Goal: Task Accomplishment & Management: Manage account settings

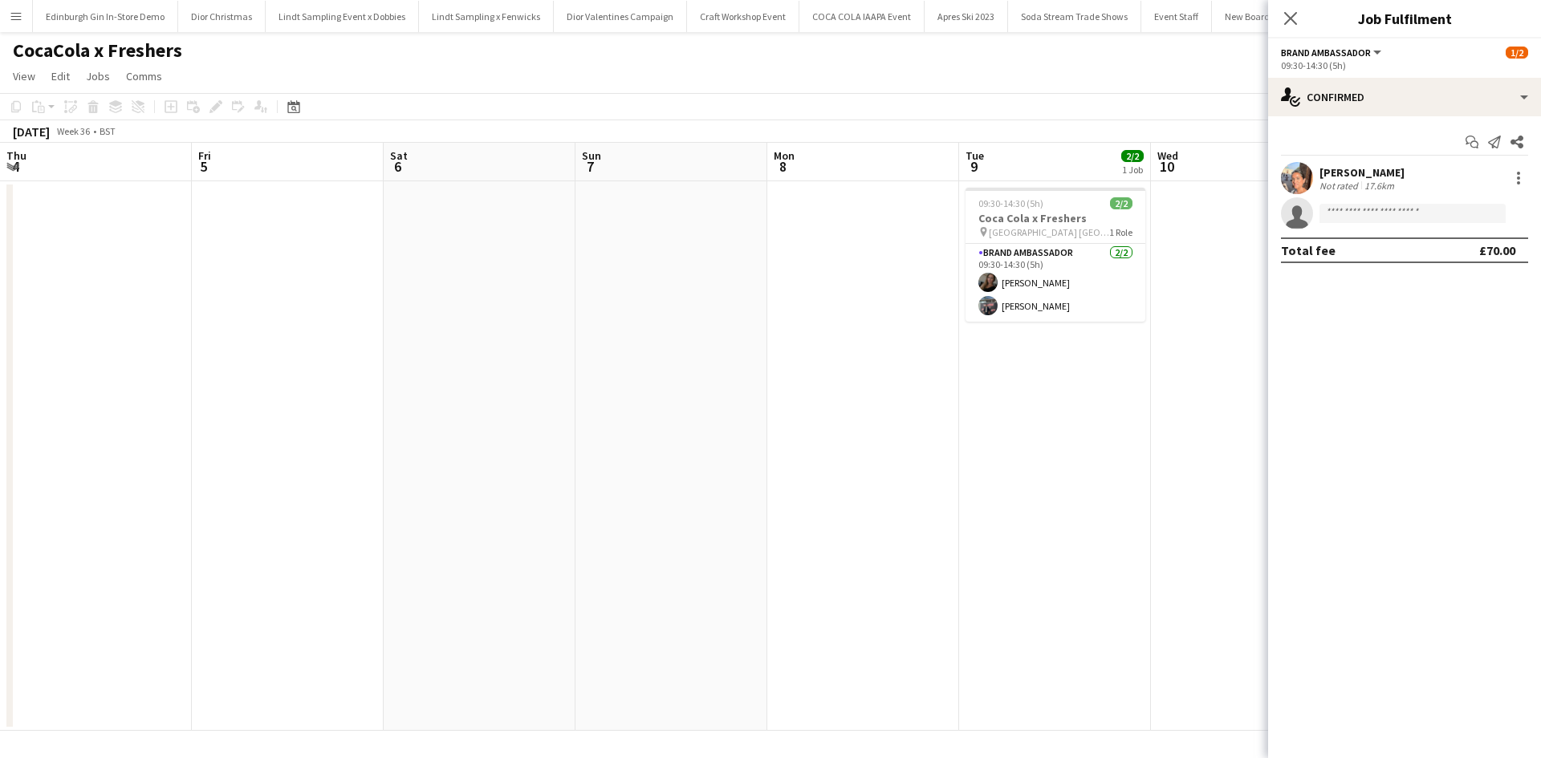
scroll to position [0, 617]
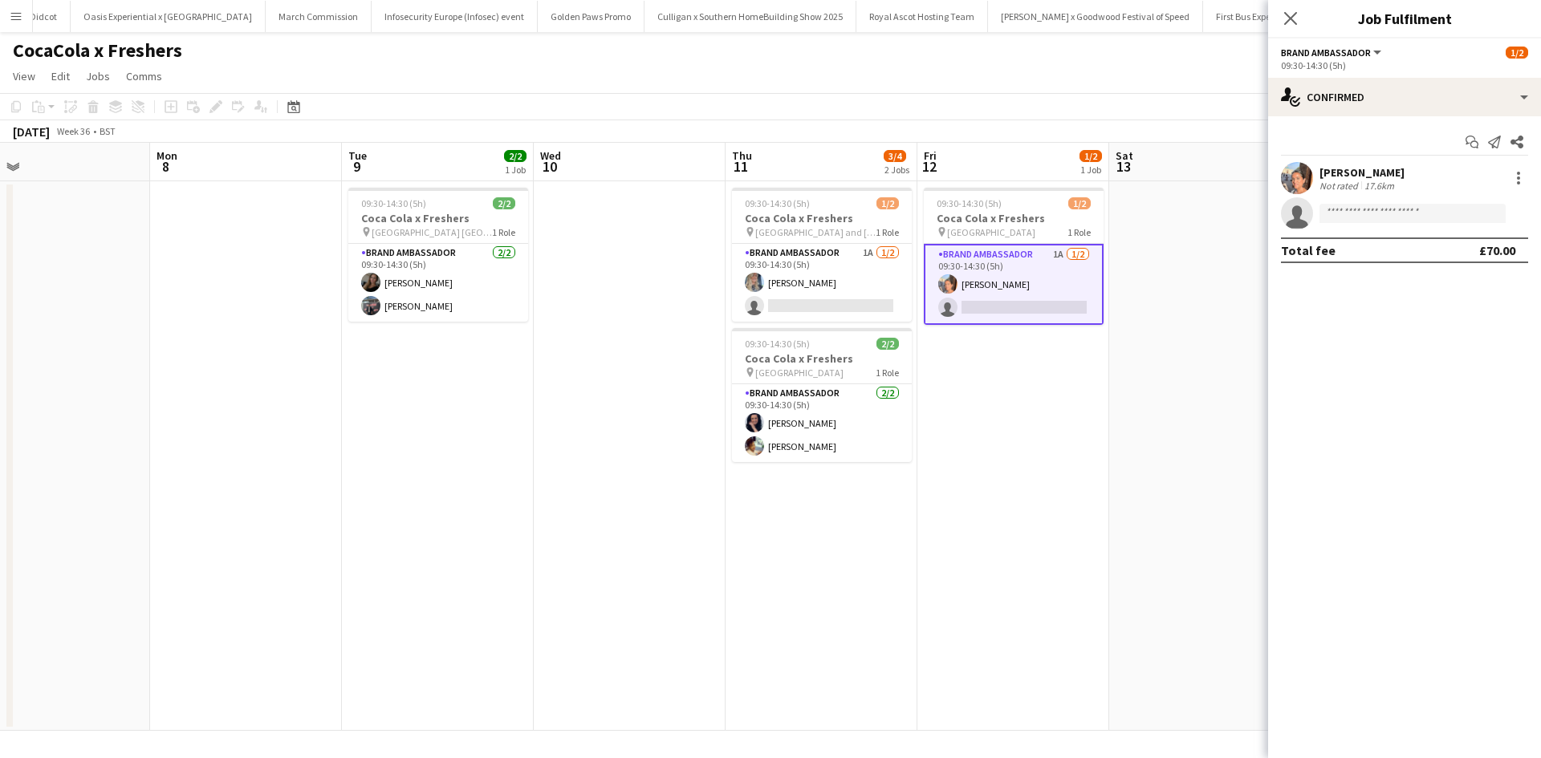
click at [20, 22] on button "Menu" at bounding box center [16, 16] width 32 height 32
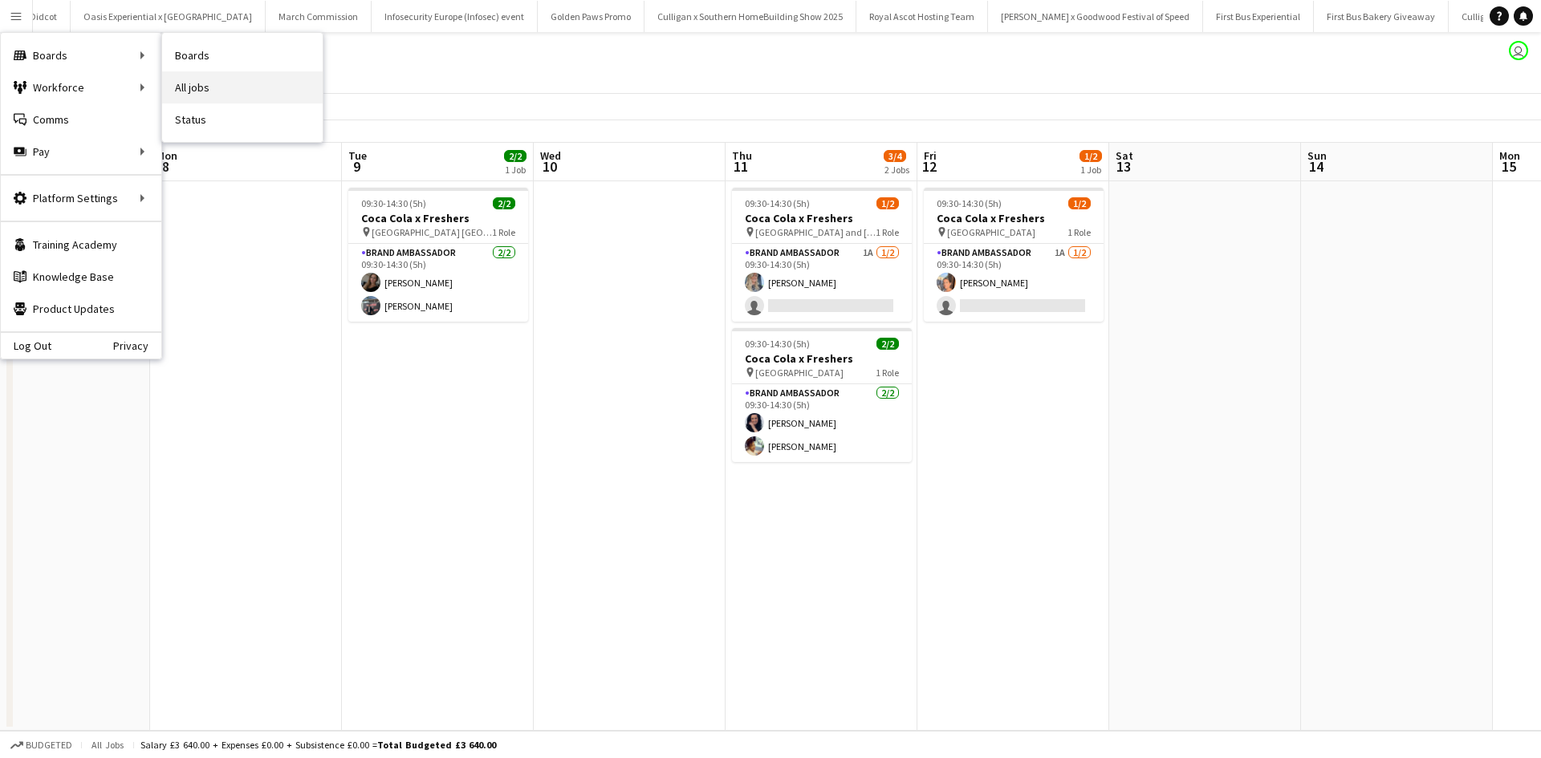
click at [222, 84] on link "All jobs" at bounding box center [242, 87] width 161 height 32
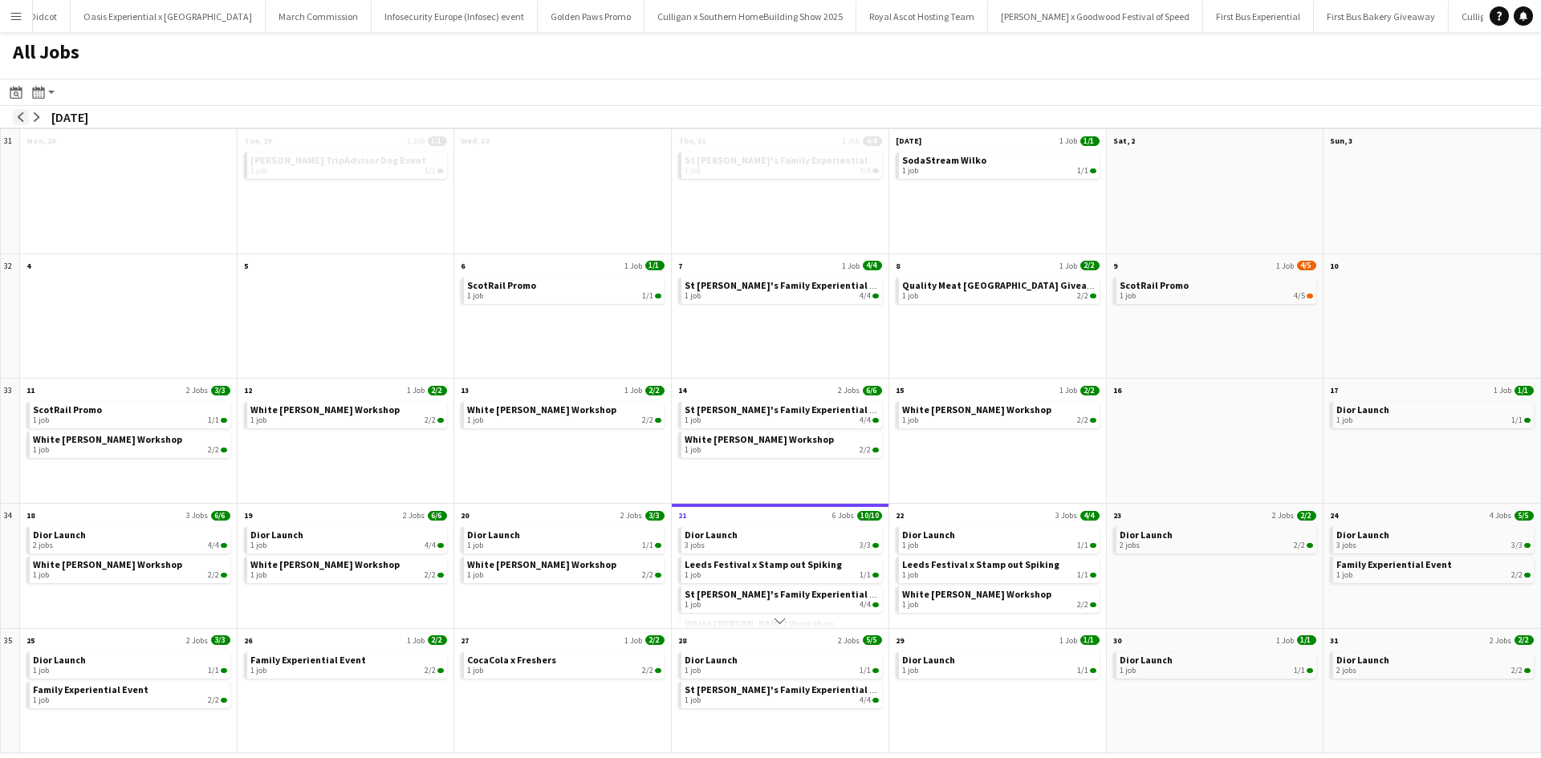
click at [26, 116] on button "arrow-left" at bounding box center [21, 117] width 16 height 16
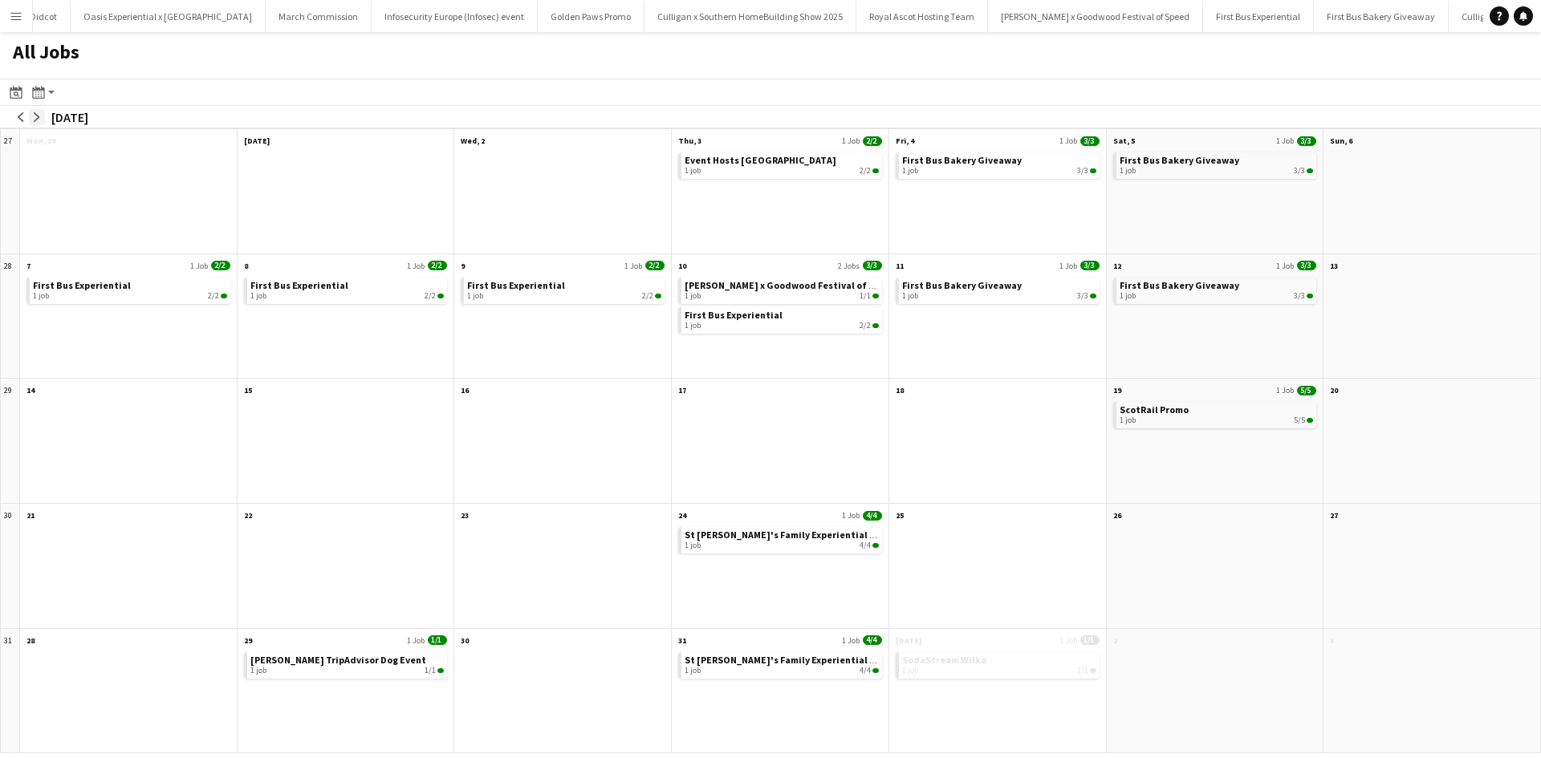
click at [33, 116] on app-icon "arrow-right" at bounding box center [37, 117] width 10 height 10
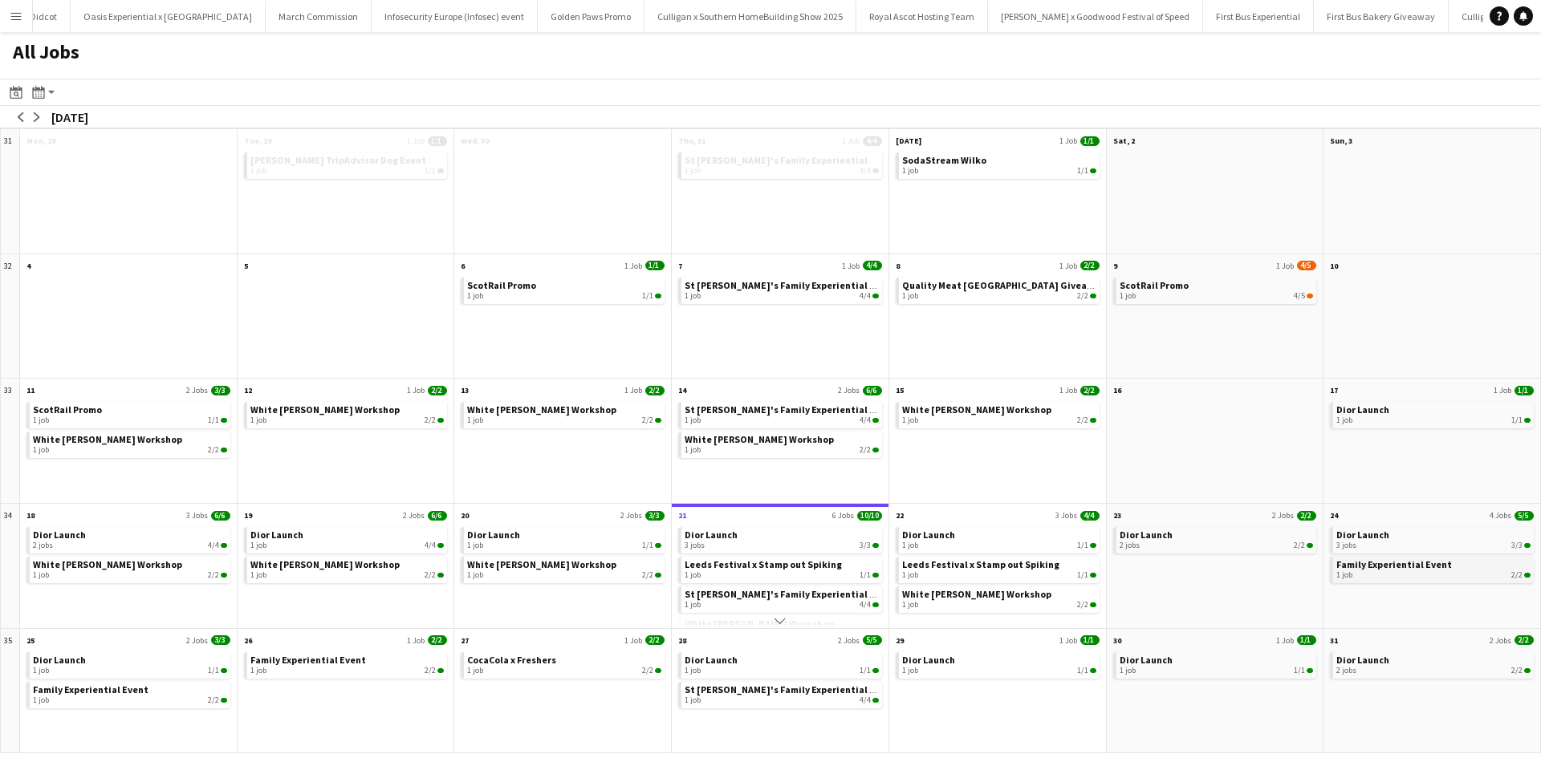
click at [1392, 575] on div "1 job 2/2" at bounding box center [1433, 576] width 194 height 10
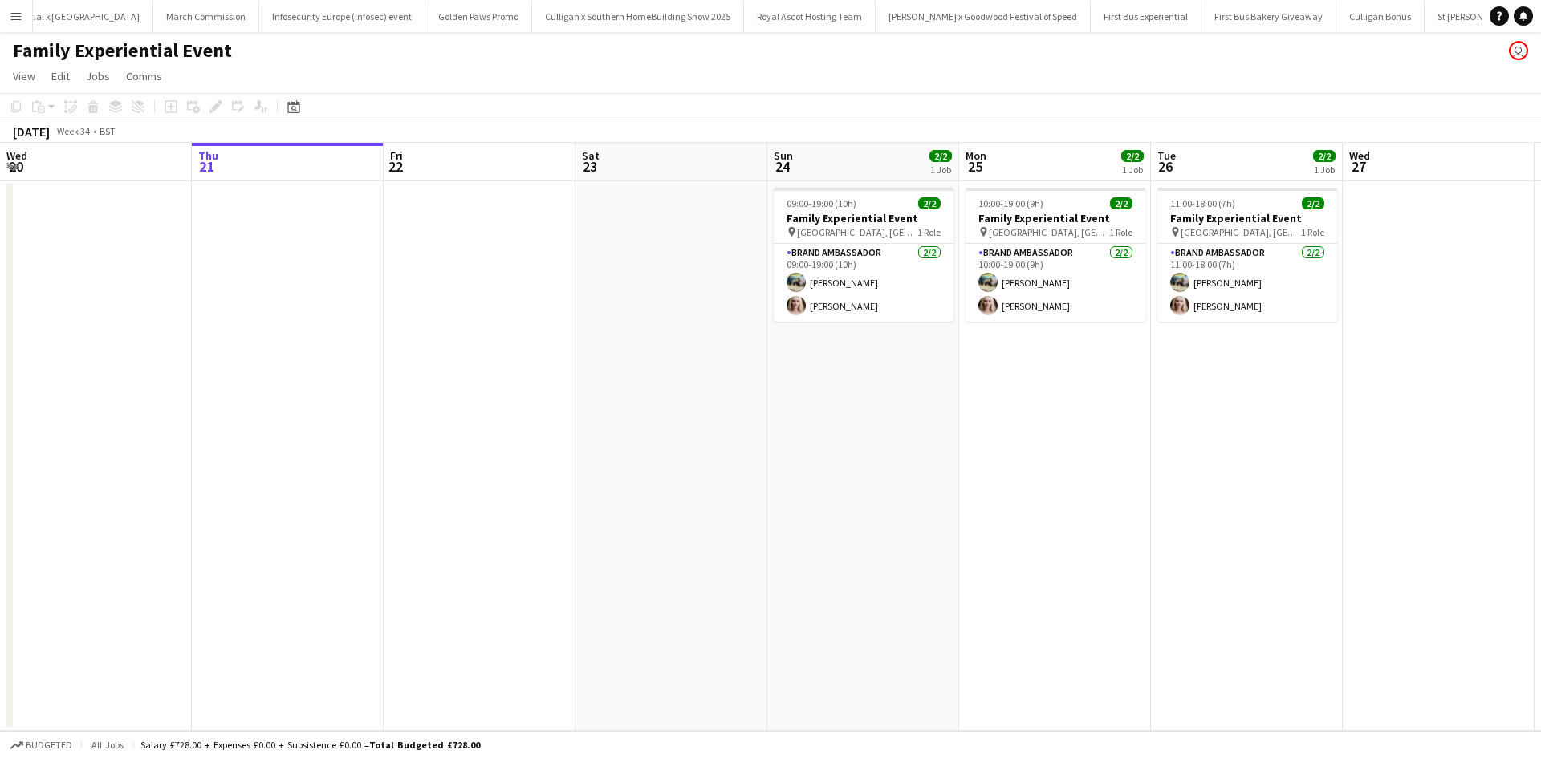
scroll to position [0, 15481]
click at [1304, 281] on app-card-role "Brand Ambassador [DATE] 11:00-18:00 (7h) [PERSON_NAME] [PERSON_NAME]" at bounding box center [1247, 283] width 180 height 78
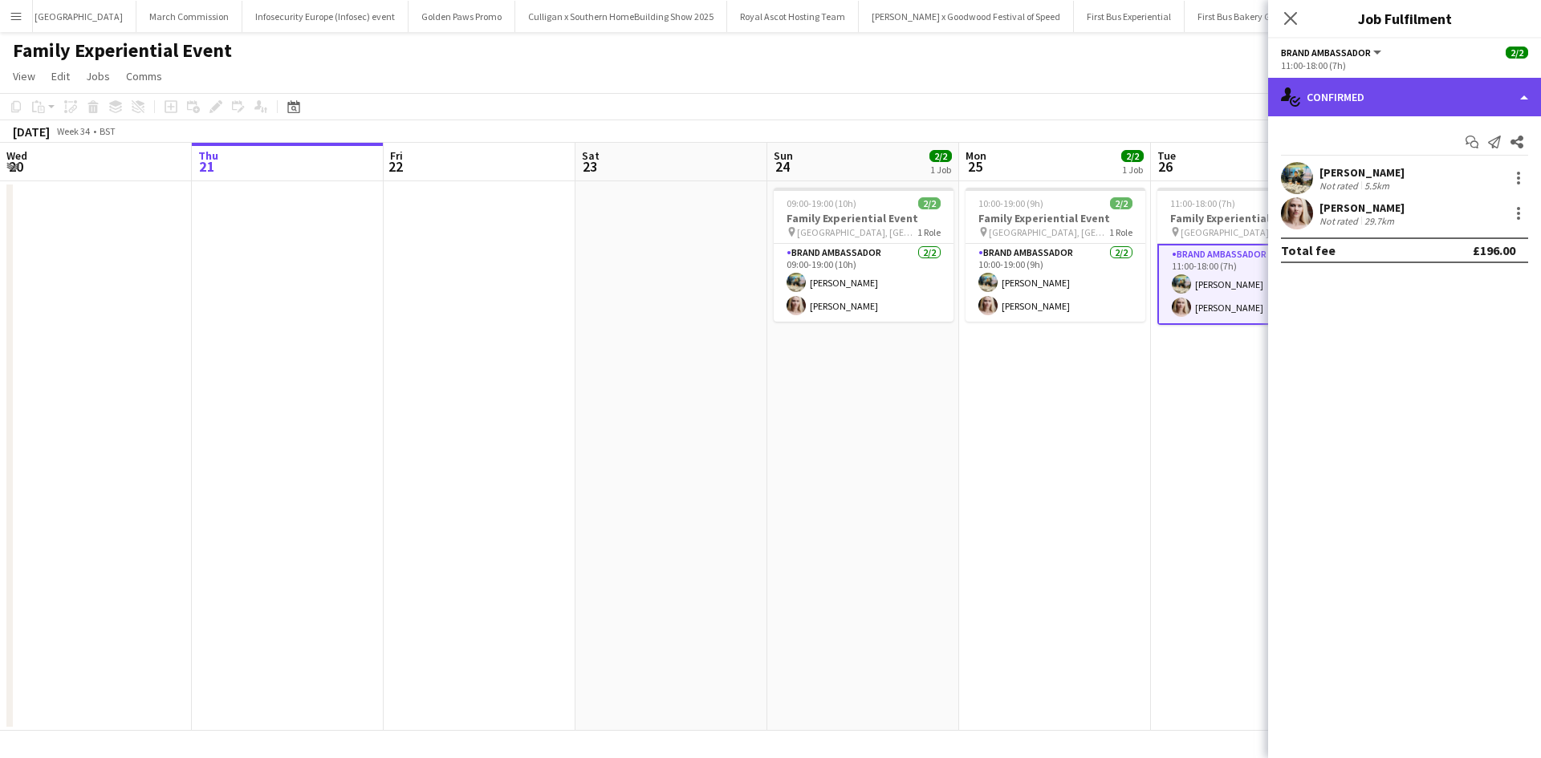
click at [1361, 101] on div "single-neutral-actions-check-2 Confirmed" at bounding box center [1404, 97] width 273 height 39
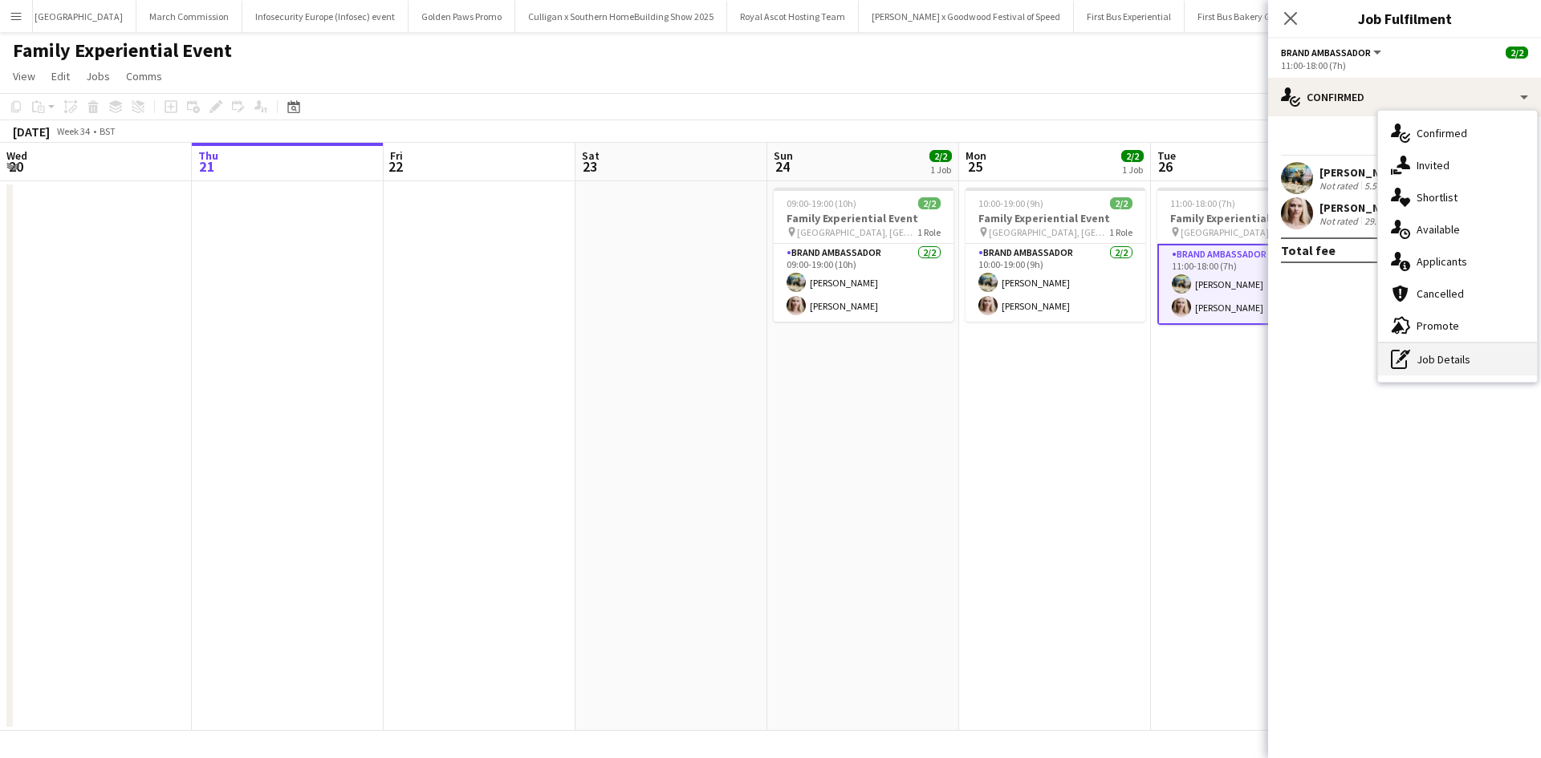
click at [1416, 360] on div "pen-write Job Details" at bounding box center [1457, 359] width 159 height 32
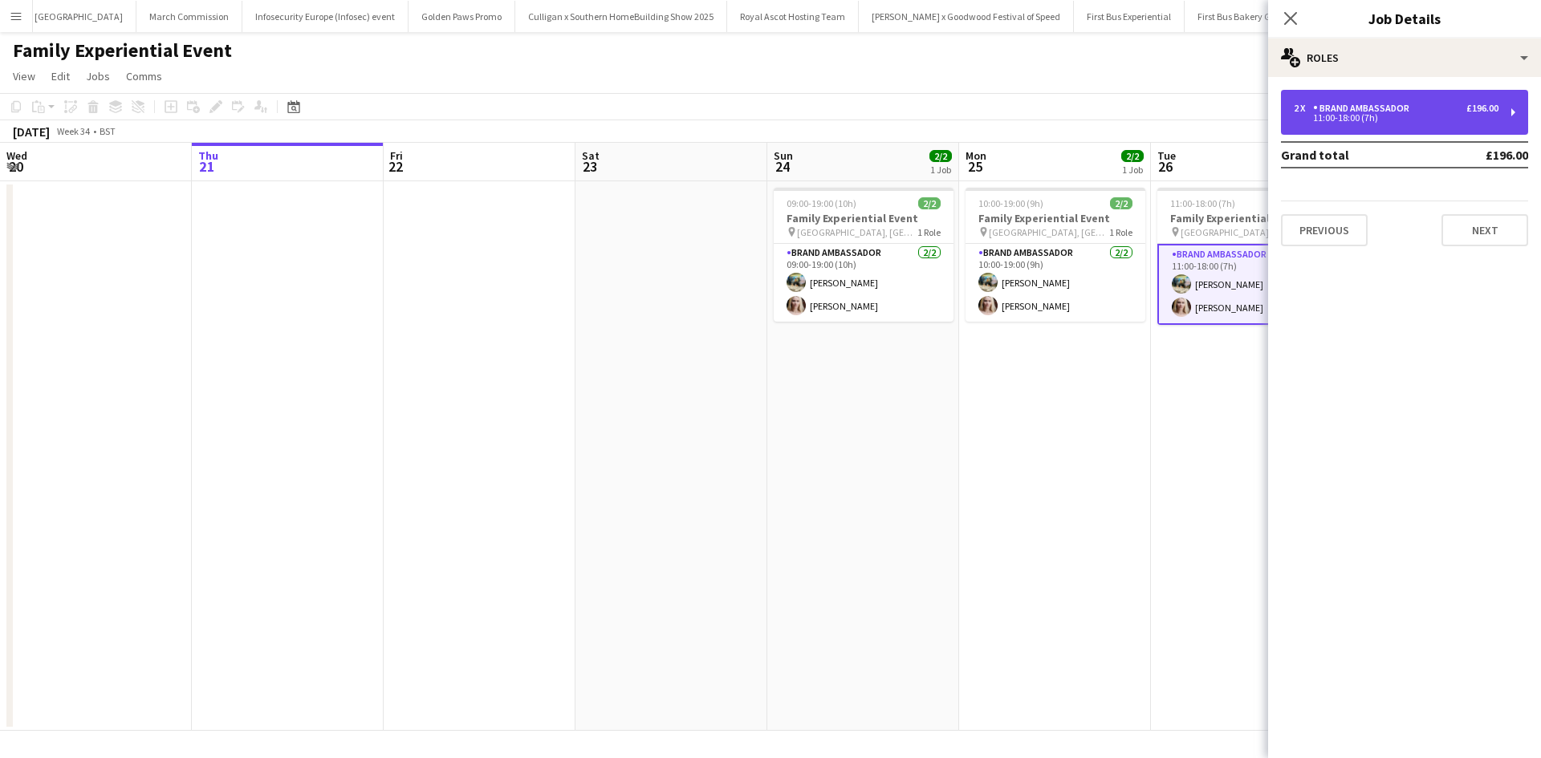
click at [1339, 108] on div "Brand Ambassador" at bounding box center [1364, 108] width 103 height 11
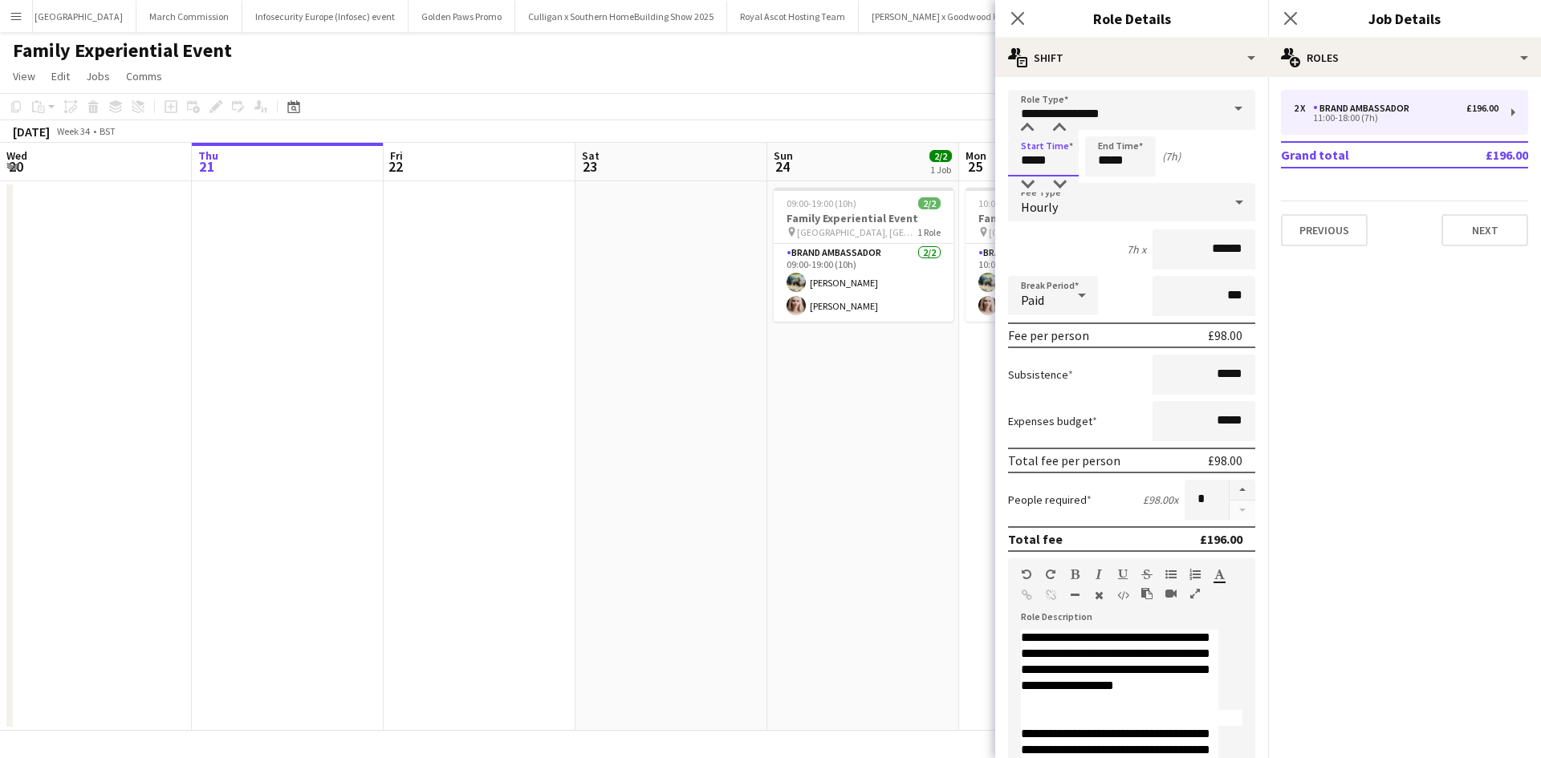
drag, startPoint x: 1067, startPoint y: 163, endPoint x: 1018, endPoint y: 161, distance: 48.2
click at [1019, 161] on input "*****" at bounding box center [1043, 156] width 71 height 40
type input "*****"
click at [860, 465] on app-date-cell "09:00-19:00 (10h) 2/2 Family Experiential Event pin Westfield, White City 1 Rol…" at bounding box center [863, 456] width 192 height 550
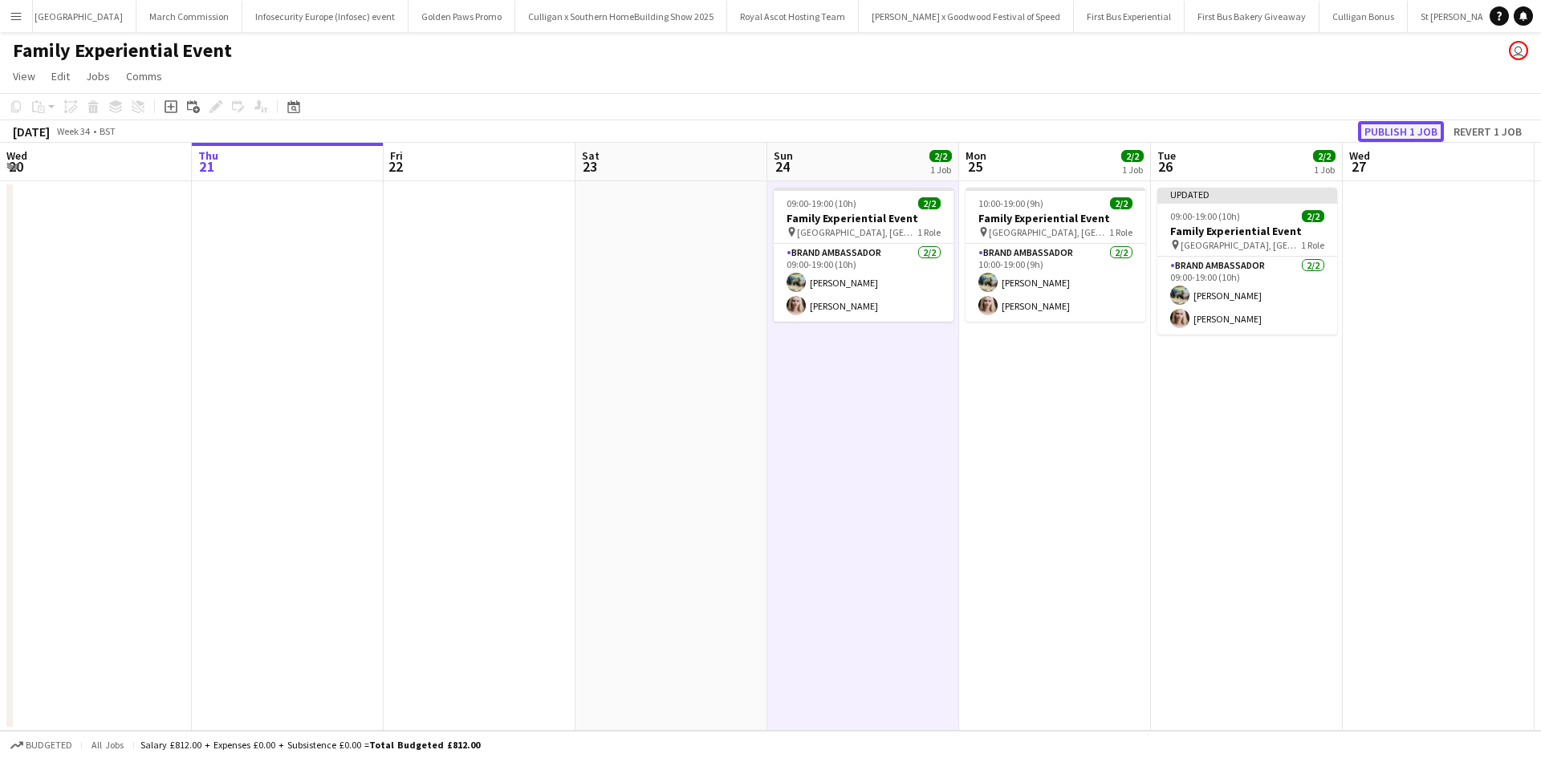
click at [1384, 135] on button "Publish 1 job" at bounding box center [1401, 131] width 86 height 21
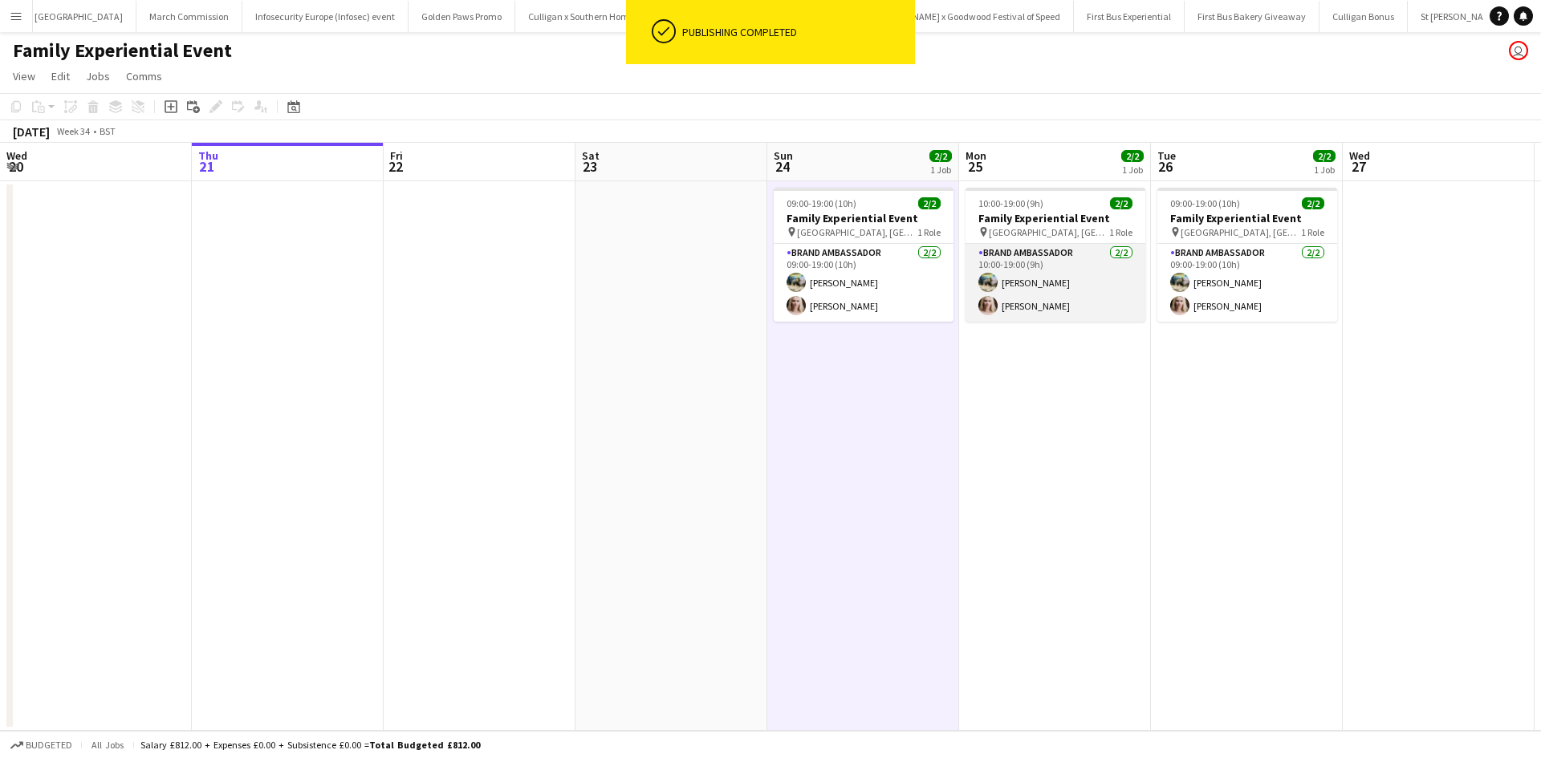
click at [1080, 266] on app-card-role "Brand Ambassador 2/2 10:00-19:00 (9h) Ali Saroosh Nikki Lee" at bounding box center [1055, 283] width 180 height 78
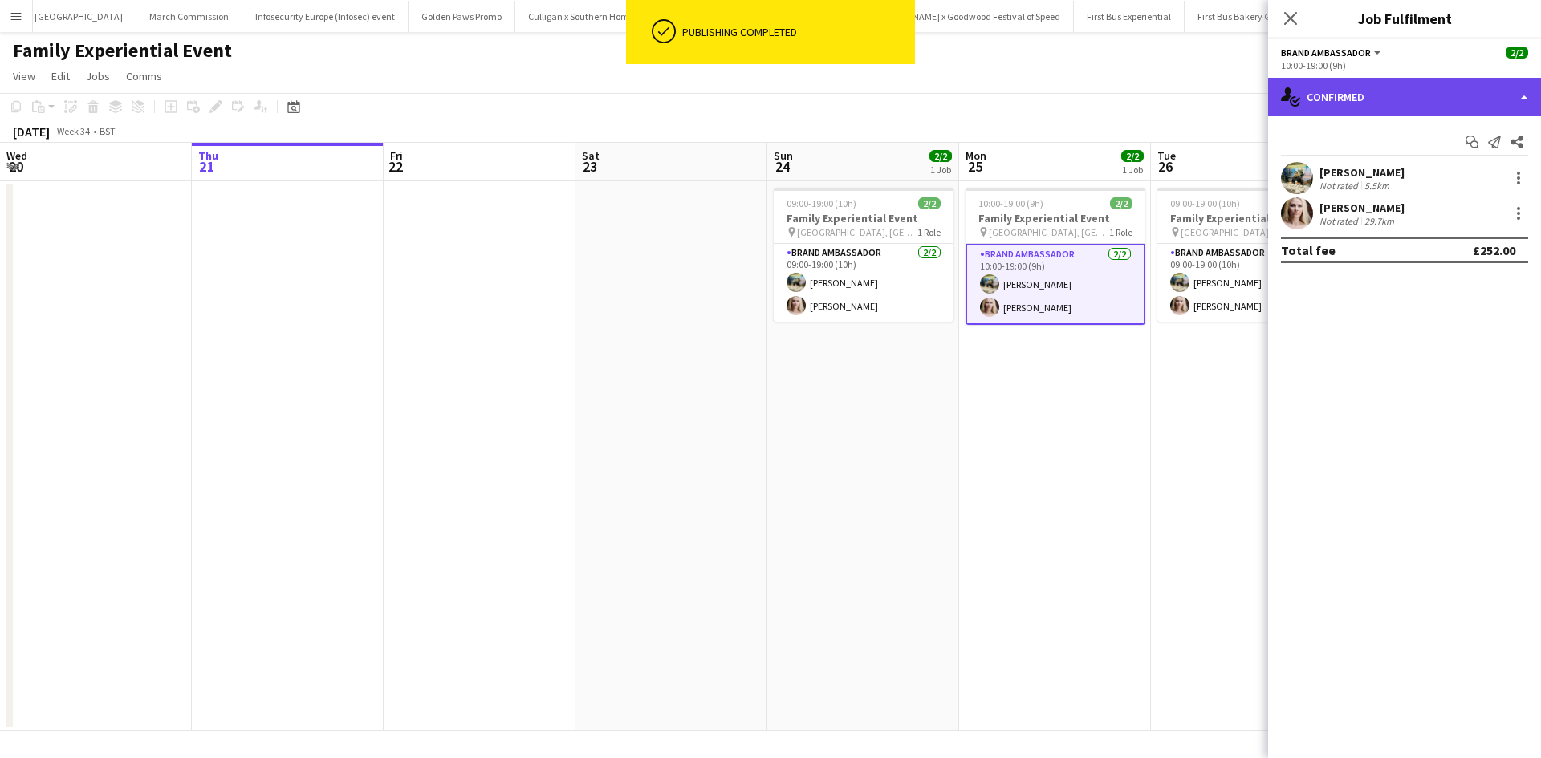
click at [1371, 96] on div "single-neutral-actions-check-2 Confirmed" at bounding box center [1404, 97] width 273 height 39
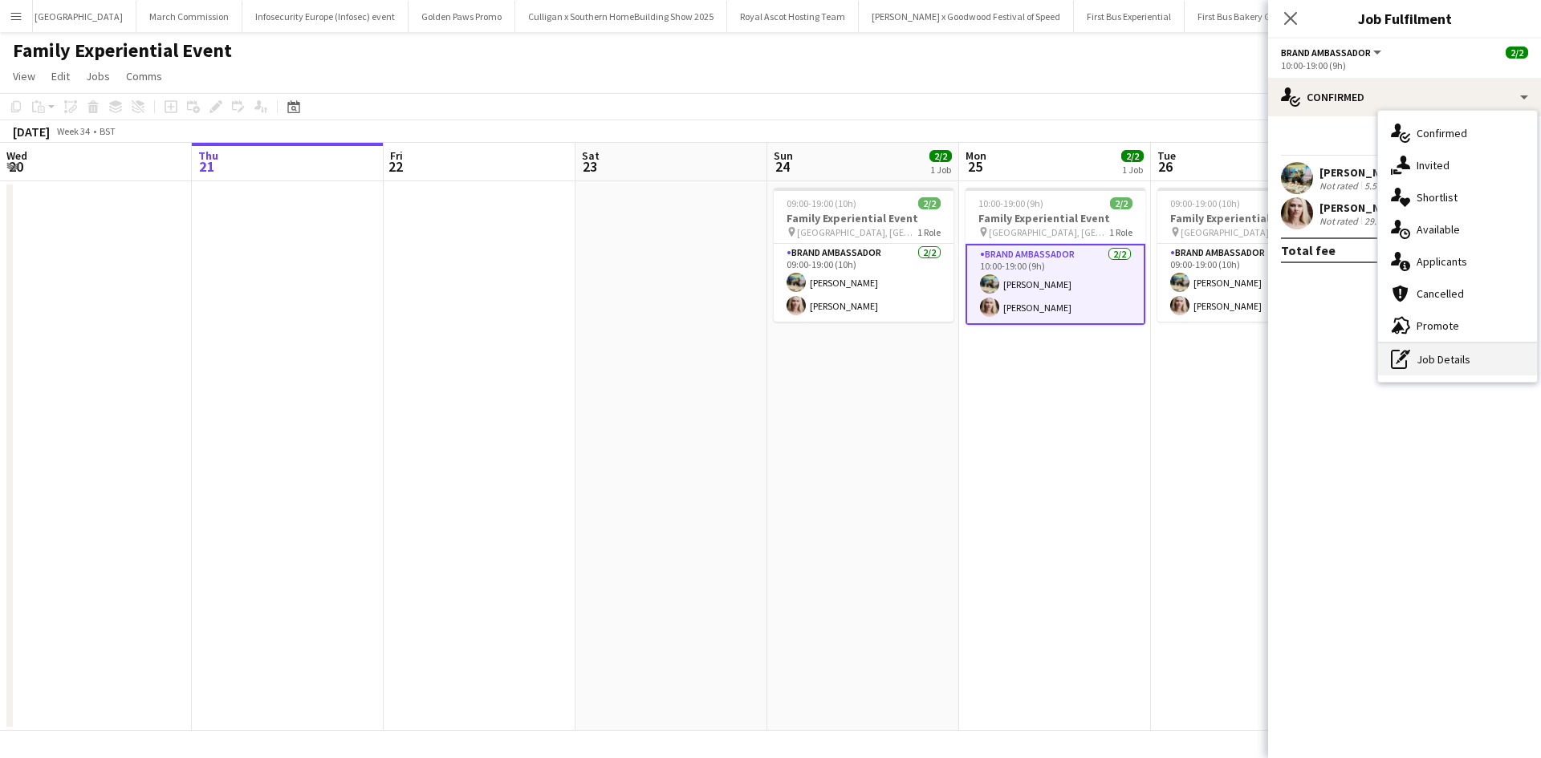
click at [1437, 360] on div "pen-write Job Details" at bounding box center [1457, 359] width 159 height 32
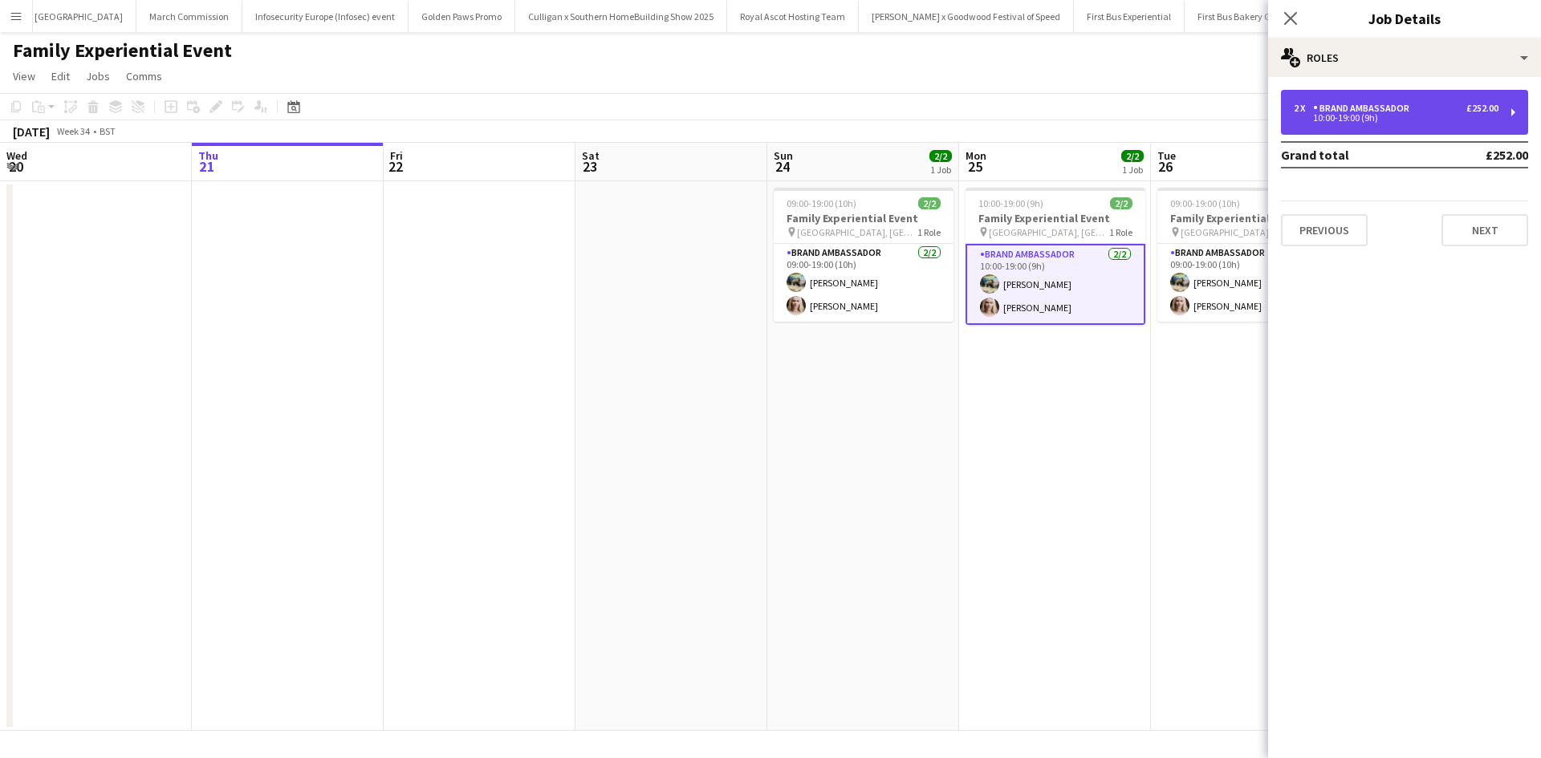
drag, startPoint x: 1335, startPoint y: 119, endPoint x: 1294, endPoint y: 130, distance: 43.2
click at [1336, 119] on div "10:00-19:00 (9h)" at bounding box center [1396, 118] width 205 height 8
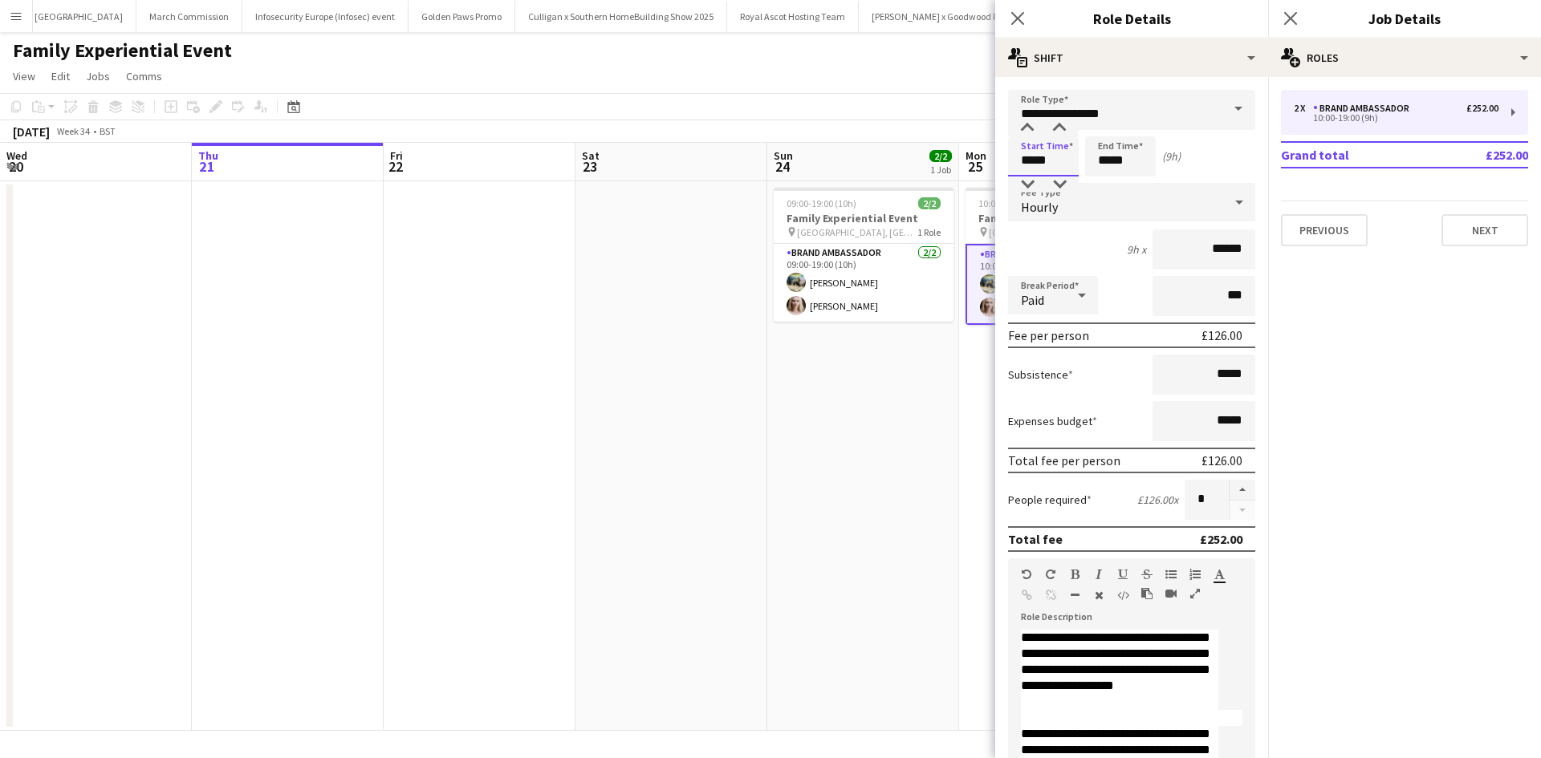
drag, startPoint x: 1059, startPoint y: 166, endPoint x: 1006, endPoint y: 164, distance: 53.0
click at [1006, 164] on form "**********" at bounding box center [1131, 589] width 273 height 998
drag, startPoint x: 1051, startPoint y: 161, endPoint x: 1014, endPoint y: 158, distance: 37.1
click at [1014, 158] on input "*****" at bounding box center [1043, 156] width 71 height 40
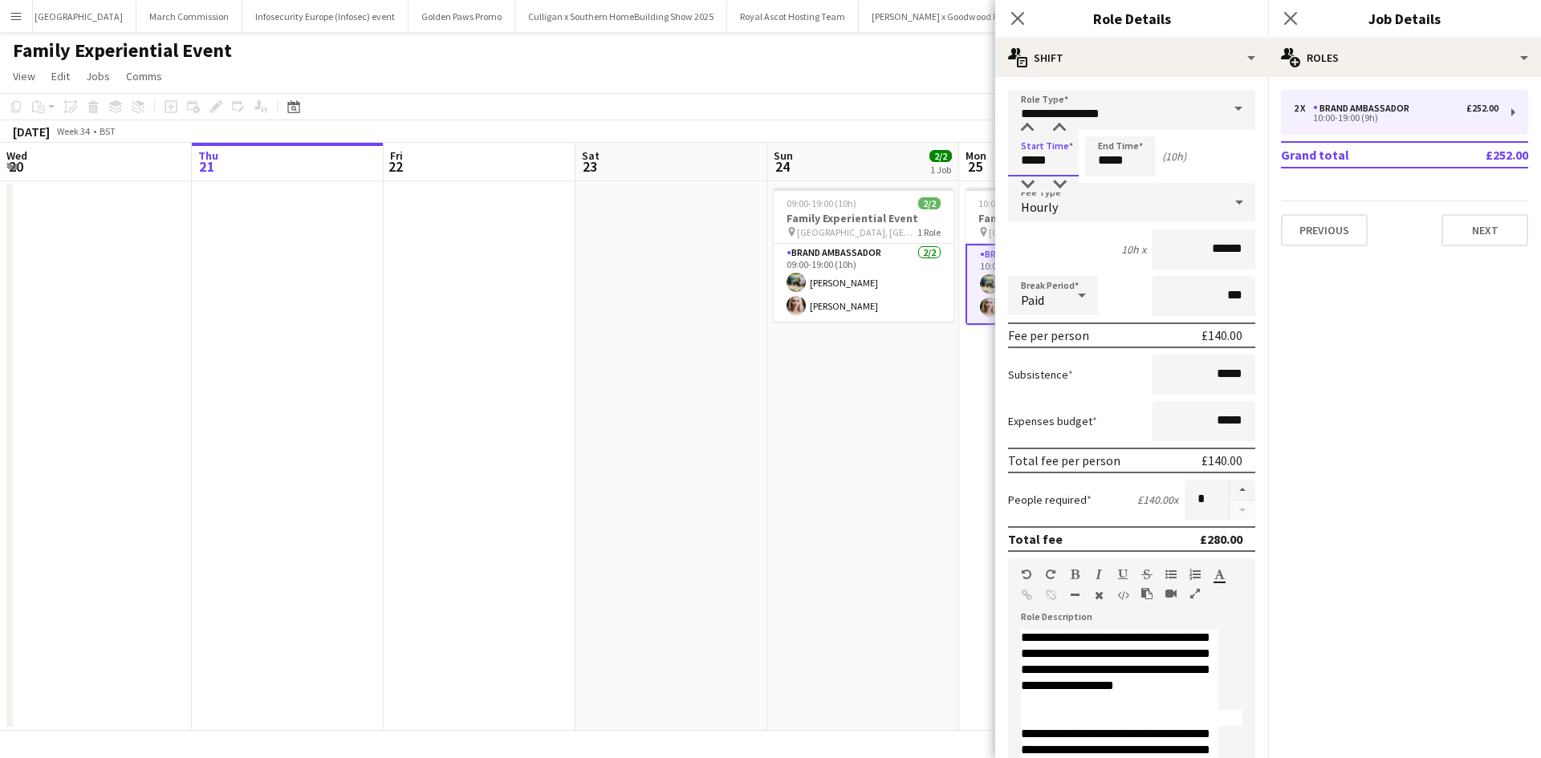
type input "*****"
click at [937, 400] on app-date-cell "09:00-19:00 (10h) 2/2 Family Experiential Event pin Westfield, White City 1 Rol…" at bounding box center [863, 456] width 192 height 550
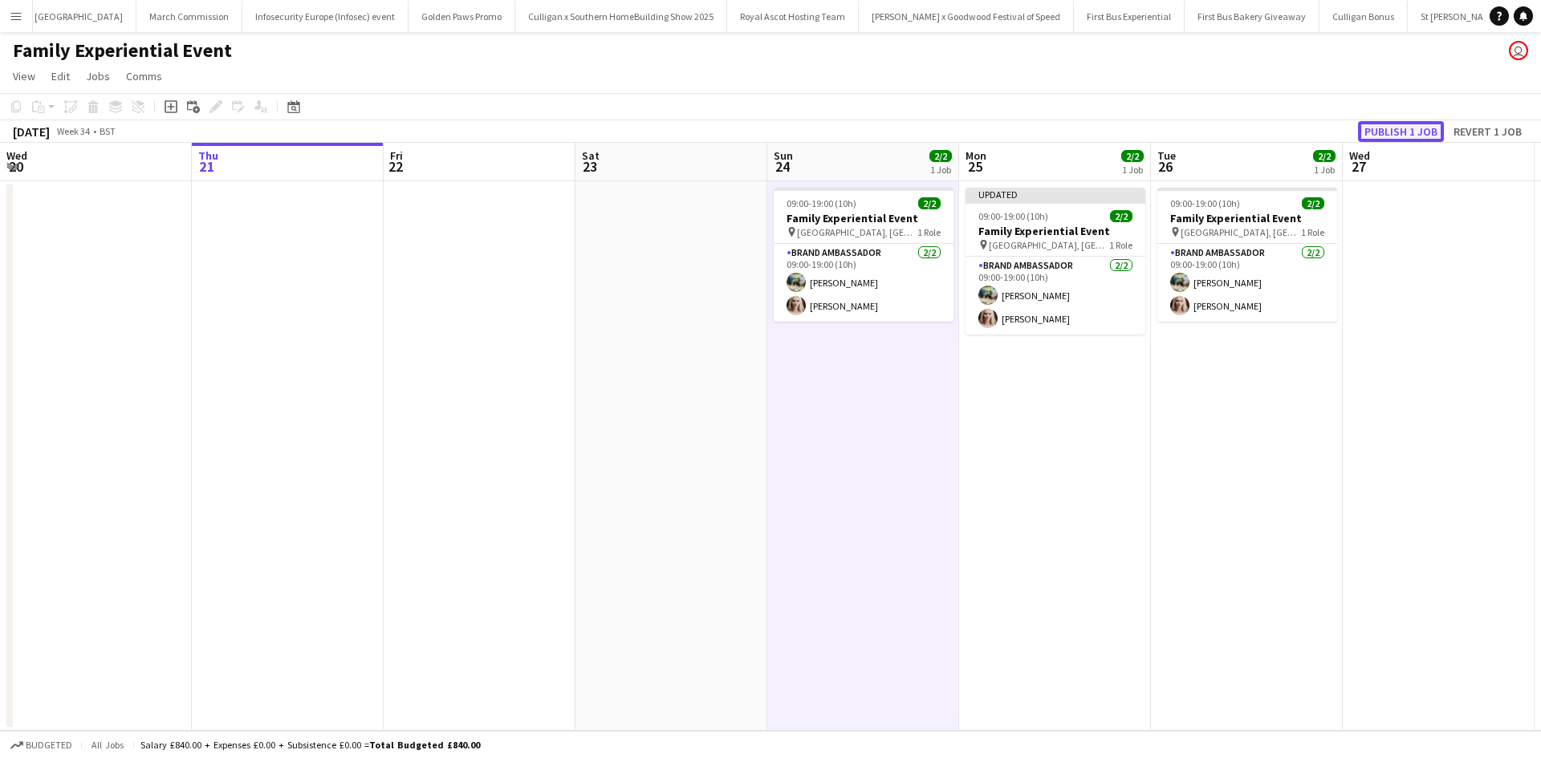
click at [1376, 121] on button "Publish 1 job" at bounding box center [1401, 131] width 86 height 21
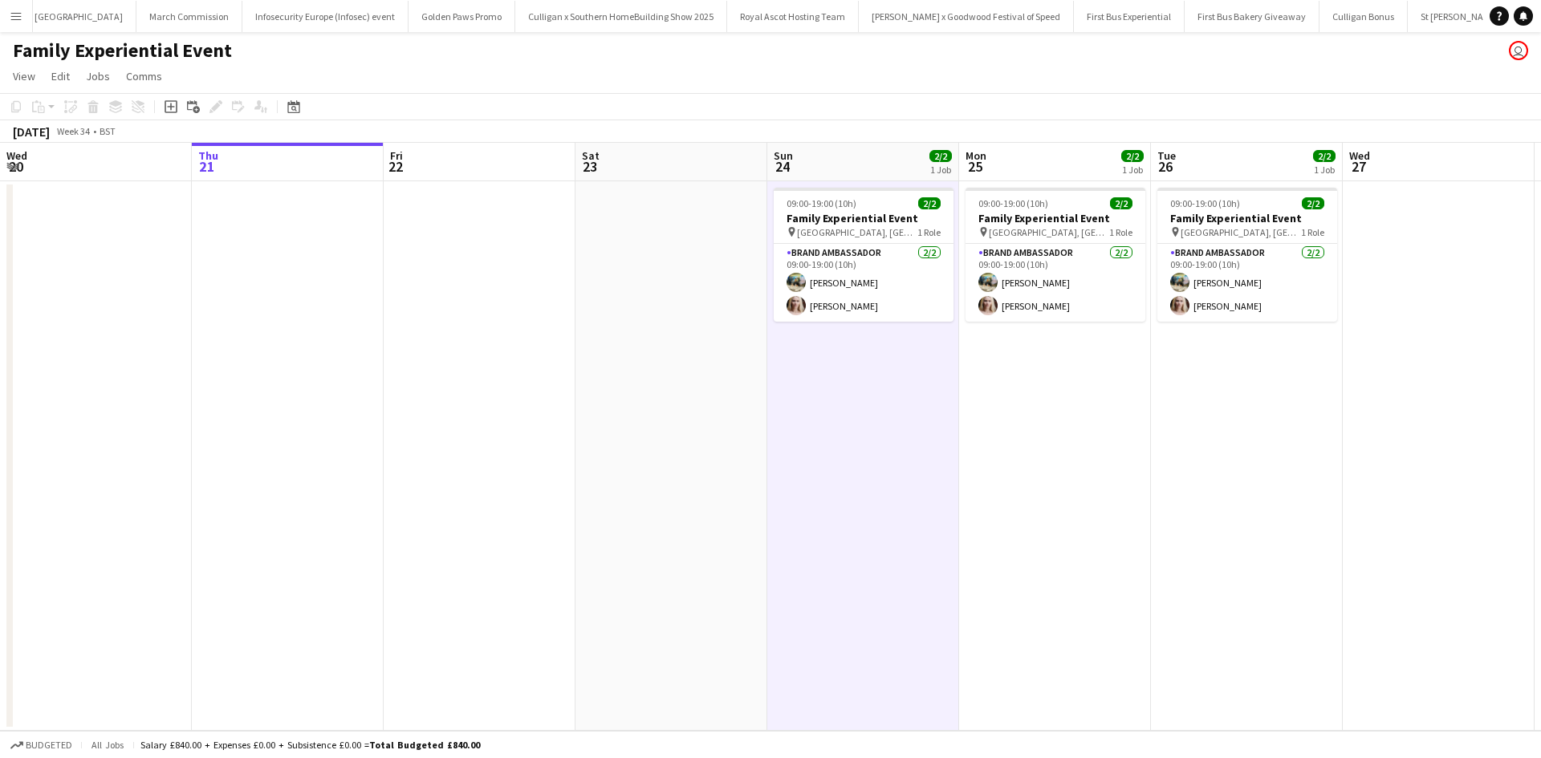
drag, startPoint x: 10, startPoint y: 26, endPoint x: 56, endPoint y: 59, distance: 57.0
click at [10, 26] on button "Menu" at bounding box center [16, 16] width 32 height 32
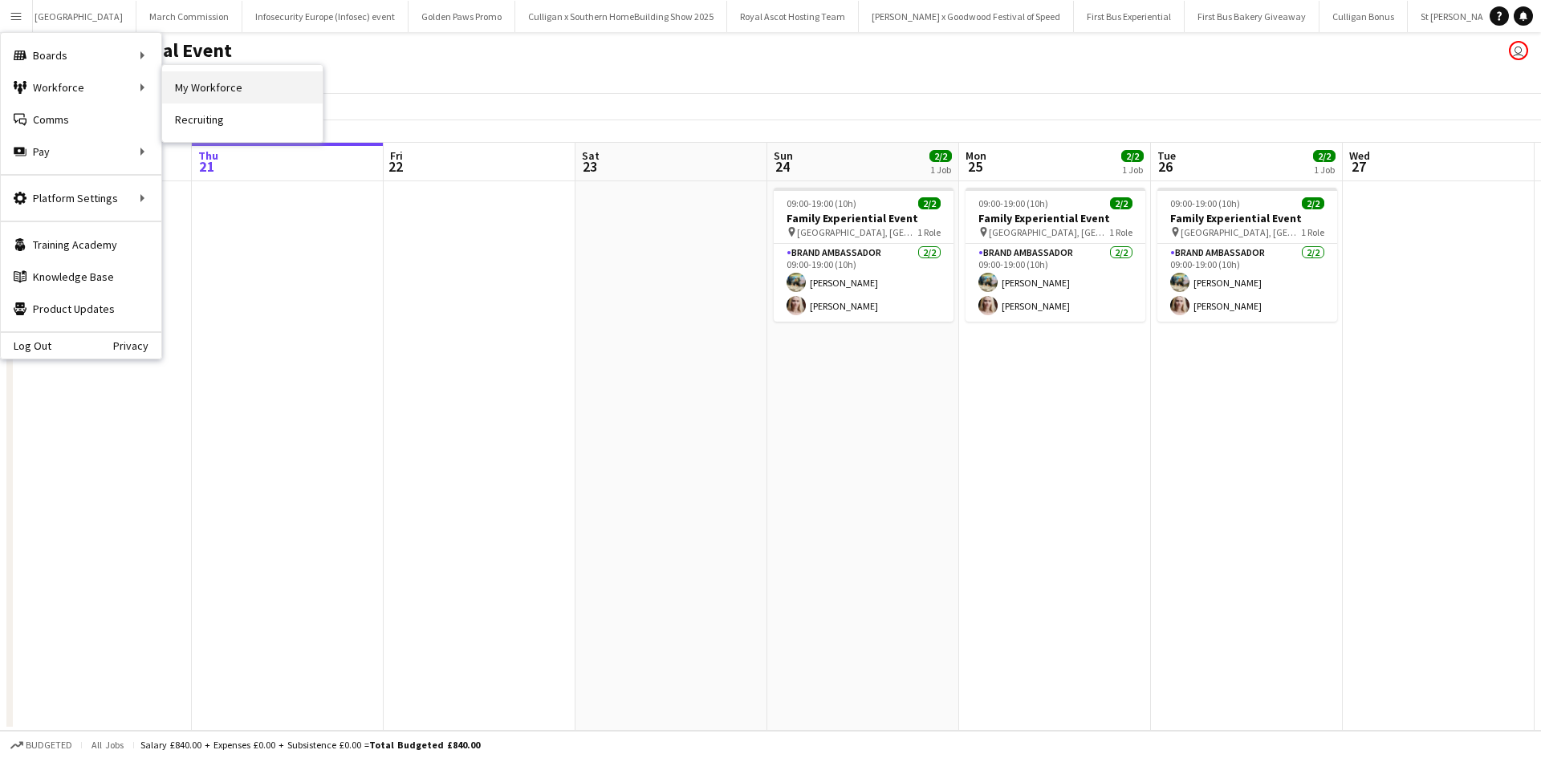
click at [189, 83] on link "My Workforce" at bounding box center [242, 87] width 161 height 32
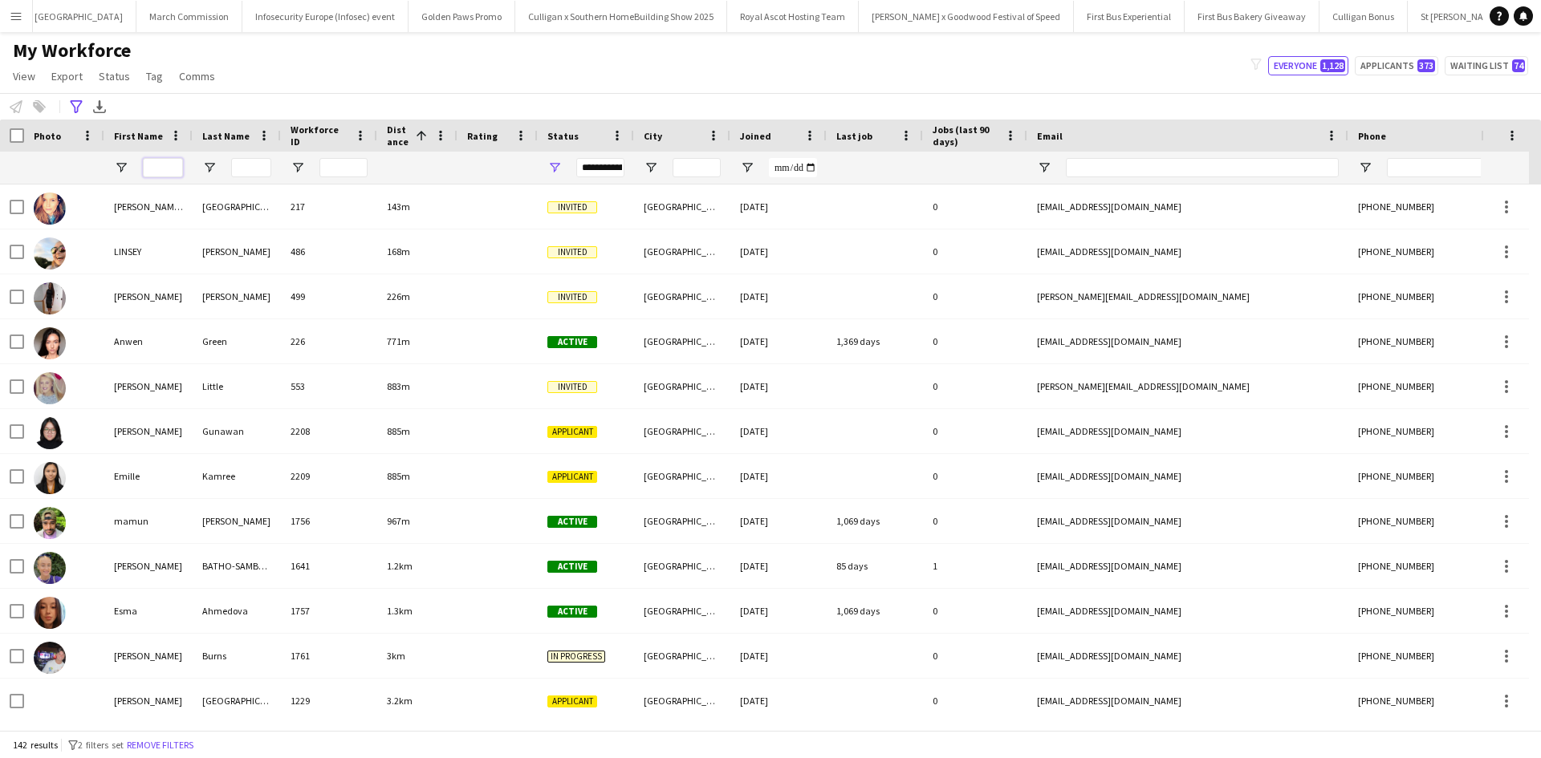
click at [161, 165] on input "First Name Filter Input" at bounding box center [163, 167] width 40 height 19
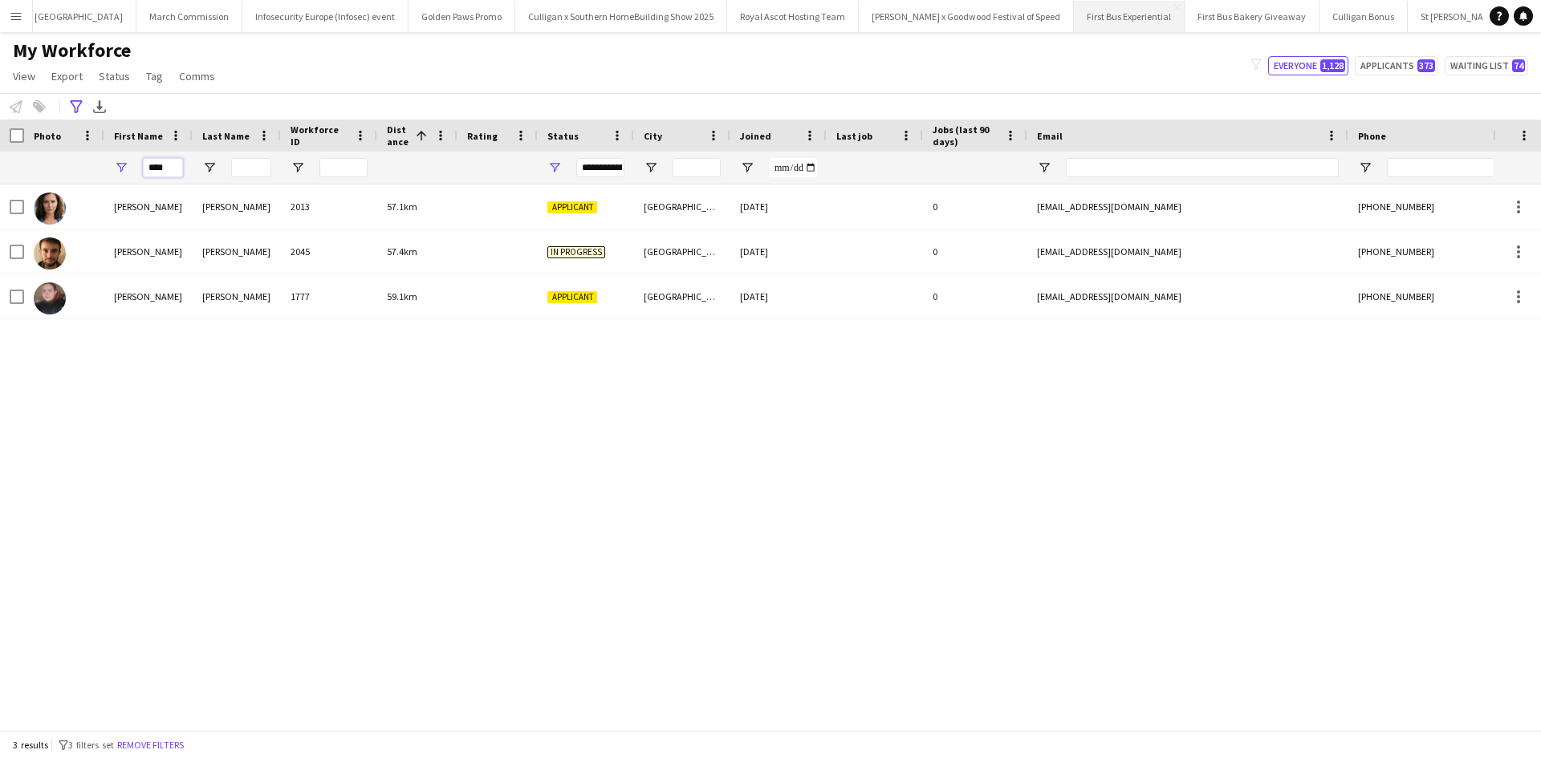
type input "****"
click at [1080, 165] on input "Email Filter Input" at bounding box center [1202, 167] width 273 height 19
paste input "**********"
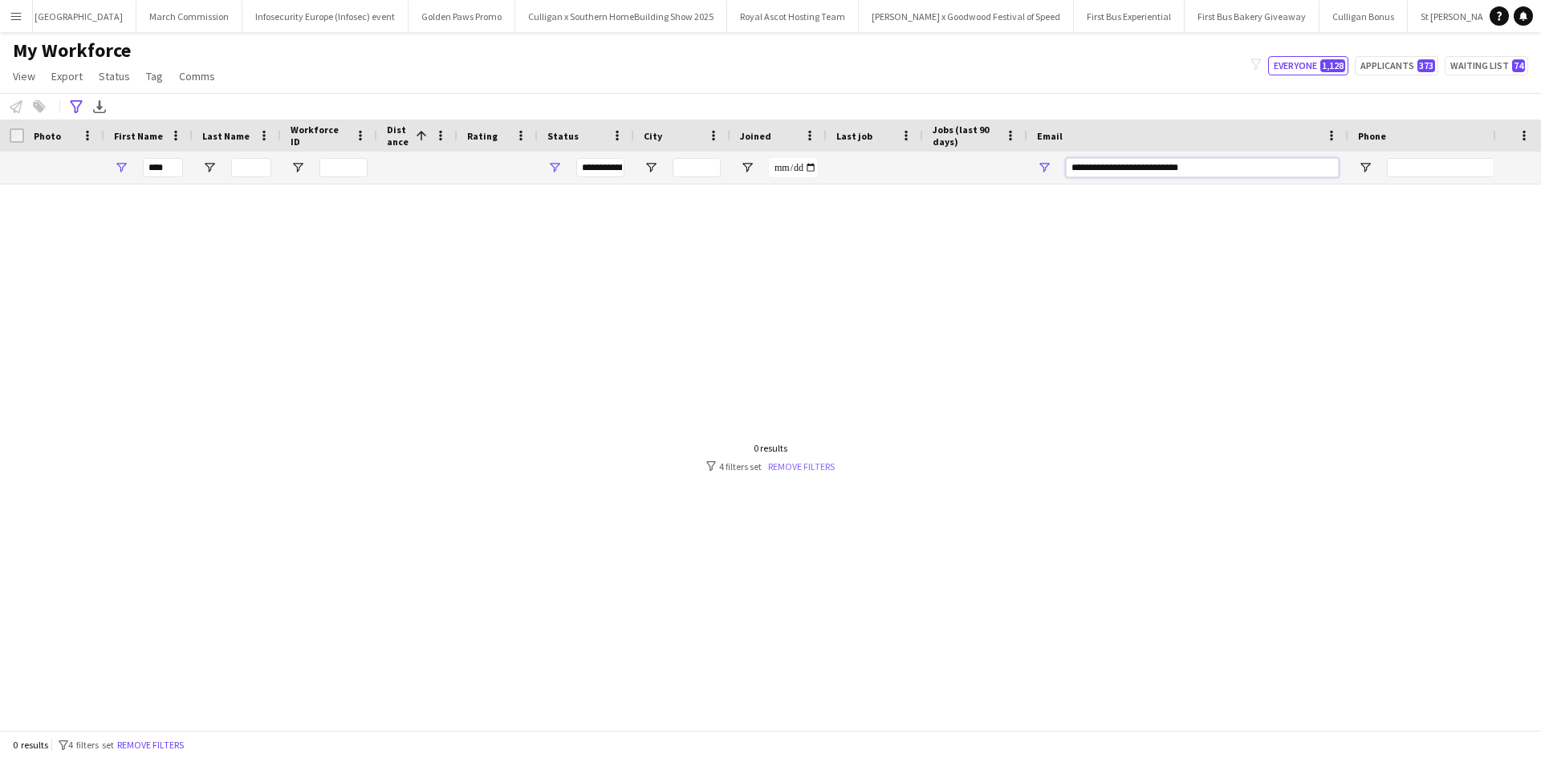
type input "**********"
click at [803, 466] on link "Remove filters" at bounding box center [801, 467] width 67 height 12
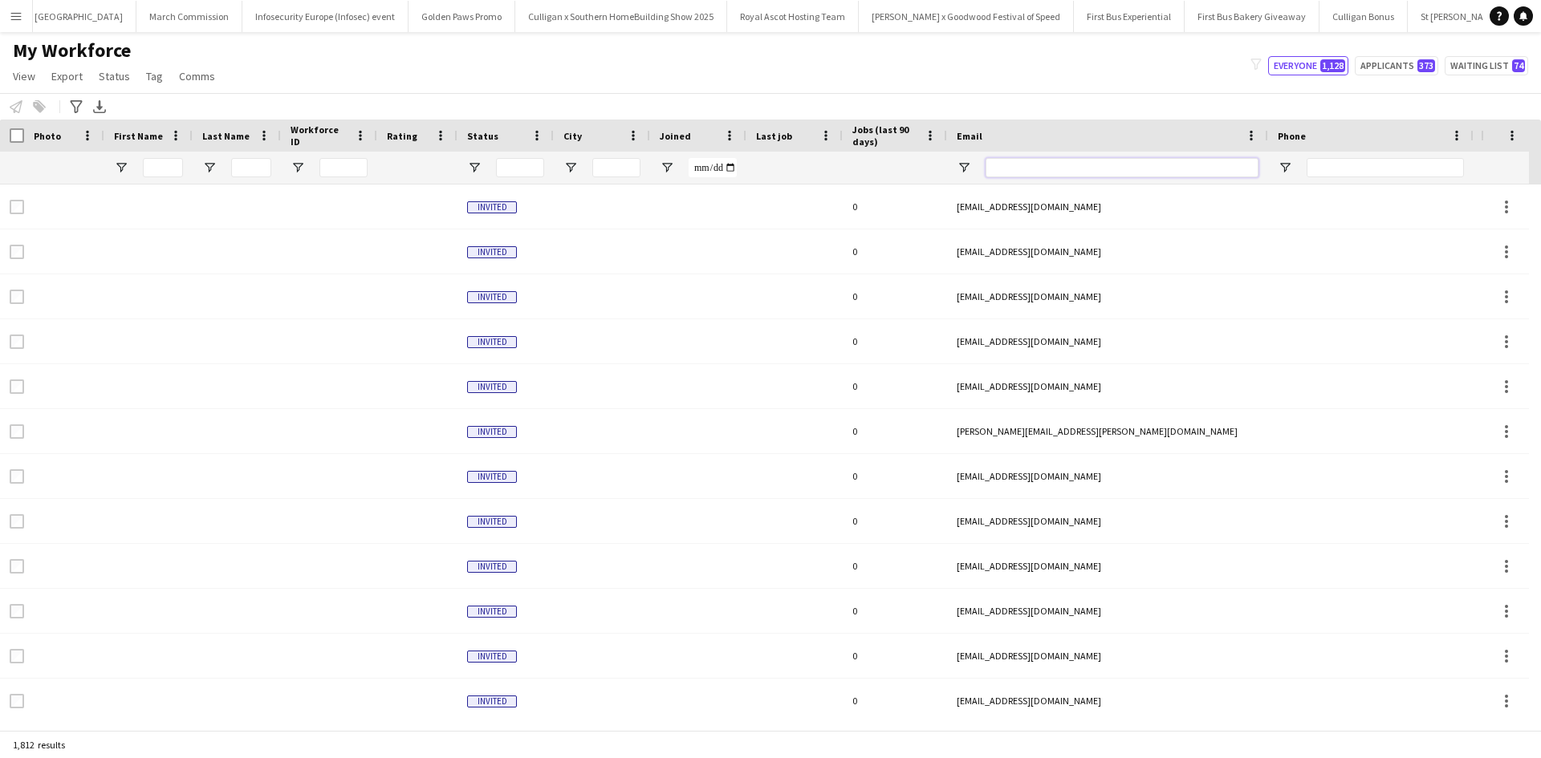
click at [1107, 168] on input "Email Filter Input" at bounding box center [1122, 167] width 273 height 19
paste input "**********"
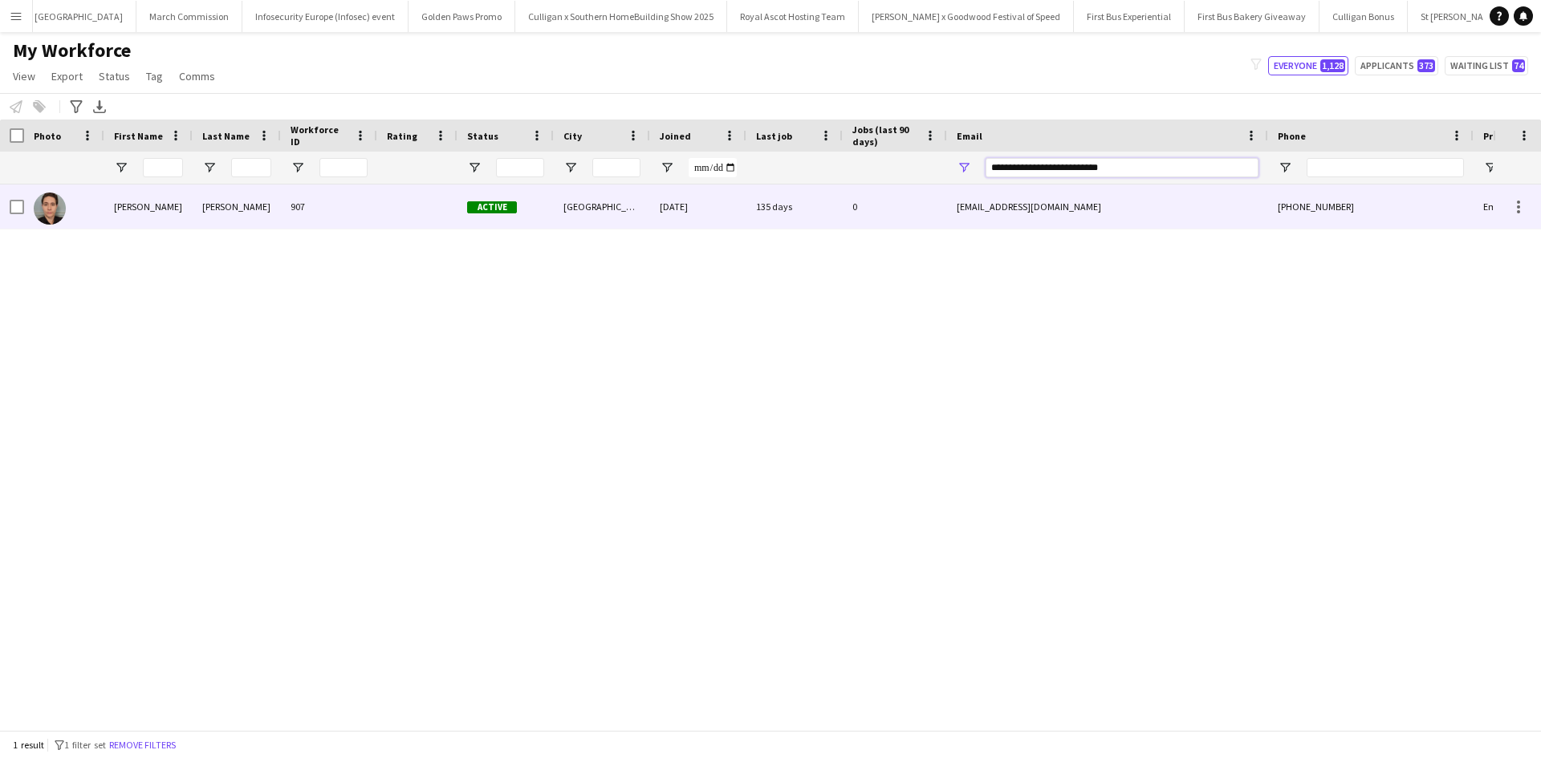
type input "**********"
click at [139, 209] on div "Alexander" at bounding box center [148, 207] width 88 height 44
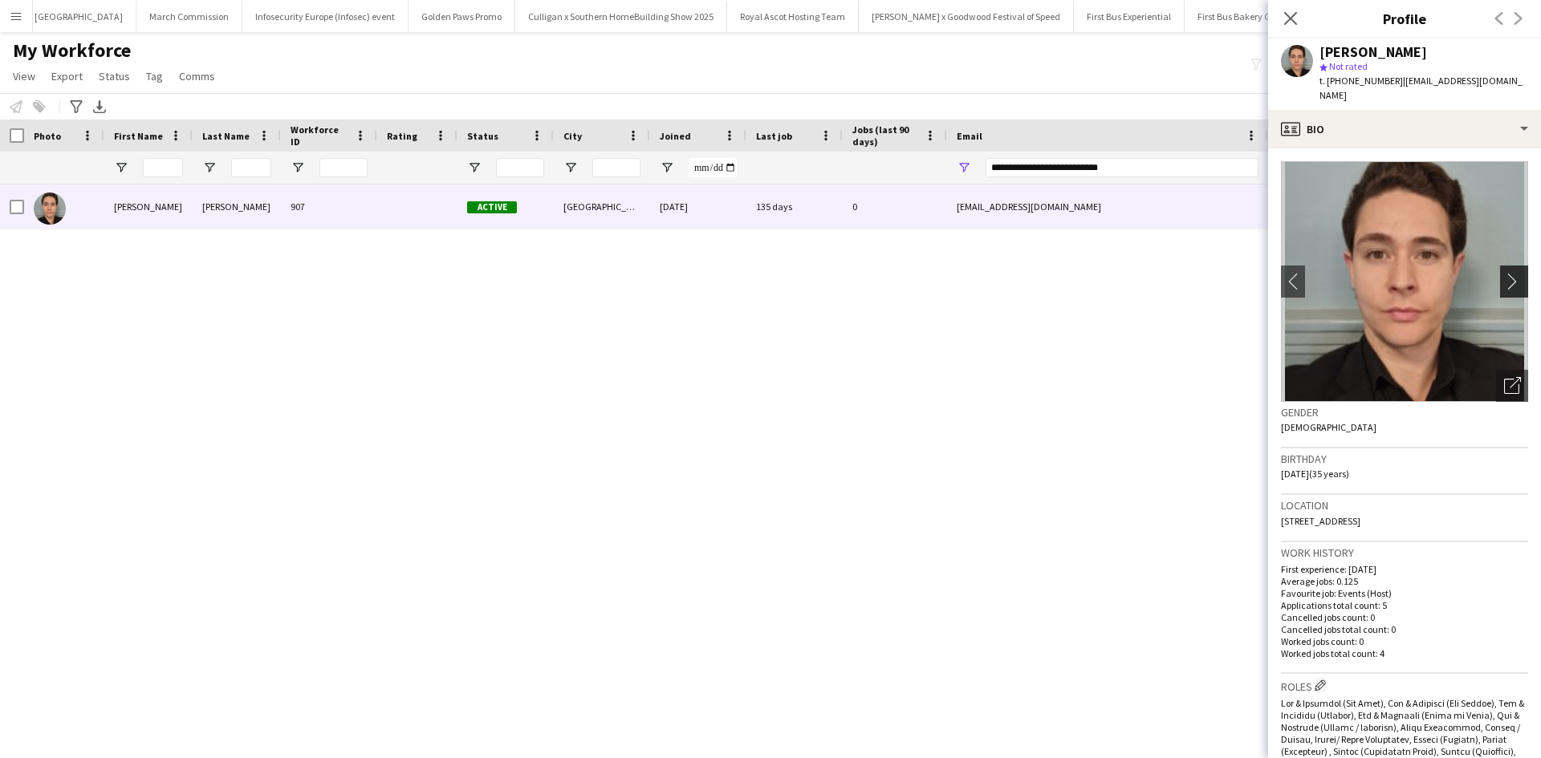
click at [1504, 273] on app-icon "chevron-right" at bounding box center [1516, 281] width 25 height 17
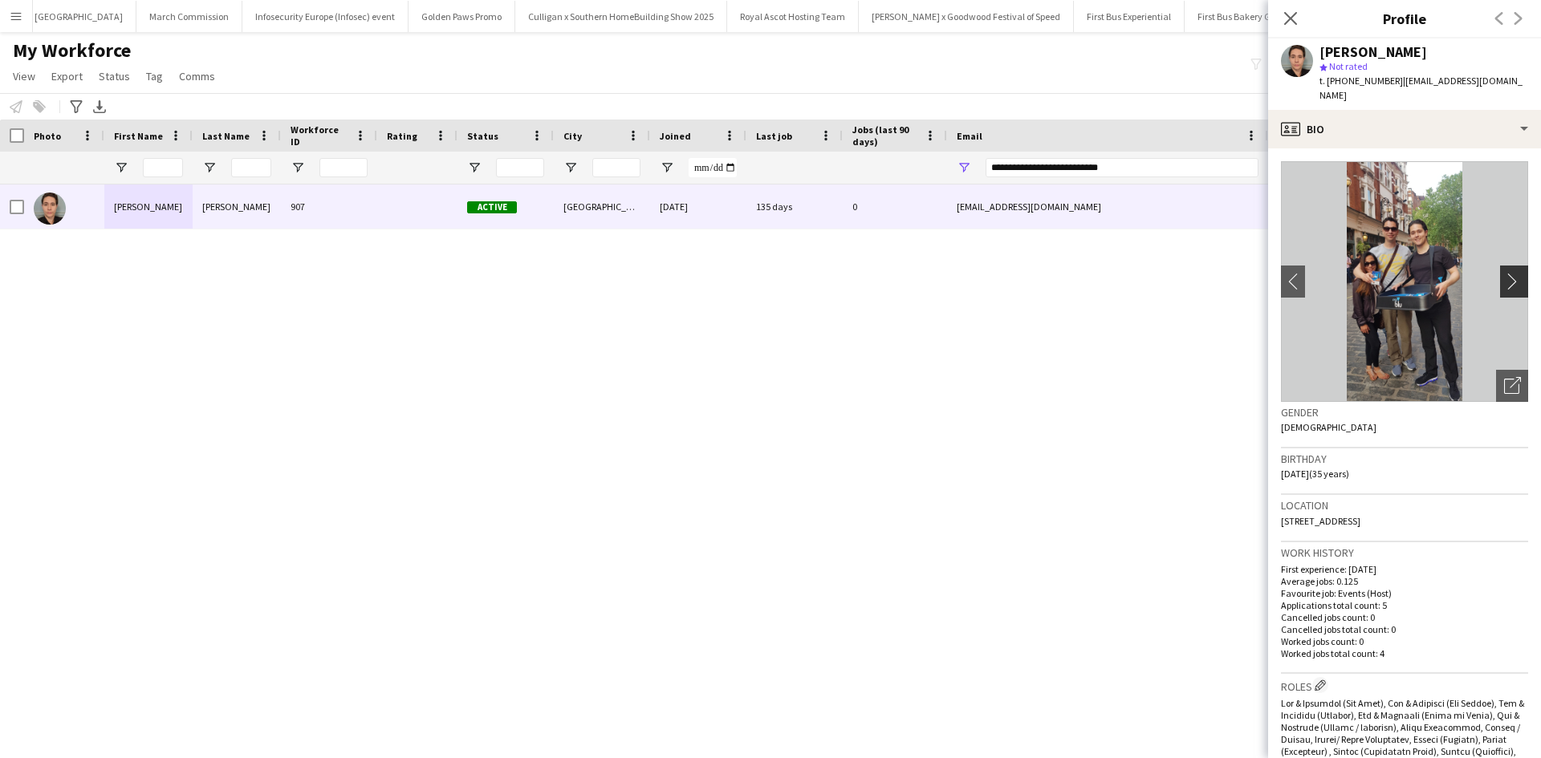
click at [1504, 273] on app-icon "chevron-right" at bounding box center [1516, 281] width 25 height 17
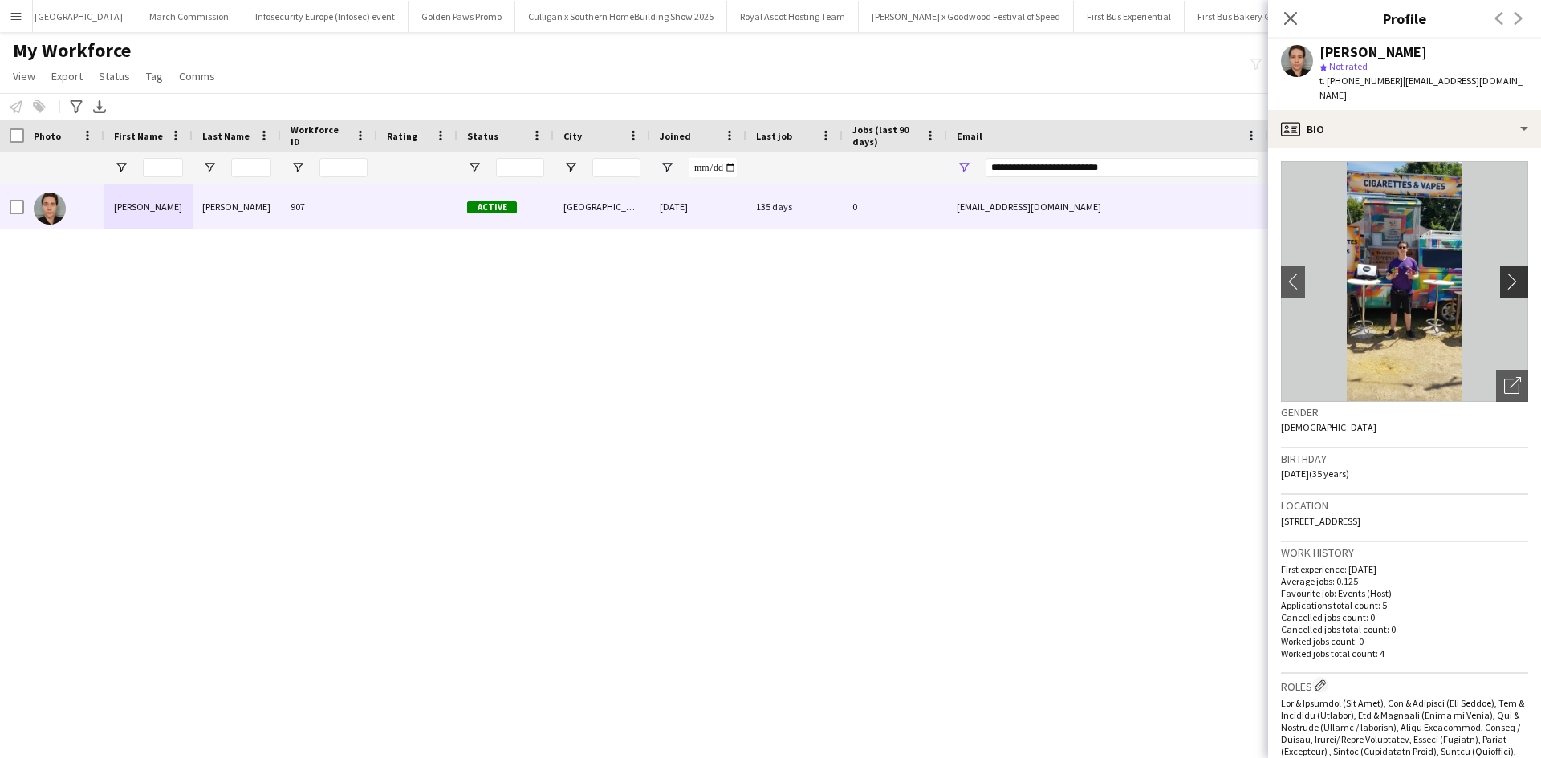
click at [1504, 273] on app-icon "chevron-right" at bounding box center [1516, 281] width 25 height 17
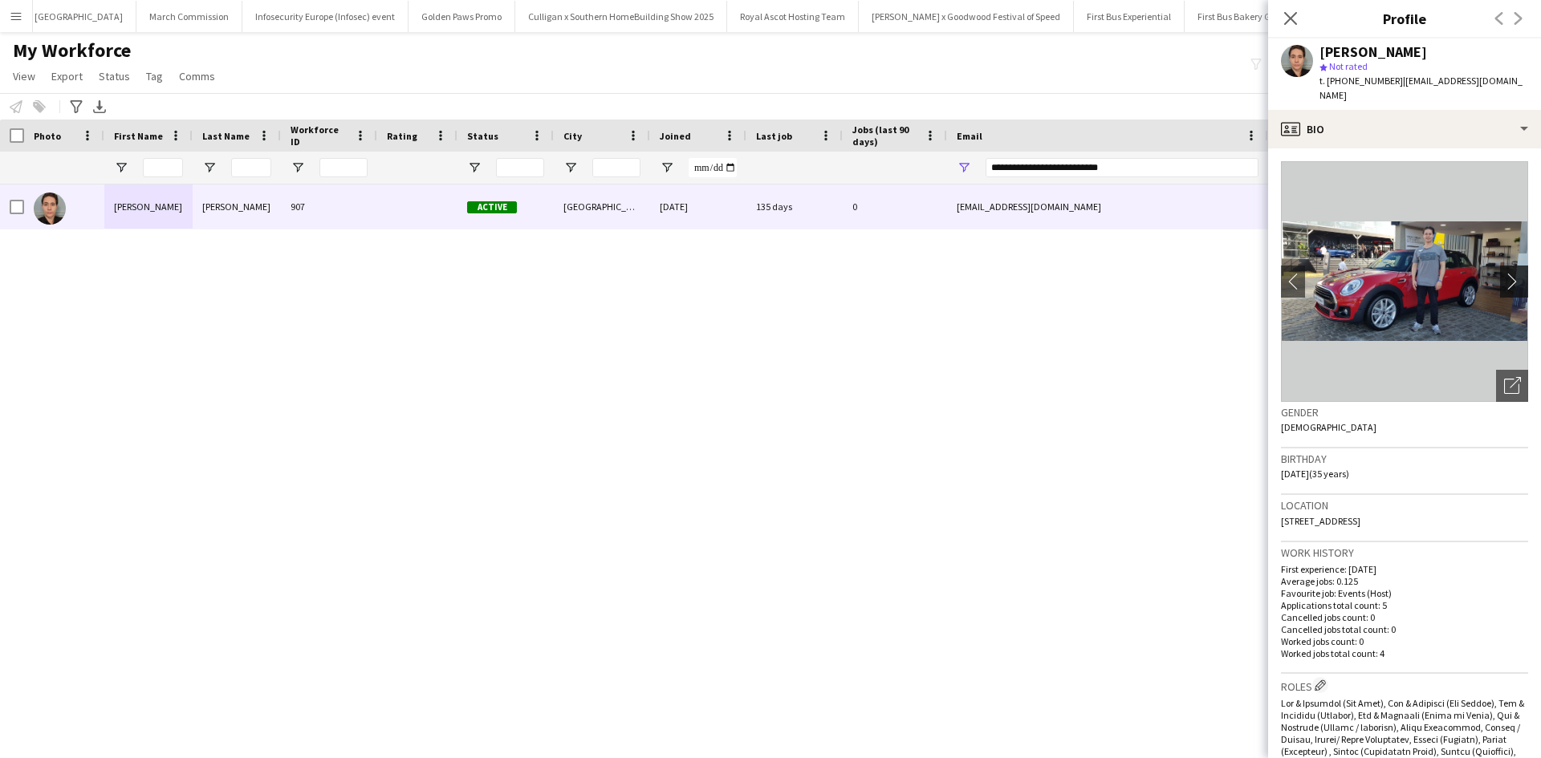
click at [1504, 273] on app-icon "chevron-right" at bounding box center [1516, 281] width 25 height 17
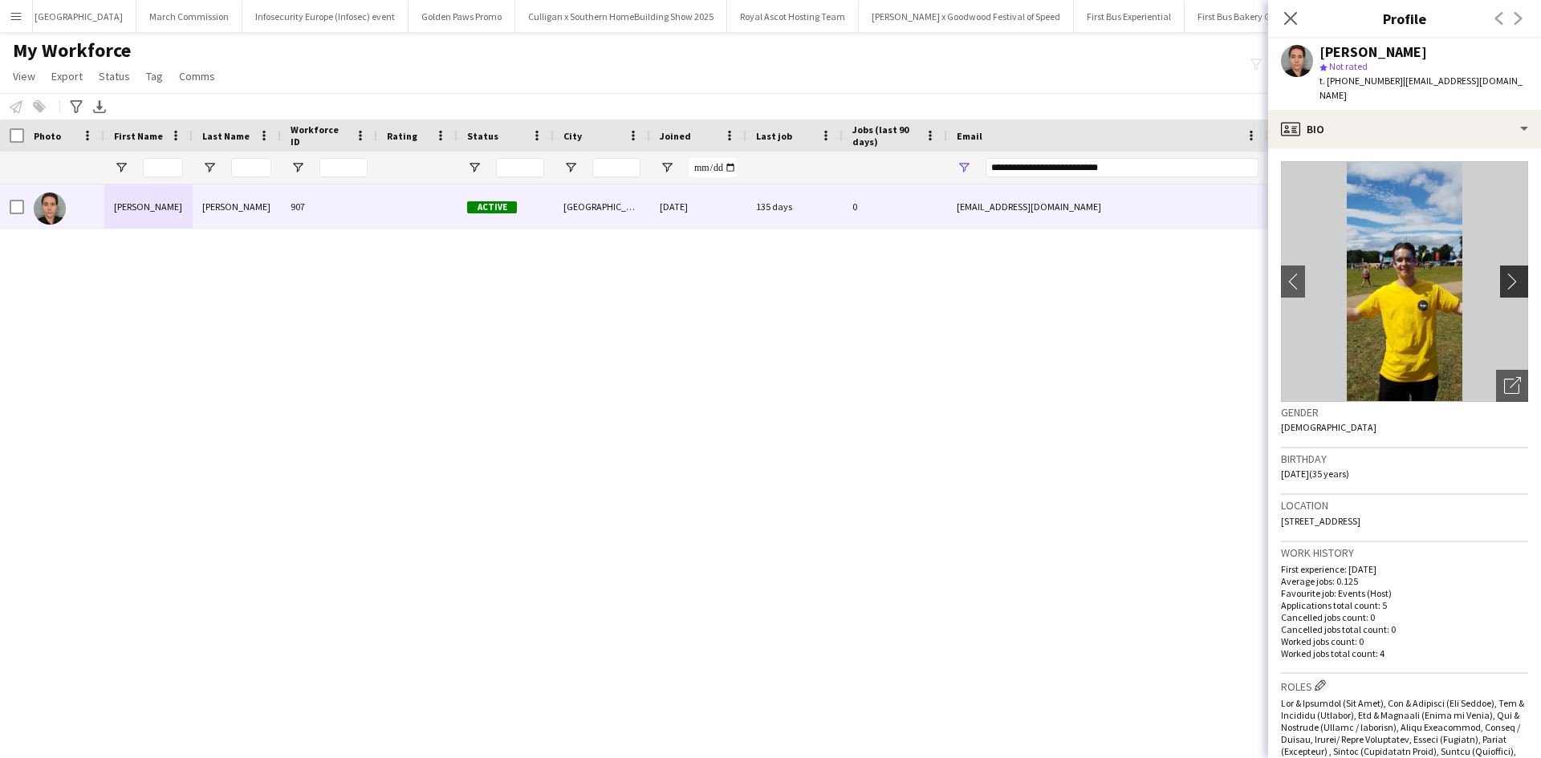
click at [1504, 273] on app-icon "chevron-right" at bounding box center [1516, 281] width 25 height 17
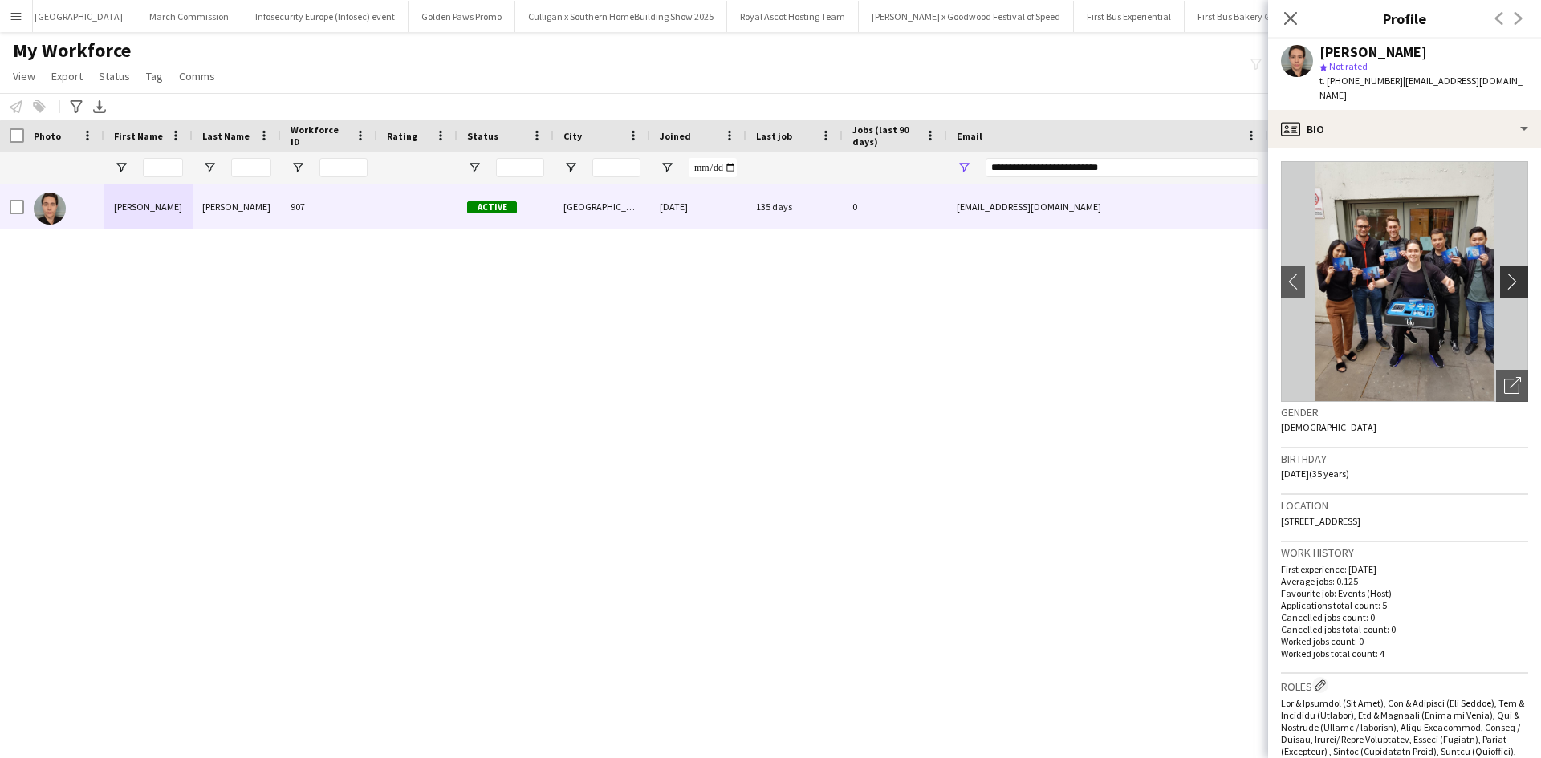
click at [1504, 273] on app-icon "chevron-right" at bounding box center [1516, 281] width 25 height 17
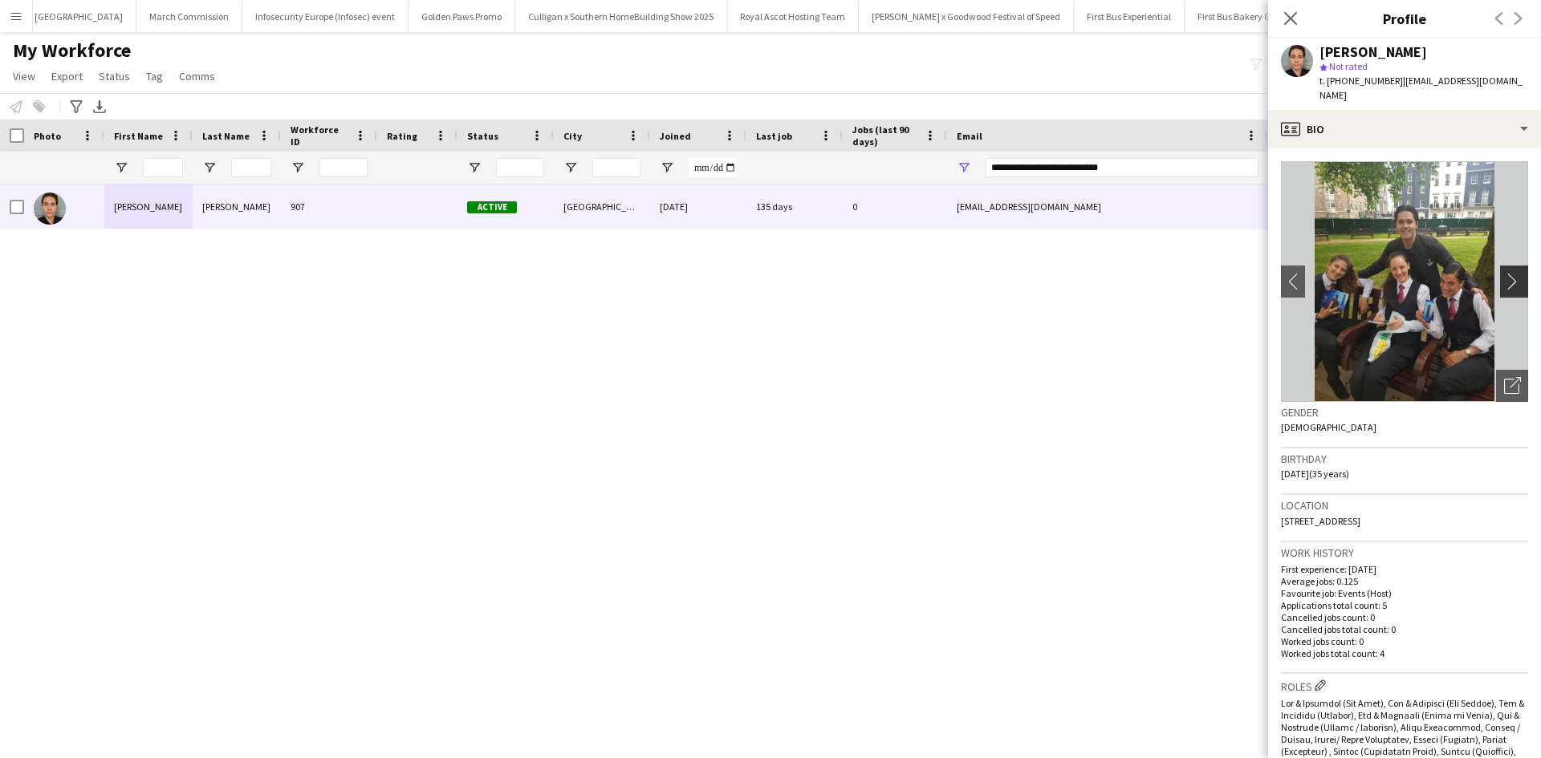
click at [1504, 273] on app-icon "chevron-right" at bounding box center [1516, 281] width 25 height 17
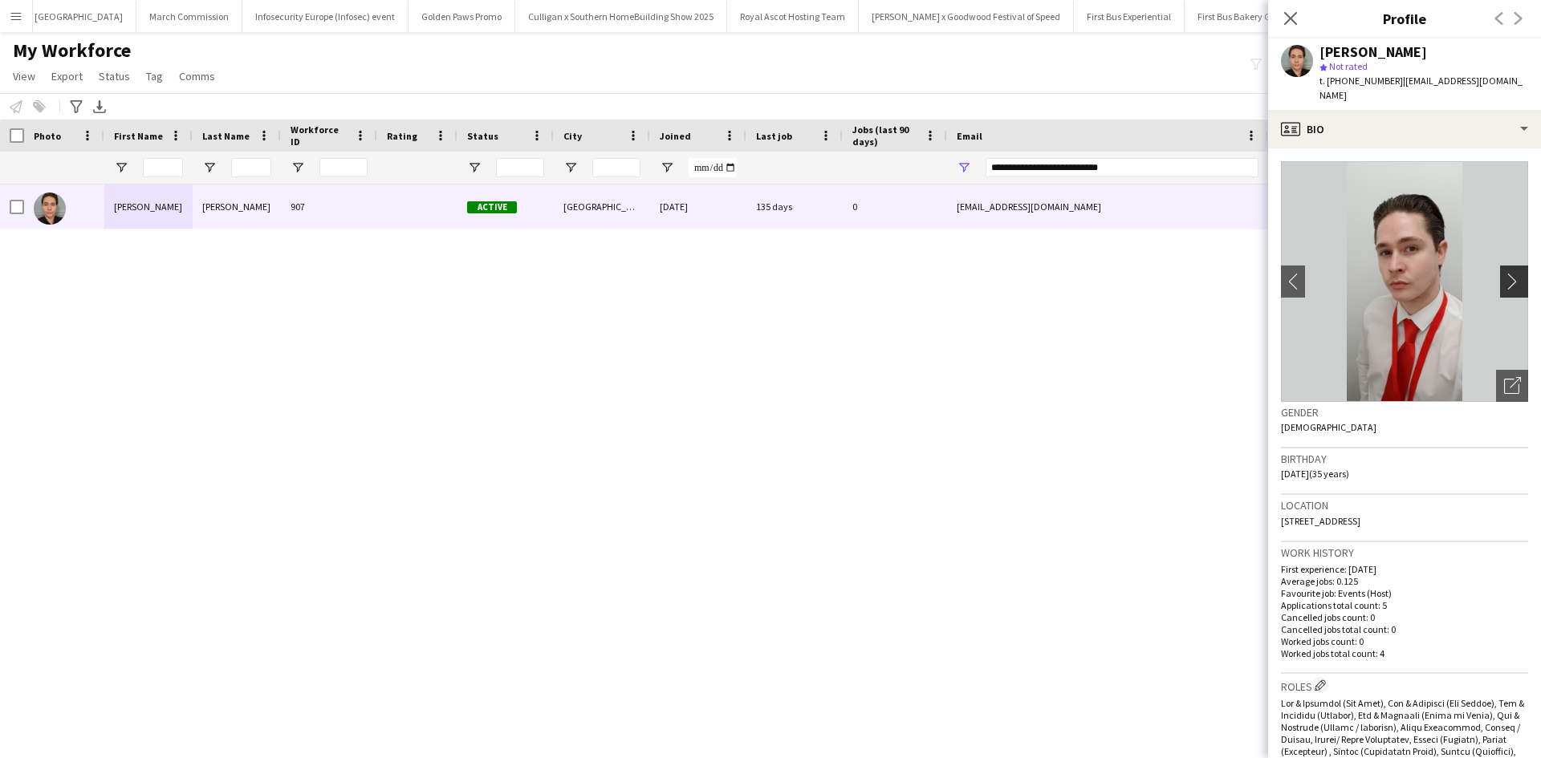
click at [1504, 273] on app-icon "chevron-right" at bounding box center [1516, 281] width 25 height 17
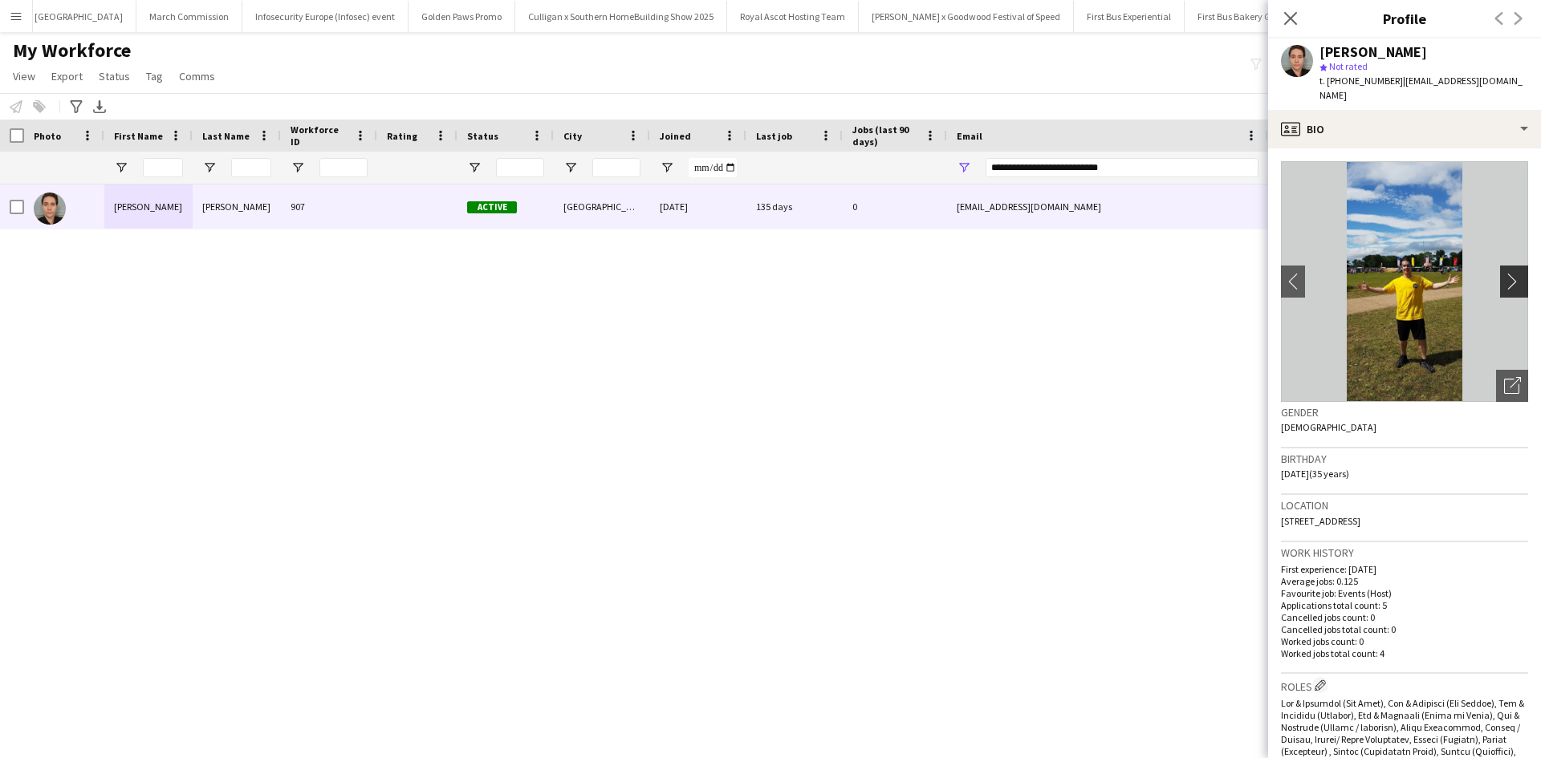
click at [1504, 273] on app-icon "chevron-right" at bounding box center [1516, 281] width 25 height 17
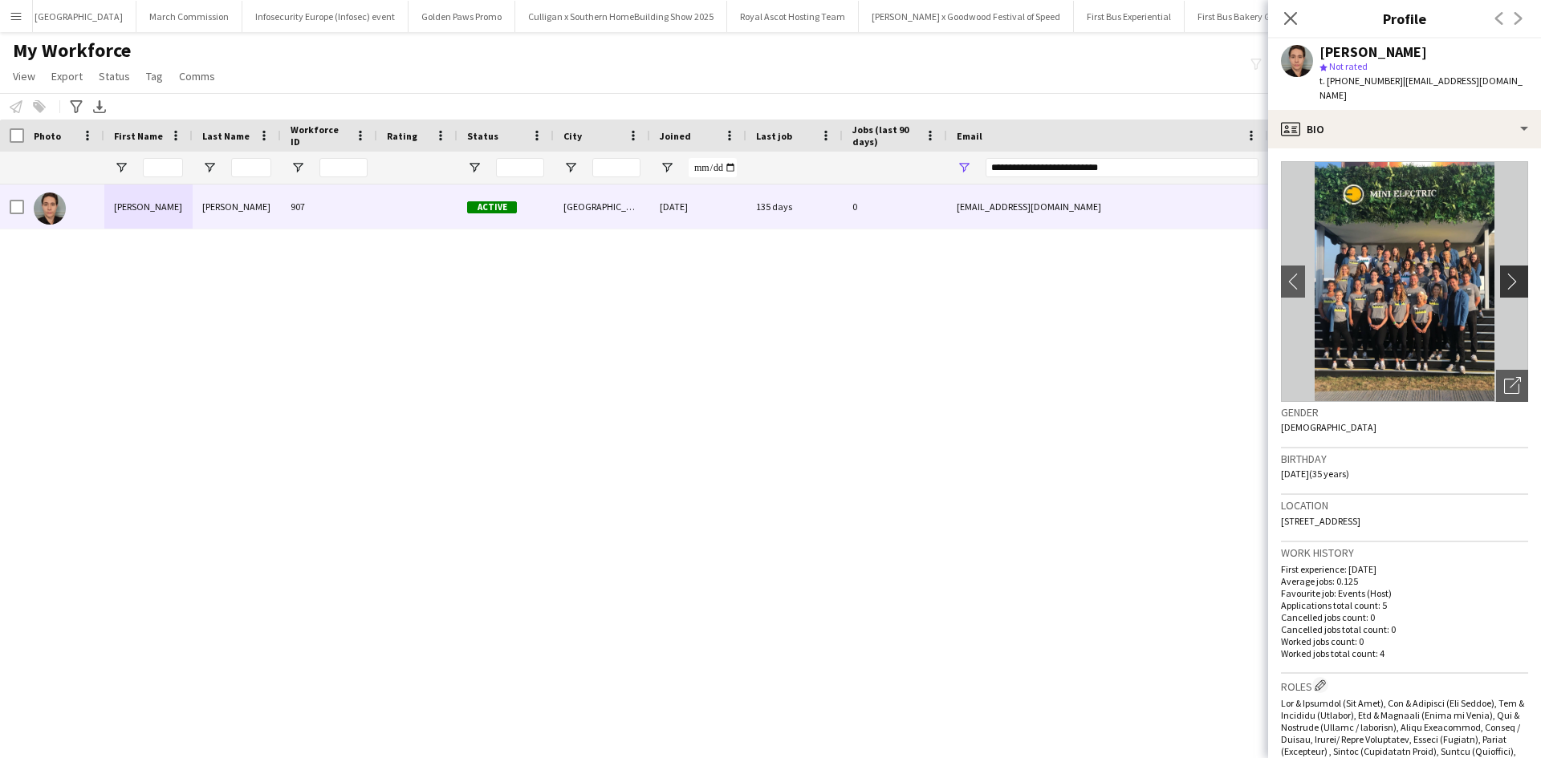
click at [1504, 273] on app-icon "chevron-right" at bounding box center [1516, 281] width 25 height 17
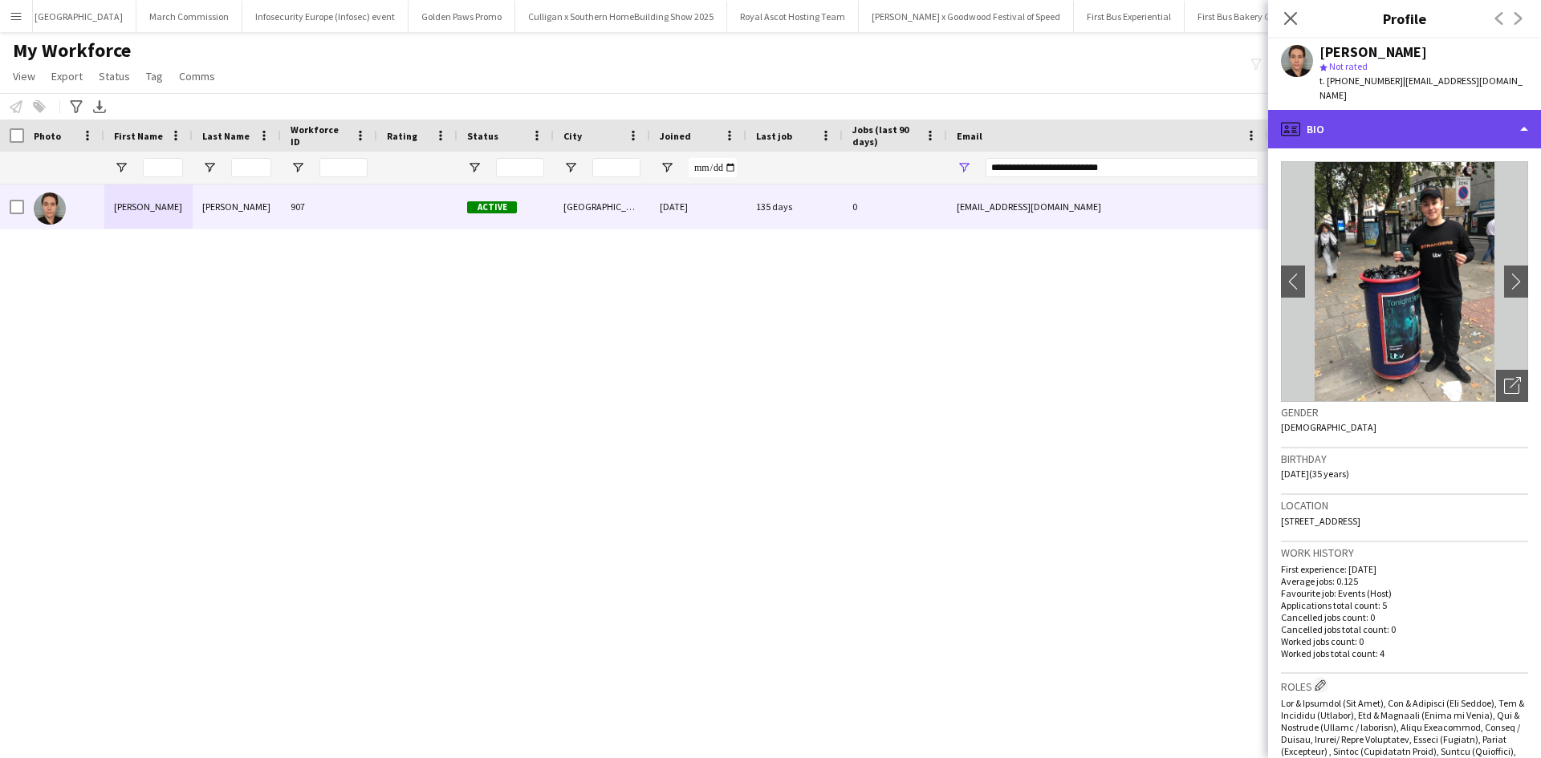
click at [1386, 126] on div "profile Bio" at bounding box center [1404, 129] width 273 height 39
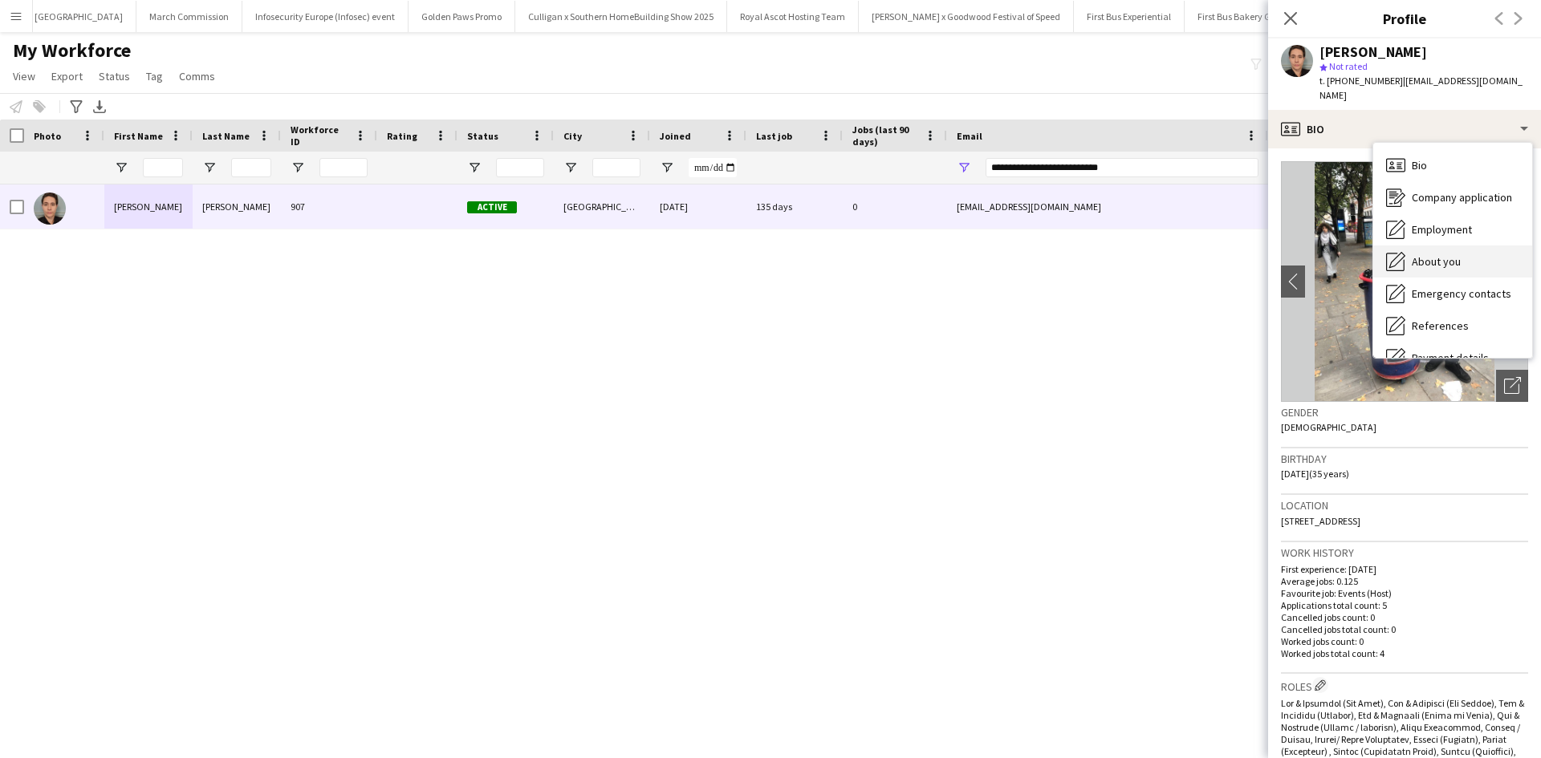
click at [1441, 246] on div "About you About you" at bounding box center [1452, 262] width 159 height 32
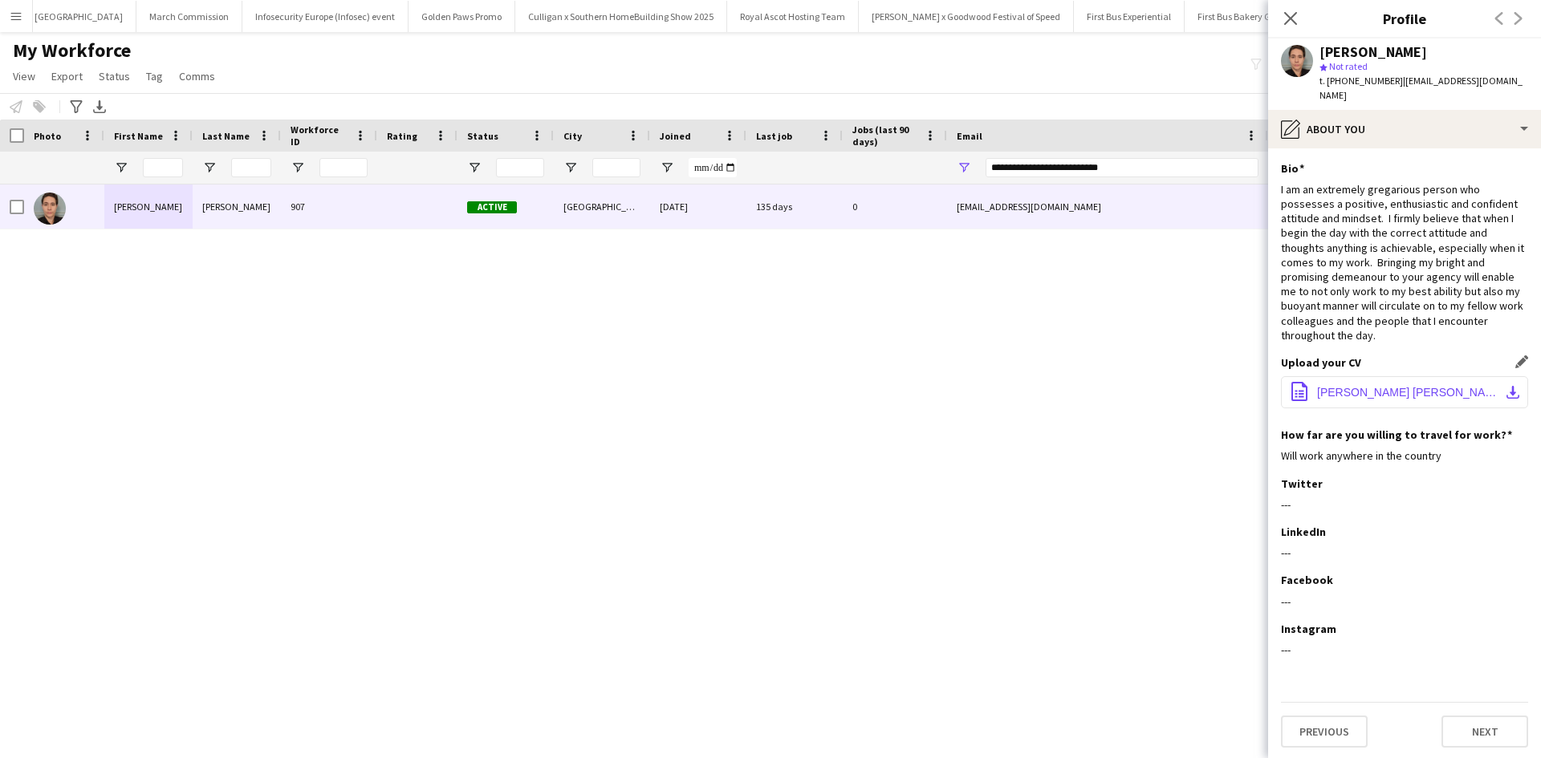
click at [1418, 386] on span "Alex Taylor Kay - Promo CV (2020).doc" at bounding box center [1407, 392] width 181 height 13
click at [1147, 388] on div "Alexander Kay 907 Active London 27-12-2019 135 days 0 alextaylorkay@hotmail.co.…" at bounding box center [746, 452] width 1493 height 534
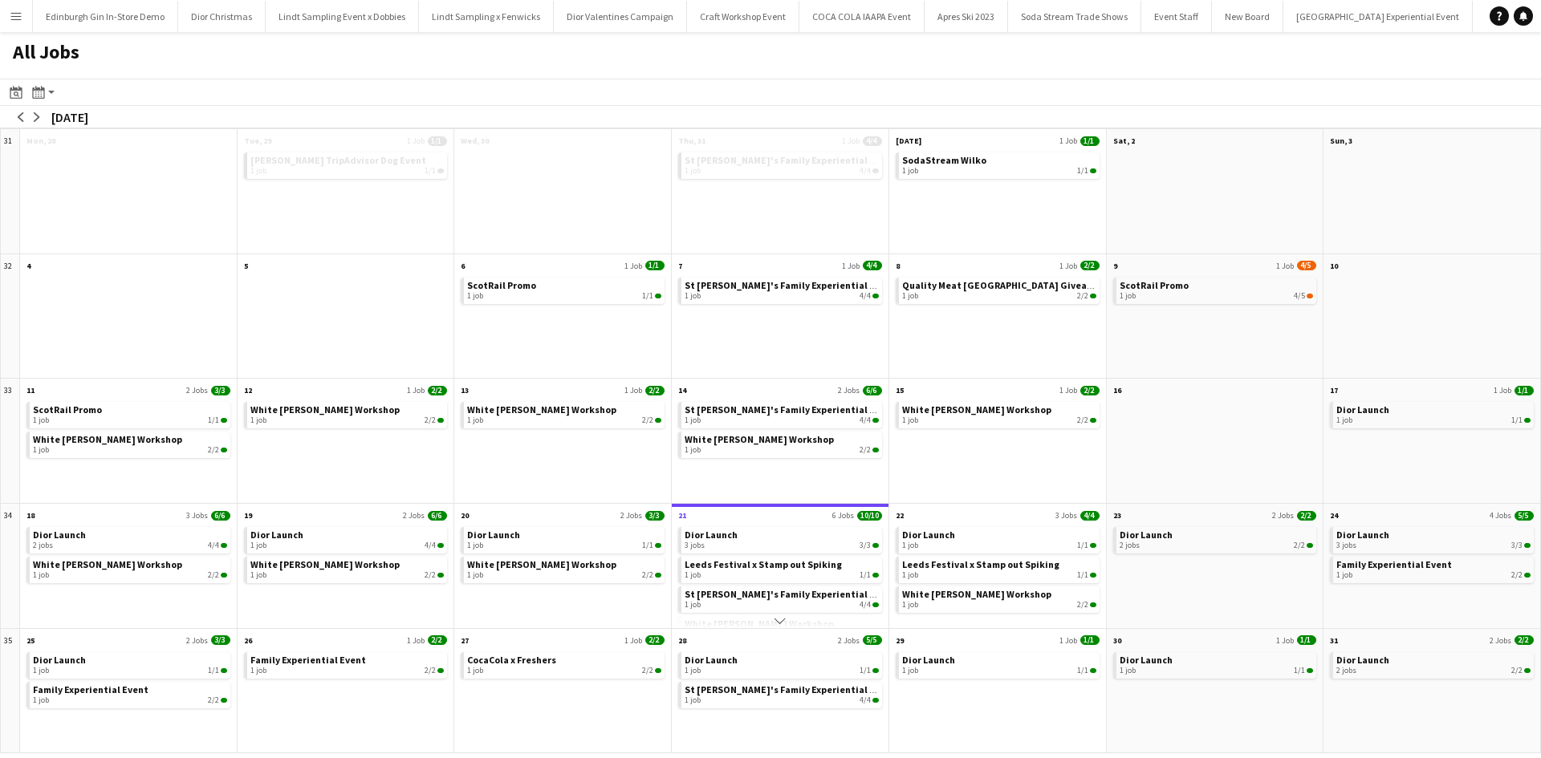
scroll to position [0, 14686]
click at [39, 120] on app-icon "arrow-right" at bounding box center [37, 117] width 10 height 10
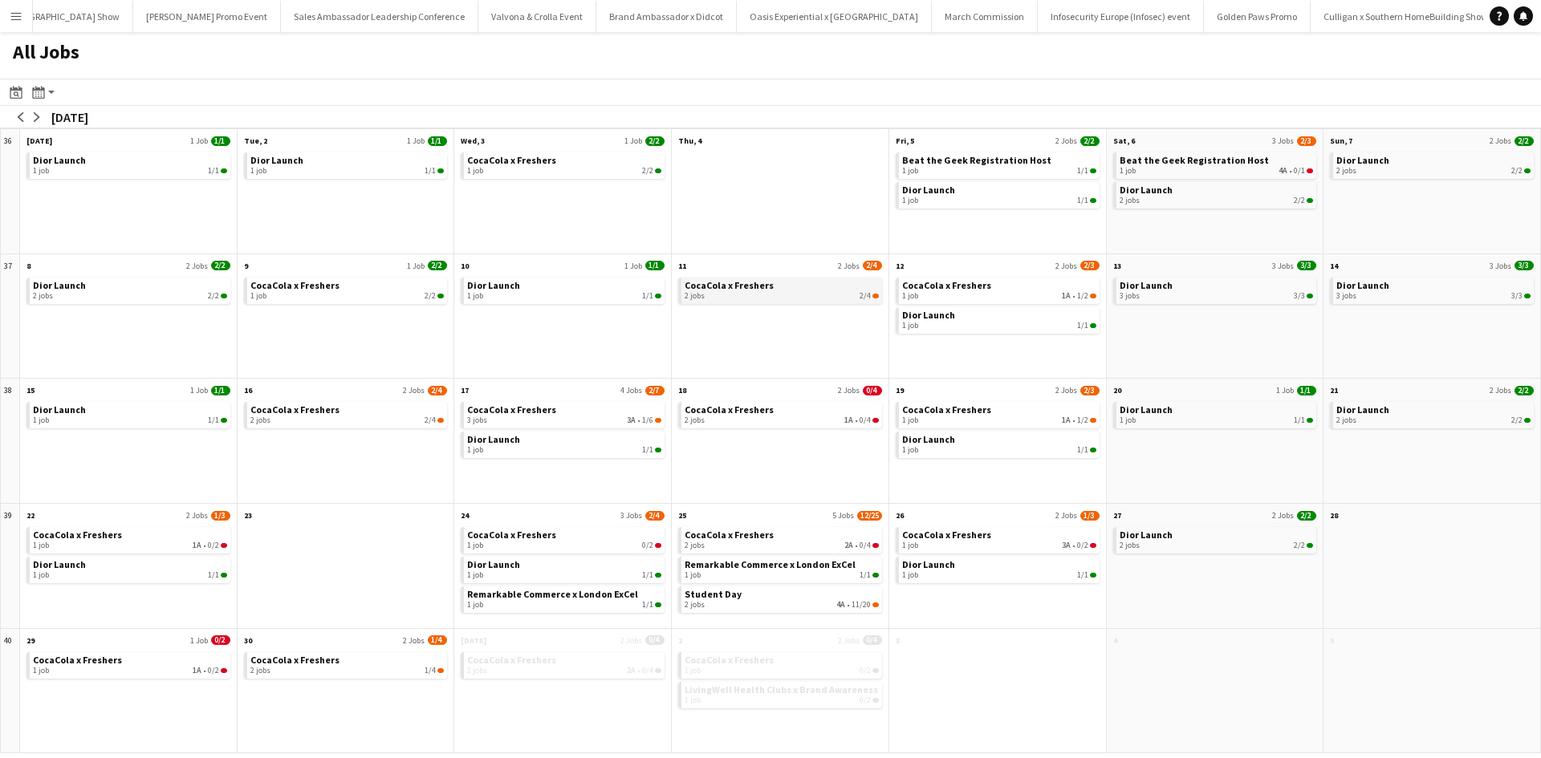
click at [777, 292] on div "2 jobs 2/4" at bounding box center [782, 296] width 194 height 10
click at [23, 120] on app-icon "arrow-left" at bounding box center [21, 117] width 10 height 10
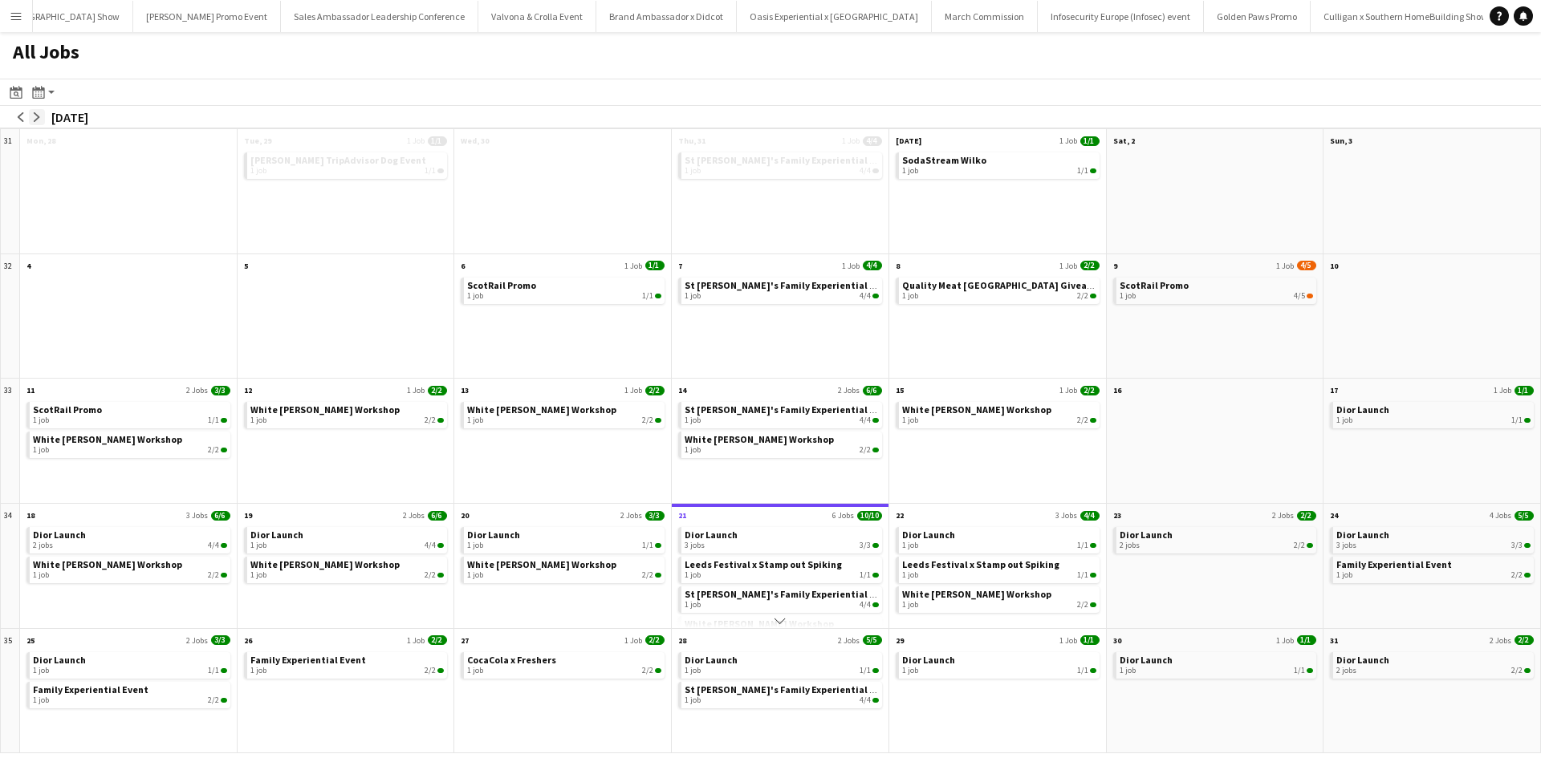
click at [34, 117] on app-icon "arrow-right" at bounding box center [37, 117] width 10 height 10
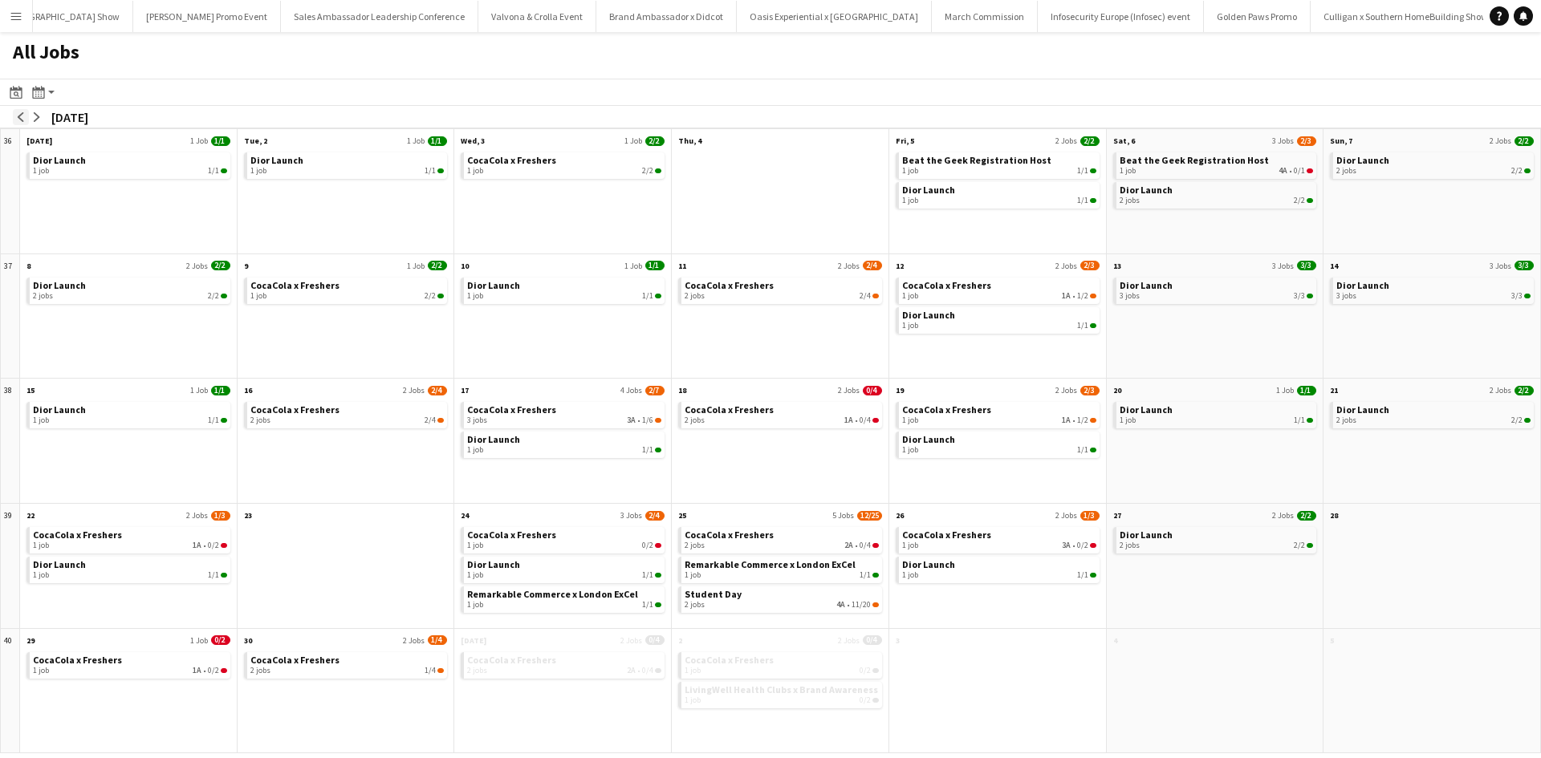
click at [22, 119] on app-icon "arrow-left" at bounding box center [21, 117] width 10 height 10
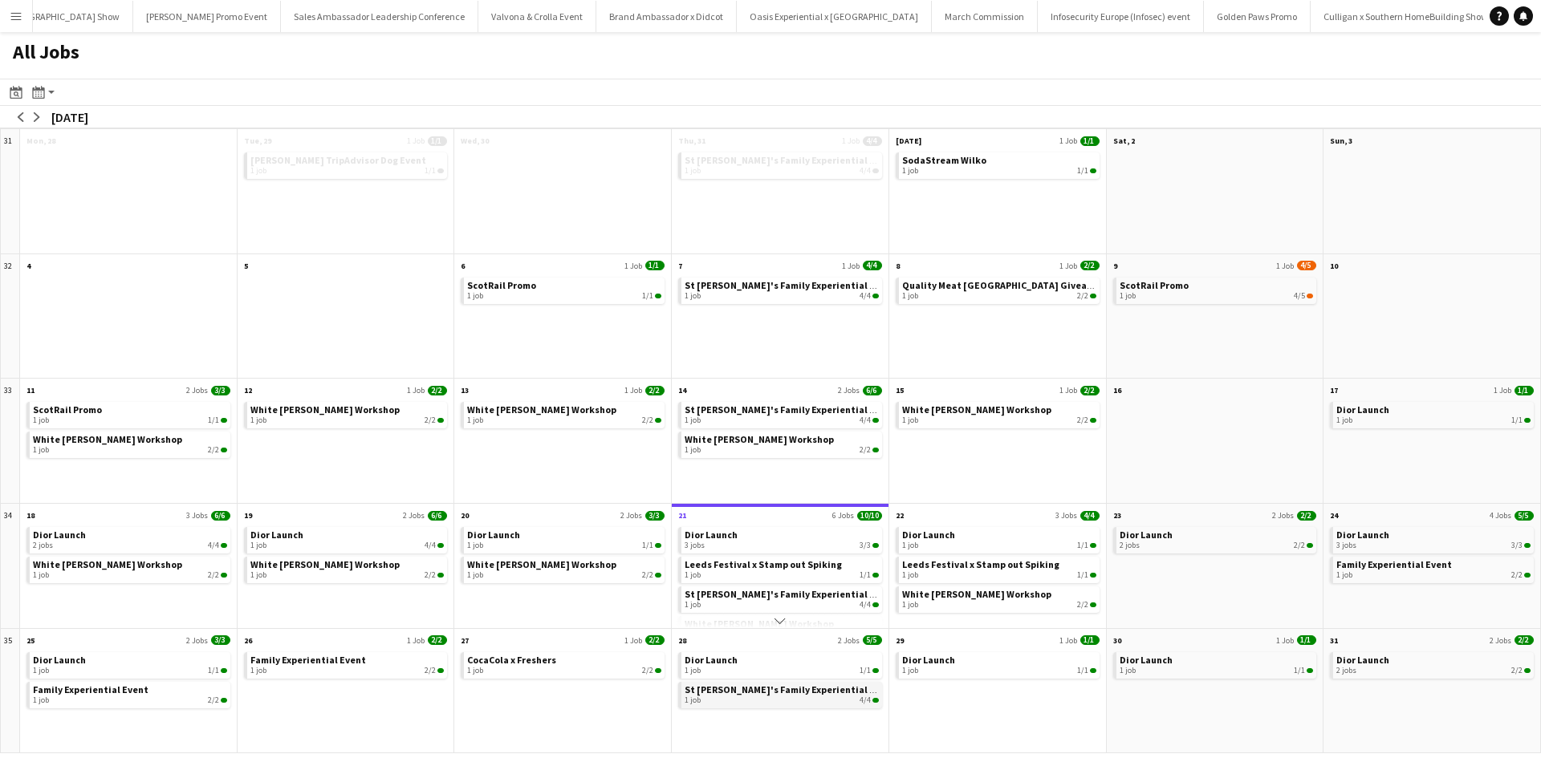
click at [804, 689] on span "St [PERSON_NAME]'s Family Experiential Event" at bounding box center [790, 690] width 211 height 12
click at [743, 538] on link "Dior Launch 3 jobs 3/3" at bounding box center [782, 538] width 194 height 23
click at [35, 120] on app-icon "arrow-right" at bounding box center [37, 117] width 10 height 10
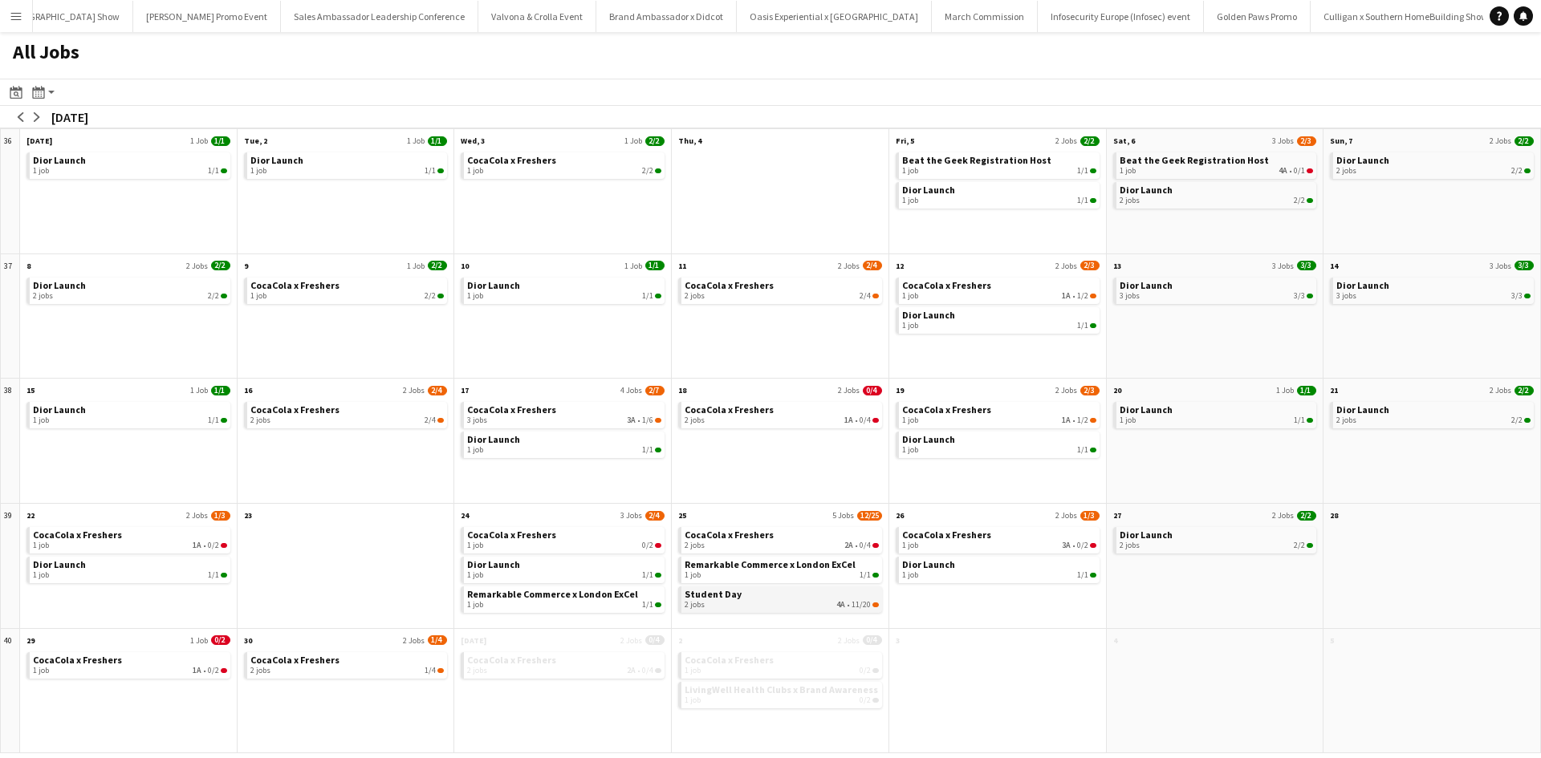
click at [787, 603] on div "2 jobs 4A • 11/20" at bounding box center [782, 605] width 194 height 10
click at [1261, 164] on link "Beat the Geek Registration Host 1 job 4A • 0/1" at bounding box center [1217, 163] width 194 height 23
click at [22, 116] on app-icon "arrow-left" at bounding box center [21, 117] width 10 height 10
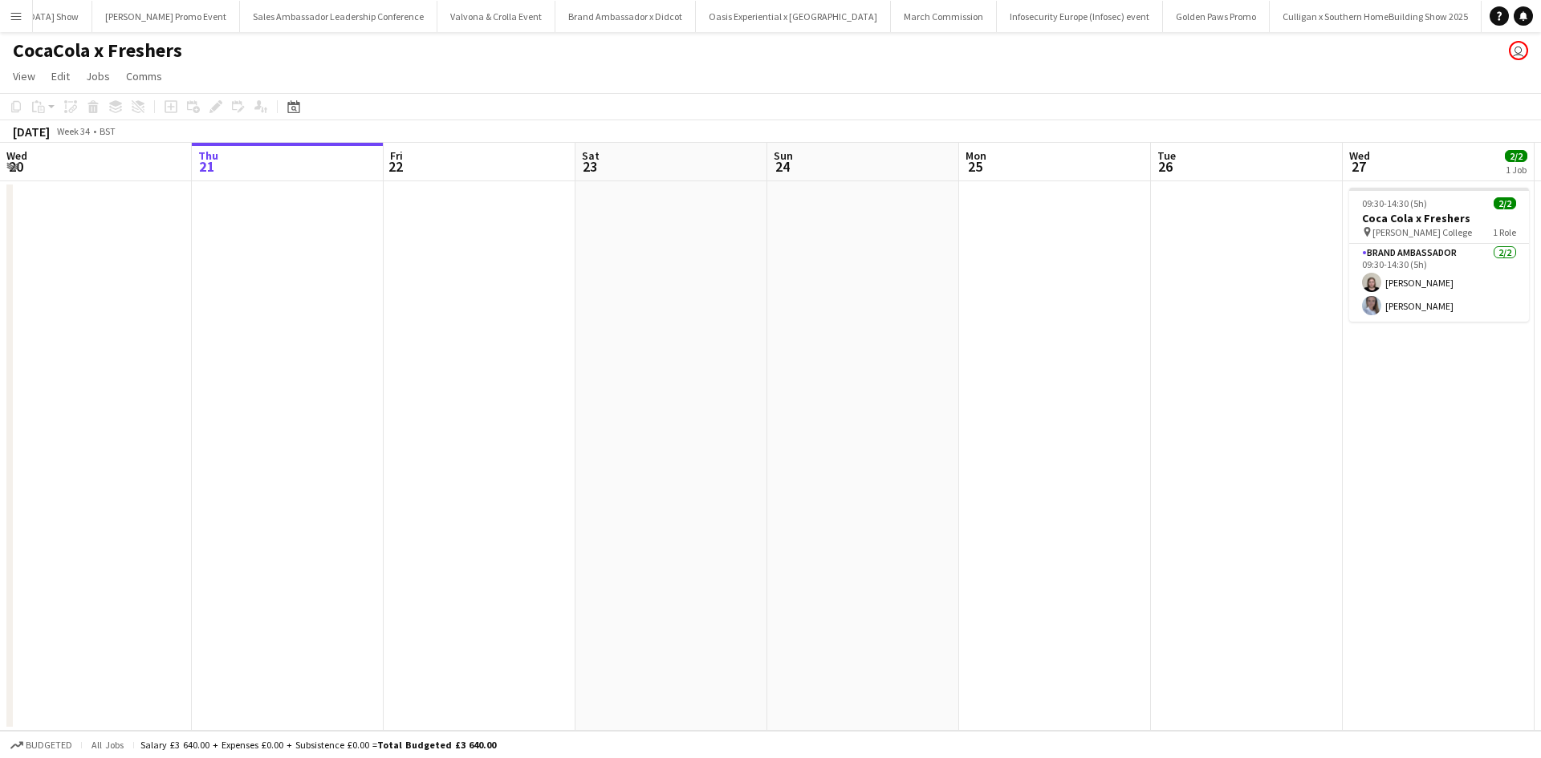
scroll to position [0, 15352]
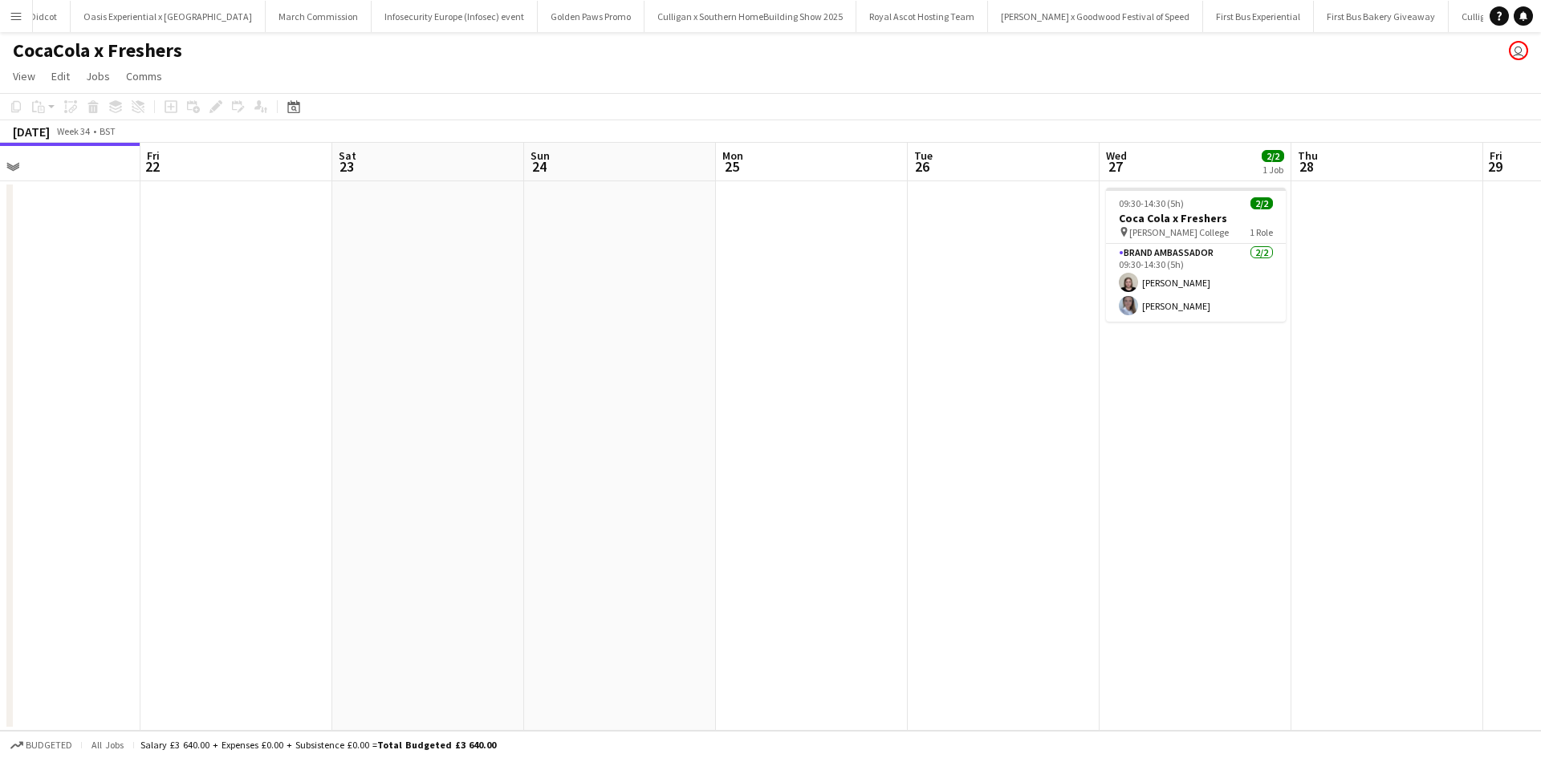
drag, startPoint x: 1085, startPoint y: 518, endPoint x: 291, endPoint y: 453, distance: 796.3
click at [322, 457] on app-calendar-viewport "Mon 18 Tue 19 Wed 20 Thu 21 Fri 22 Sat 23 Sun 24 Mon 25 Tue 26 Wed 27 2/2 1 Job…" at bounding box center [770, 437] width 1541 height 588
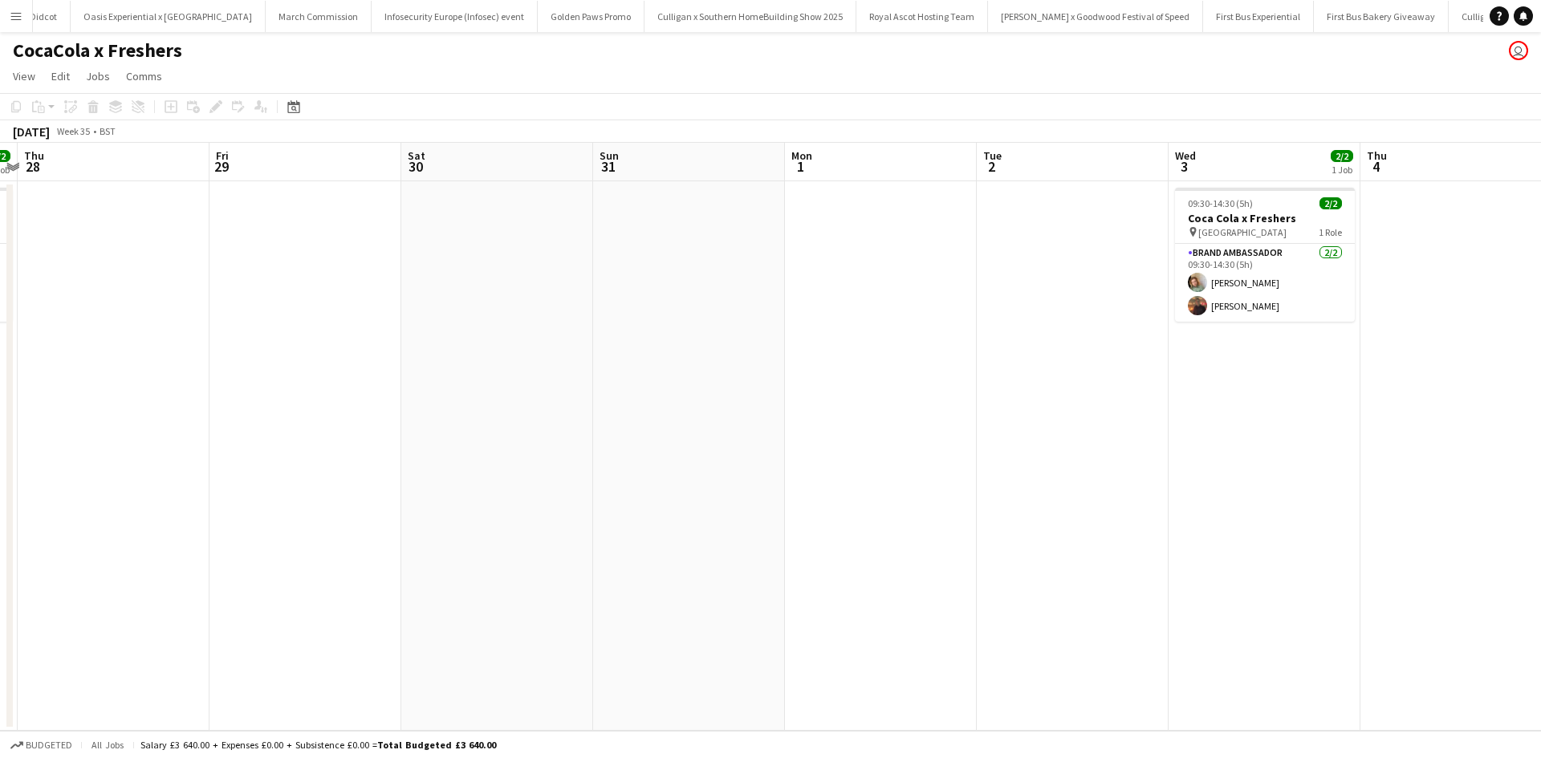
drag, startPoint x: 1040, startPoint y: 514, endPoint x: 185, endPoint y: 439, distance: 858.8
click at [234, 451] on app-calendar-viewport "Sun 24 Mon 25 Tue 26 Wed 27 2/2 1 Job Thu 28 Fri 29 Sat 30 Sun 31 Mon 1 Tue 2 W…" at bounding box center [770, 437] width 1541 height 588
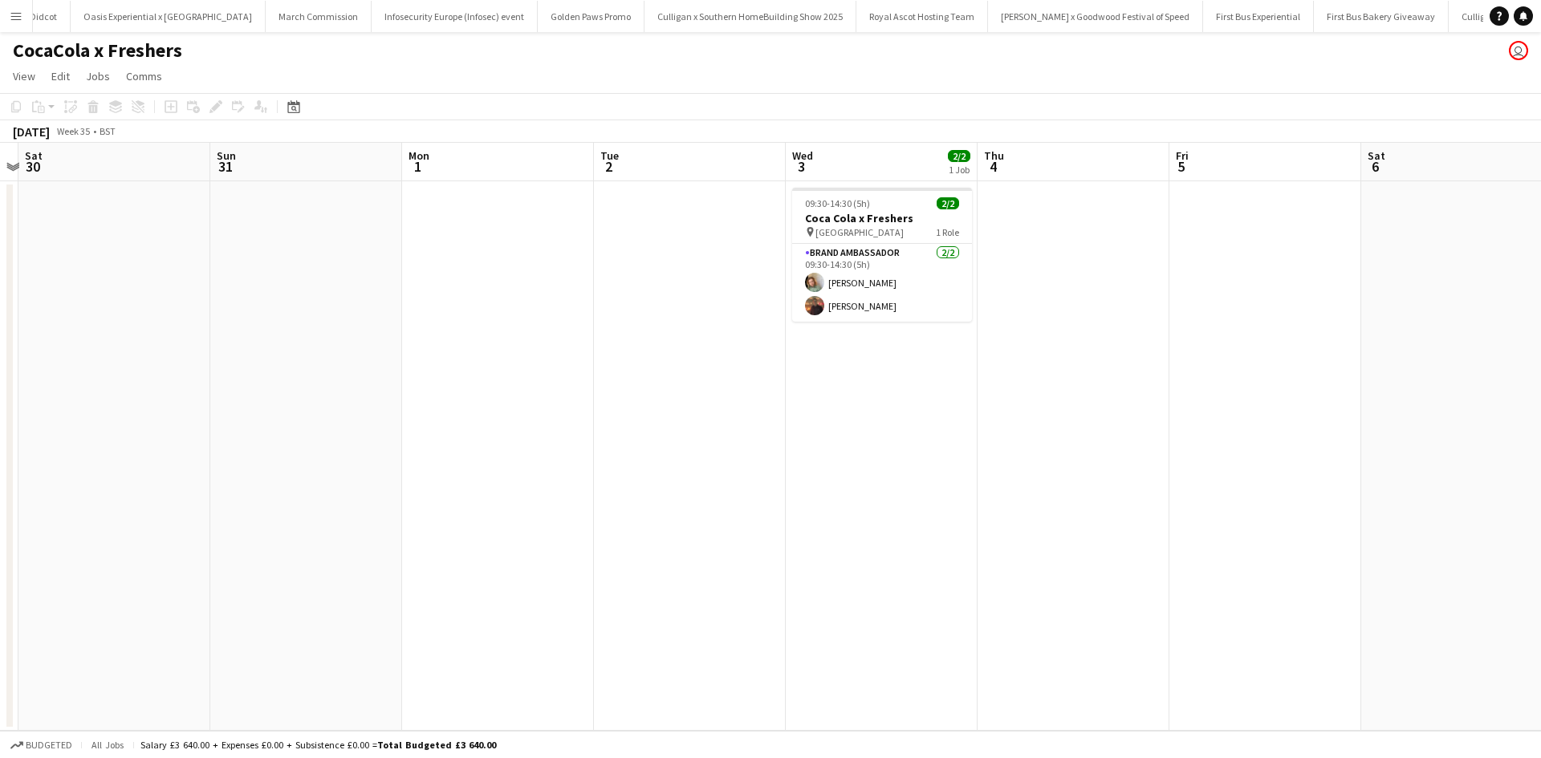
drag, startPoint x: 1052, startPoint y: 530, endPoint x: 201, endPoint y: 412, distance: 859.8
click at [283, 441] on app-calendar-viewport "Tue 26 Wed 27 2/2 1 Job Thu 28 Fri 29 Sat 30 Sun 31 Mon 1 Tue 2 Wed 3 2/2 1 Job…" at bounding box center [770, 437] width 1541 height 588
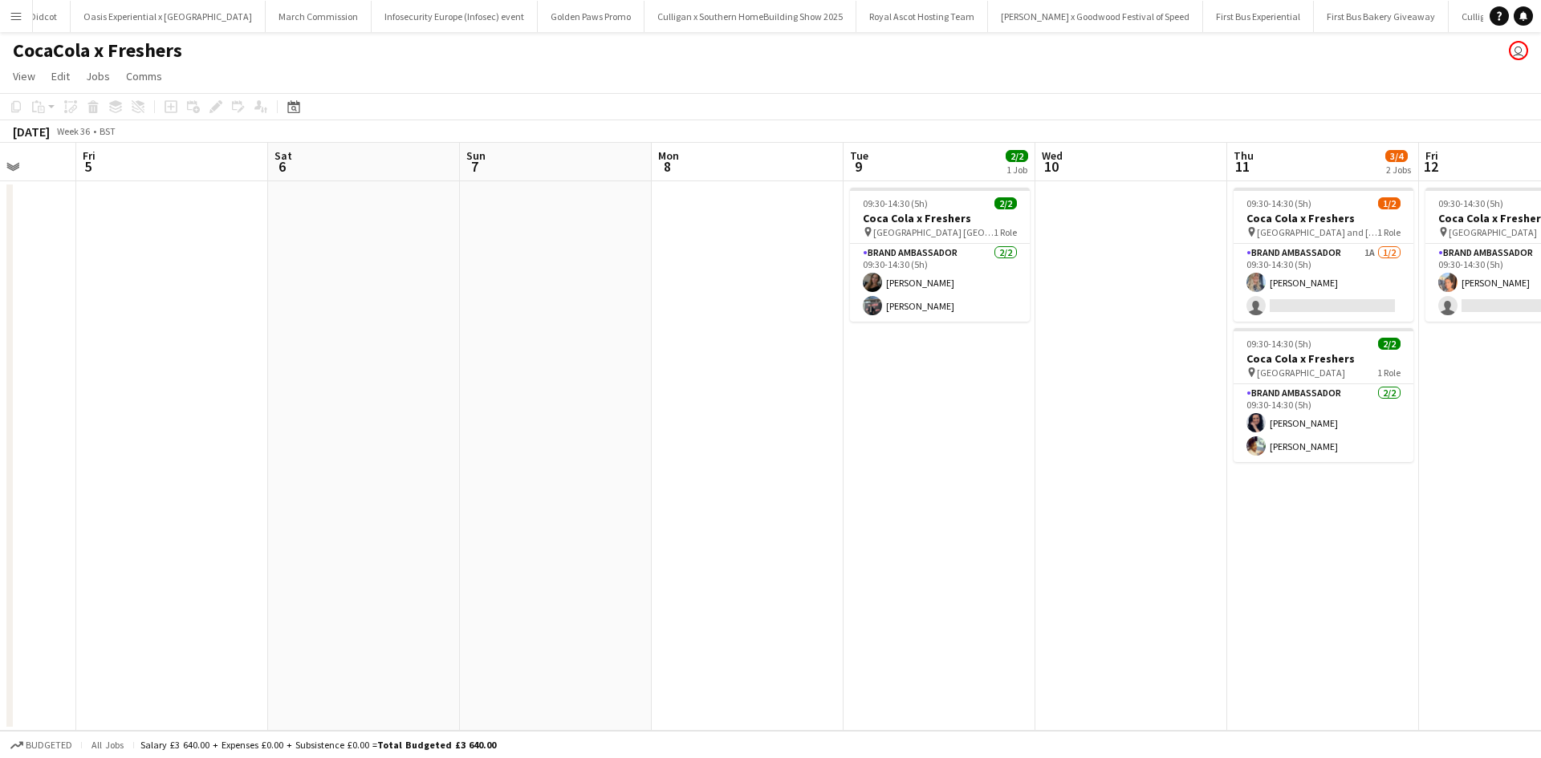
drag, startPoint x: 1050, startPoint y: 577, endPoint x: 235, endPoint y: 409, distance: 831.7
click at [320, 454] on app-calendar-viewport "Mon 1 Tue 2 Wed 3 2/2 1 Job Thu 4 Fri 5 Sat 6 Sun 7 Mon 8 Tue 9 2/2 1 Job Wed 1…" at bounding box center [770, 437] width 1541 height 588
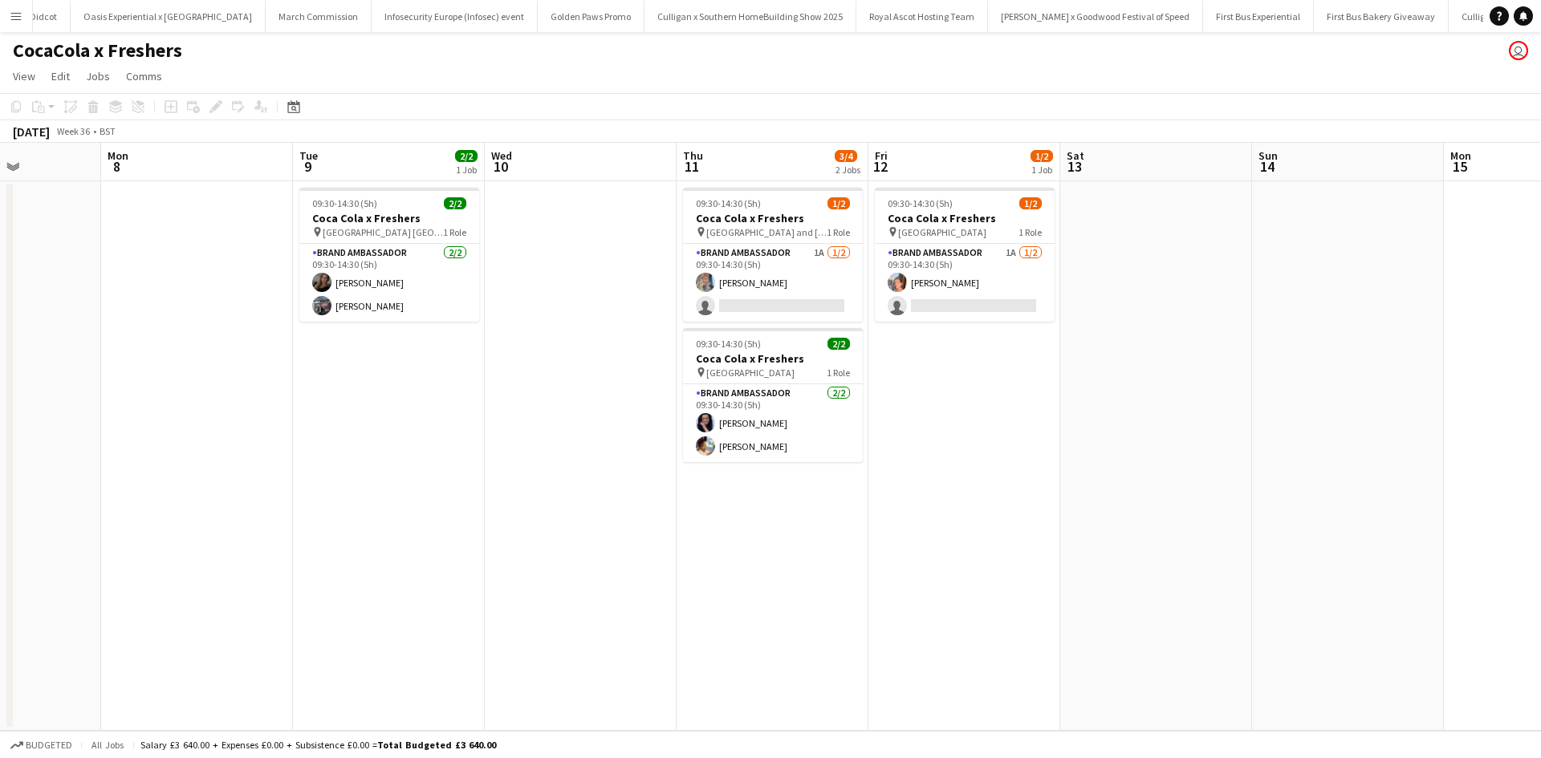
drag, startPoint x: 961, startPoint y: 558, endPoint x: 270, endPoint y: 425, distance: 703.6
click at [431, 482] on app-calendar-viewport "Wed 3 2/2 1 Job Thu 4 Fri 5 Sat 6 Sun 7 Mon 8 Tue 9 2/2 1 Job Wed 10 Thu 11 3/4…" at bounding box center [770, 437] width 1541 height 588
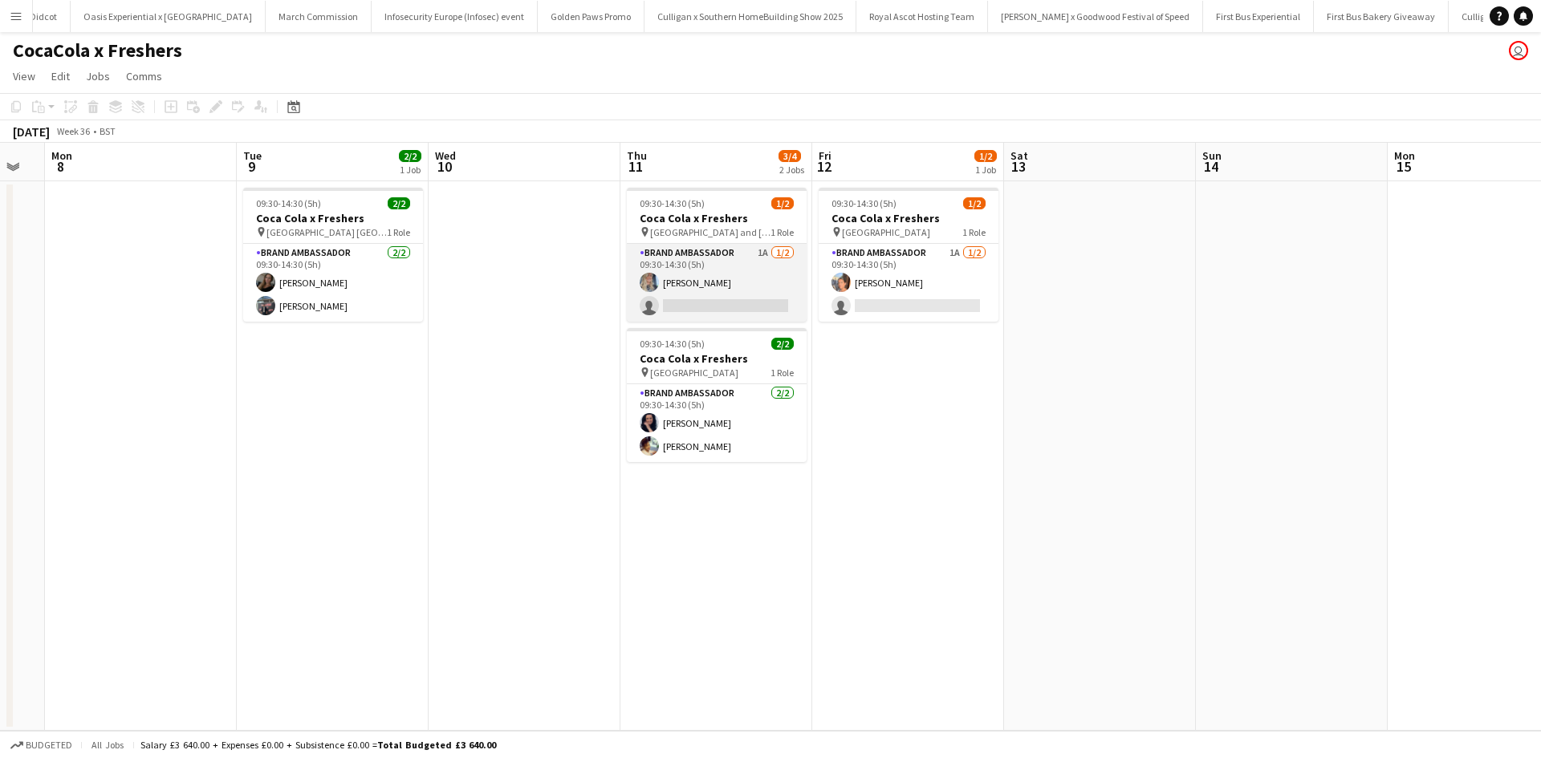
click at [742, 273] on app-card-role "Brand Ambassador 1A 1/2 09:30-14:30 (5h) Daniella Barnes single-neutral-actions" at bounding box center [717, 283] width 180 height 78
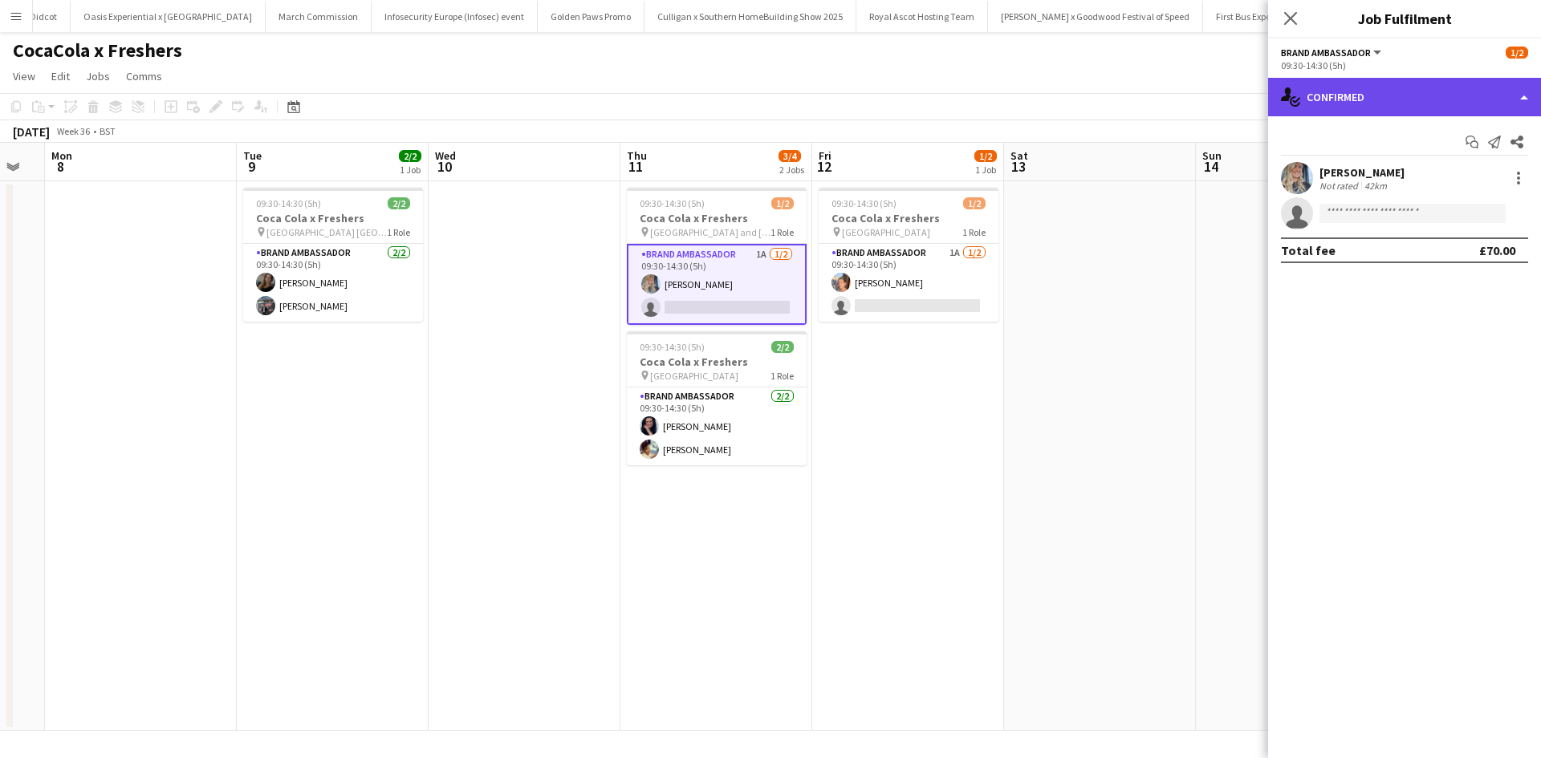
click at [1328, 86] on div "single-neutral-actions-check-2 Confirmed" at bounding box center [1404, 97] width 273 height 39
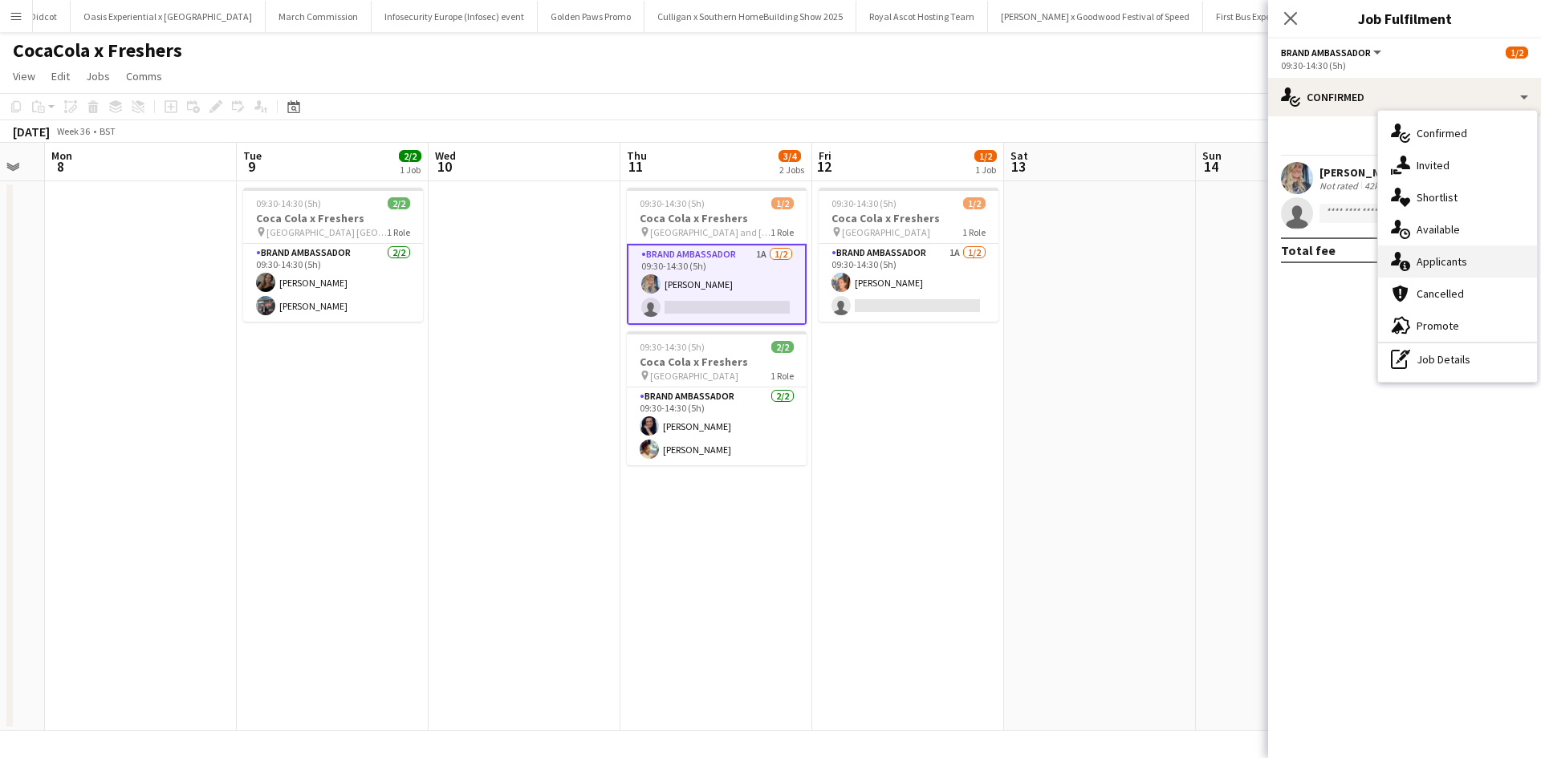
click at [1435, 257] on div "single-neutral-actions-information Applicants" at bounding box center [1457, 262] width 159 height 32
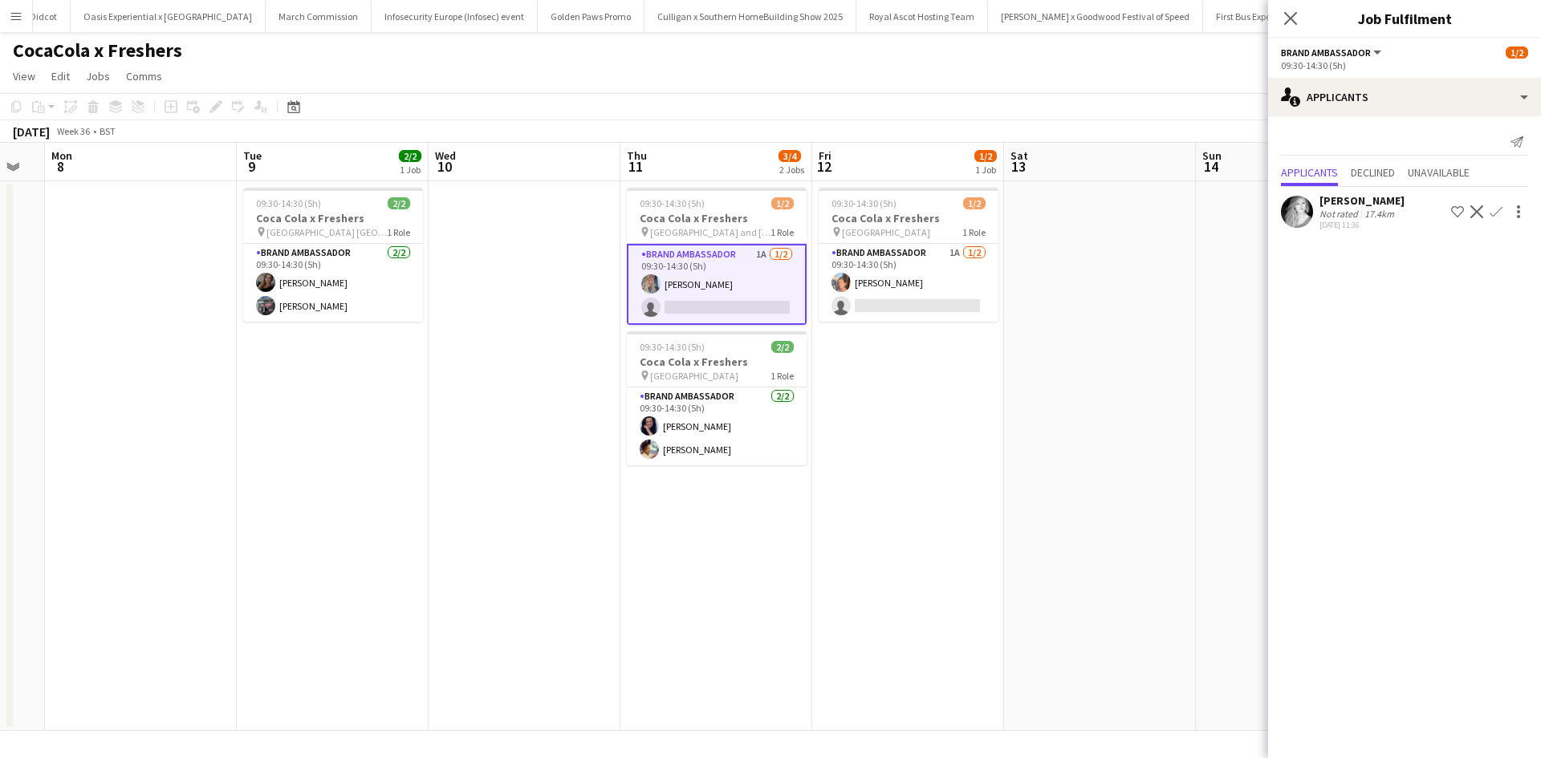
click at [1499, 214] on app-icon "Confirm" at bounding box center [1496, 211] width 13 height 13
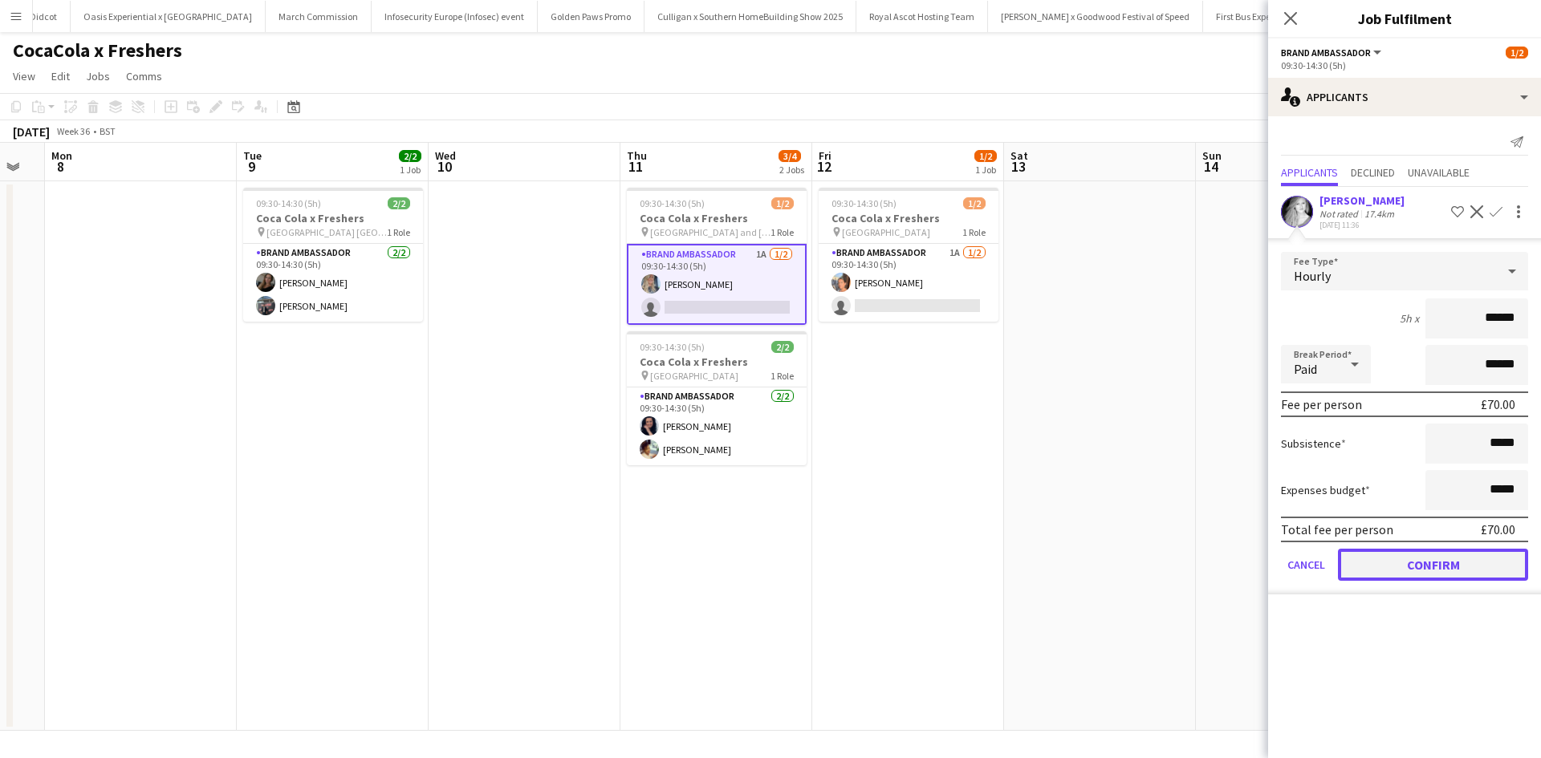
click at [1450, 570] on button "Confirm" at bounding box center [1433, 565] width 190 height 32
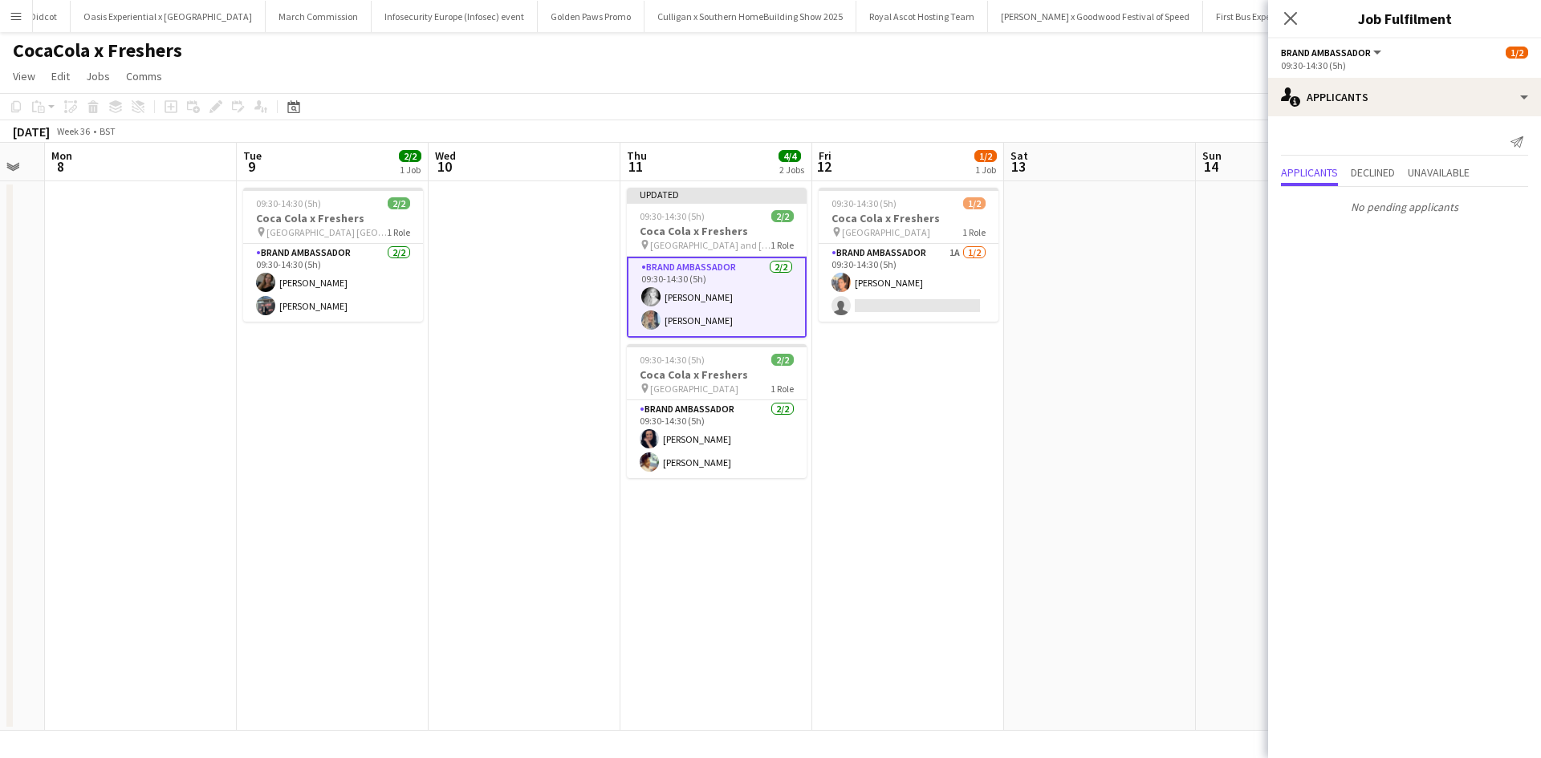
click at [1115, 582] on app-date-cell at bounding box center [1100, 456] width 192 height 550
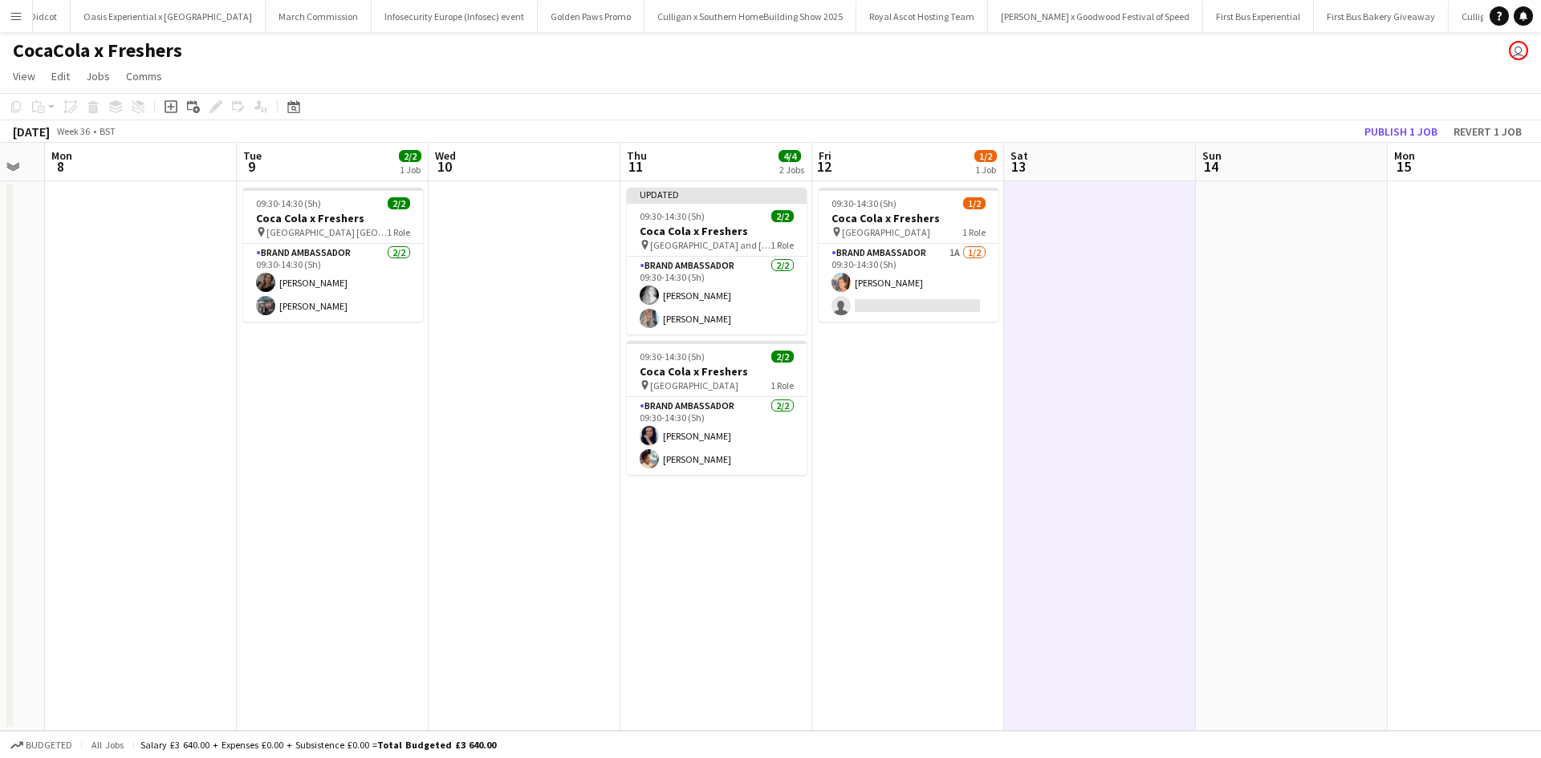
scroll to position [0, 530]
click at [1395, 129] on button "Publish 1 job" at bounding box center [1401, 131] width 86 height 21
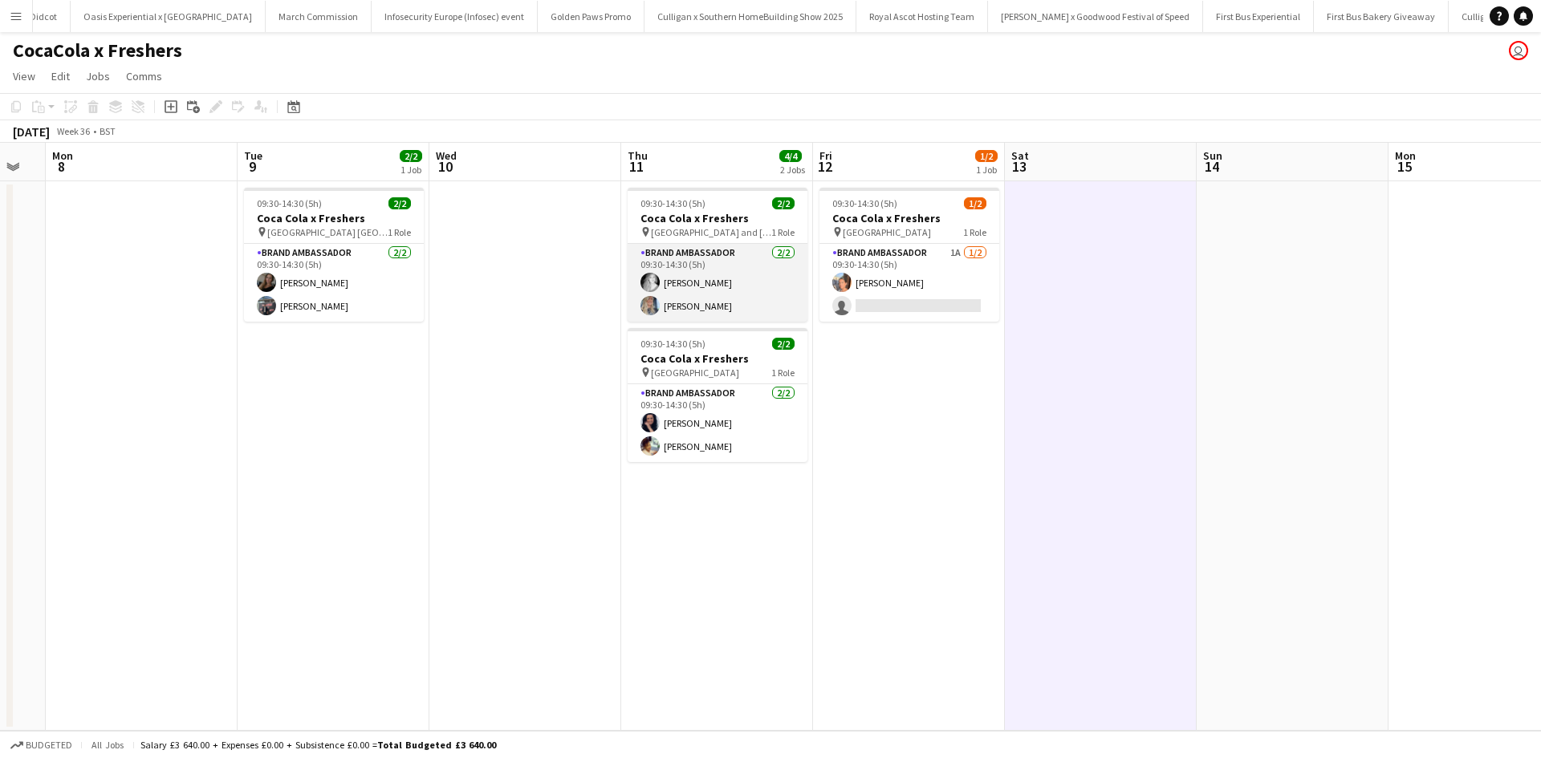
click at [714, 287] on app-card-role "Brand Ambassador 2/2 09:30-14:30 (5h) Emily Buchanan Daniella Barnes" at bounding box center [718, 283] width 180 height 78
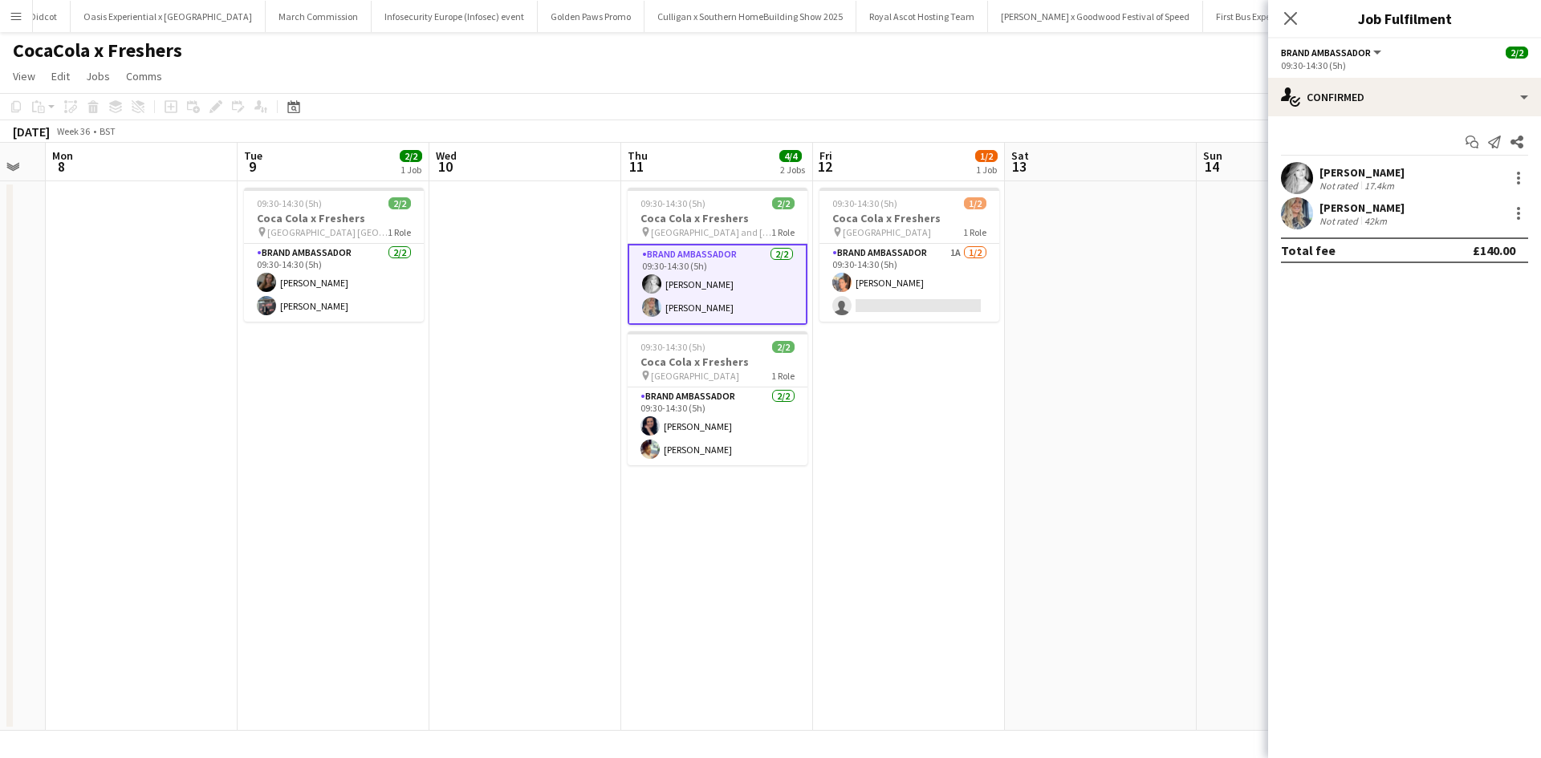
click at [1366, 174] on div "Emily Buchanan" at bounding box center [1361, 172] width 85 height 14
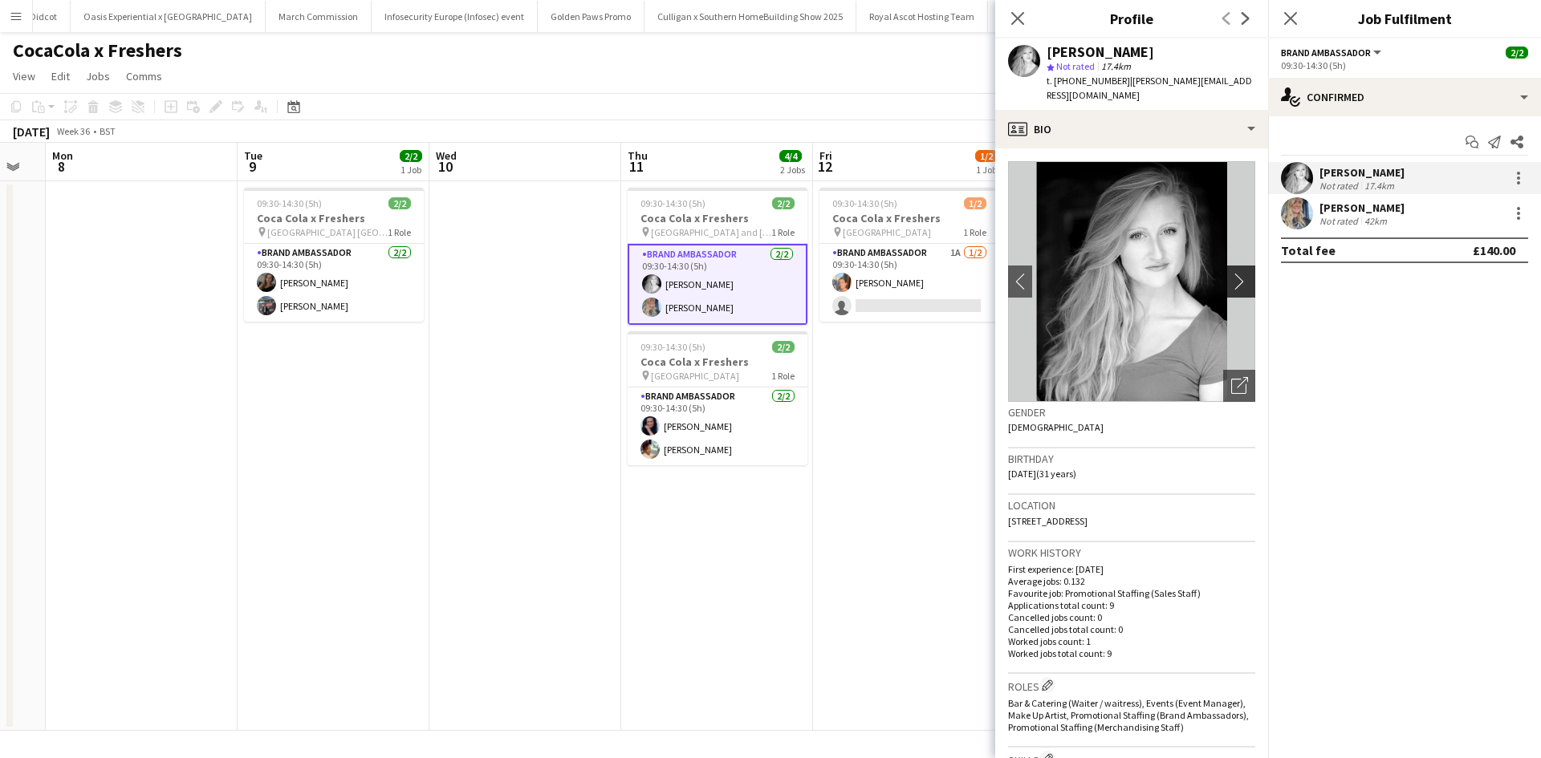
click at [1234, 273] on app-icon "chevron-right" at bounding box center [1243, 281] width 25 height 17
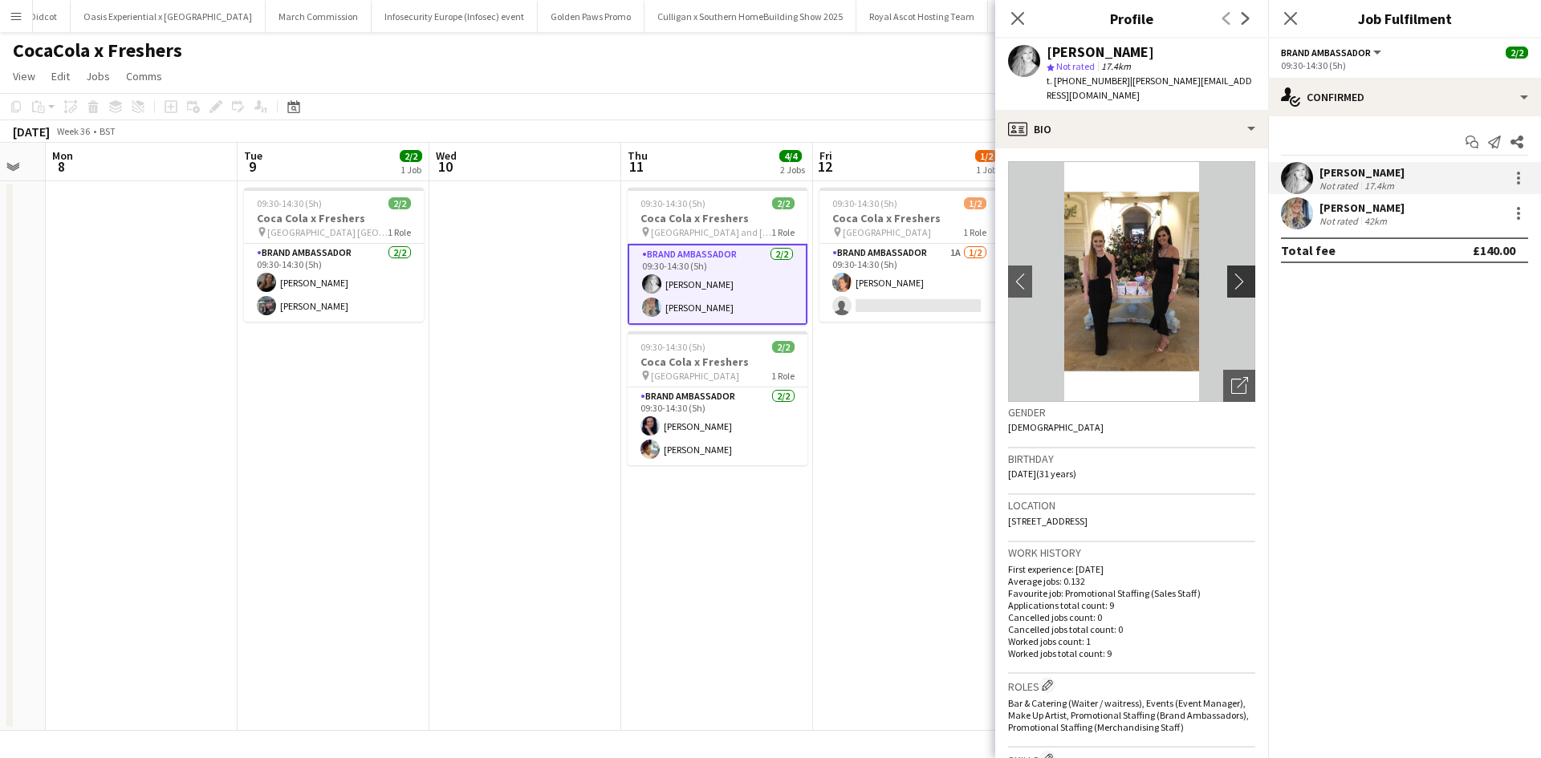
click at [1234, 273] on app-icon "chevron-right" at bounding box center [1243, 281] width 25 height 17
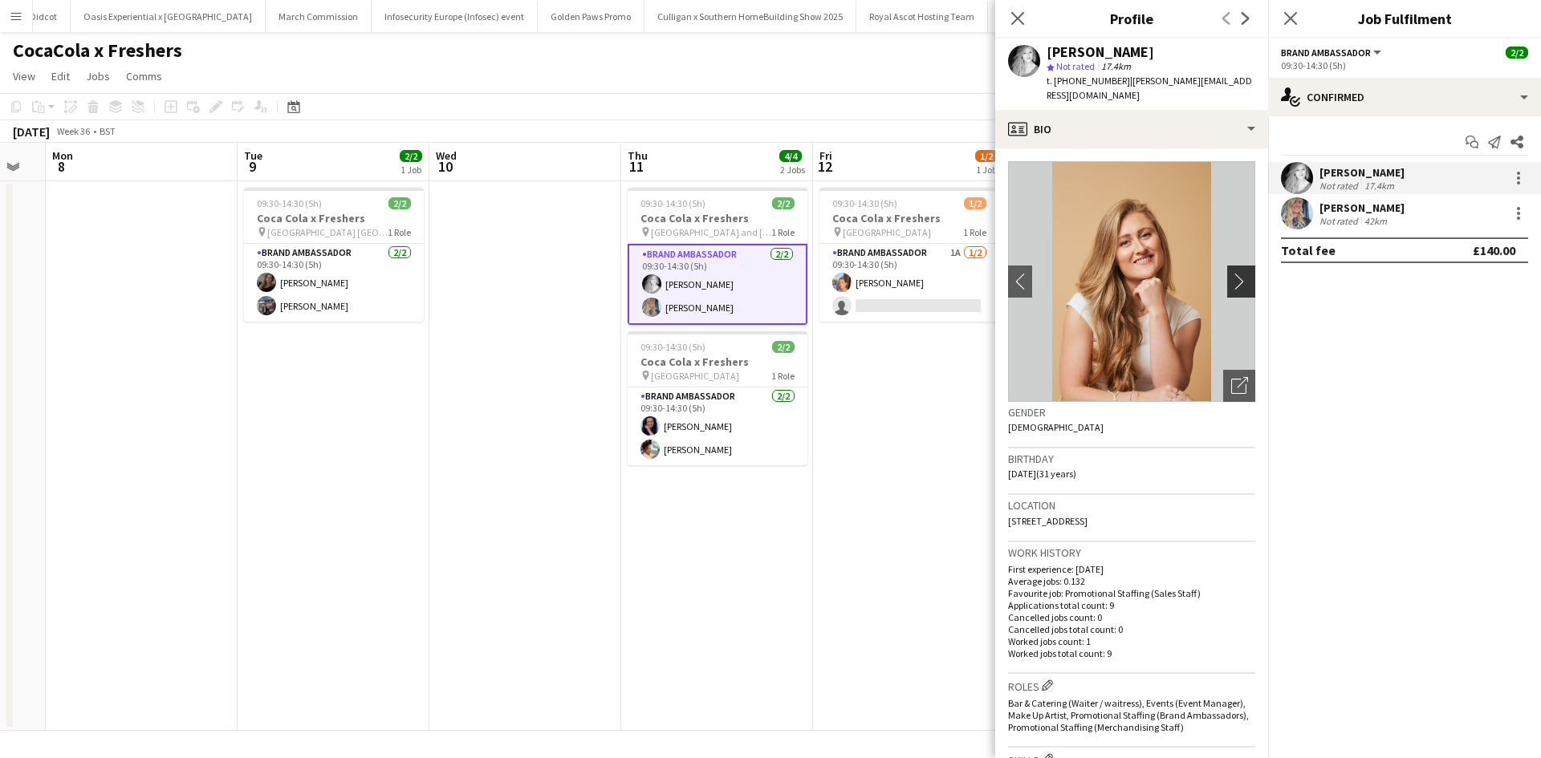
click at [1231, 273] on app-icon "chevron-right" at bounding box center [1243, 281] width 25 height 17
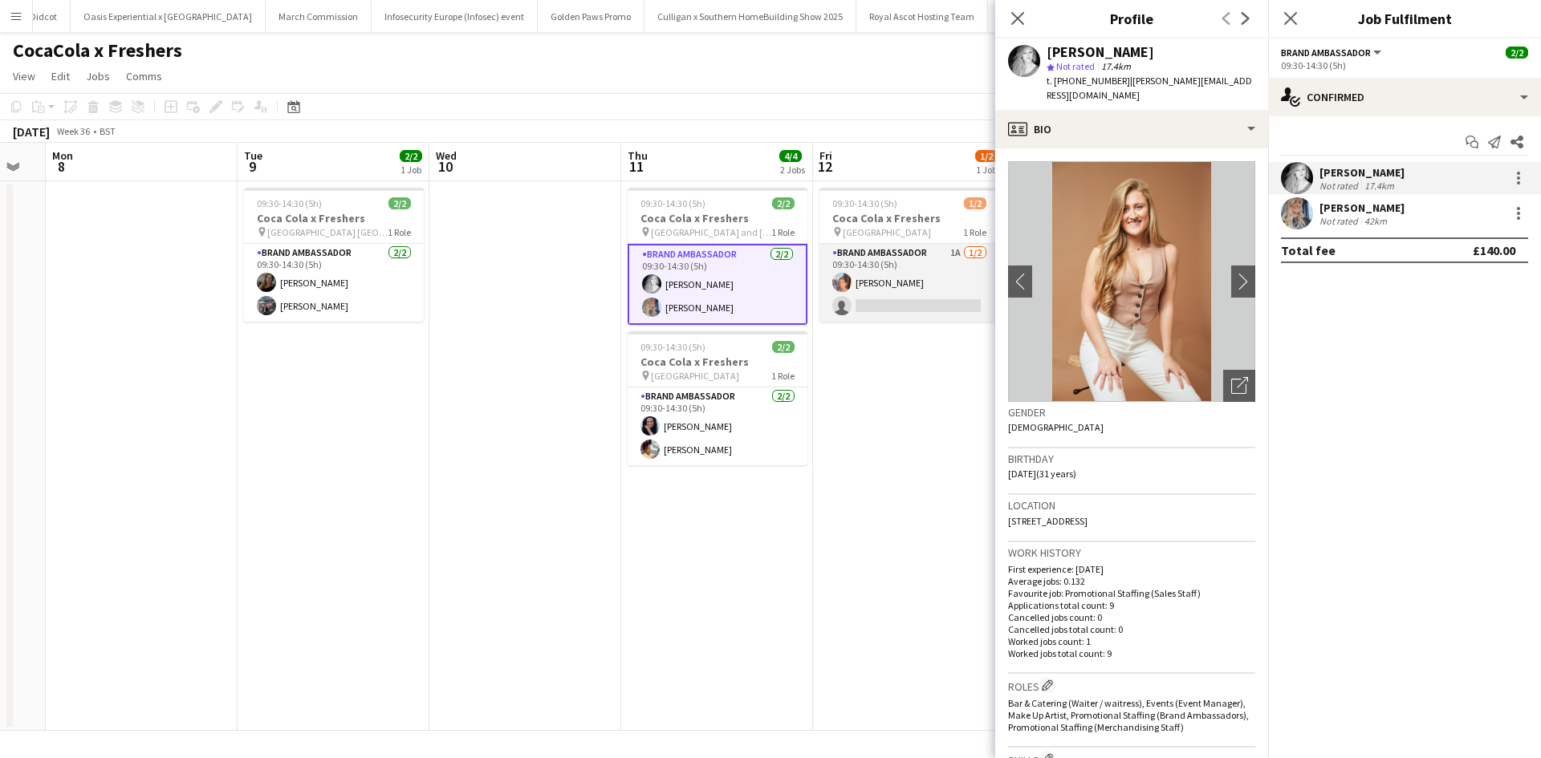
click at [921, 275] on app-card-role "Brand Ambassador 1A 1/2 09:30-14:30 (5h) Aisha Patel single-neutral-actions" at bounding box center [909, 283] width 180 height 78
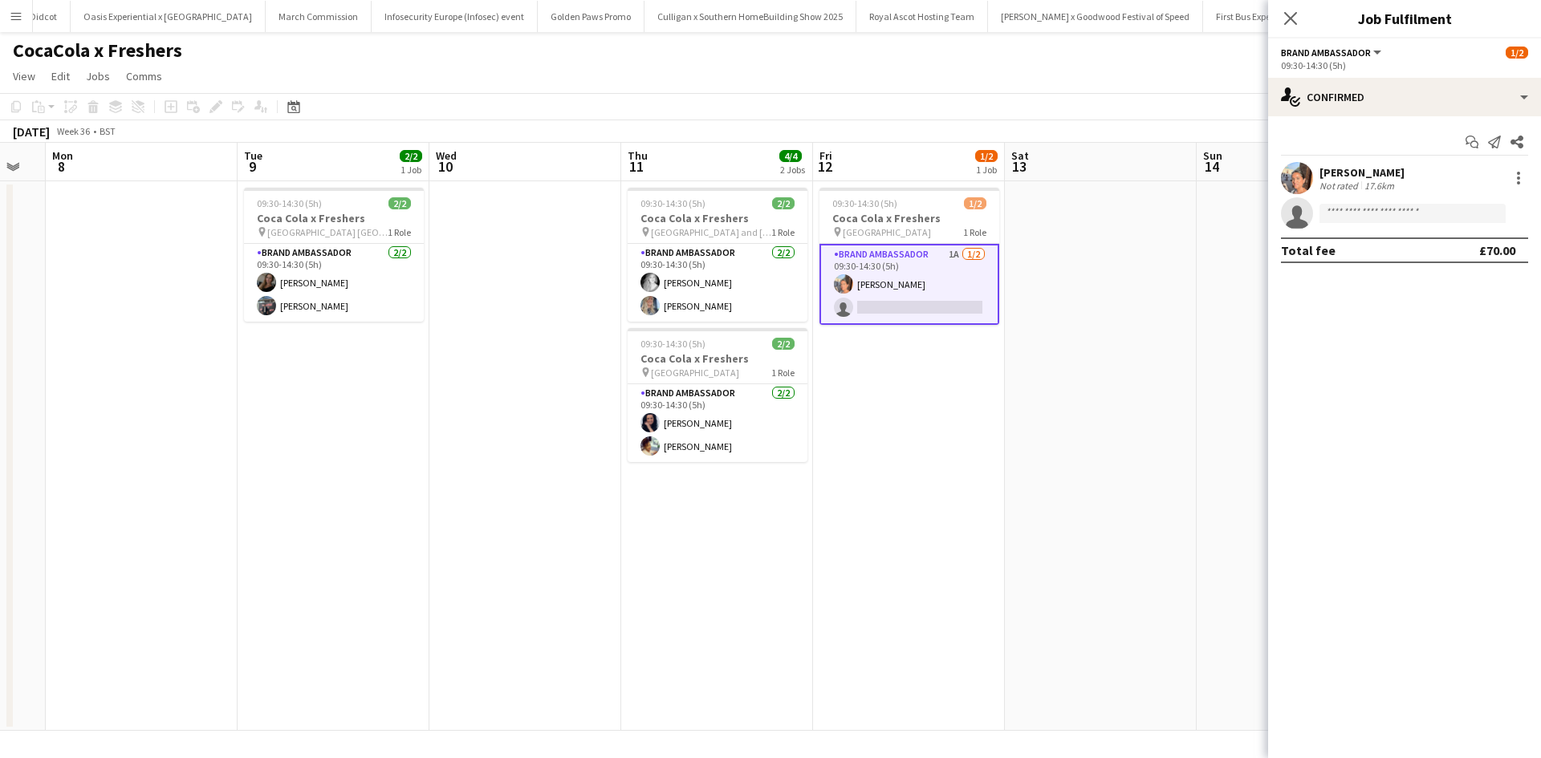
click at [1335, 170] on div "Aisha Patel" at bounding box center [1361, 172] width 85 height 14
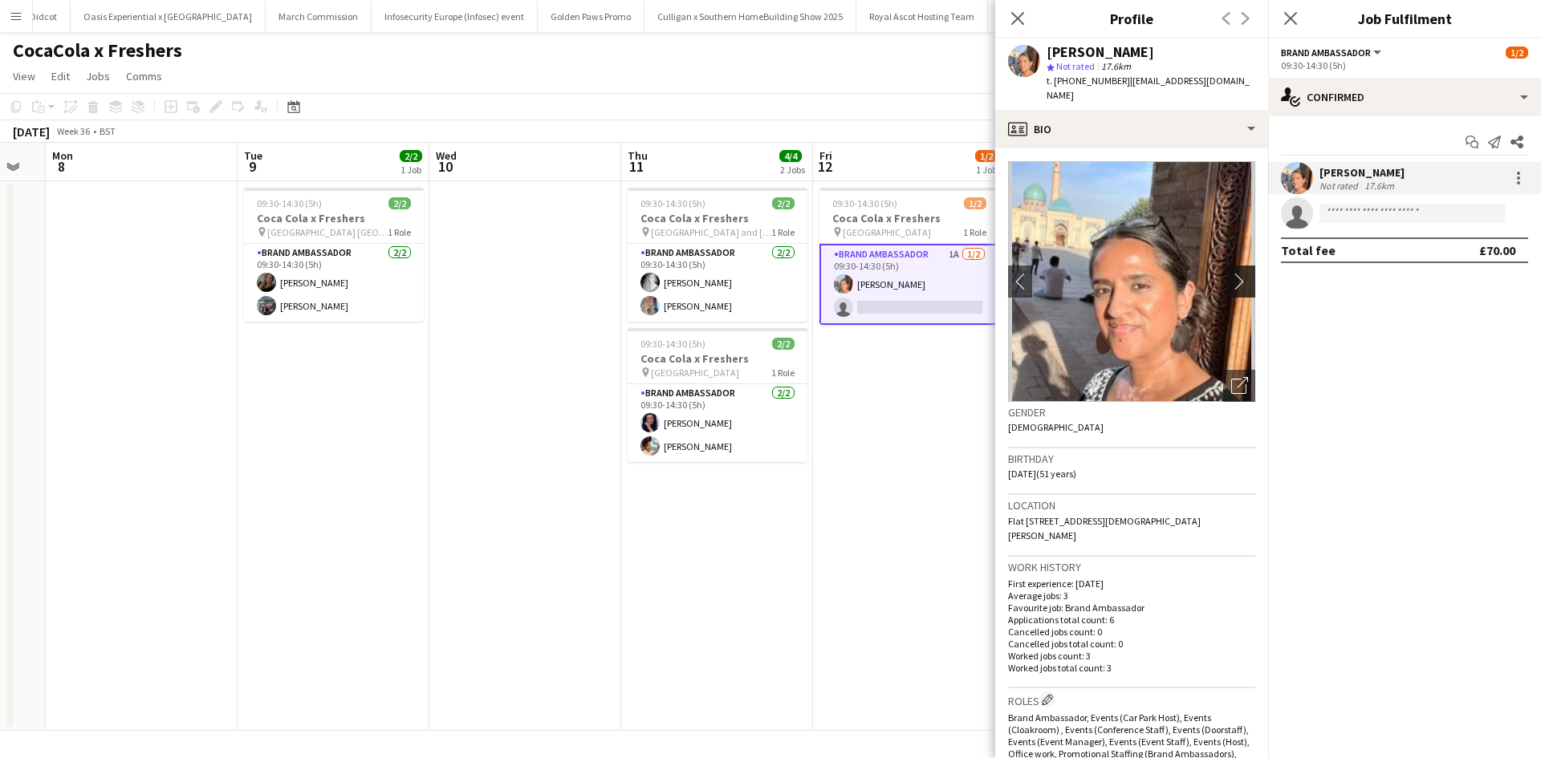
click at [1231, 273] on app-icon "chevron-right" at bounding box center [1243, 281] width 25 height 17
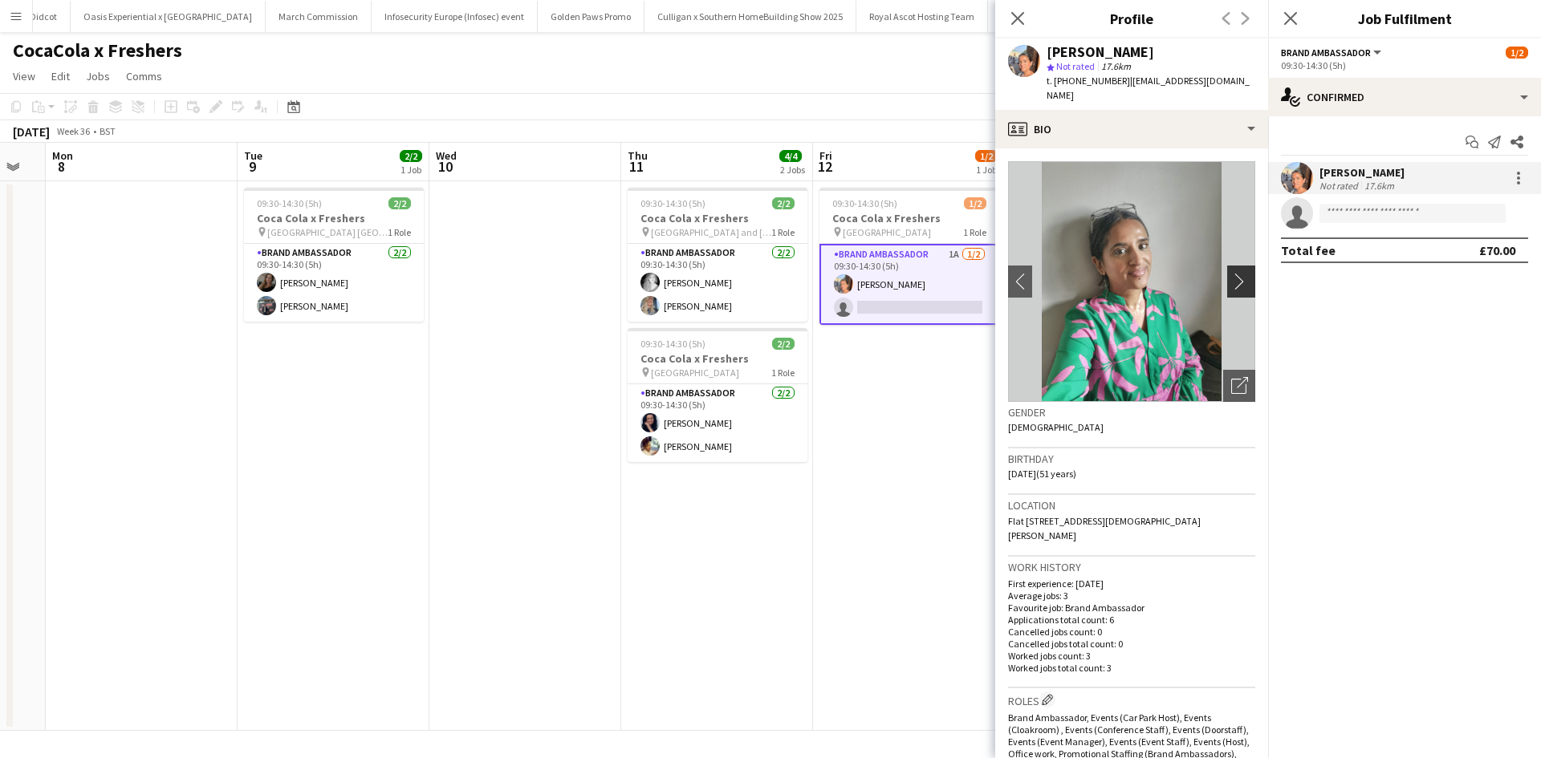
click at [1231, 273] on app-icon "chevron-right" at bounding box center [1243, 281] width 25 height 17
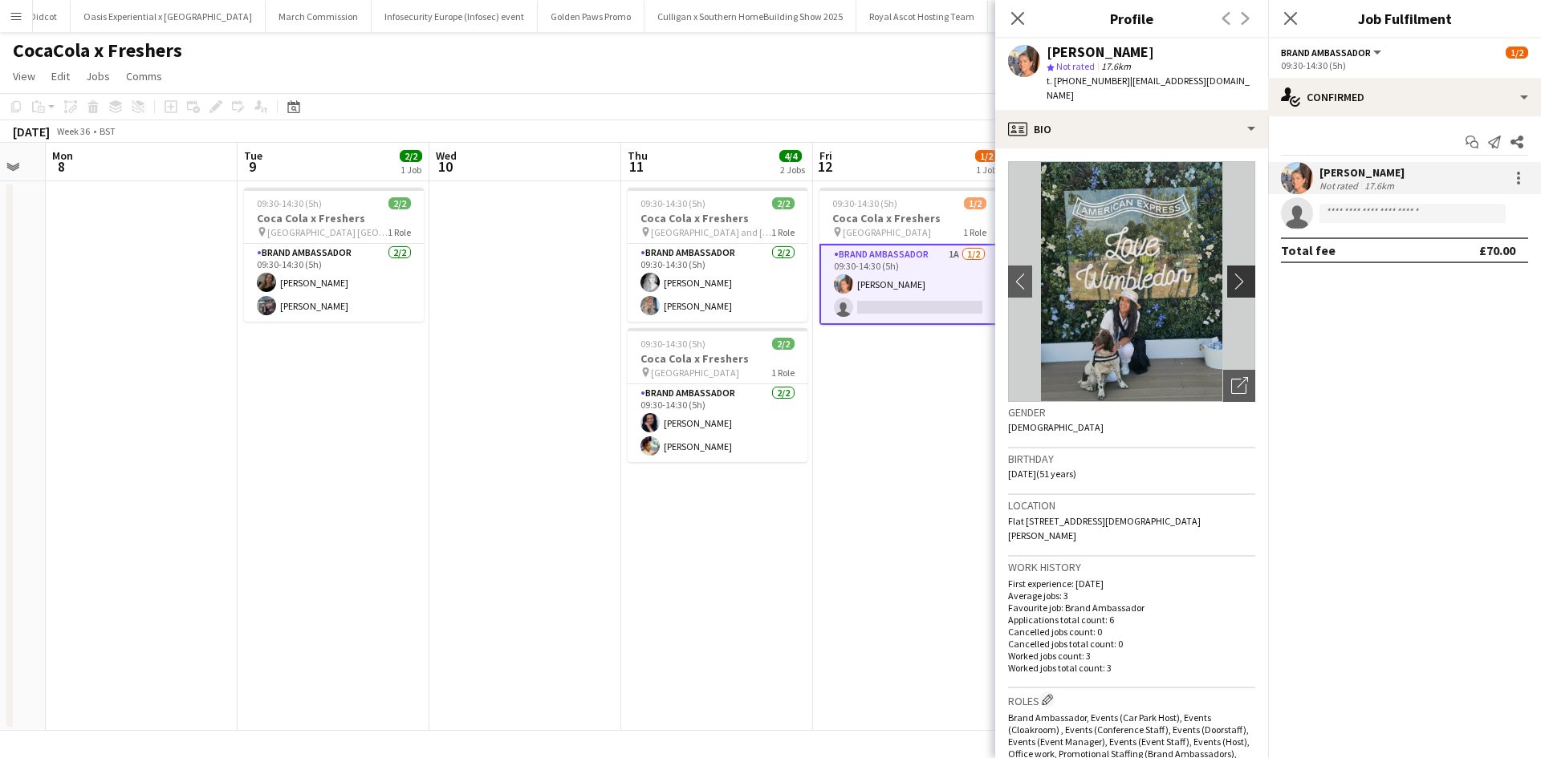
click at [1231, 273] on app-icon "chevron-right" at bounding box center [1243, 281] width 25 height 17
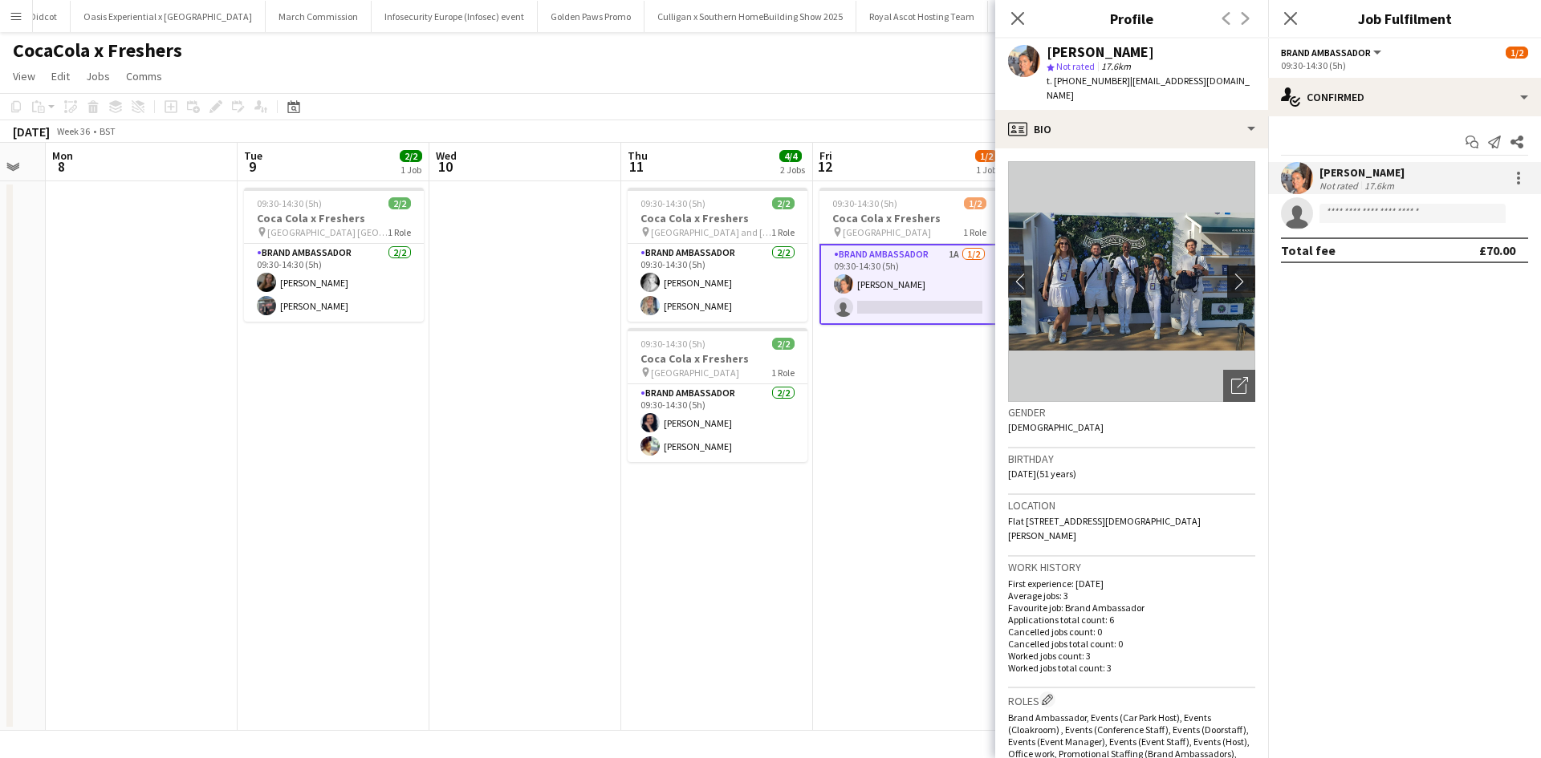
click at [1231, 273] on app-icon "chevron-right" at bounding box center [1243, 281] width 25 height 17
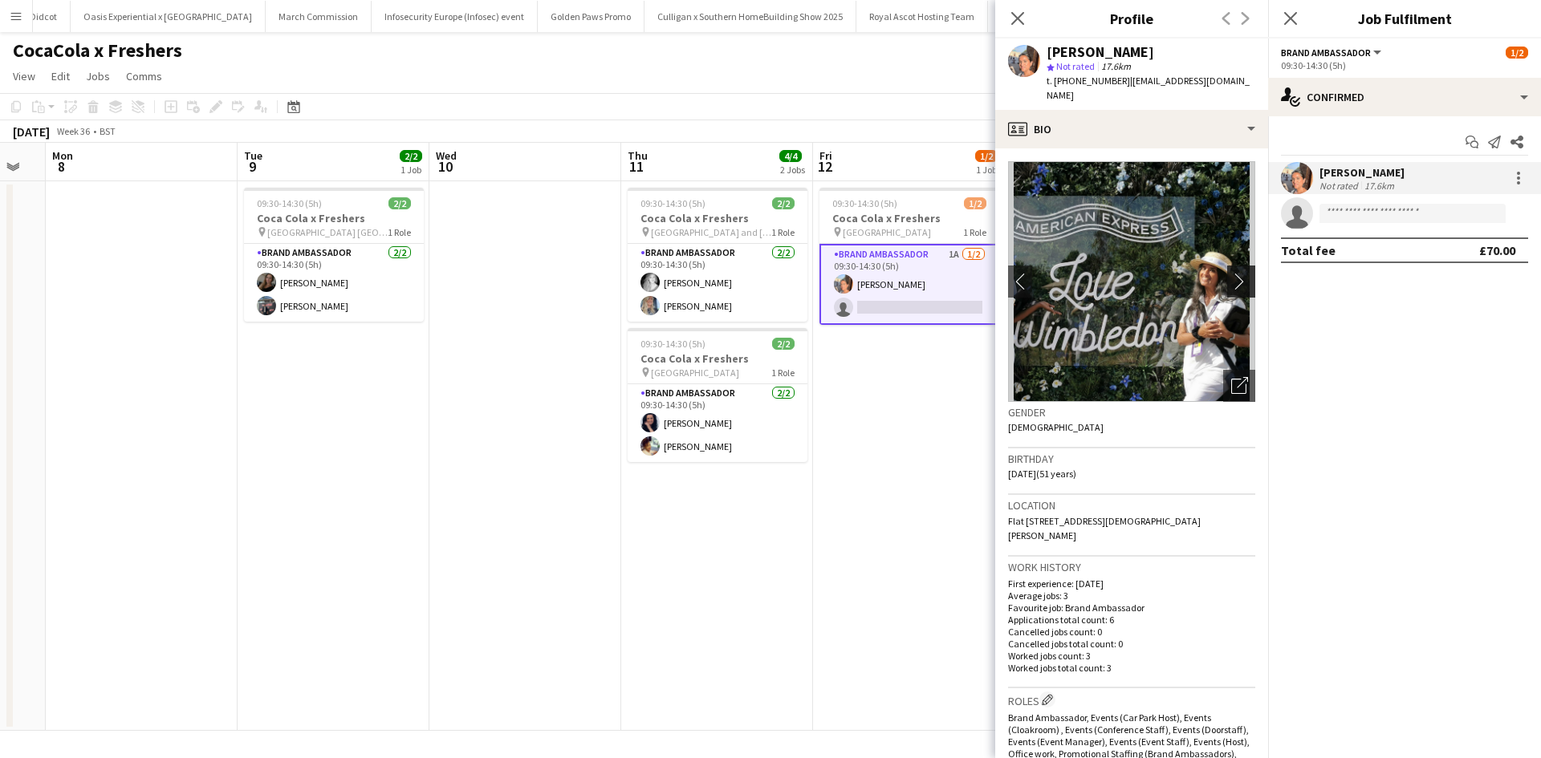
click at [1231, 273] on app-icon "chevron-right" at bounding box center [1243, 281] width 25 height 17
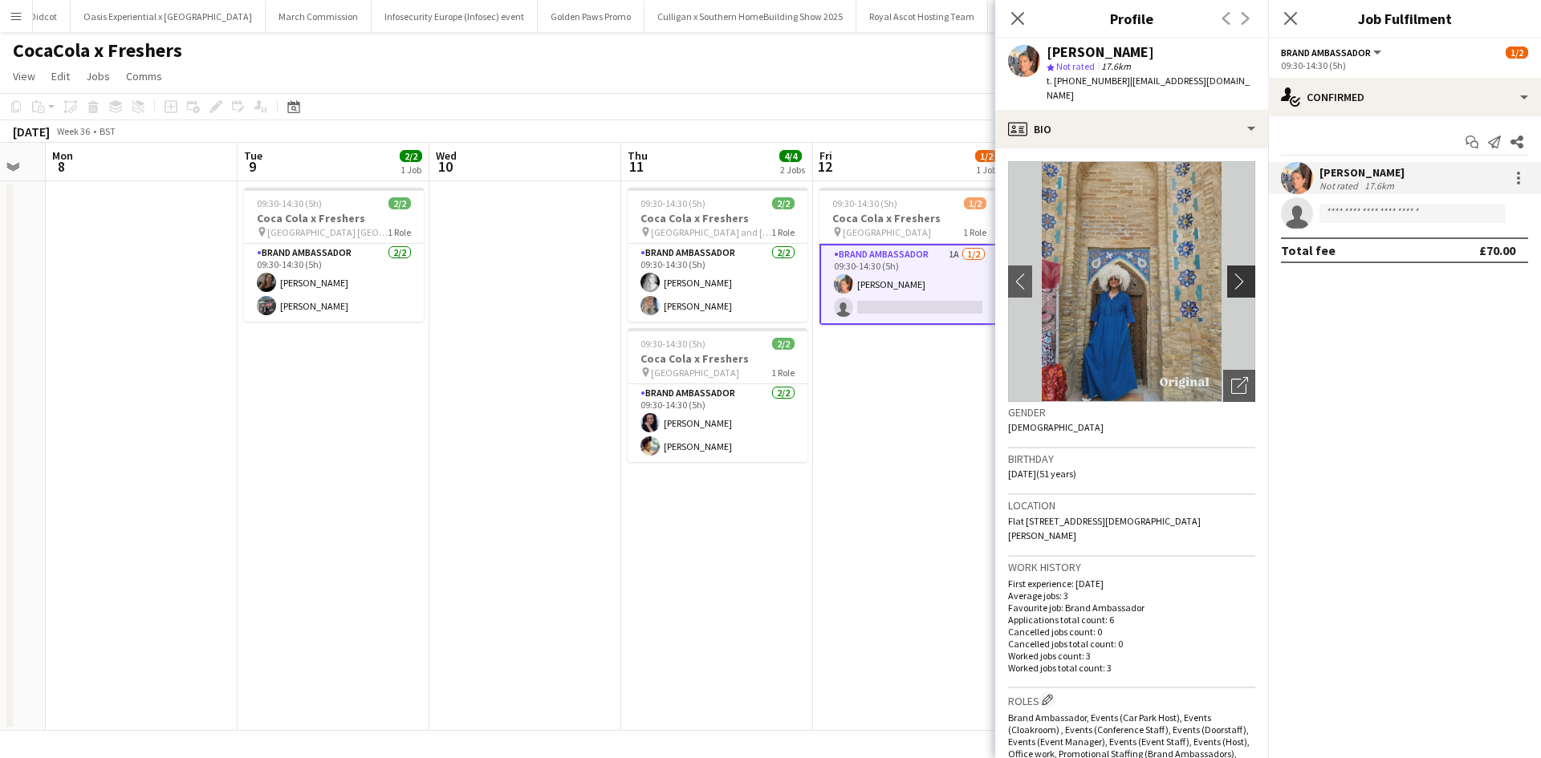
click at [1231, 273] on app-icon "chevron-right" at bounding box center [1243, 281] width 25 height 17
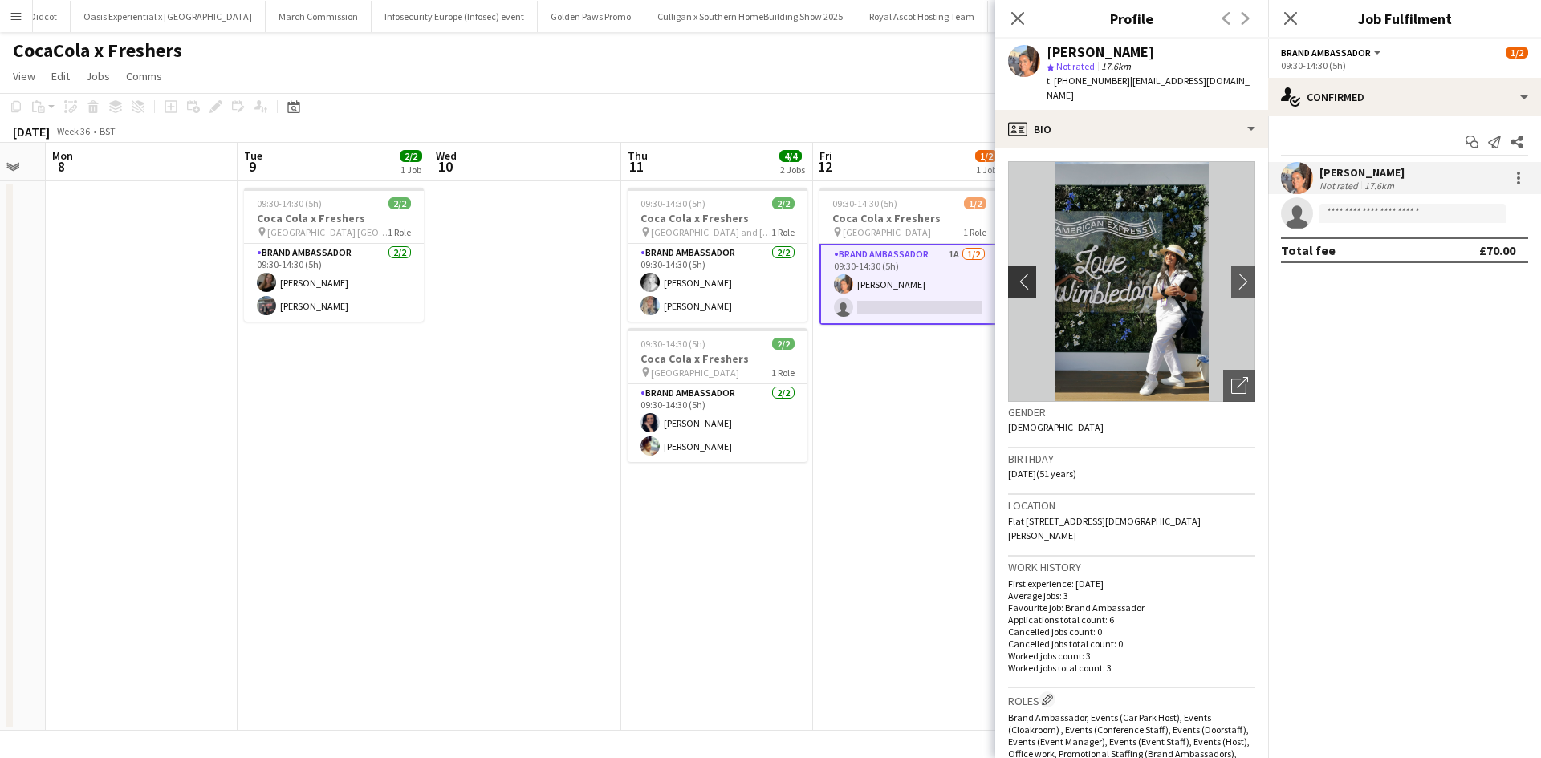
click at [1014, 266] on button "chevron-left" at bounding box center [1020, 282] width 32 height 32
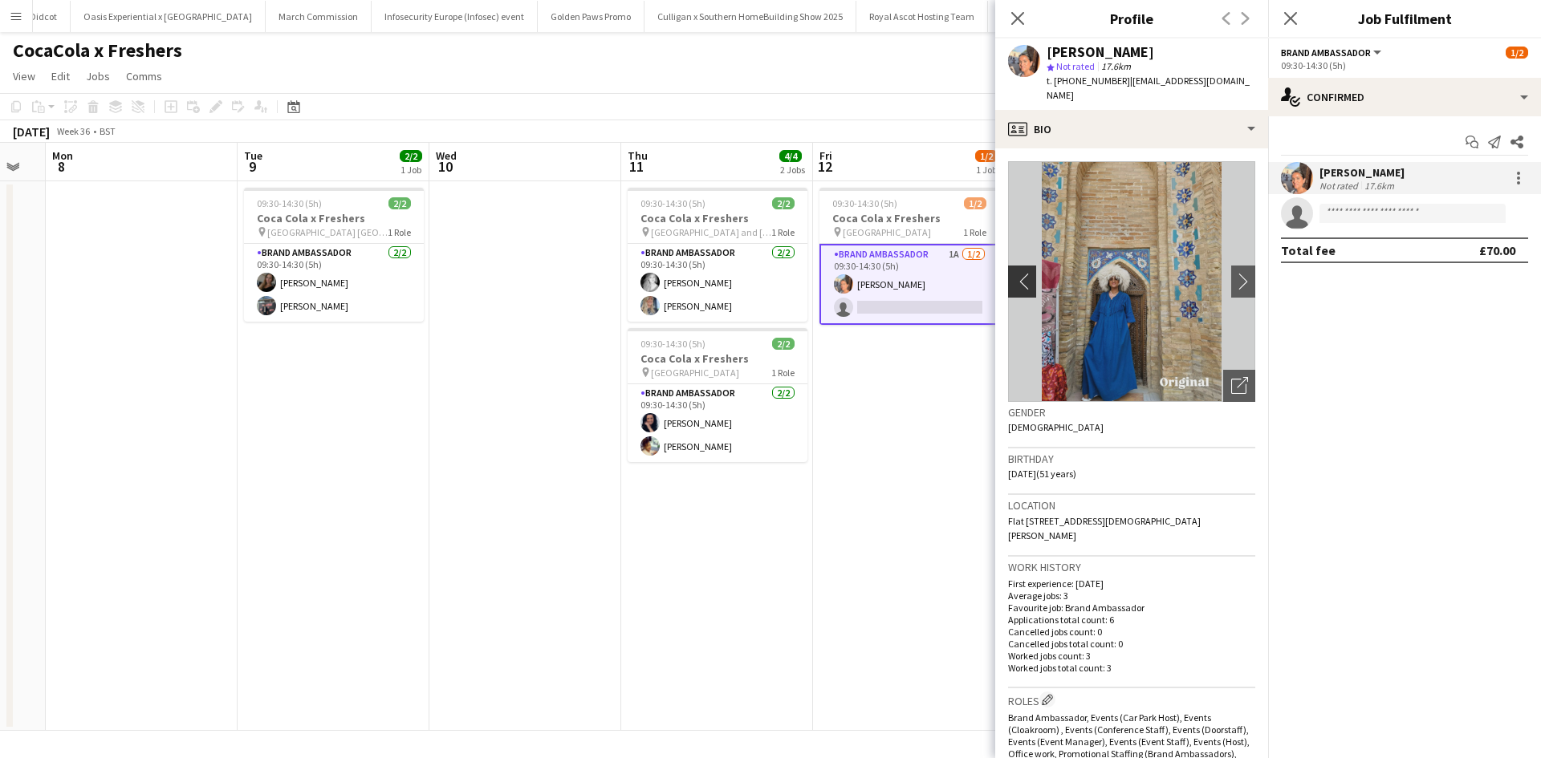
click at [1014, 266] on button "chevron-left" at bounding box center [1020, 282] width 32 height 32
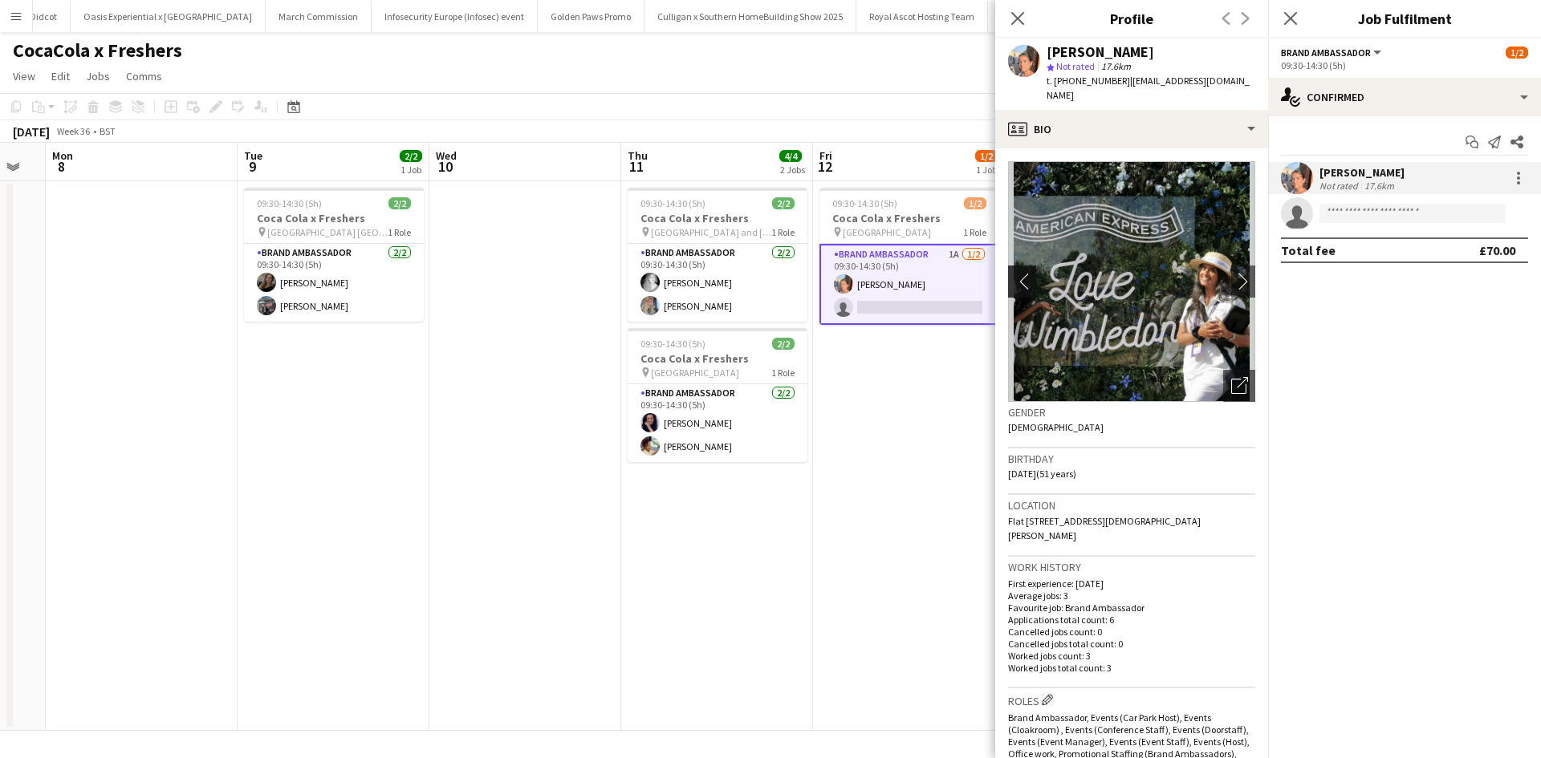
click at [1014, 266] on button "chevron-left" at bounding box center [1020, 282] width 32 height 32
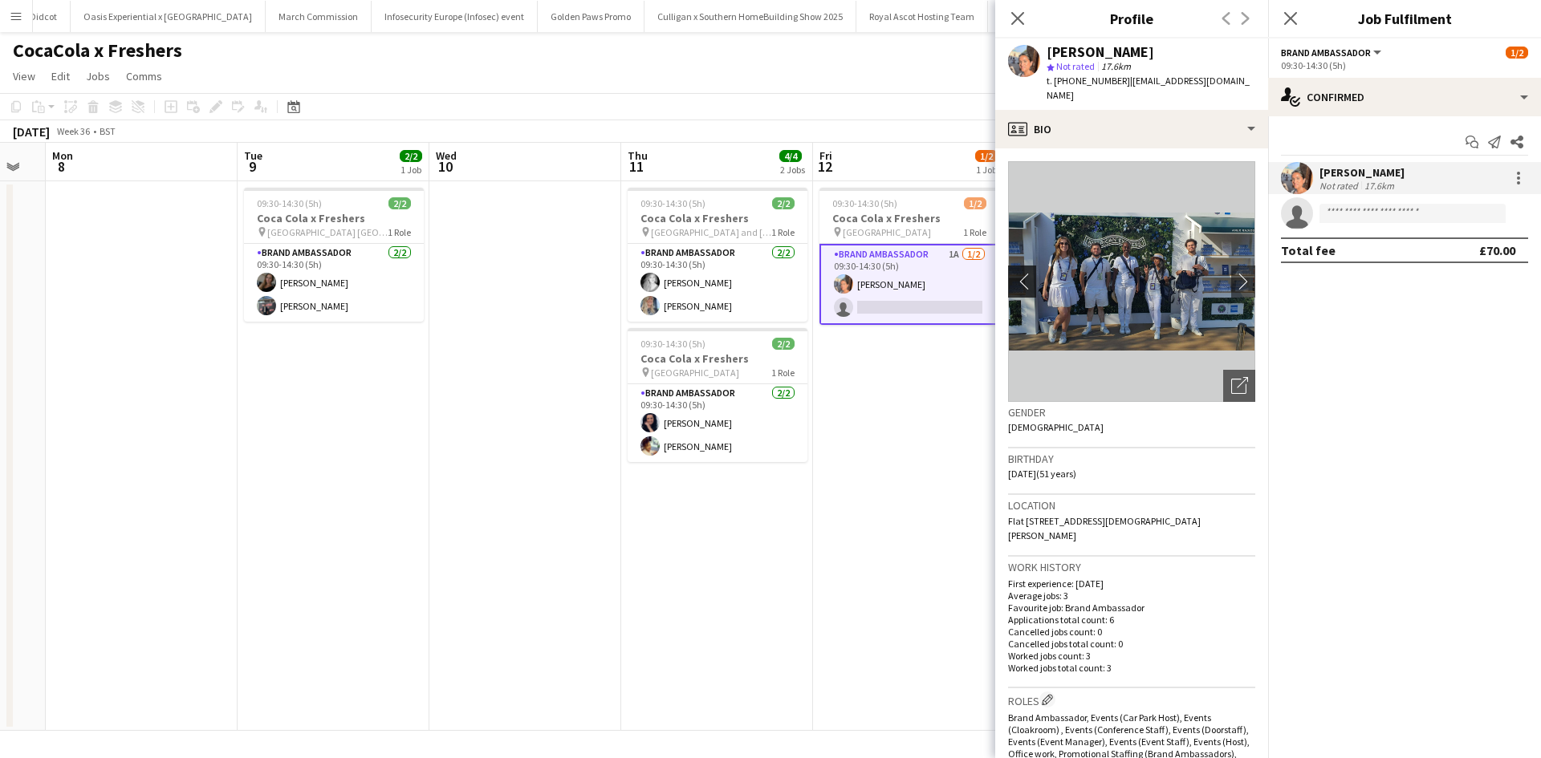
click at [1014, 266] on button "chevron-left" at bounding box center [1020, 282] width 32 height 32
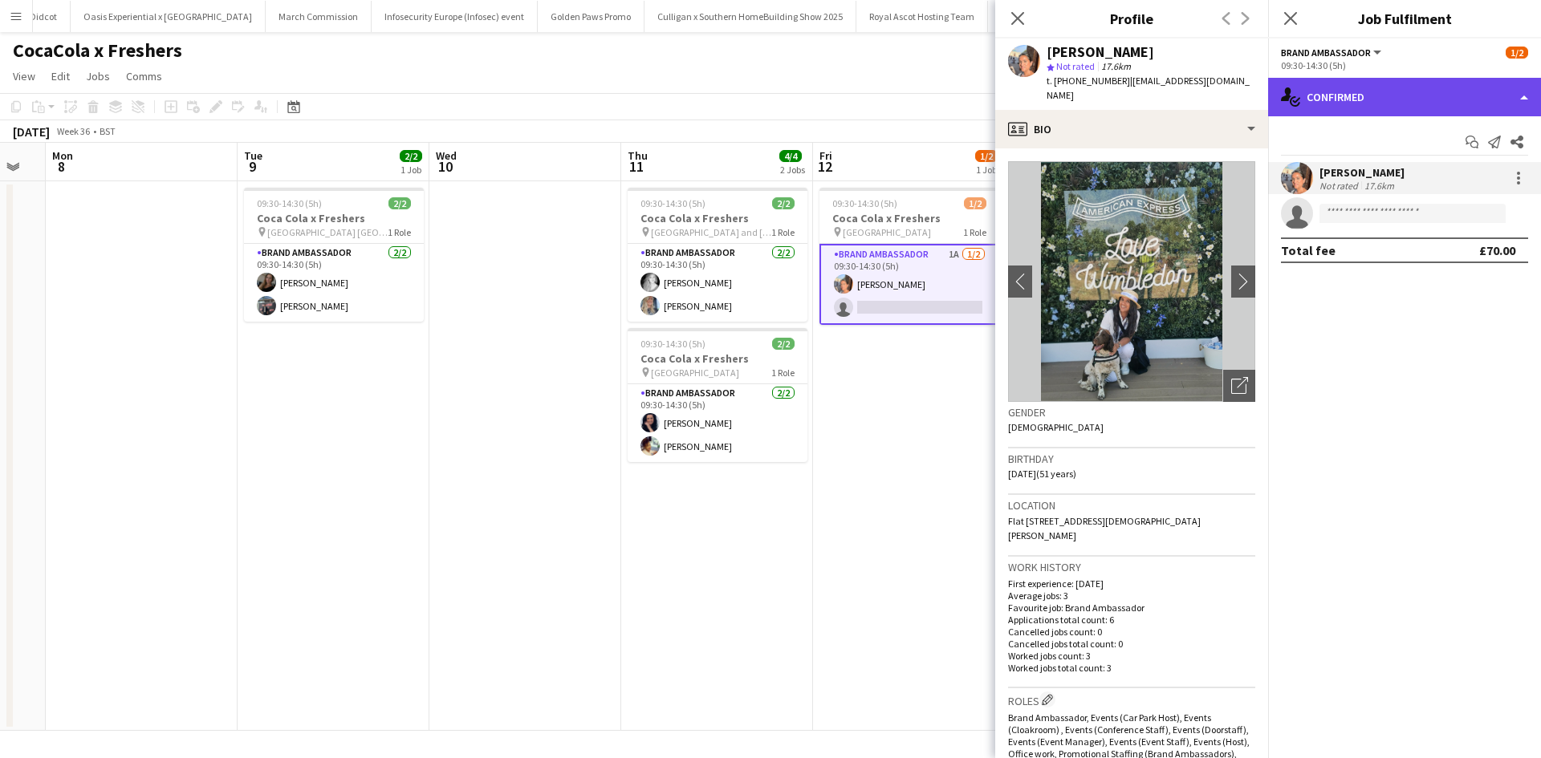
click at [1403, 100] on div "single-neutral-actions-check-2 Confirmed" at bounding box center [1404, 97] width 273 height 39
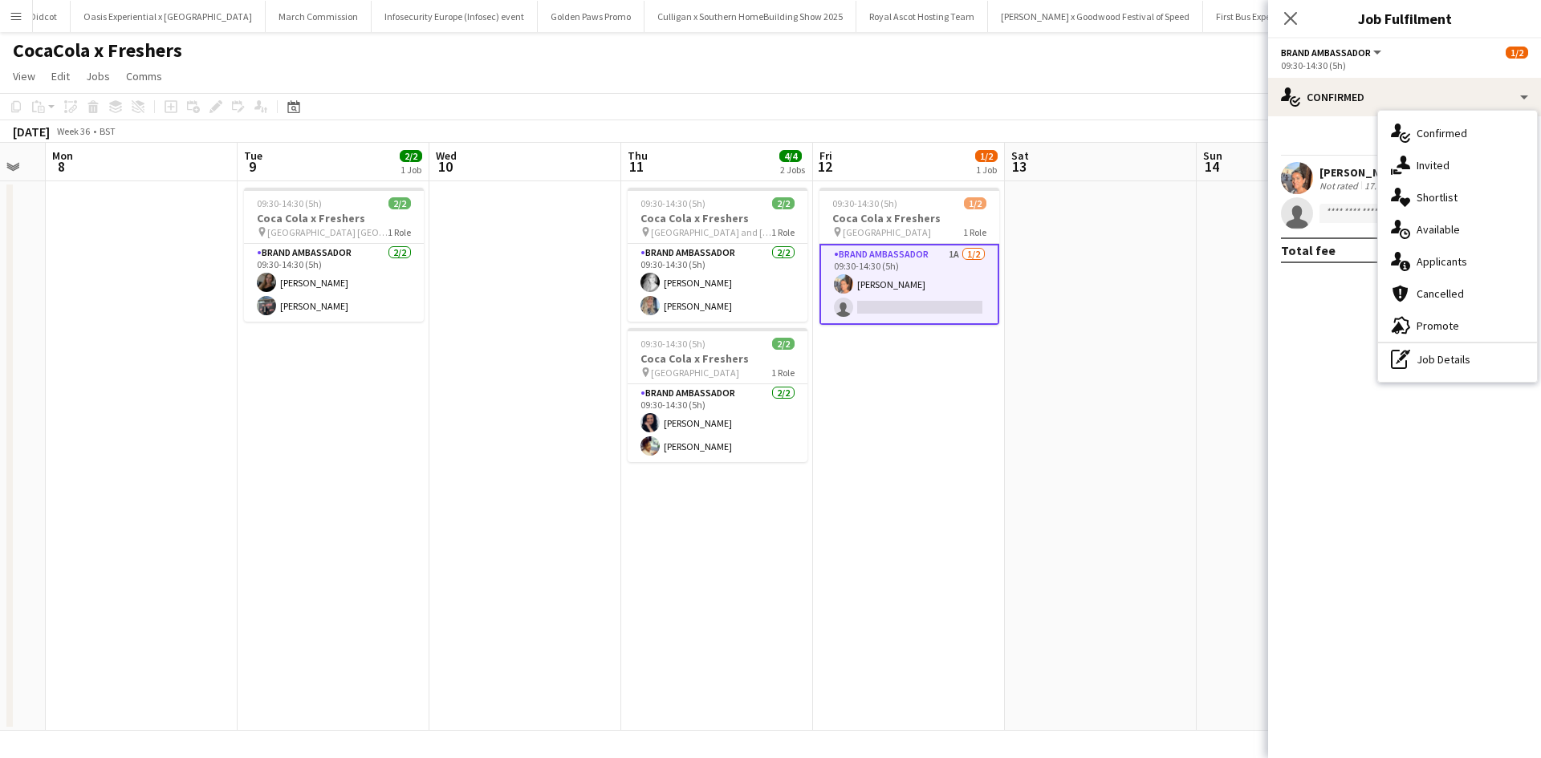
click at [887, 288] on app-card-role "Brand Ambassador 1A 1/2 09:30-14:30 (5h) Aisha Patel single-neutral-actions" at bounding box center [909, 284] width 180 height 81
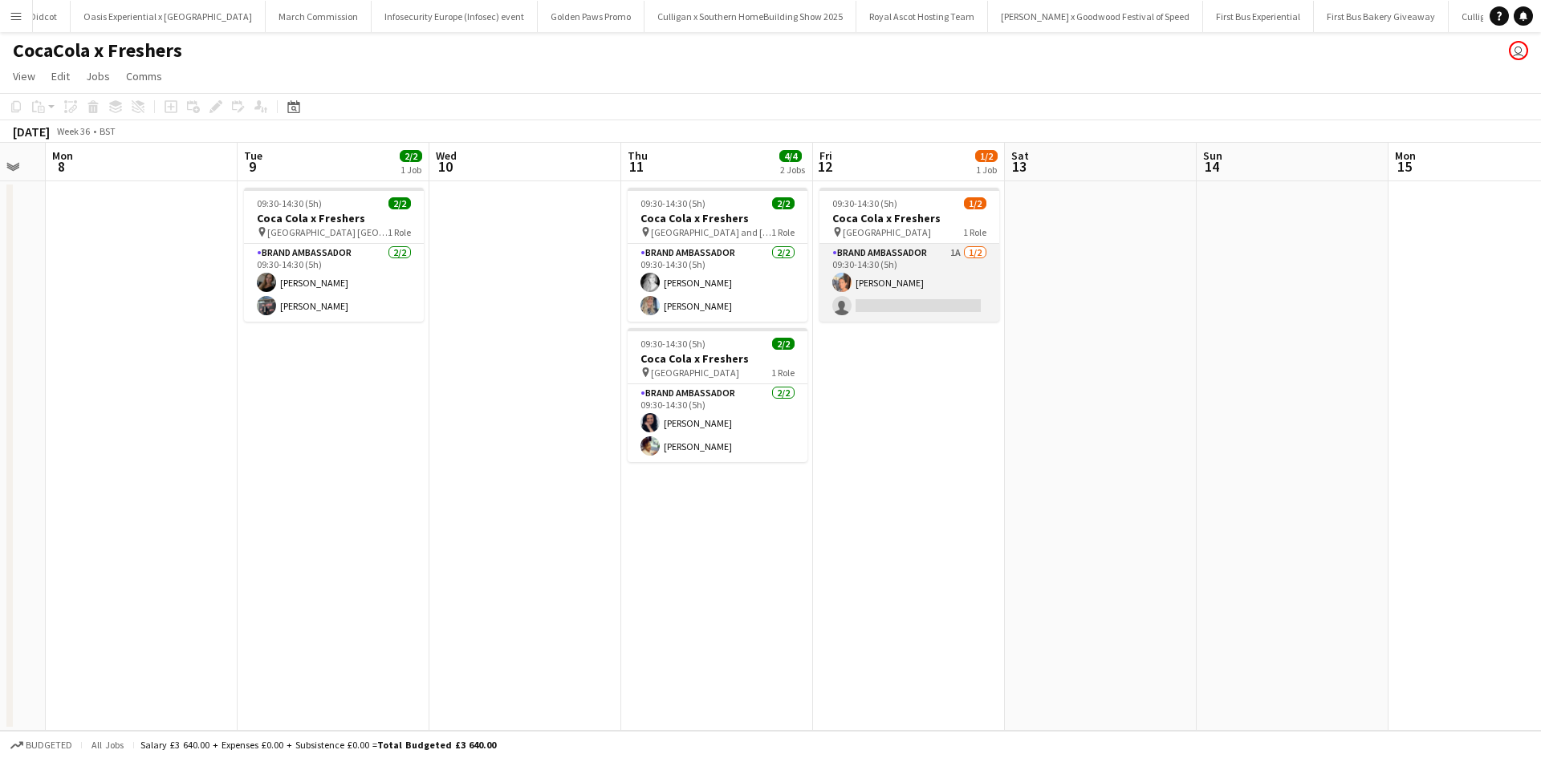
click at [878, 285] on app-card-role "Brand Ambassador 1A 1/2 09:30-14:30 (5h) Aisha Patel single-neutral-actions" at bounding box center [909, 283] width 180 height 78
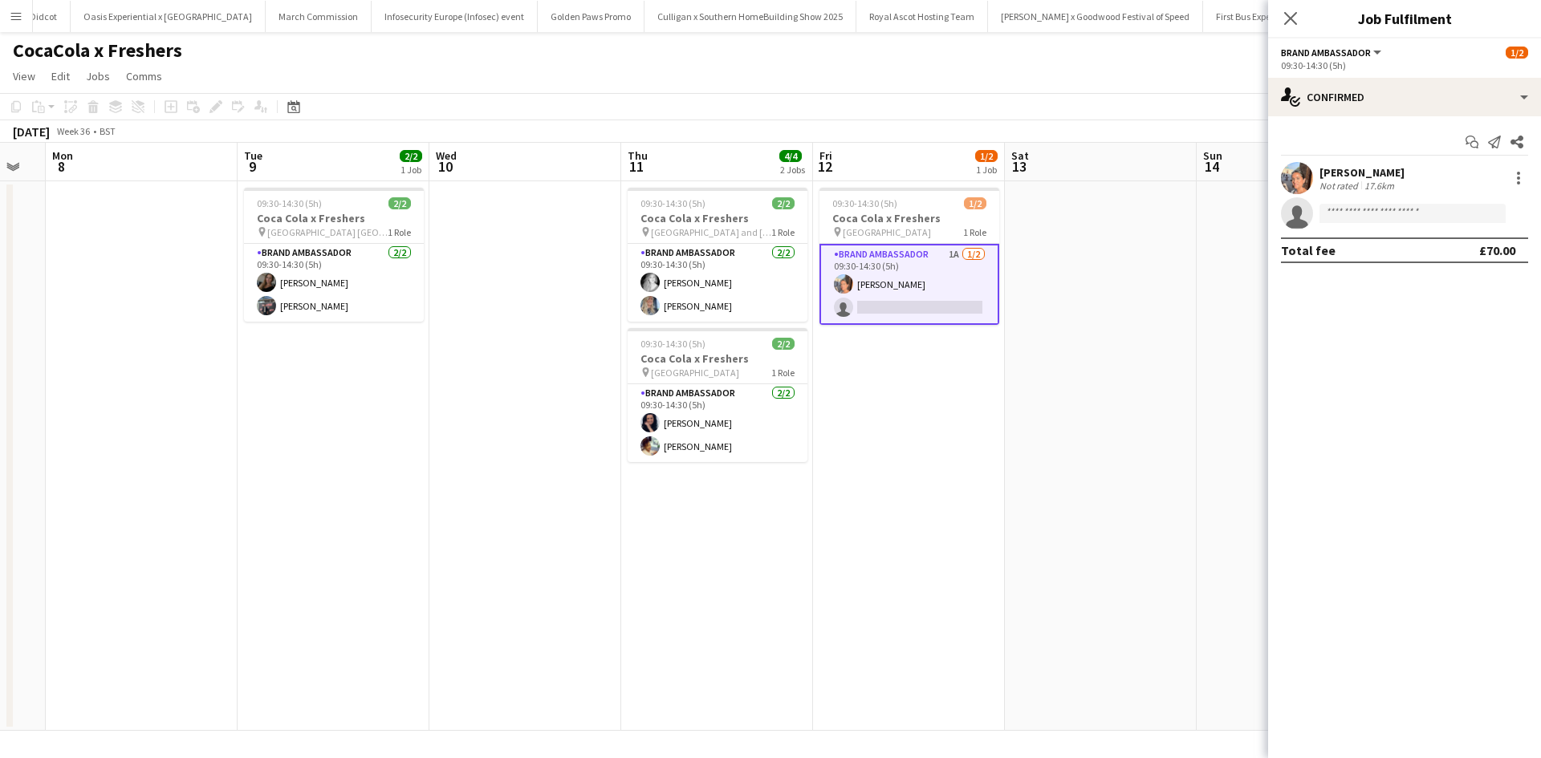
click at [1365, 174] on div "[PERSON_NAME]" at bounding box center [1361, 172] width 85 height 14
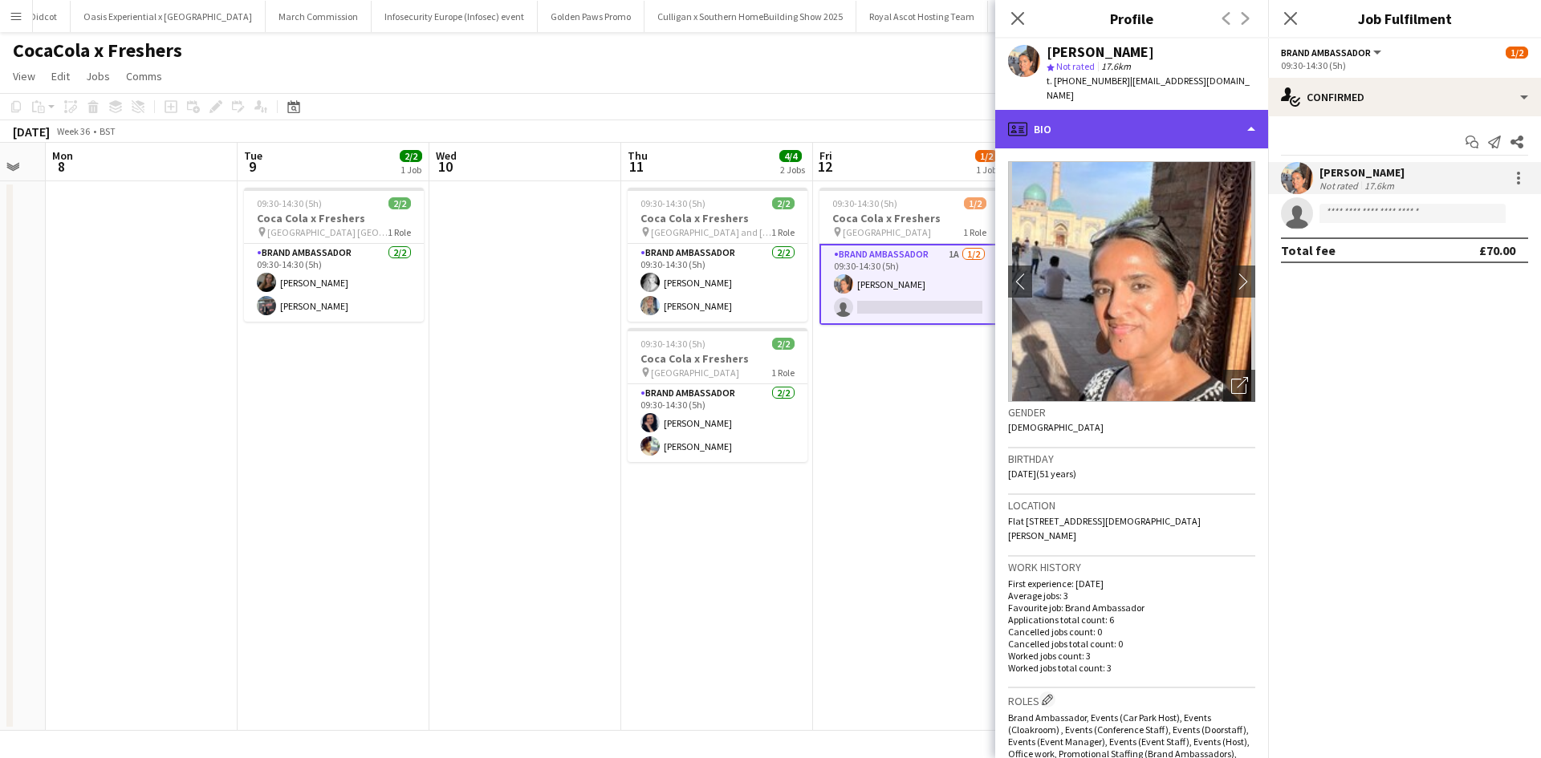
click at [1197, 120] on div "profile Bio" at bounding box center [1131, 129] width 273 height 39
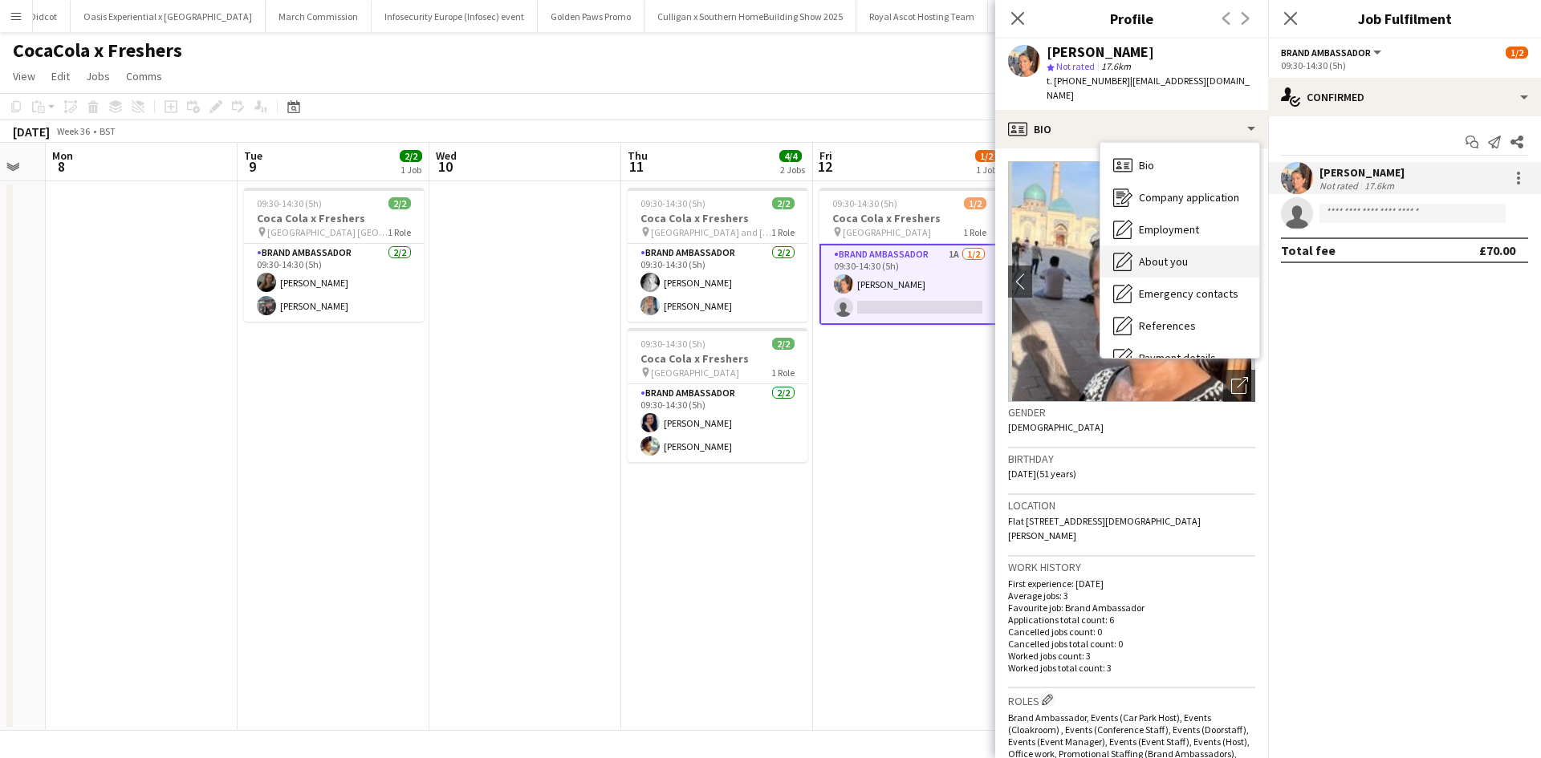
click at [1177, 254] on span "About you" at bounding box center [1163, 261] width 49 height 14
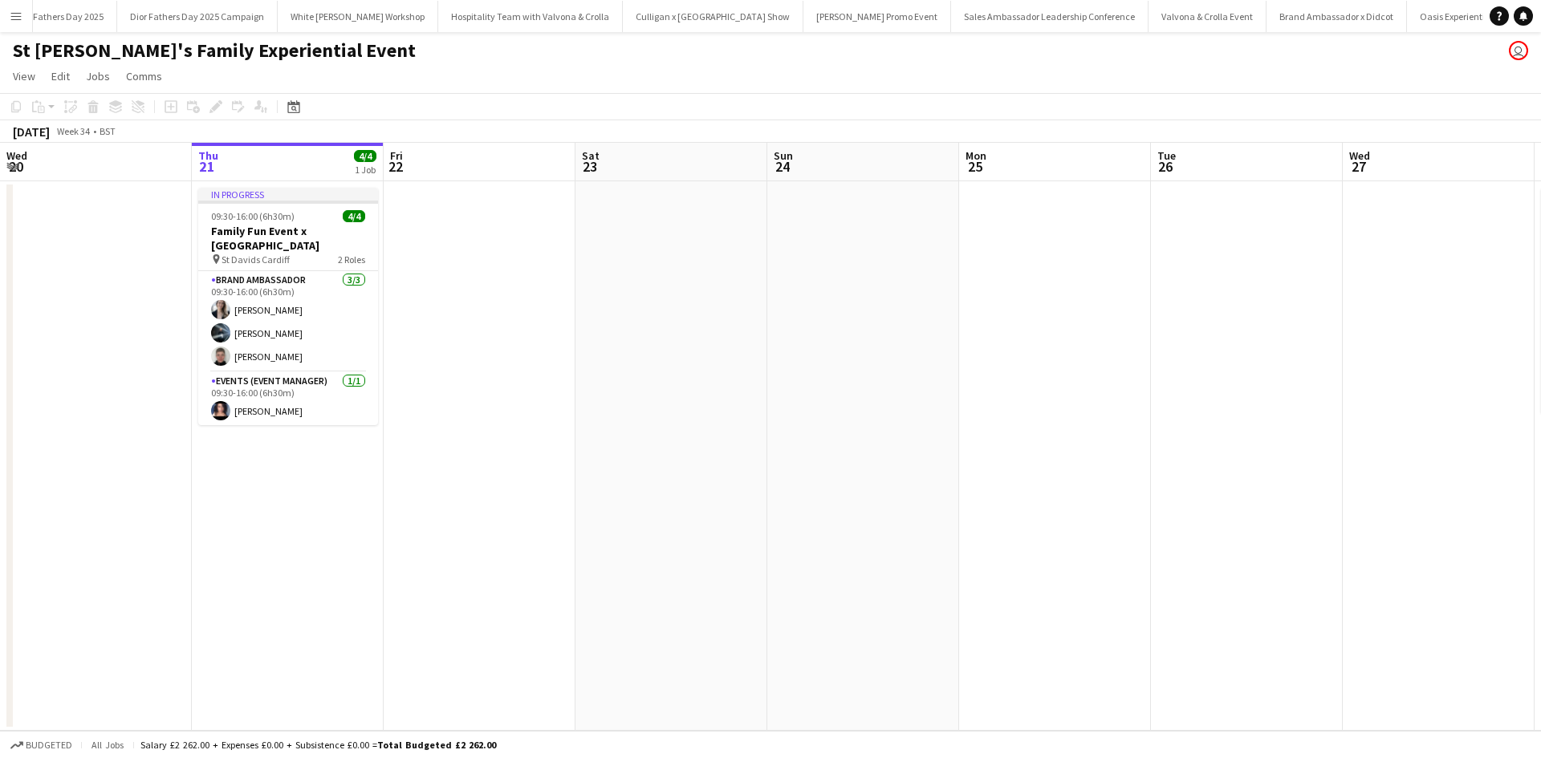
scroll to position [0, 14614]
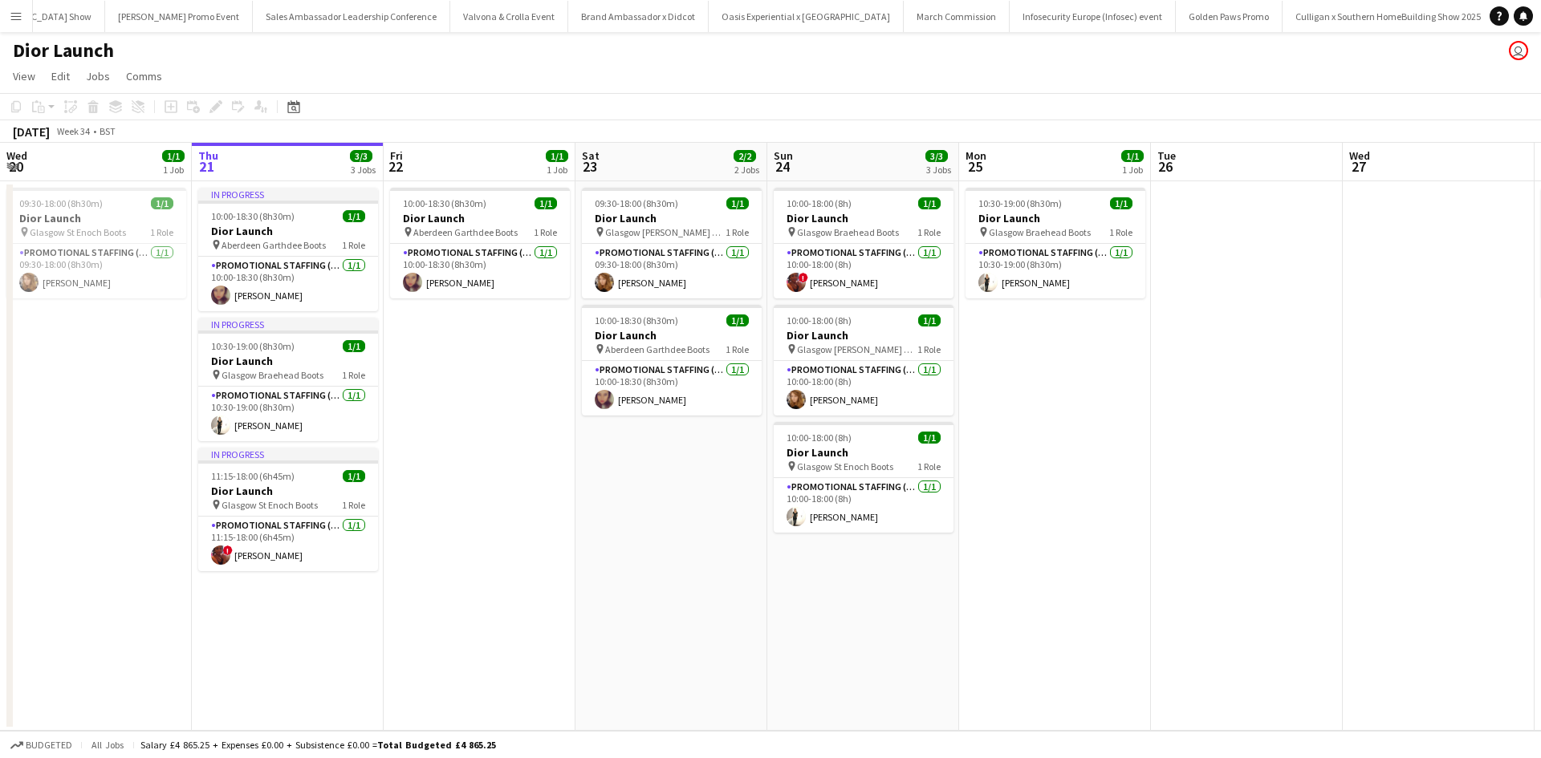
scroll to position [0, 15589]
click at [343, 543] on app-card-role "Promotional Staffing (Sales Staff) [DATE] 11:15-18:00 (6h45m) ! [PERSON_NAME]" at bounding box center [288, 544] width 180 height 55
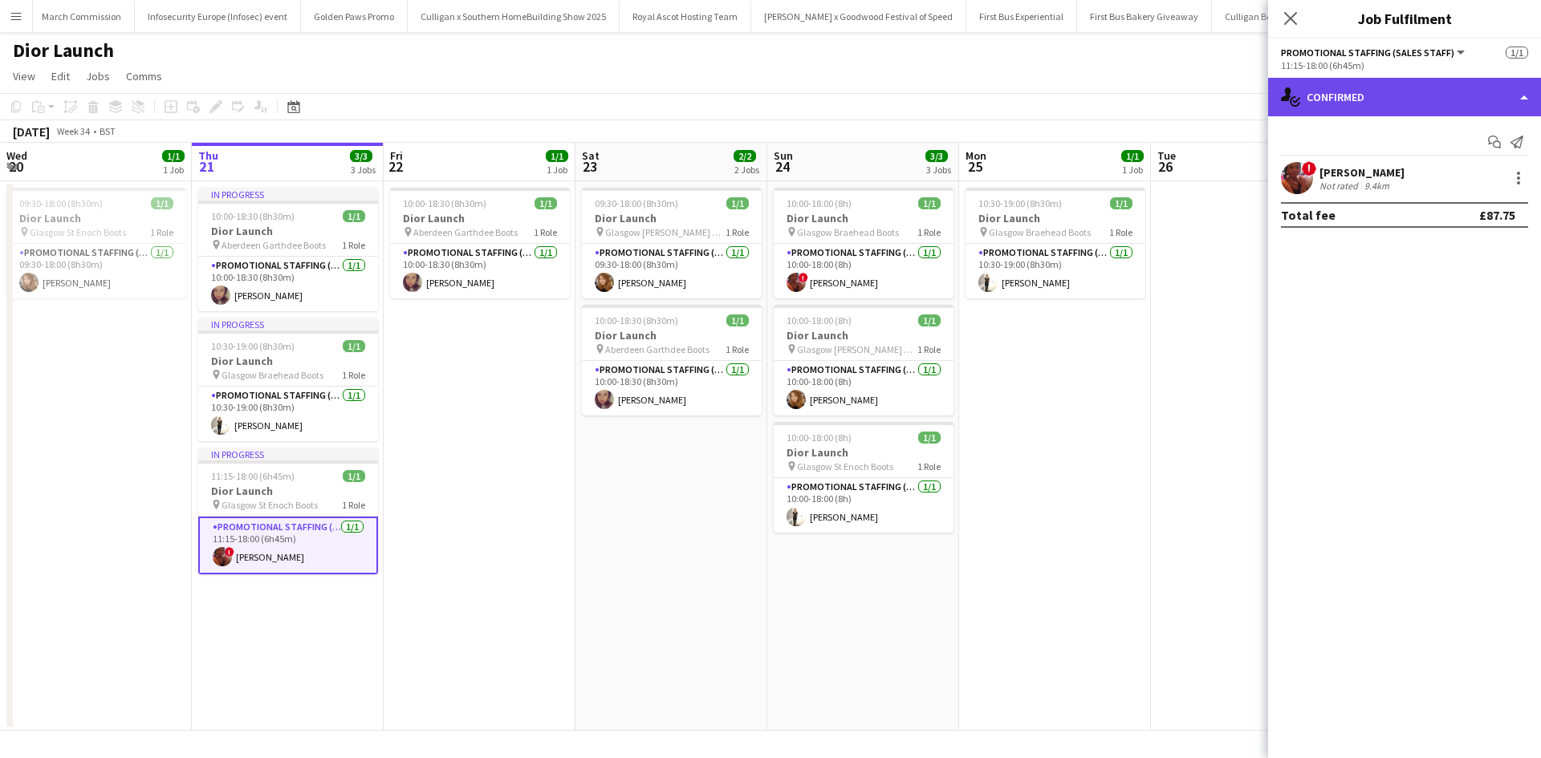
click at [1425, 107] on div "single-neutral-actions-check-2 Confirmed" at bounding box center [1404, 97] width 273 height 39
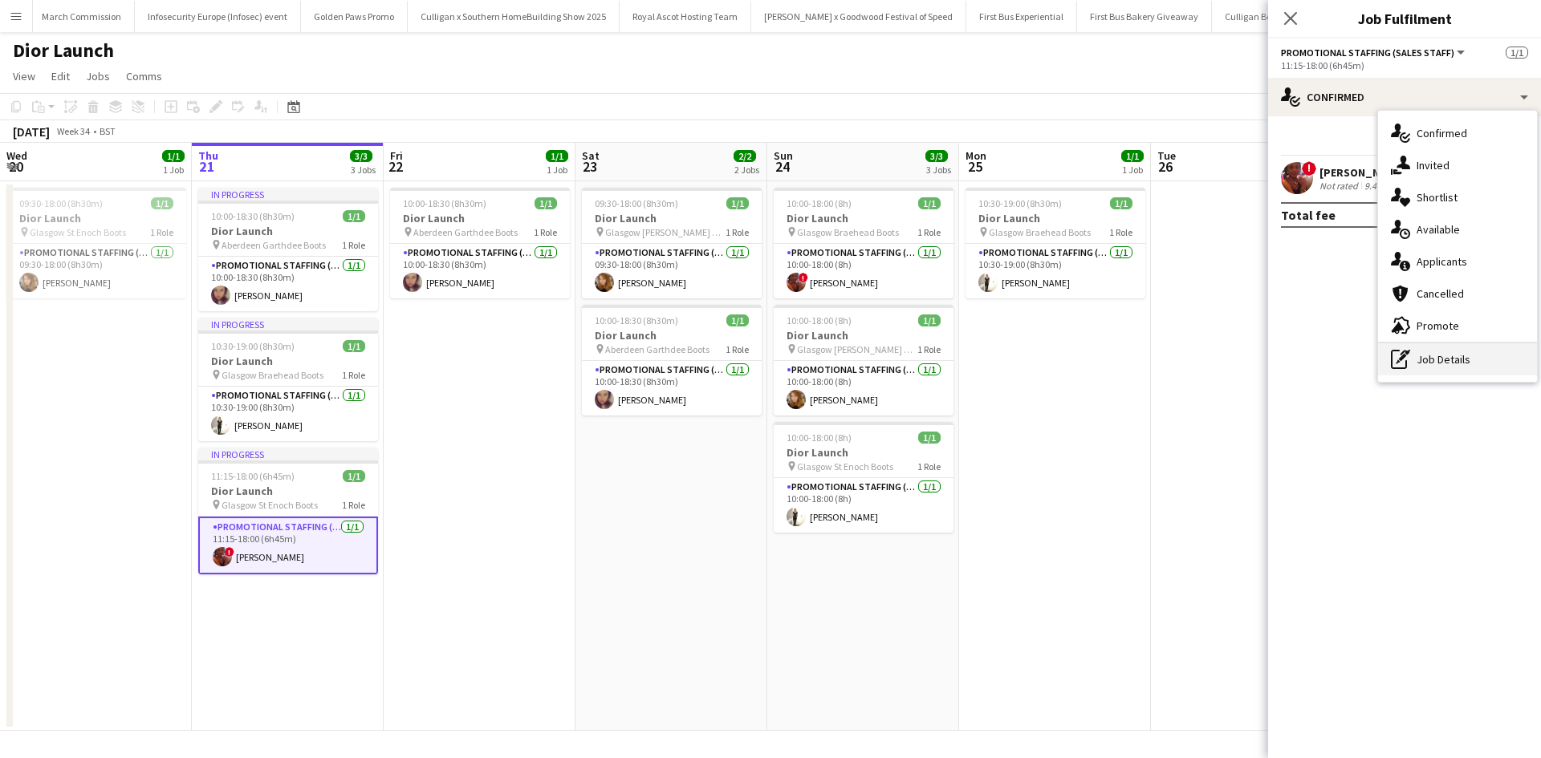
click at [1430, 375] on div "pen-write Job Details" at bounding box center [1457, 359] width 159 height 32
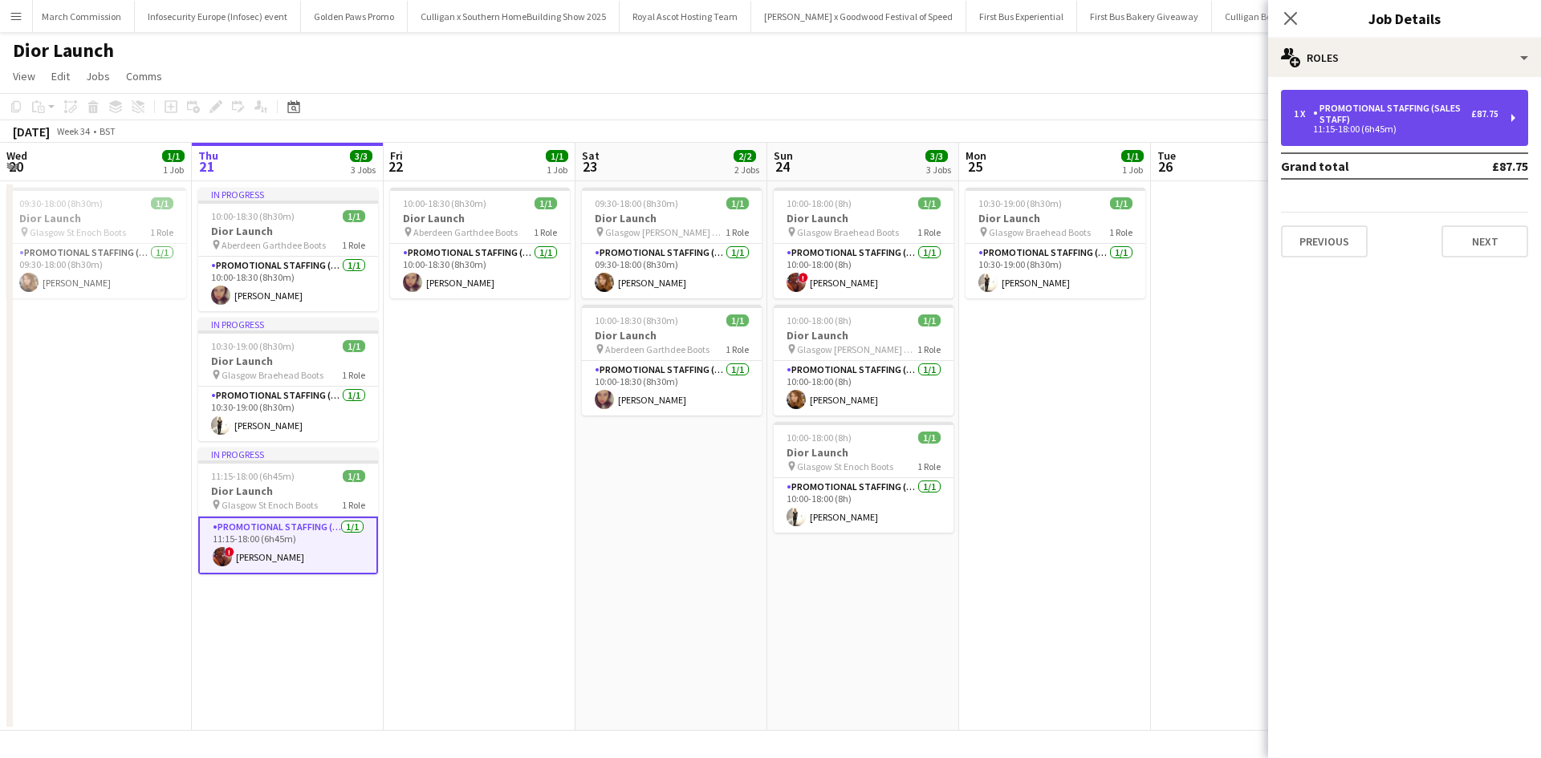
click at [1346, 124] on div "Promotional Staffing (Sales Staff)" at bounding box center [1392, 114] width 158 height 22
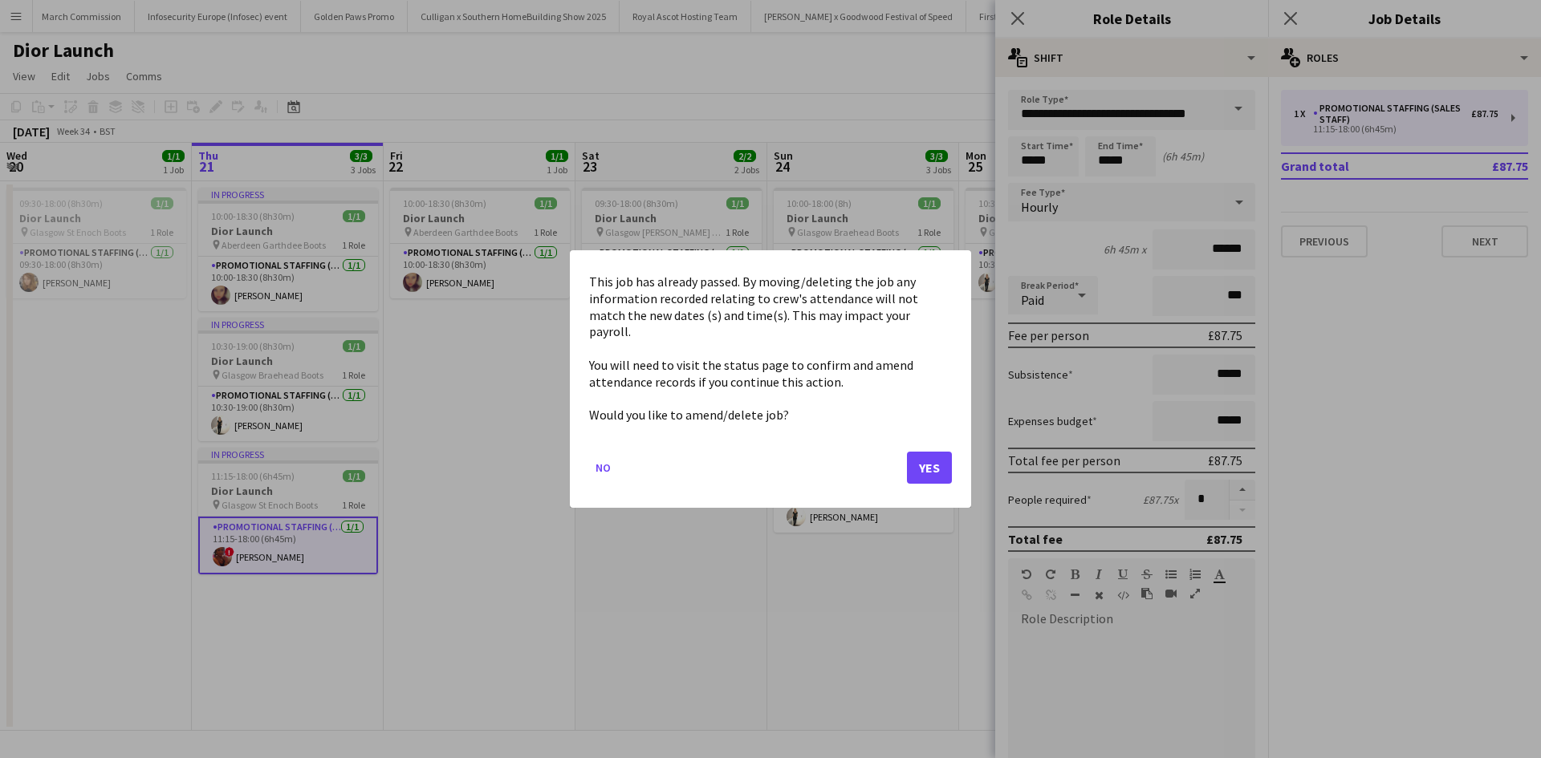
click at [1105, 157] on body "Menu Boards Boards Boards All jobs Status Workforce Workforce My Workforce Recr…" at bounding box center [770, 379] width 1541 height 758
click at [925, 455] on button "Yes" at bounding box center [929, 468] width 45 height 32
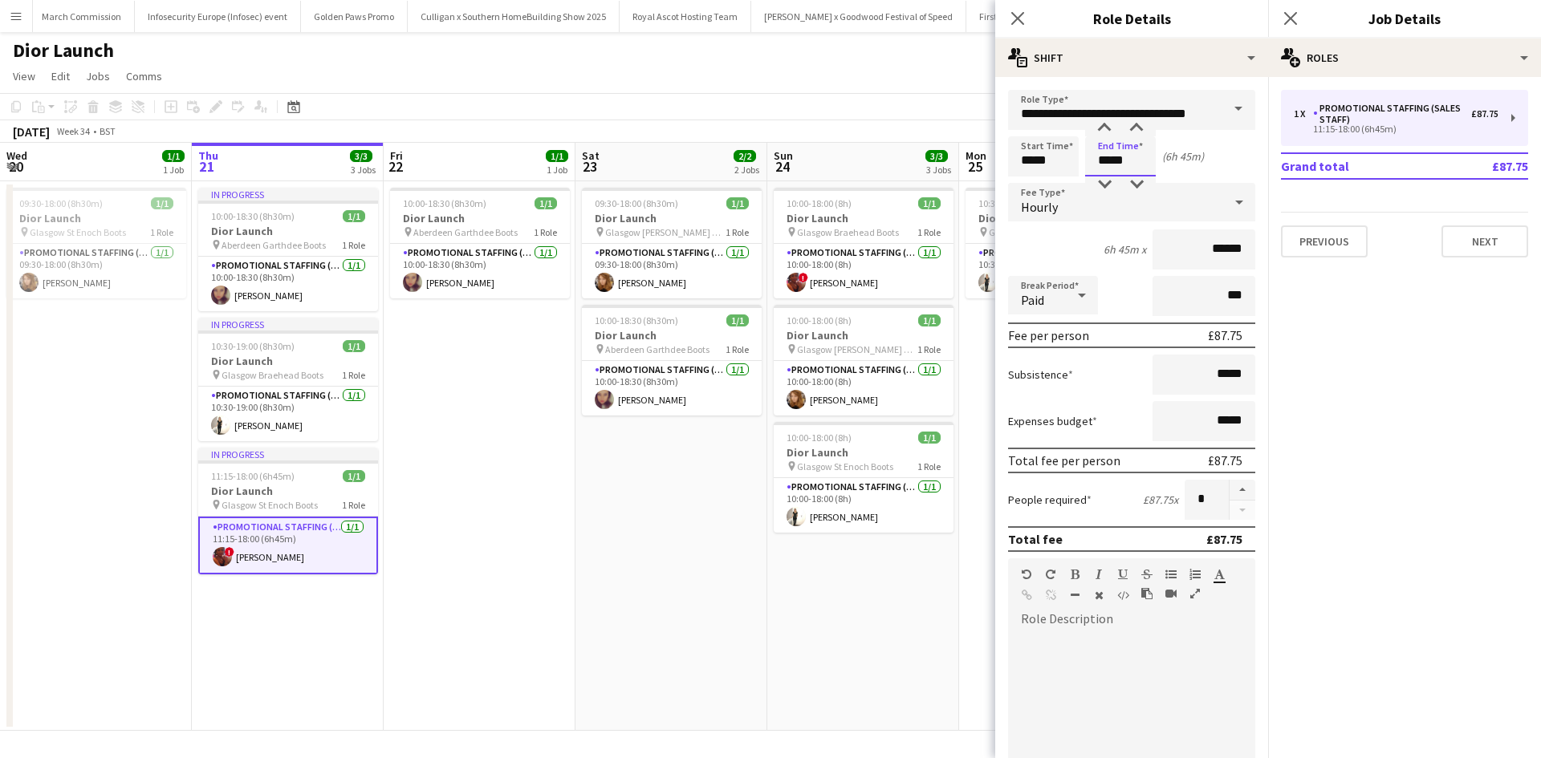
click at [1105, 156] on input "*****" at bounding box center [1120, 156] width 71 height 40
type input "*****"
click at [1120, 730] on div at bounding box center [1131, 726] width 247 height 193
click at [857, 604] on app-date-cell "10:00-18:00 (8h) 1/1 Dior Launch pin Glasgow Braehead Boots 1 Role Promotional …" at bounding box center [863, 456] width 192 height 550
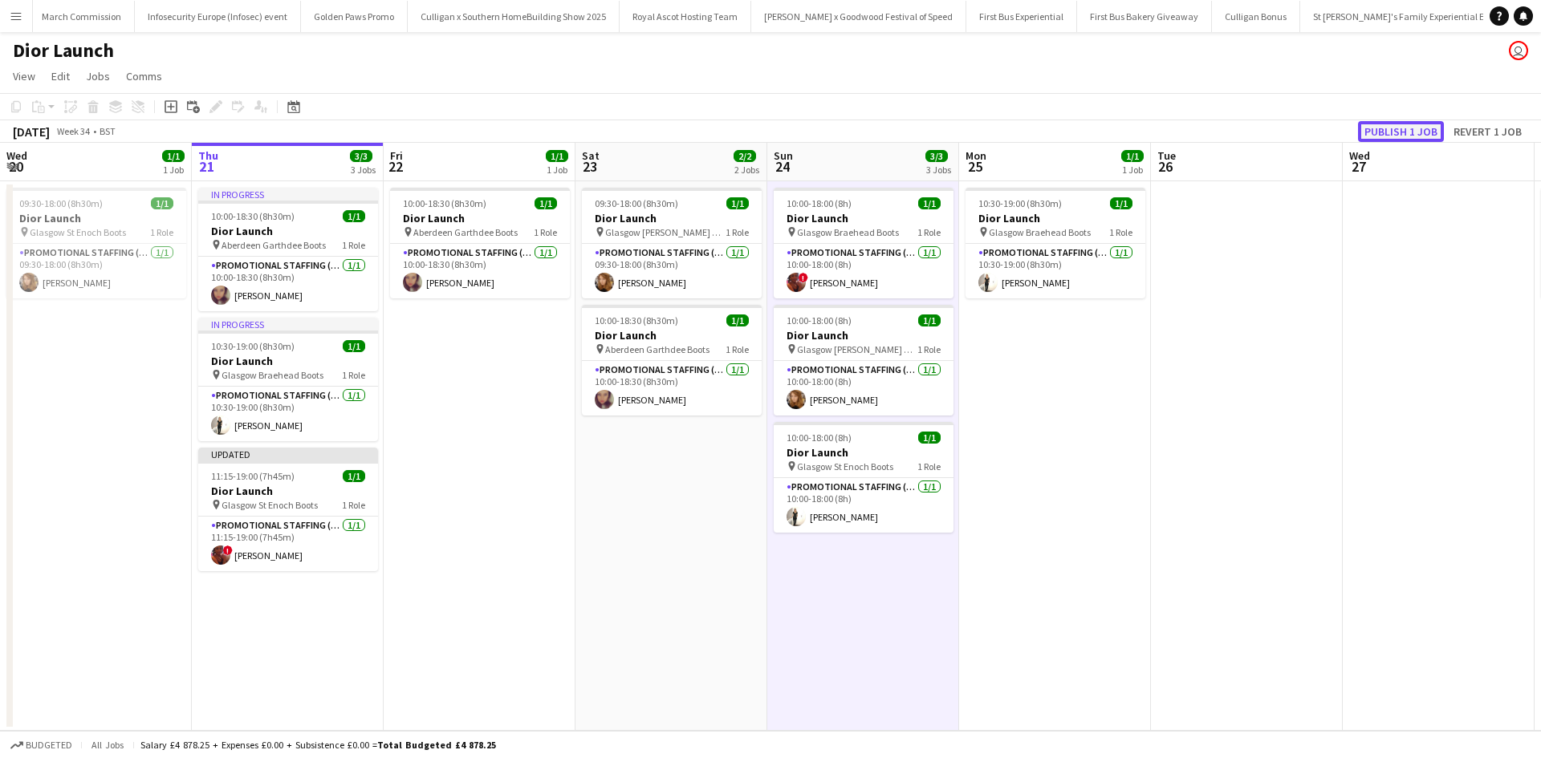
click at [1400, 122] on button "Publish 1 job" at bounding box center [1401, 131] width 86 height 21
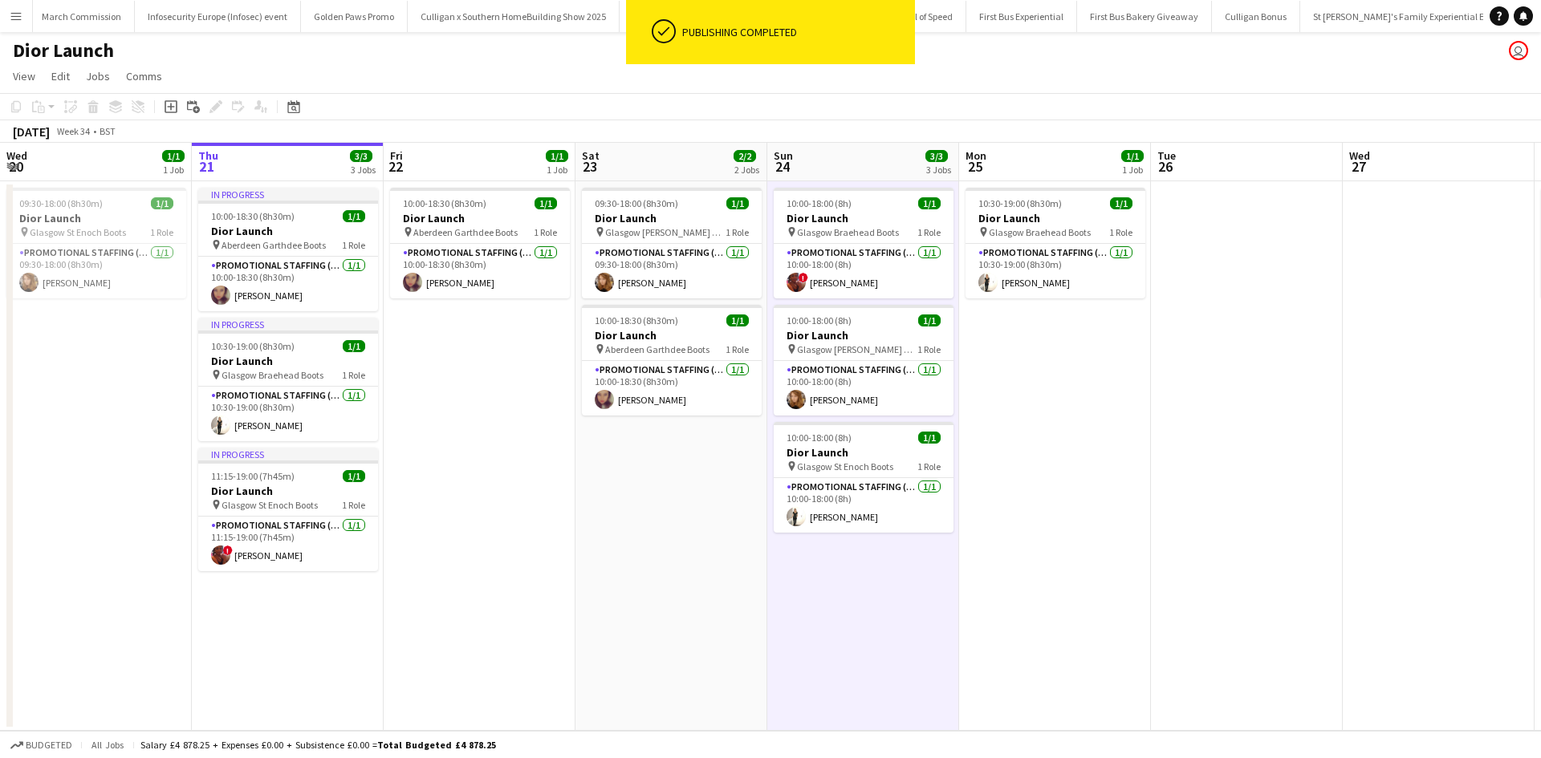
click at [1307, 430] on app-date-cell at bounding box center [1247, 456] width 192 height 550
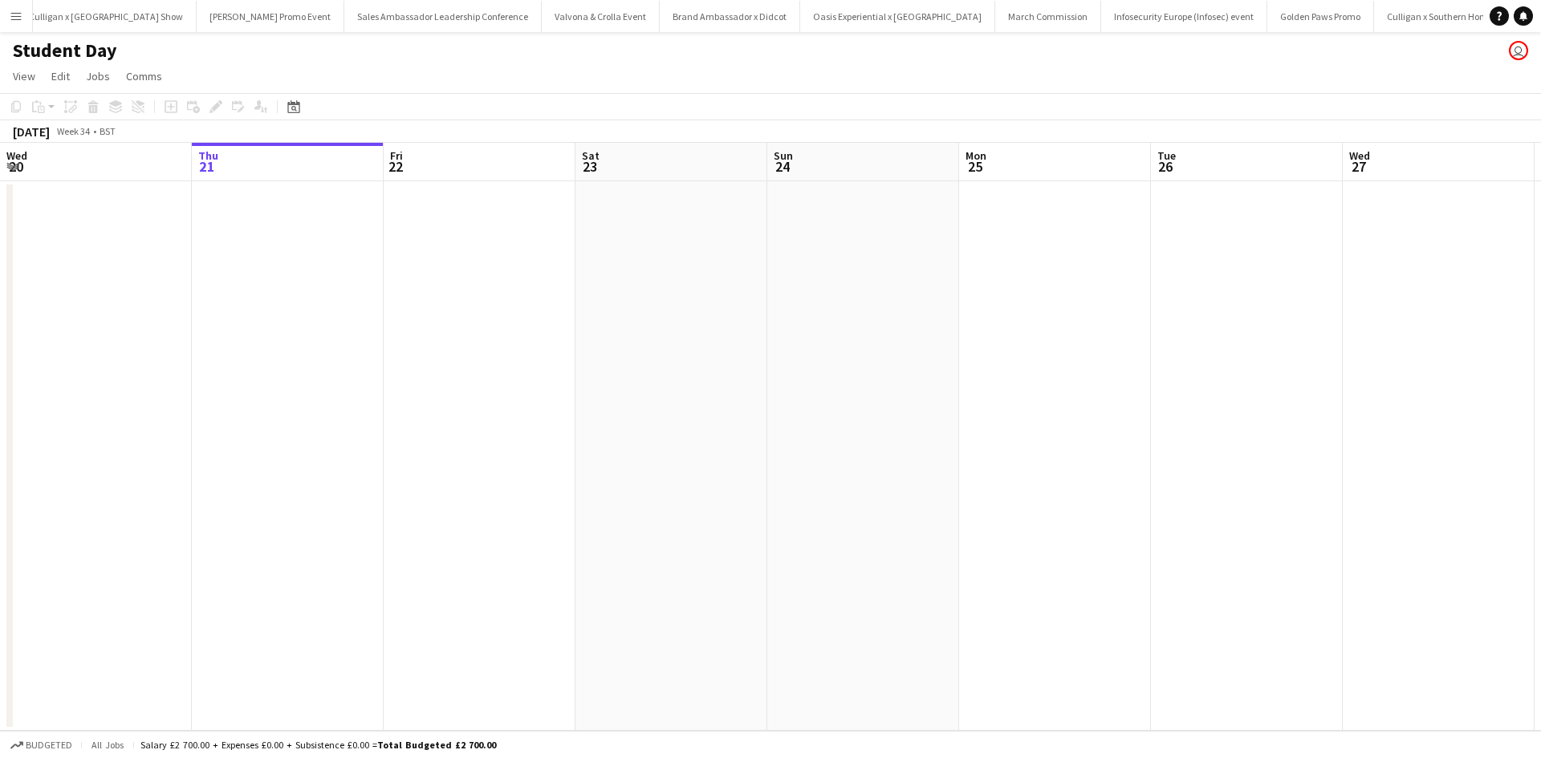
scroll to position [0, 14686]
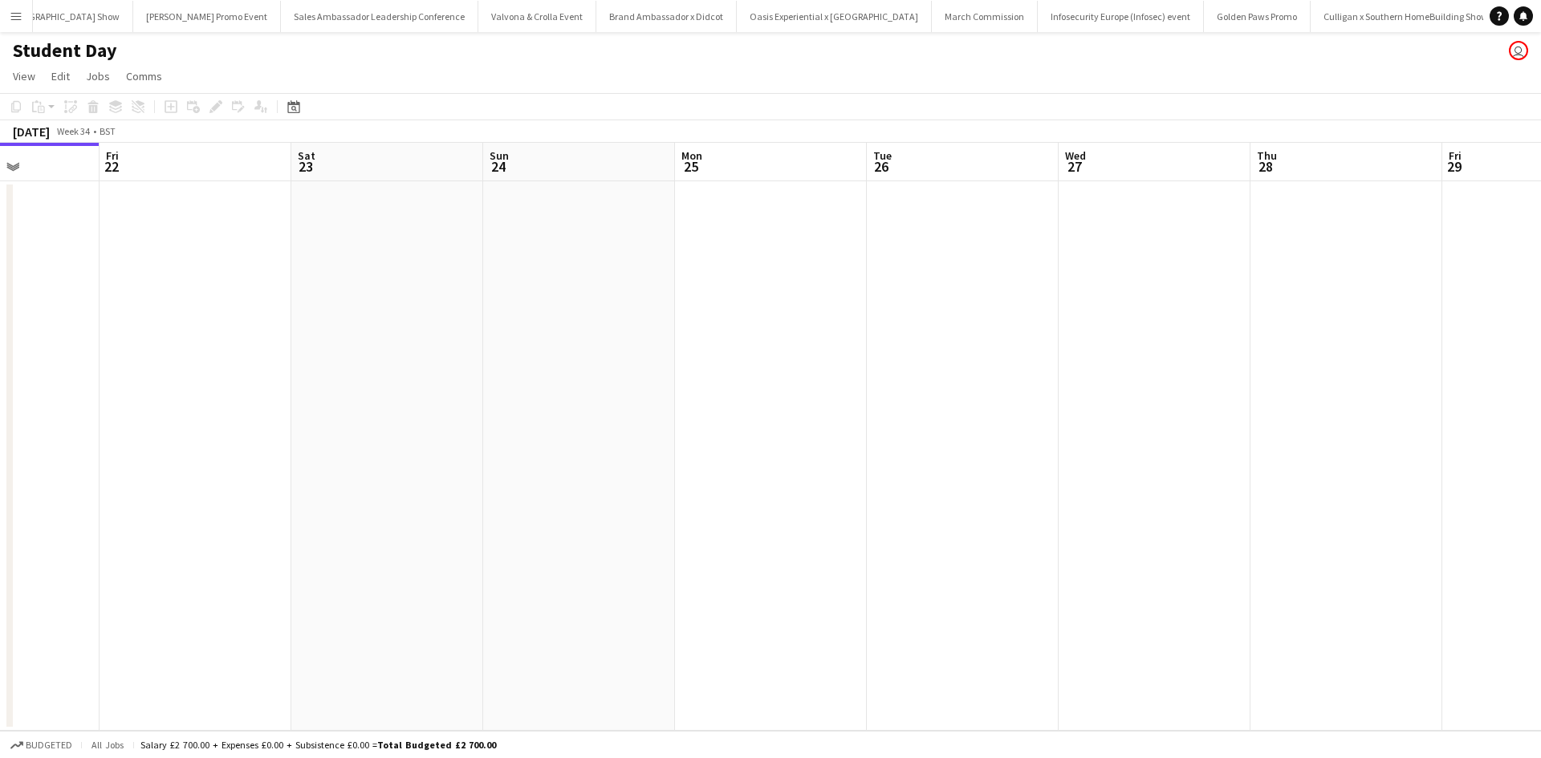
drag, startPoint x: 1175, startPoint y: 521, endPoint x: 474, endPoint y: 514, distance: 701.5
click at [478, 516] on app-calendar-viewport "Mon 18 Tue 19 Wed 20 Thu 21 Fri 22 Sat 23 Sun 24 Mon 25 Tue 26 Wed 27 Thu 28 Fr…" at bounding box center [770, 437] width 1541 height 588
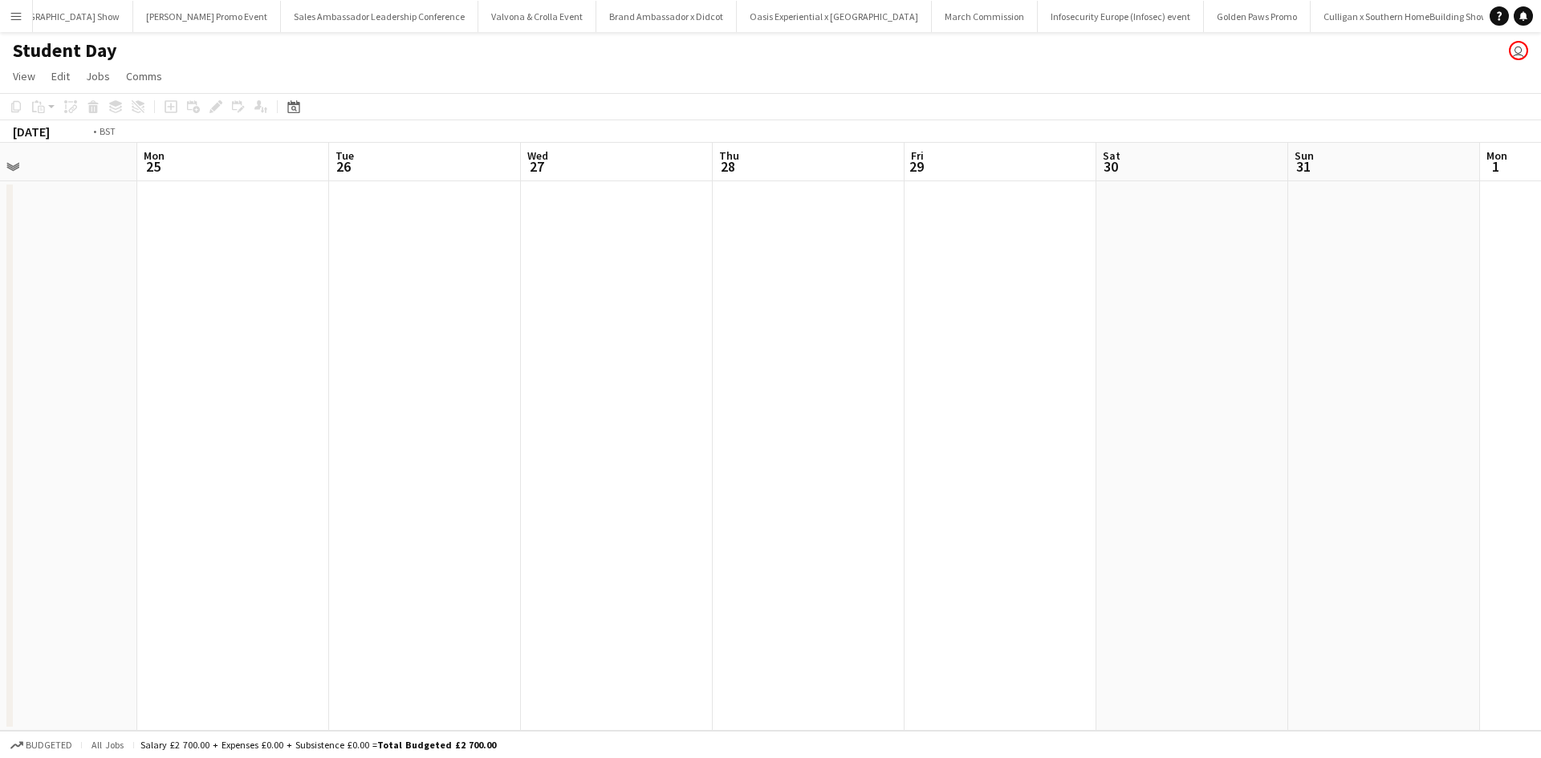
drag, startPoint x: 1227, startPoint y: 537, endPoint x: 462, endPoint y: 485, distance: 766.6
click at [467, 486] on app-calendar-viewport "Wed 20 Thu 21 Fri 22 Sat 23 Sun 24 Mon 25 Tue 26 Wed 27 Thu 28 Fri 29 Sat 30 Su…" at bounding box center [770, 437] width 1541 height 588
drag, startPoint x: 823, startPoint y: 545, endPoint x: 814, endPoint y: 526, distance: 21.2
click at [524, 501] on app-calendar-viewport "Wed 27 Thu 28 Fri 29 Sat 30 Sun 31 Mon 1 Tue 2 Wed 3 Thu 4 Fri 5 Sat 6 Sun 7 Mo…" at bounding box center [770, 437] width 1541 height 588
drag, startPoint x: 1051, startPoint y: 560, endPoint x: 1001, endPoint y: 559, distance: 49.8
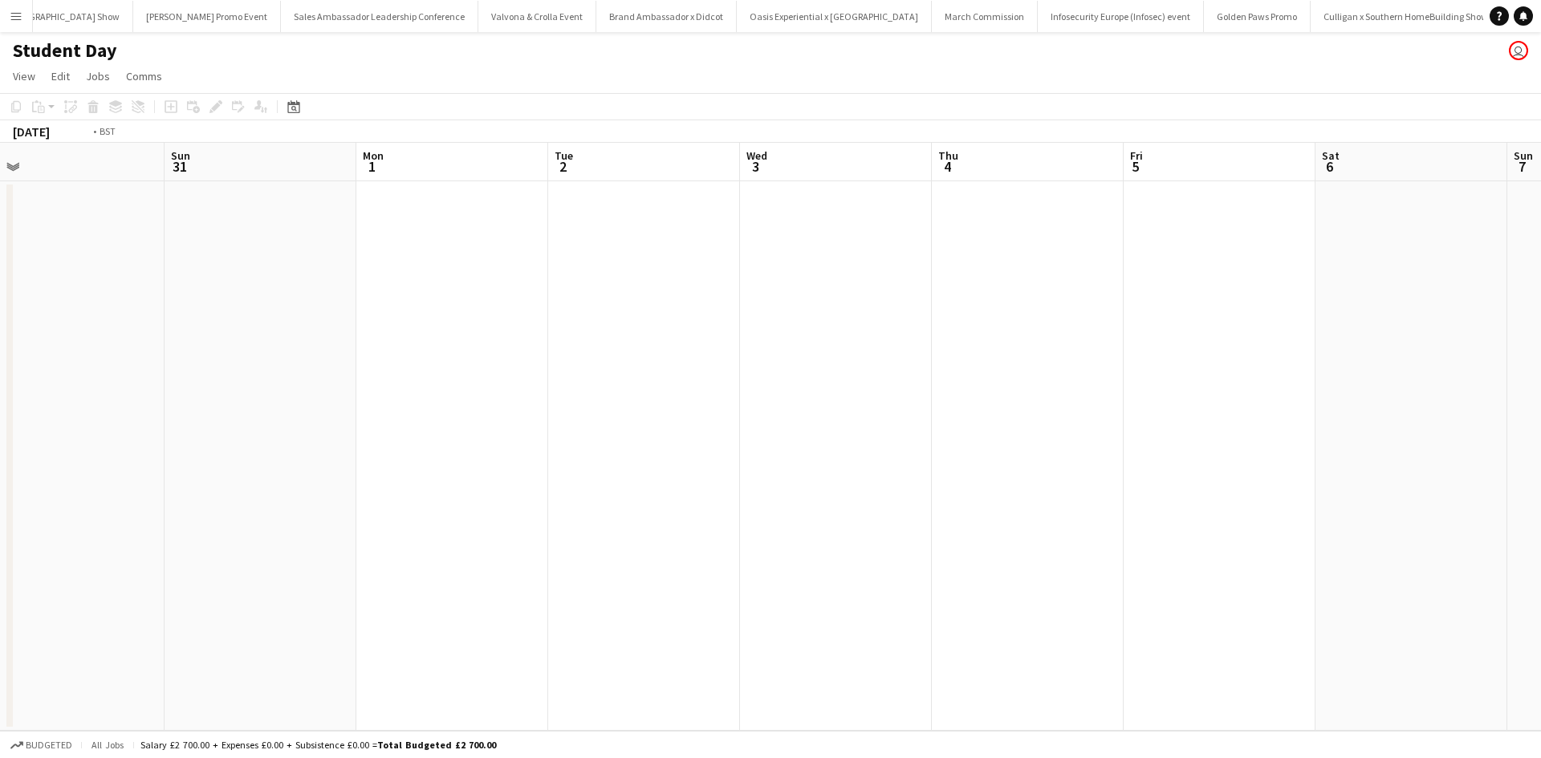
click at [605, 522] on app-calendar-viewport "Wed 27 Thu 28 Fri 29 Sat 30 Sun 31 Mon 1 Tue 2 Wed 3 Thu 4 Fri 5 Sat 6 Sun 7 Mo…" at bounding box center [770, 437] width 1541 height 588
drag, startPoint x: 1035, startPoint y: 567, endPoint x: 1029, endPoint y: 590, distance: 23.2
click at [639, 535] on app-calendar-viewport "Sun 31 Mon 1 Tue 2 Wed 3 Thu 4 Fri 5 Sat 6 Sun 7 Mon 8 Tue 9 Wed 10 Thu 11 Fri …" at bounding box center [770, 437] width 1541 height 588
drag, startPoint x: 1029, startPoint y: 590, endPoint x: 689, endPoint y: 558, distance: 341.8
click at [663, 552] on app-calendar-viewport "Tue 2 Wed 3 Thu 4 Fri 5 Sat 6 Sun 7 Mon 8 Tue 9 Wed 10 Thu 11 Fri 12 Sat 13 Sun…" at bounding box center [770, 437] width 1541 height 588
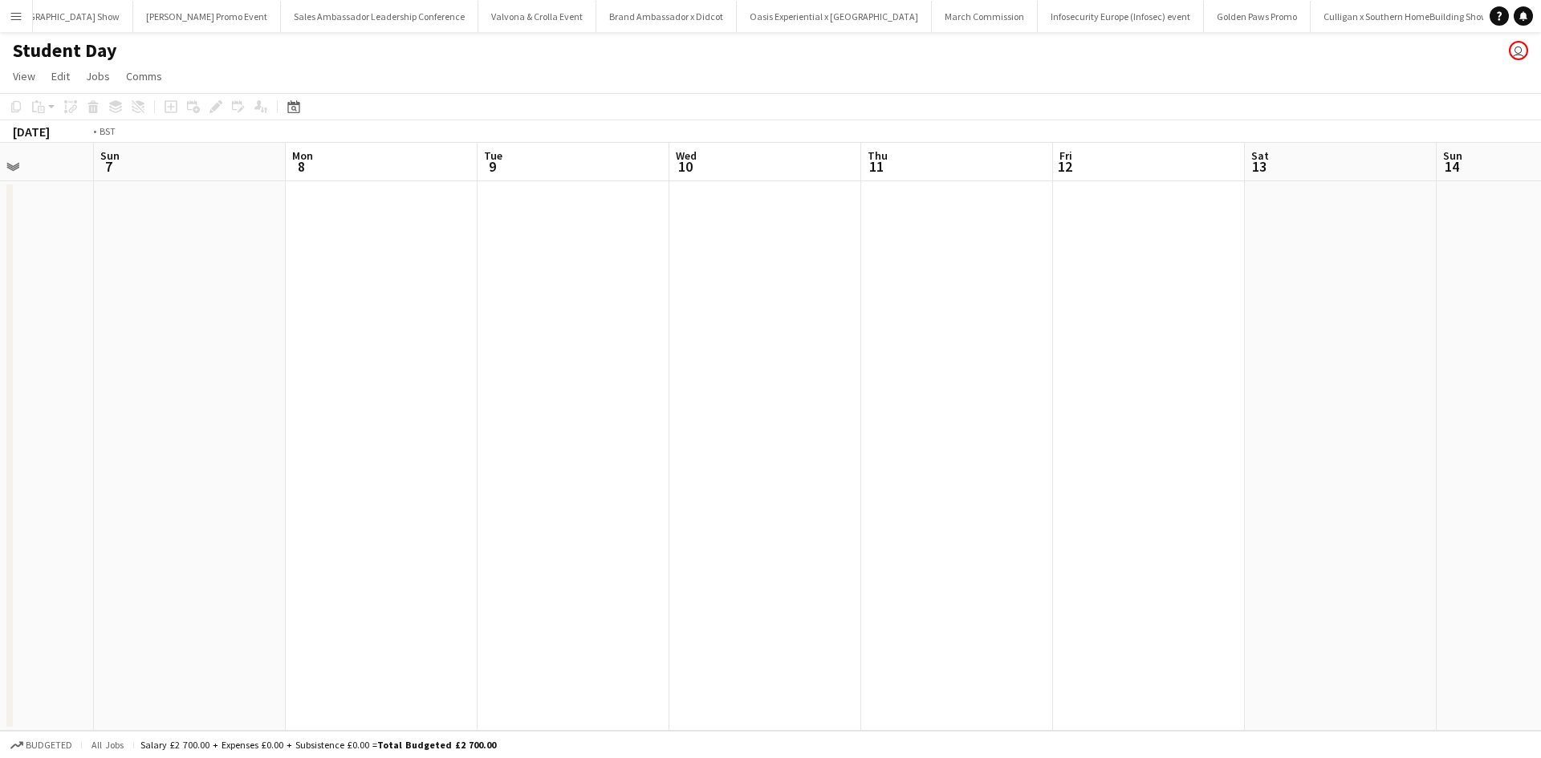
drag, startPoint x: 1006, startPoint y: 587, endPoint x: 833, endPoint y: 525, distance: 183.6
click at [612, 501] on app-calendar-viewport "Thu 4 Fri 5 Sat 6 Sun 7 Mon 8 Tue 9 Wed 10 Thu 11 Fri 12 Sat 13 Sun 14 Mon 15 T…" at bounding box center [770, 437] width 1541 height 588
drag, startPoint x: 842, startPoint y: 511, endPoint x: 581, endPoint y: 481, distance: 262.6
click at [578, 478] on app-calendar-viewport "Sat 6 Sun 7 Mon 8 Tue 9 Wed 10 Thu 11 Fri 12 Sat 13 Sun 14 Mon 15 Tue 16 Wed 17…" at bounding box center [770, 437] width 1541 height 588
drag, startPoint x: 654, startPoint y: 509, endPoint x: 951, endPoint y: 551, distance: 299.9
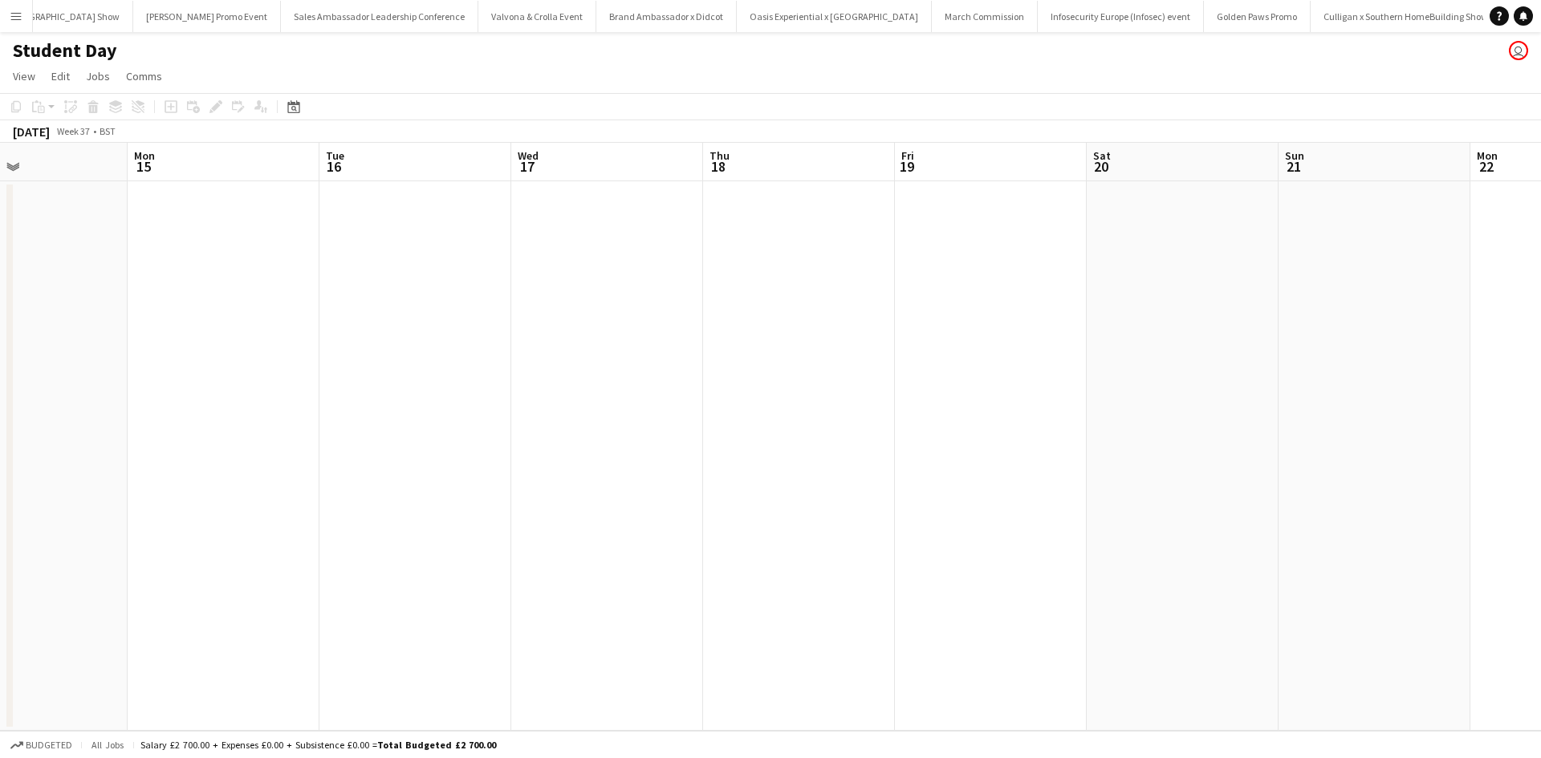
click at [554, 502] on app-calendar-viewport "Fri 12 Sat 13 Sun 14 Mon 15 Tue 16 Wed 17 Thu 18 Fri 19 Sat 20 Sun 21 Mon 22 Tu…" at bounding box center [770, 437] width 1541 height 588
drag, startPoint x: 713, startPoint y: 511, endPoint x: 553, endPoint y: 494, distance: 161.5
click at [553, 494] on app-calendar-viewport "Fri 12 Sat 13 Sun 14 Mon 15 Tue 16 Wed 17 Thu 18 Fri 19 Sat 20 Sun 21 Mon 22 Tu…" at bounding box center [770, 437] width 1541 height 588
drag, startPoint x: 915, startPoint y: 547, endPoint x: 622, endPoint y: 509, distance: 295.4
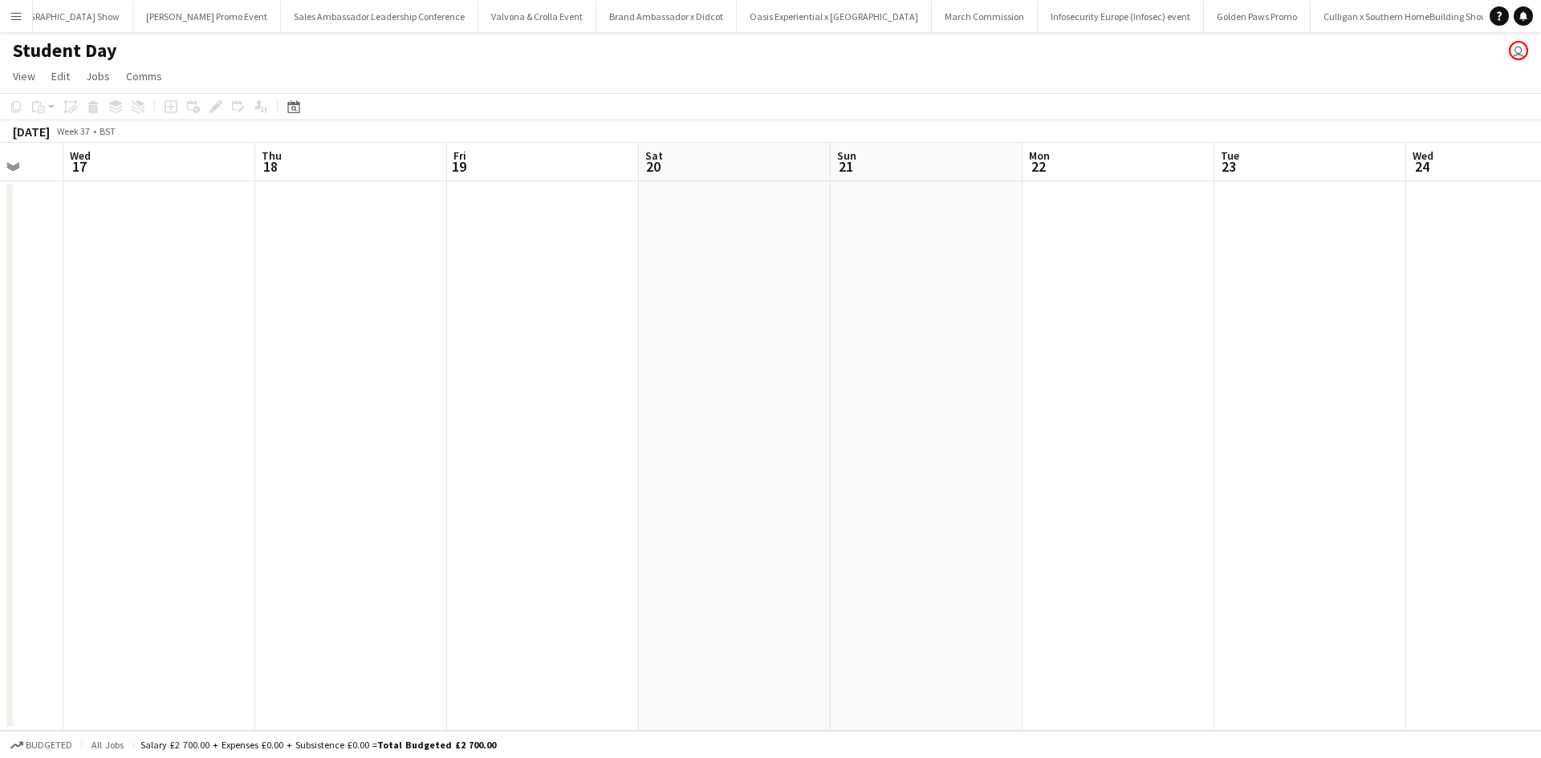
click at [469, 481] on app-calendar-viewport "Sun 14 Mon 15 Tue 16 Wed 17 Thu 18 Fri 19 Sat 20 Sun 21 Mon 22 Tue 23 Wed 24 Th…" at bounding box center [770, 437] width 1541 height 588
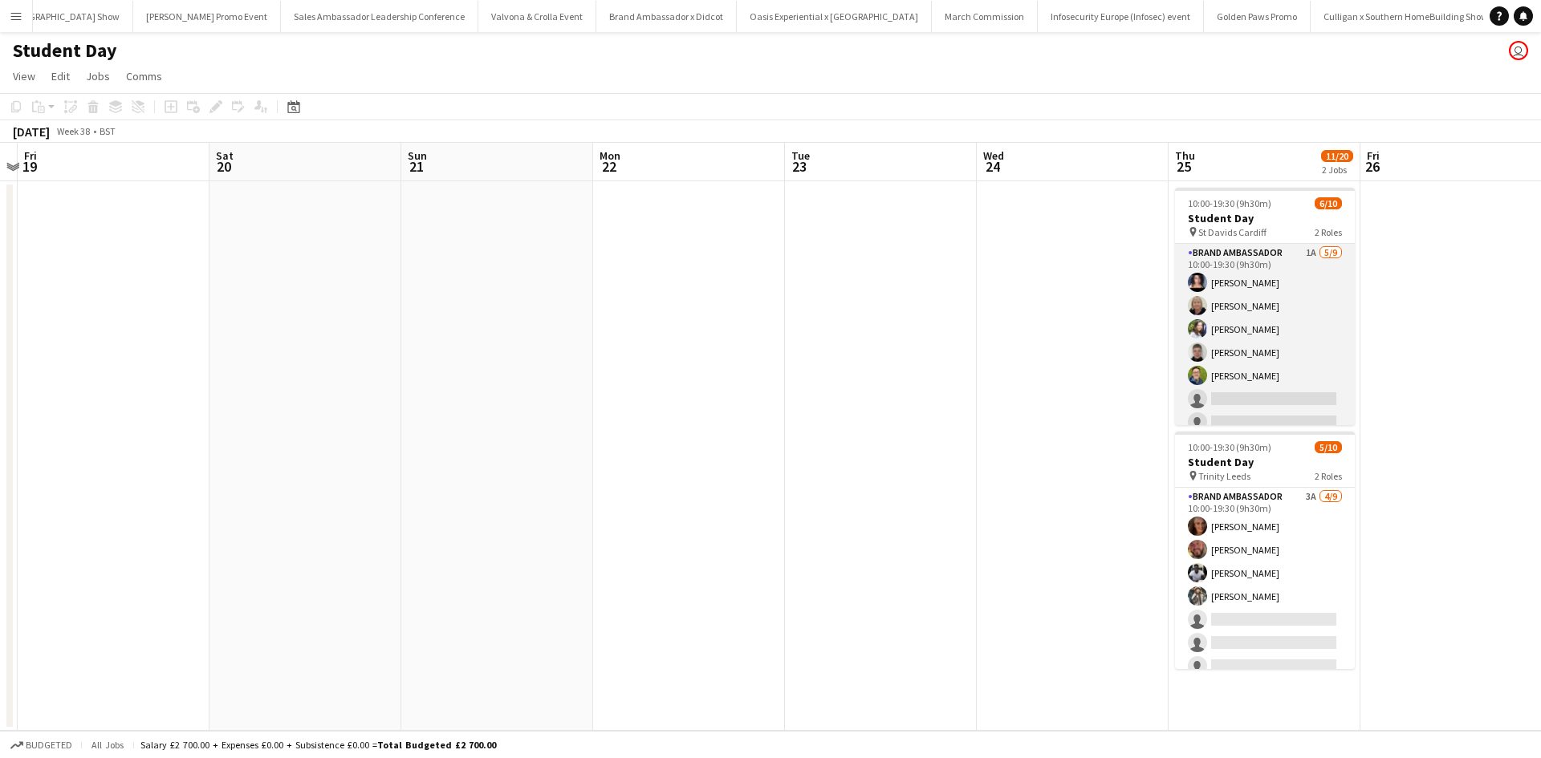
click at [1306, 334] on app-card-role "Brand Ambassador 1A 5/9 10:00-19:30 (9h30m) Ami Goff Christine Watkinson Charlo…" at bounding box center [1265, 364] width 180 height 241
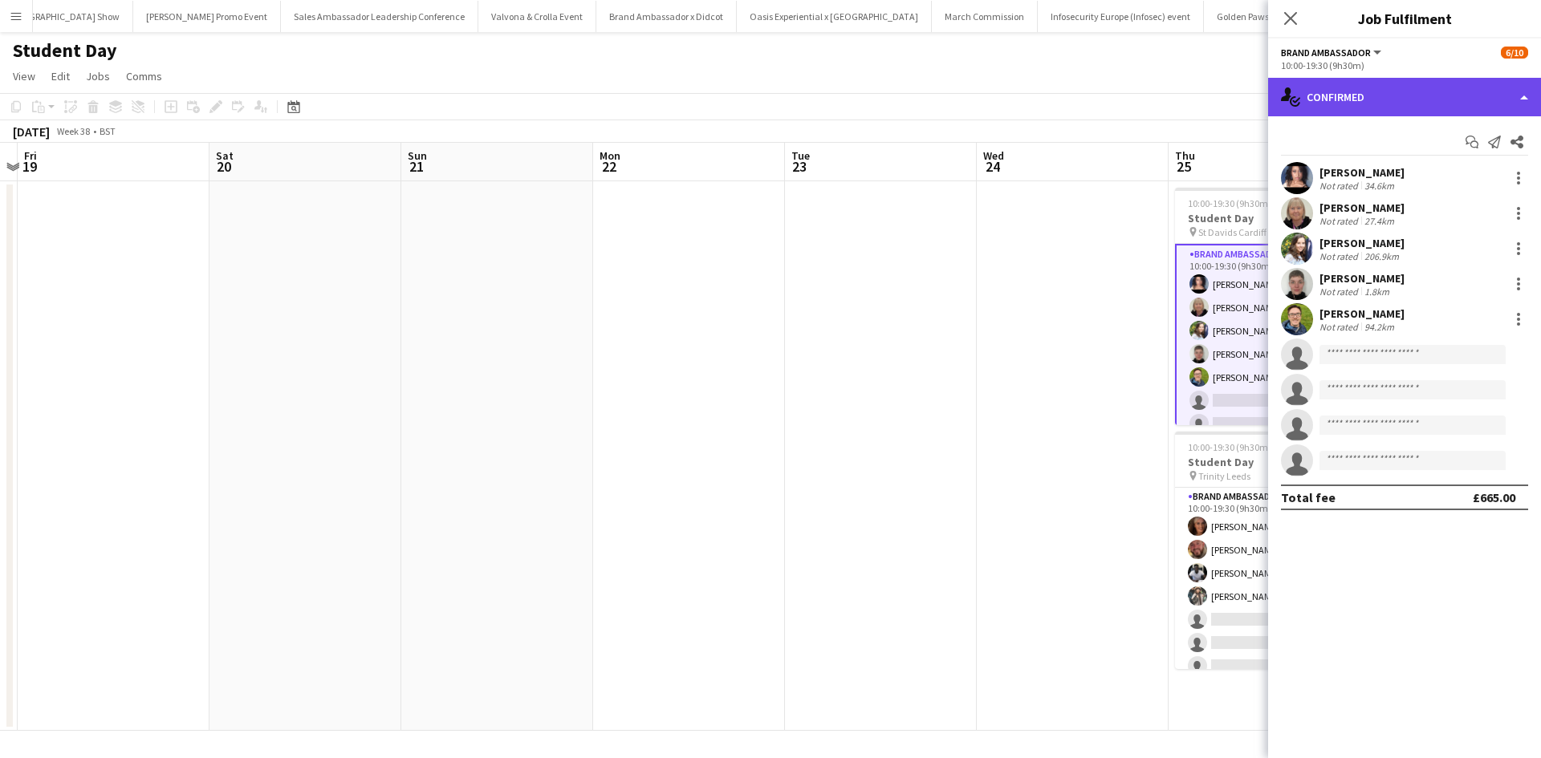
click at [1433, 91] on div "single-neutral-actions-check-2 Confirmed" at bounding box center [1404, 97] width 273 height 39
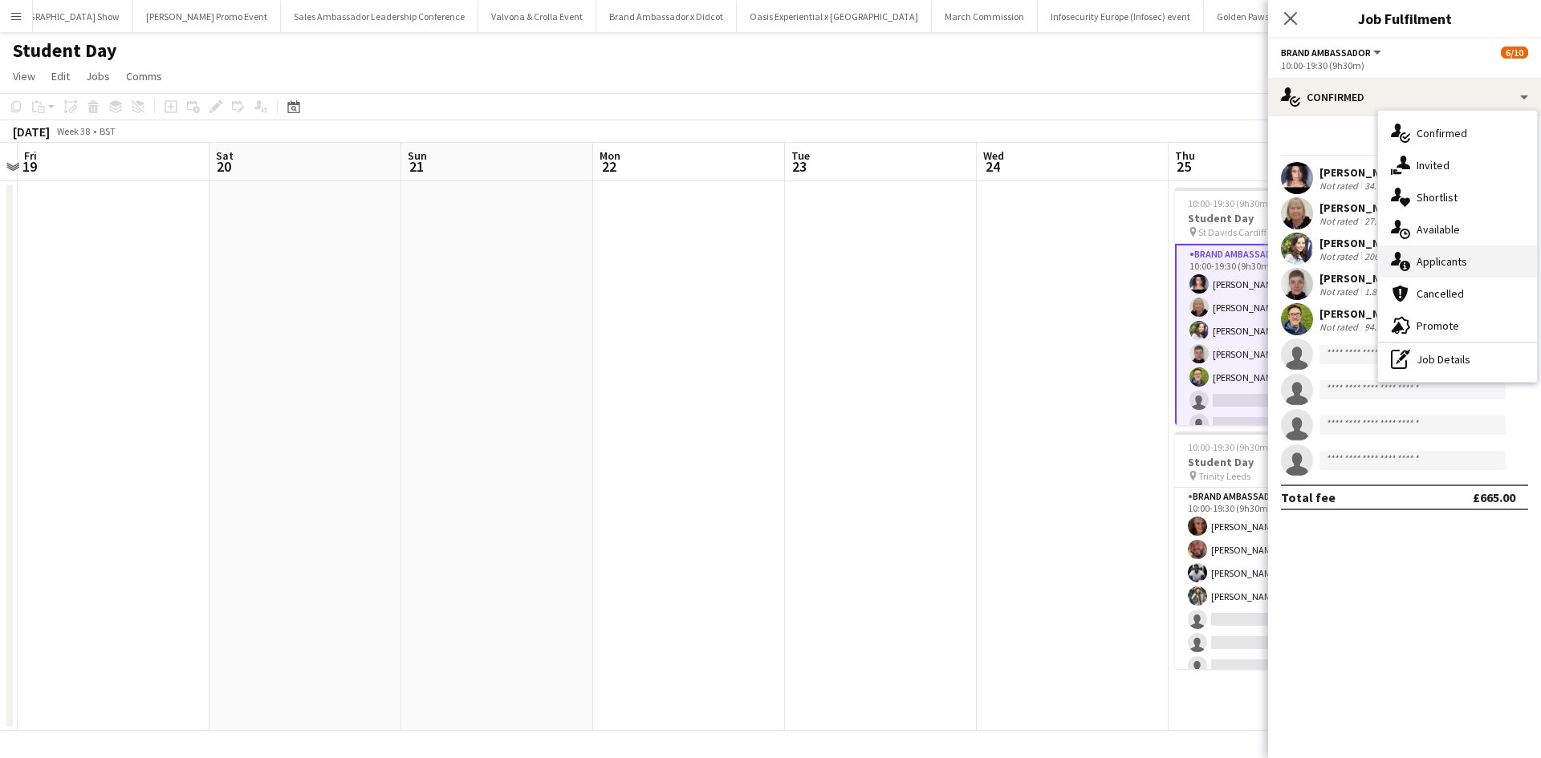
click at [1460, 265] on div "single-neutral-actions-information Applicants" at bounding box center [1457, 262] width 159 height 32
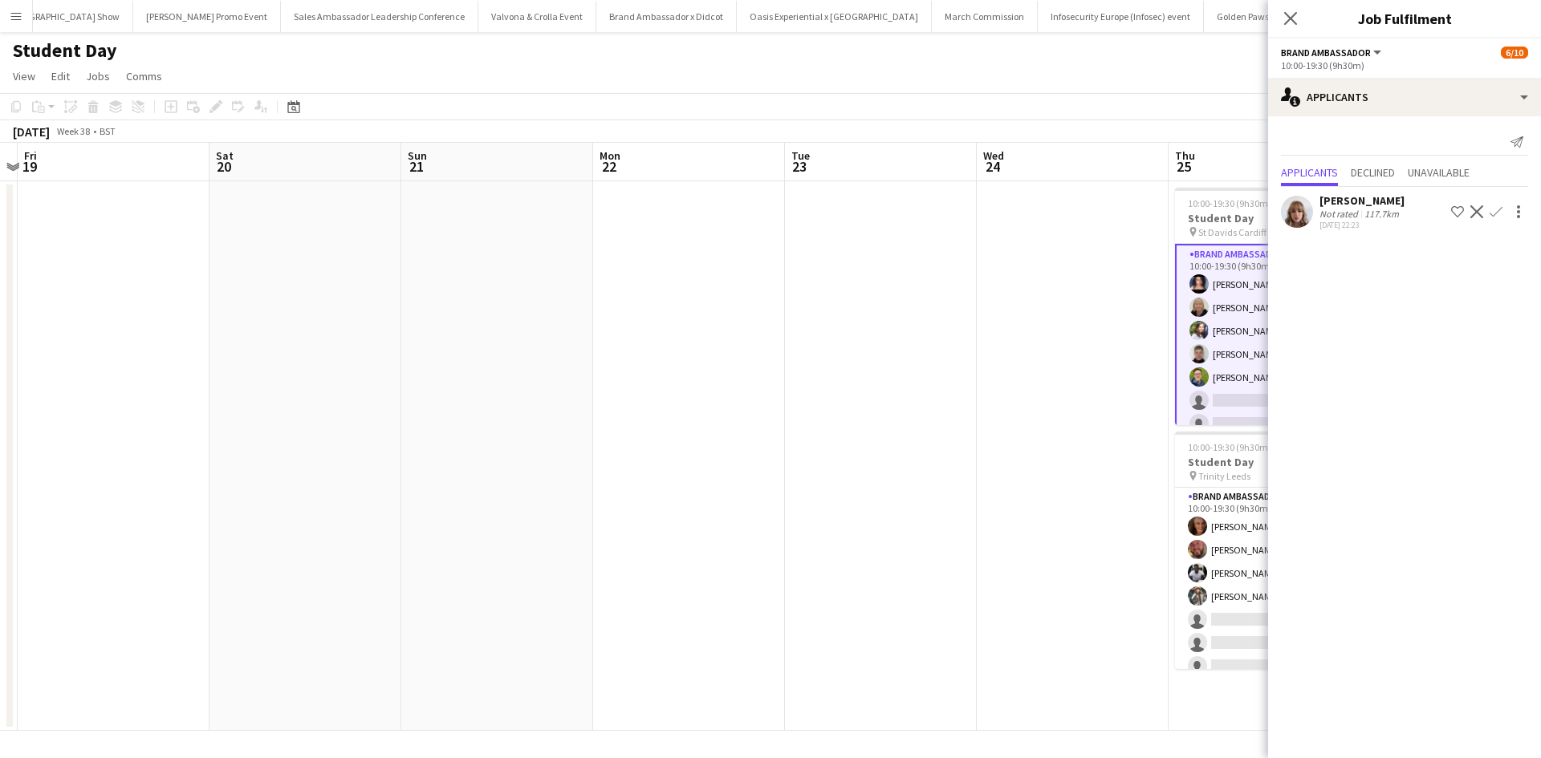
click at [1087, 494] on app-date-cell at bounding box center [1073, 456] width 192 height 550
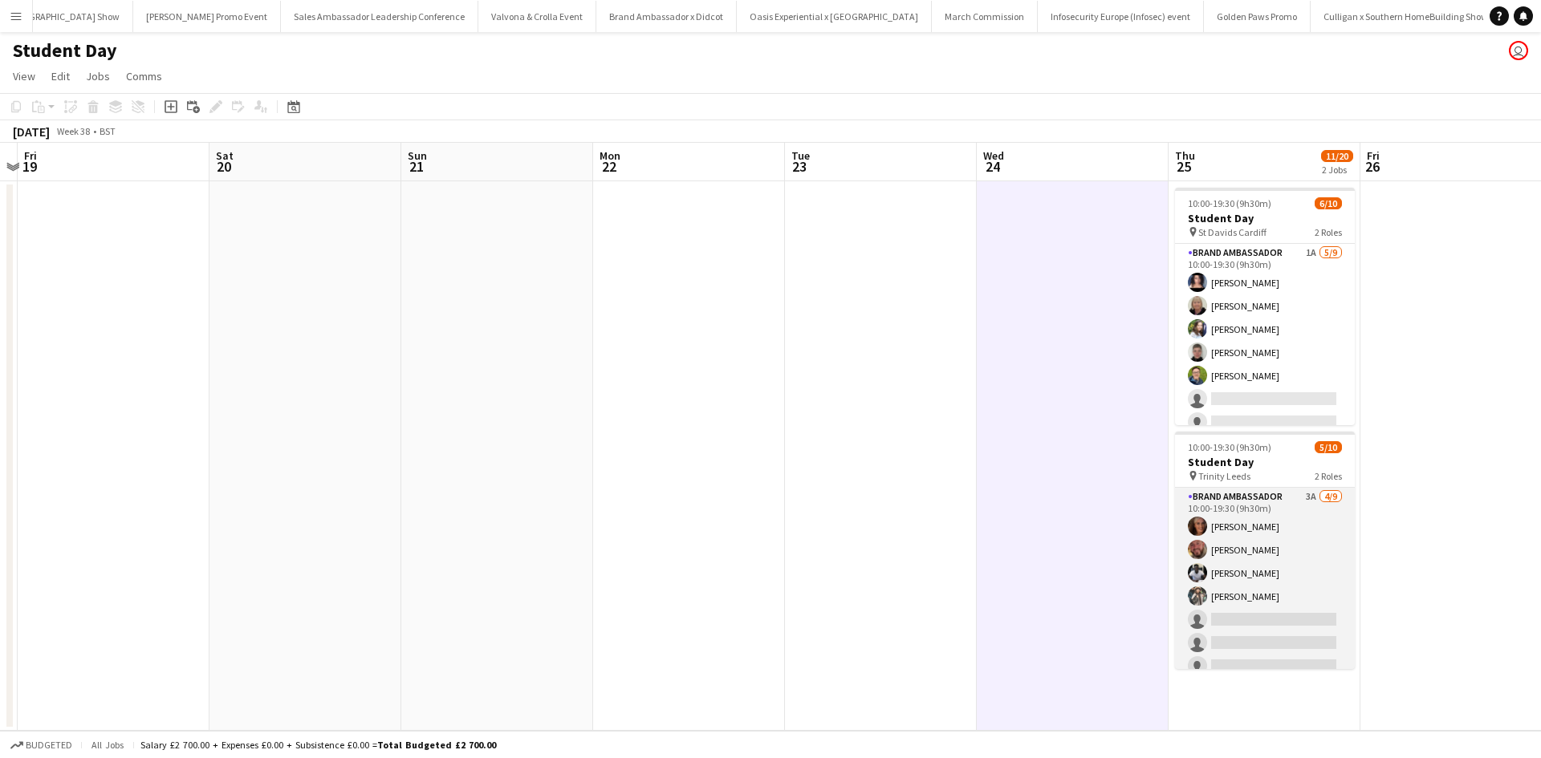
click at [1289, 525] on app-card-role "Brand Ambassador 3A 4/9 10:00-19:30 (9h30m) Jennifer Wilby David Pizzey Harold …" at bounding box center [1265, 608] width 180 height 241
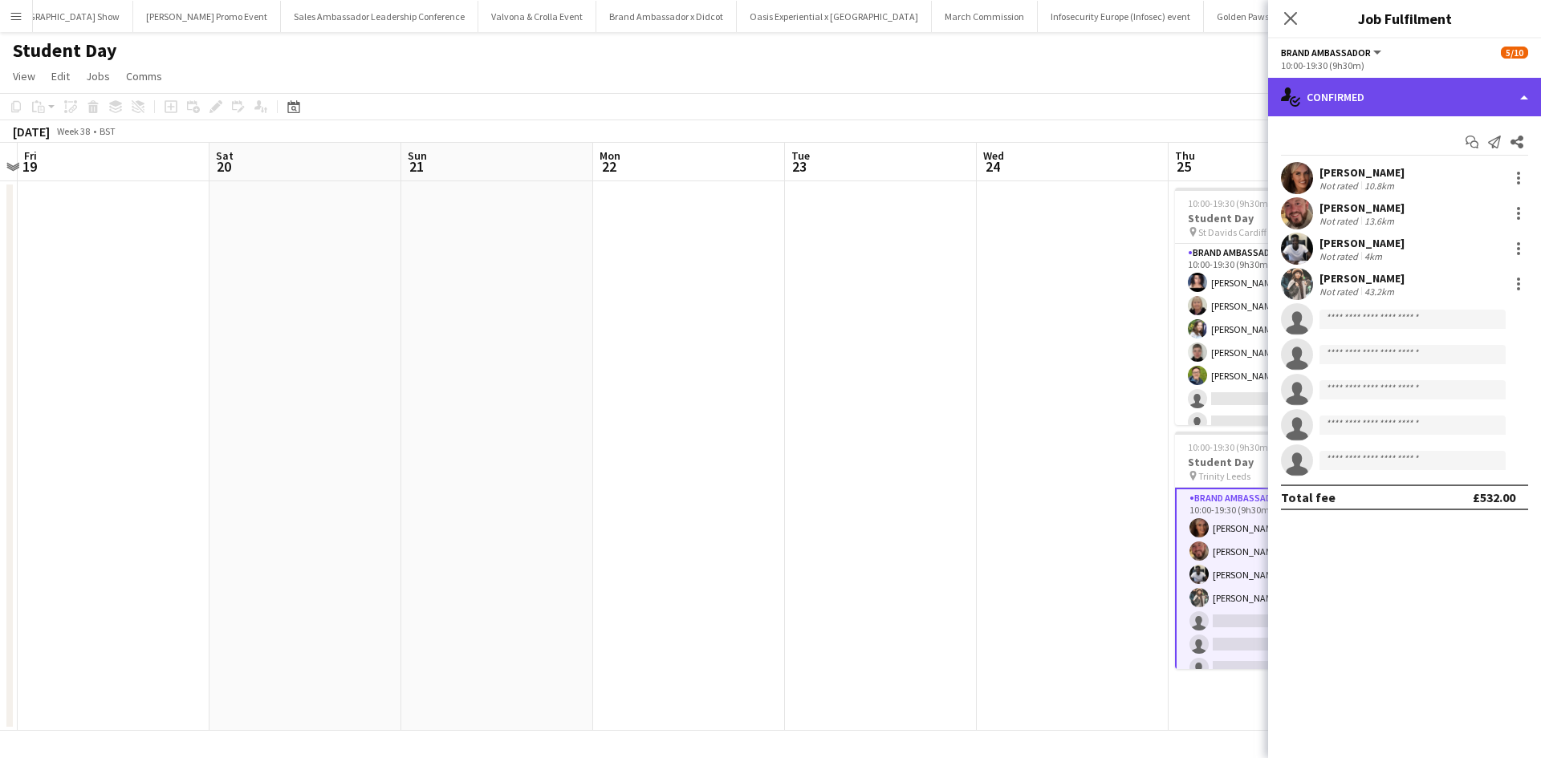
click at [1404, 96] on div "single-neutral-actions-check-2 Confirmed" at bounding box center [1404, 97] width 273 height 39
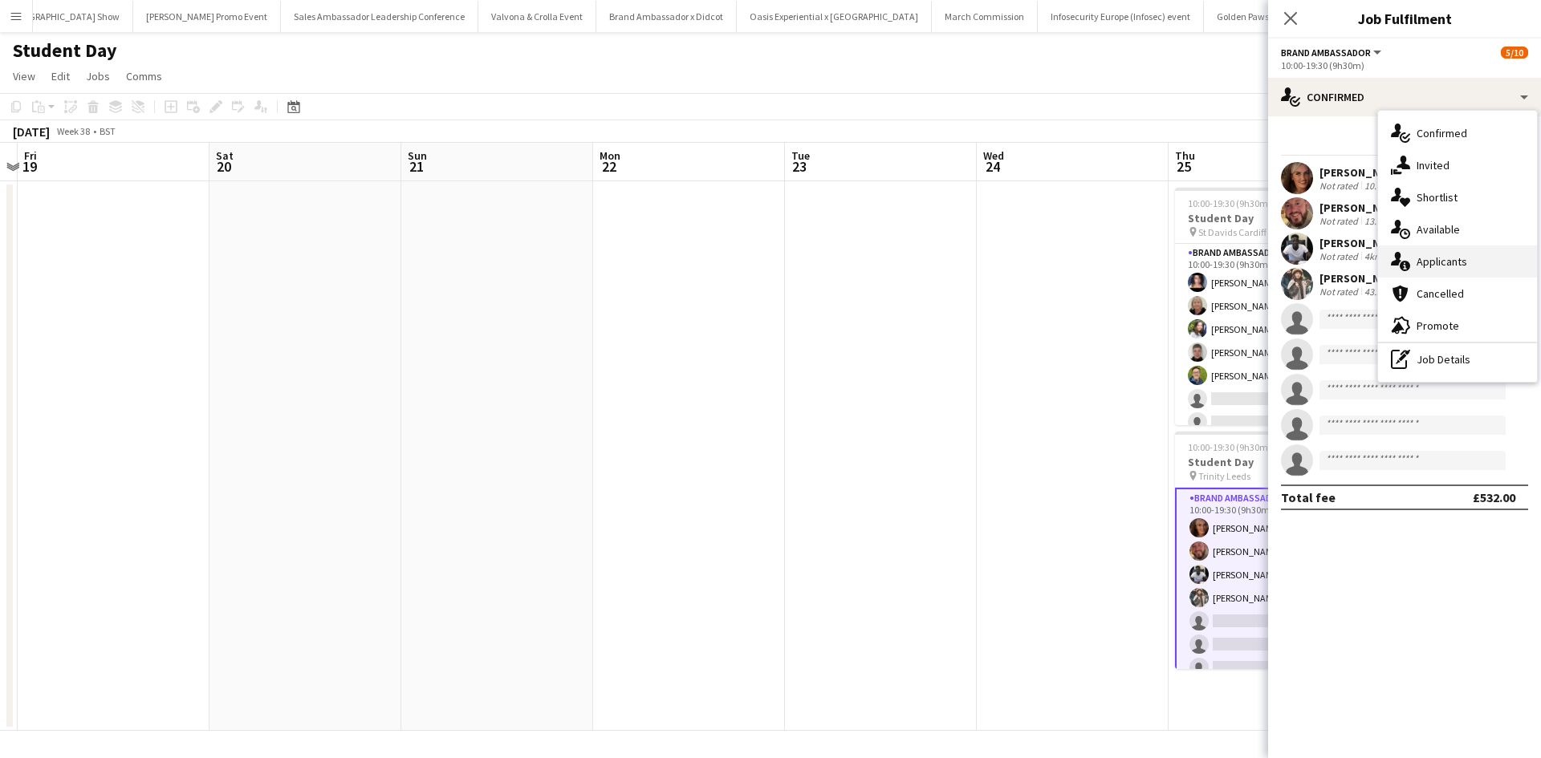
click at [1444, 272] on div "single-neutral-actions-information Applicants" at bounding box center [1457, 262] width 159 height 32
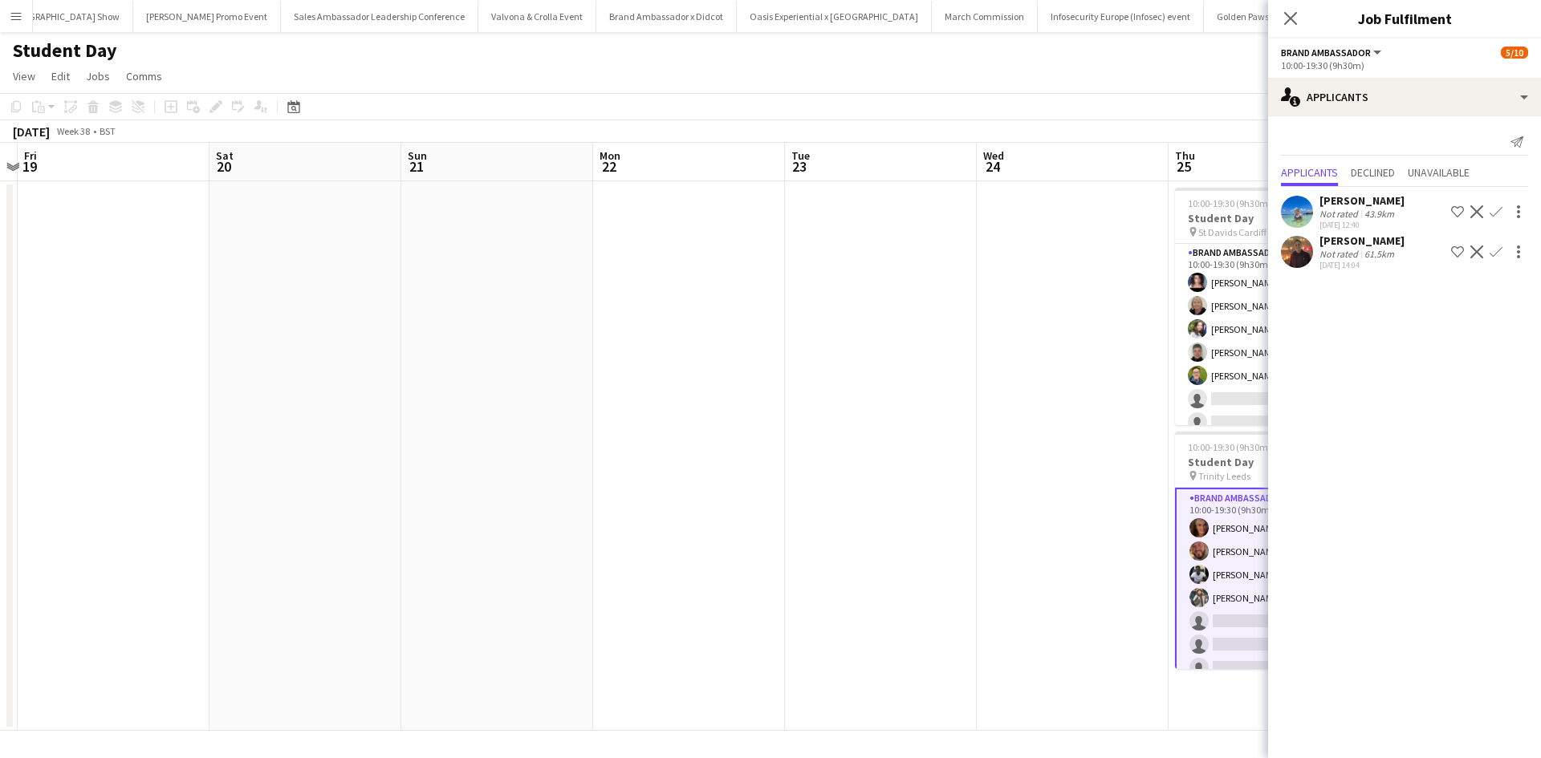
click at [1500, 247] on app-icon "Confirm" at bounding box center [1496, 252] width 13 height 13
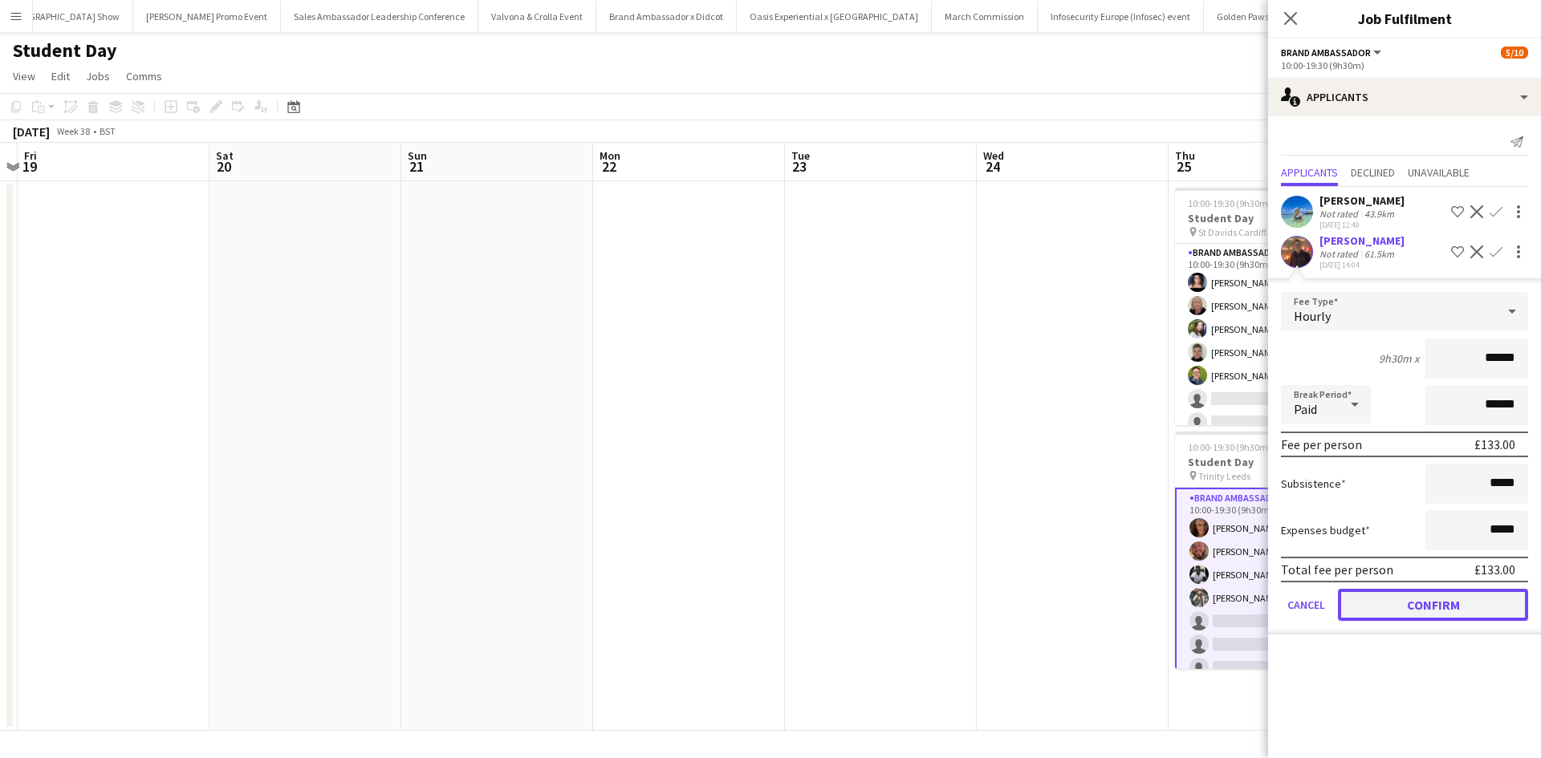
click at [1461, 600] on button "Confirm" at bounding box center [1433, 605] width 190 height 32
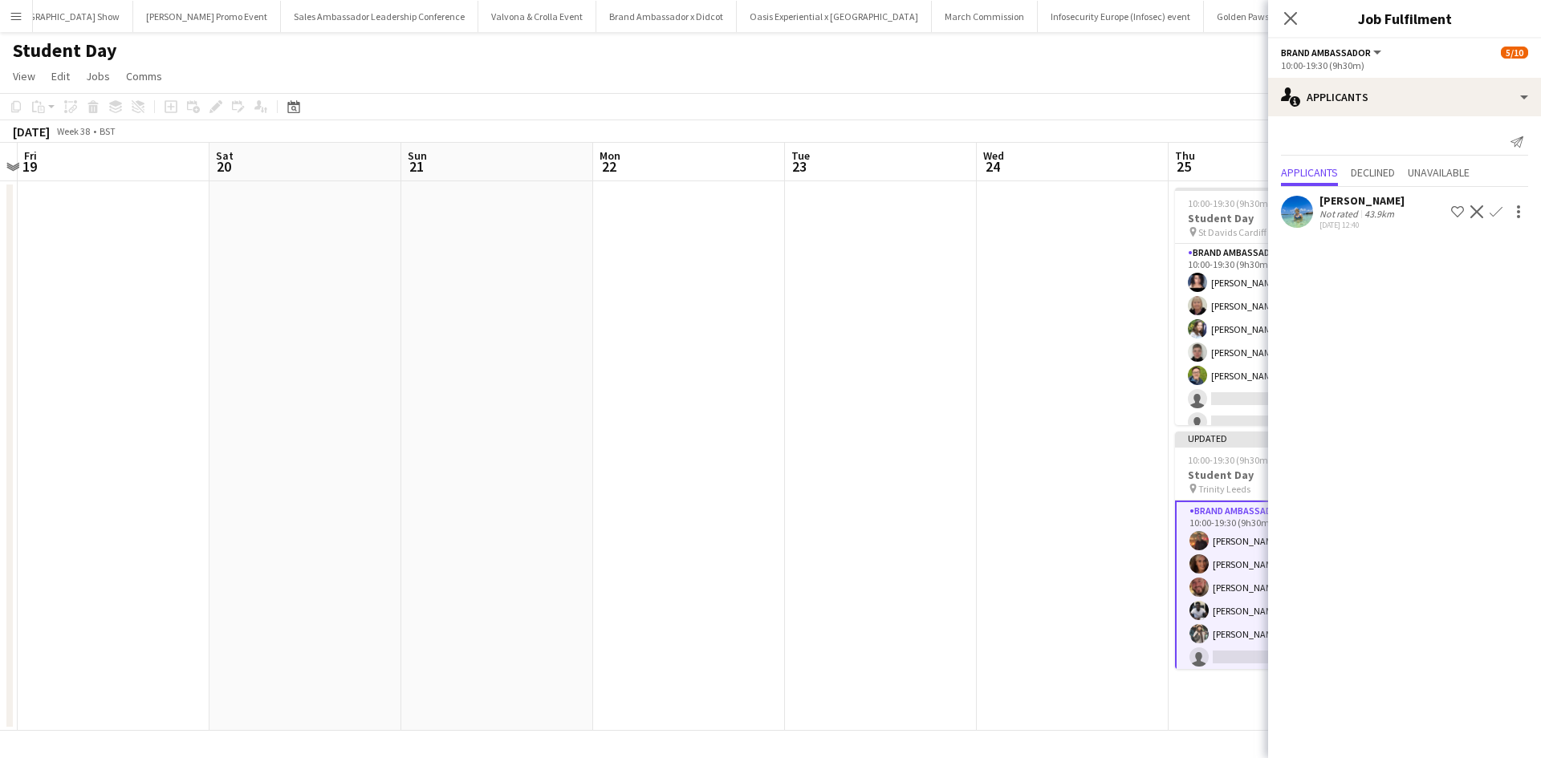
click at [1497, 209] on app-icon "Confirm" at bounding box center [1496, 211] width 13 height 13
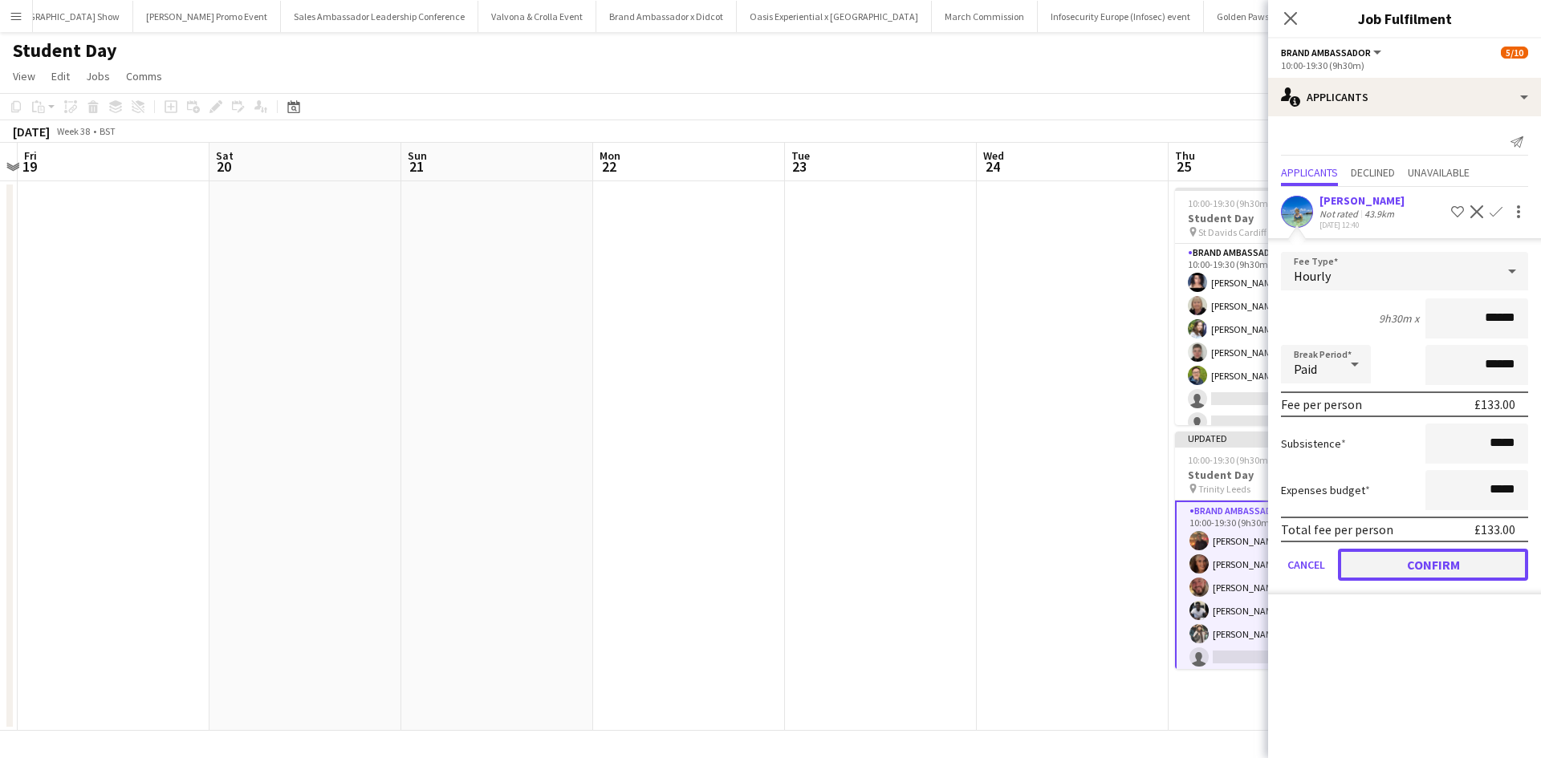
click at [1475, 565] on button "Confirm" at bounding box center [1433, 565] width 190 height 32
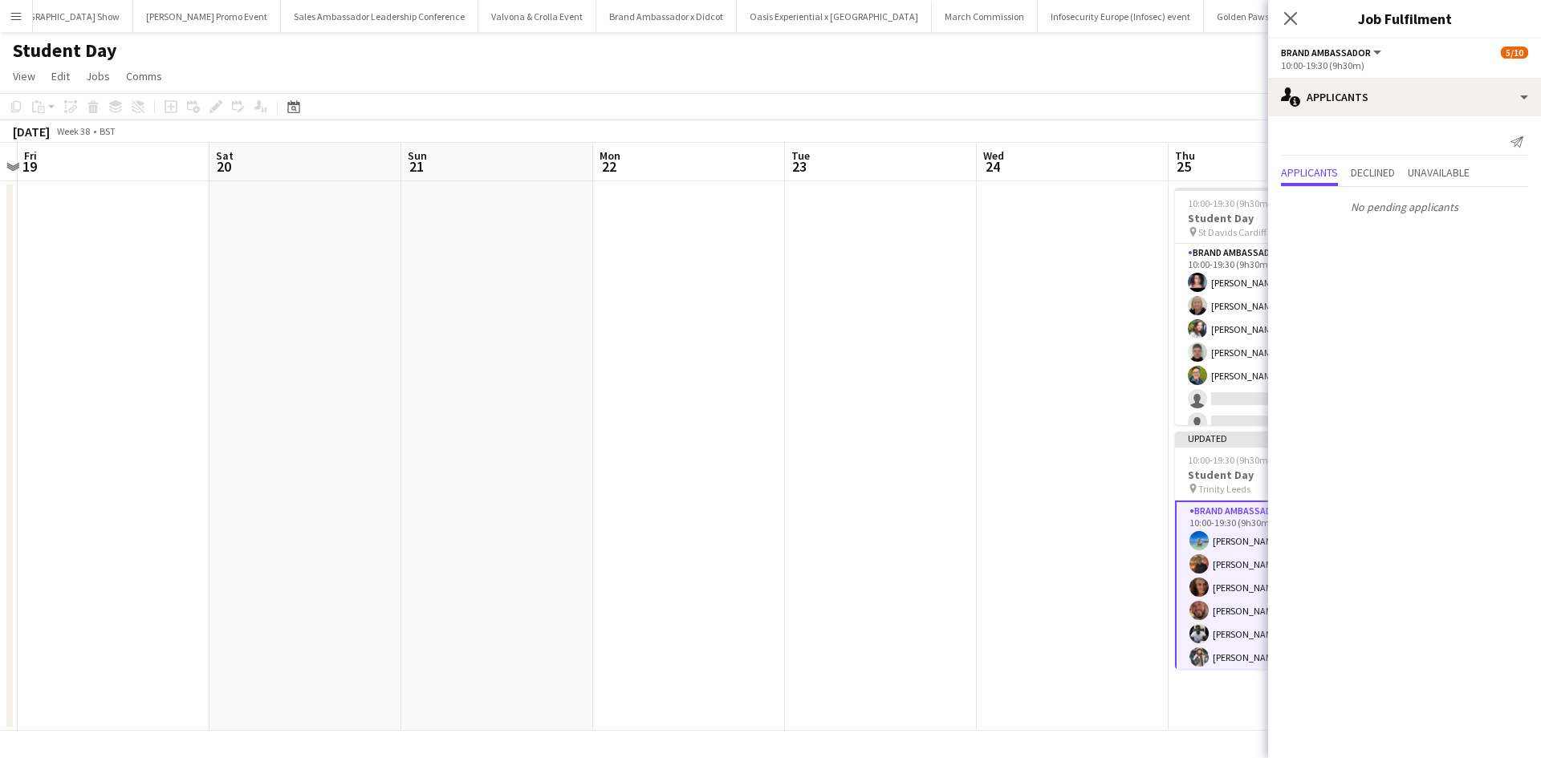
click at [1069, 526] on app-date-cell at bounding box center [1073, 456] width 192 height 550
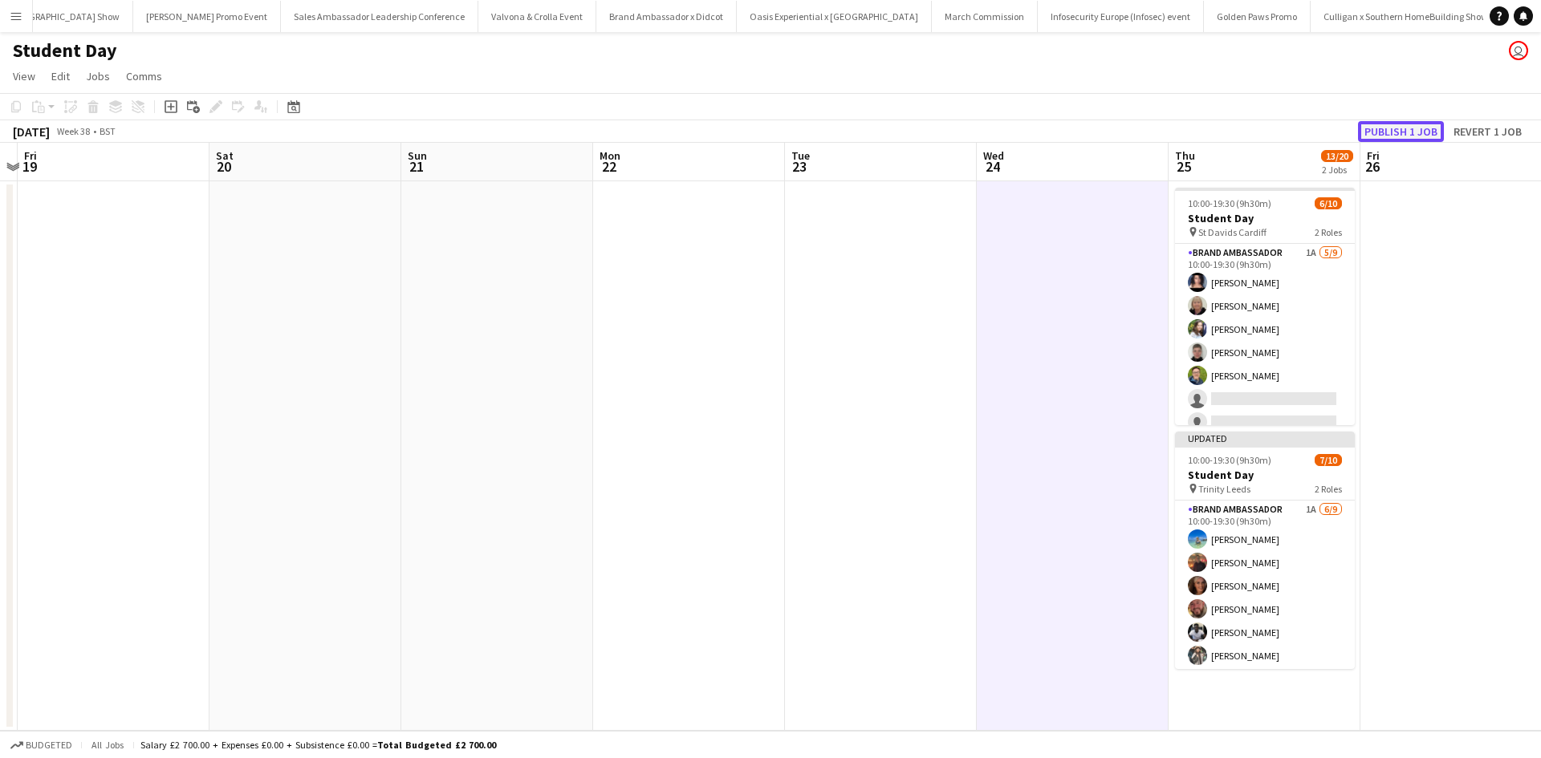
click at [1385, 132] on button "Publish 1 job" at bounding box center [1401, 131] width 86 height 21
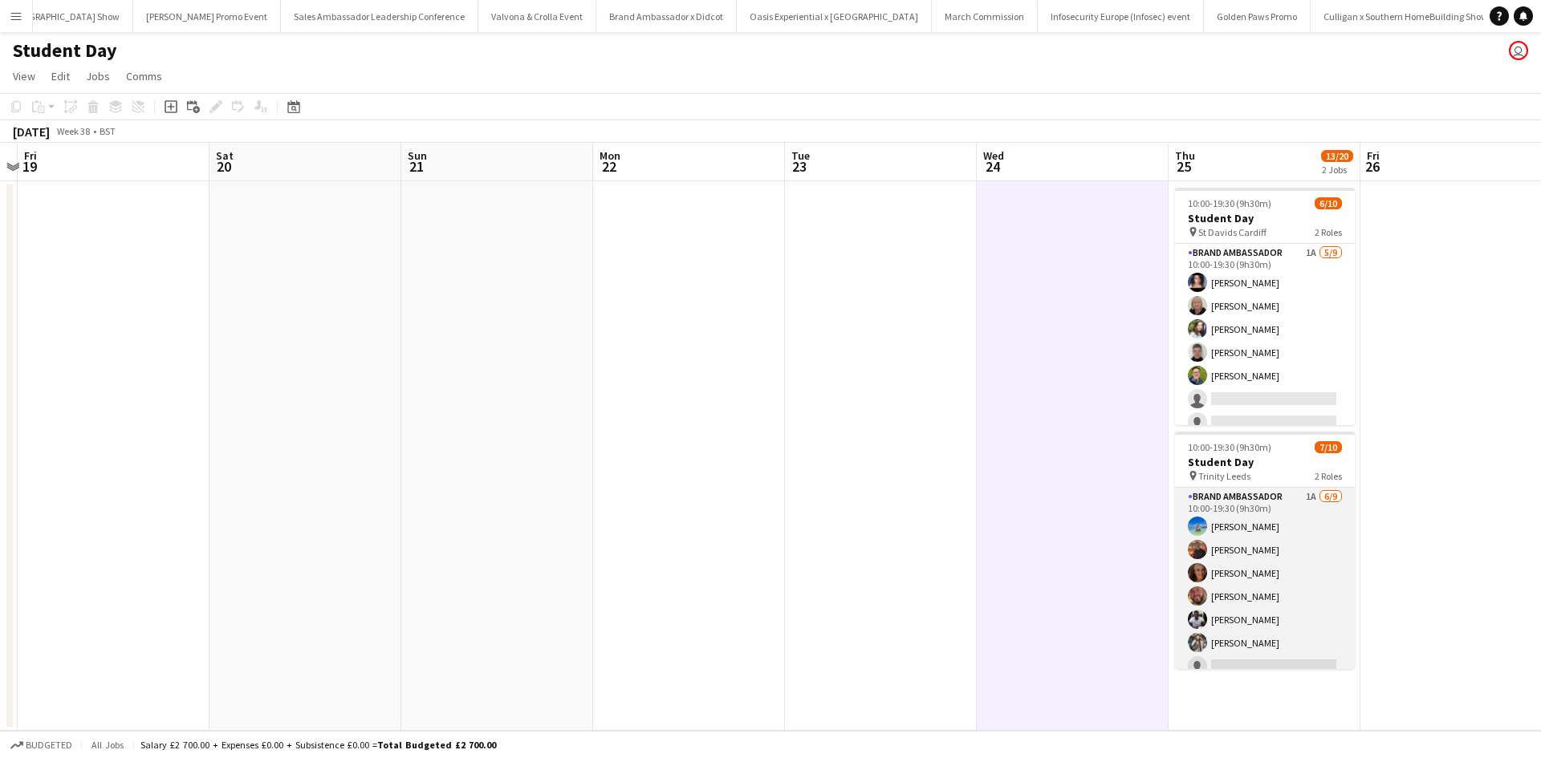
click at [1253, 519] on app-card-role "Brand Ambassador 1A 6/9 10:00-19:30 (9h30m) Olivia Hepworth Glenn Brighty Jenni…" at bounding box center [1265, 608] width 180 height 241
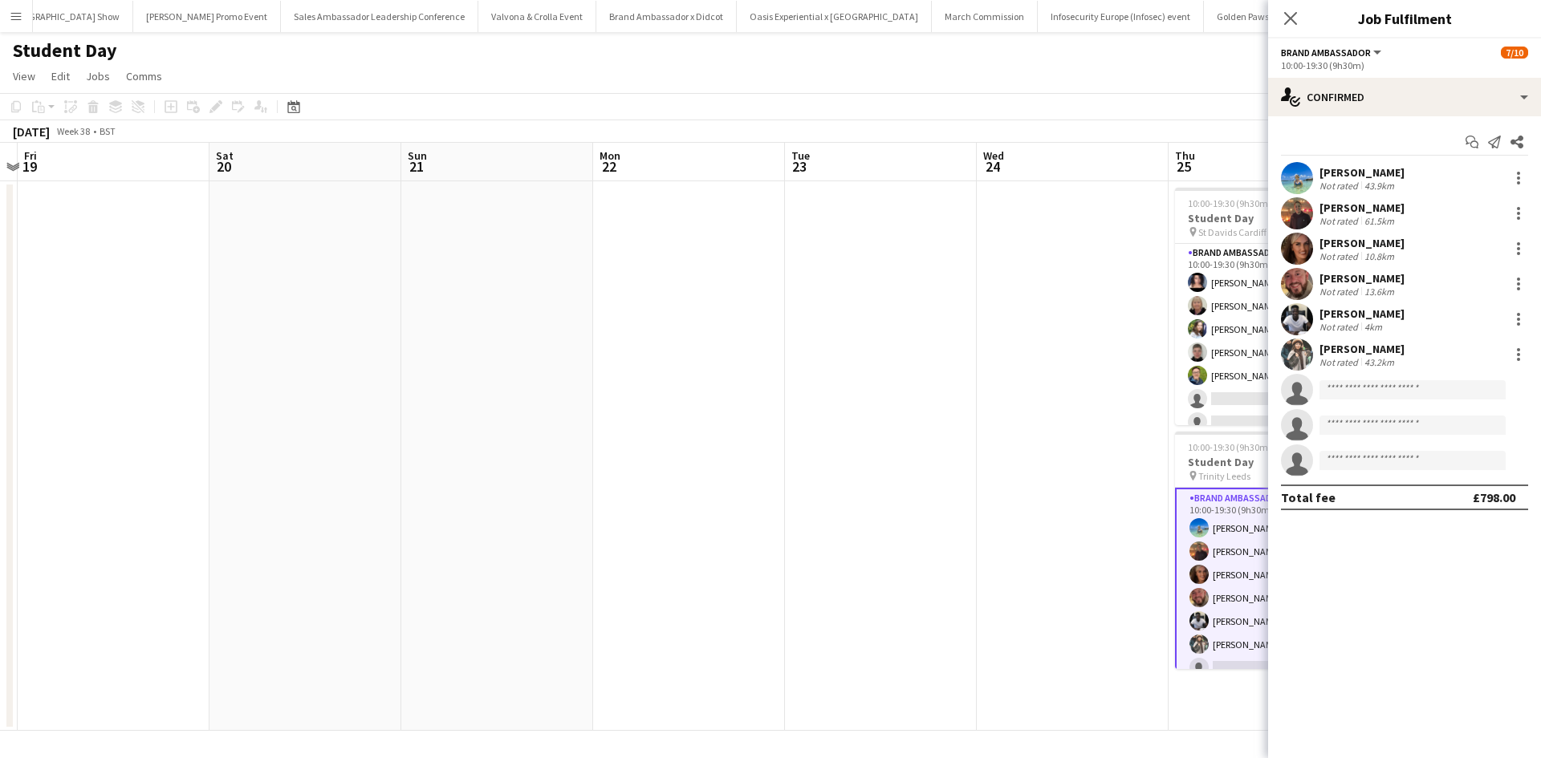
click at [1360, 170] on div "Olivia Hepworth" at bounding box center [1361, 172] width 85 height 14
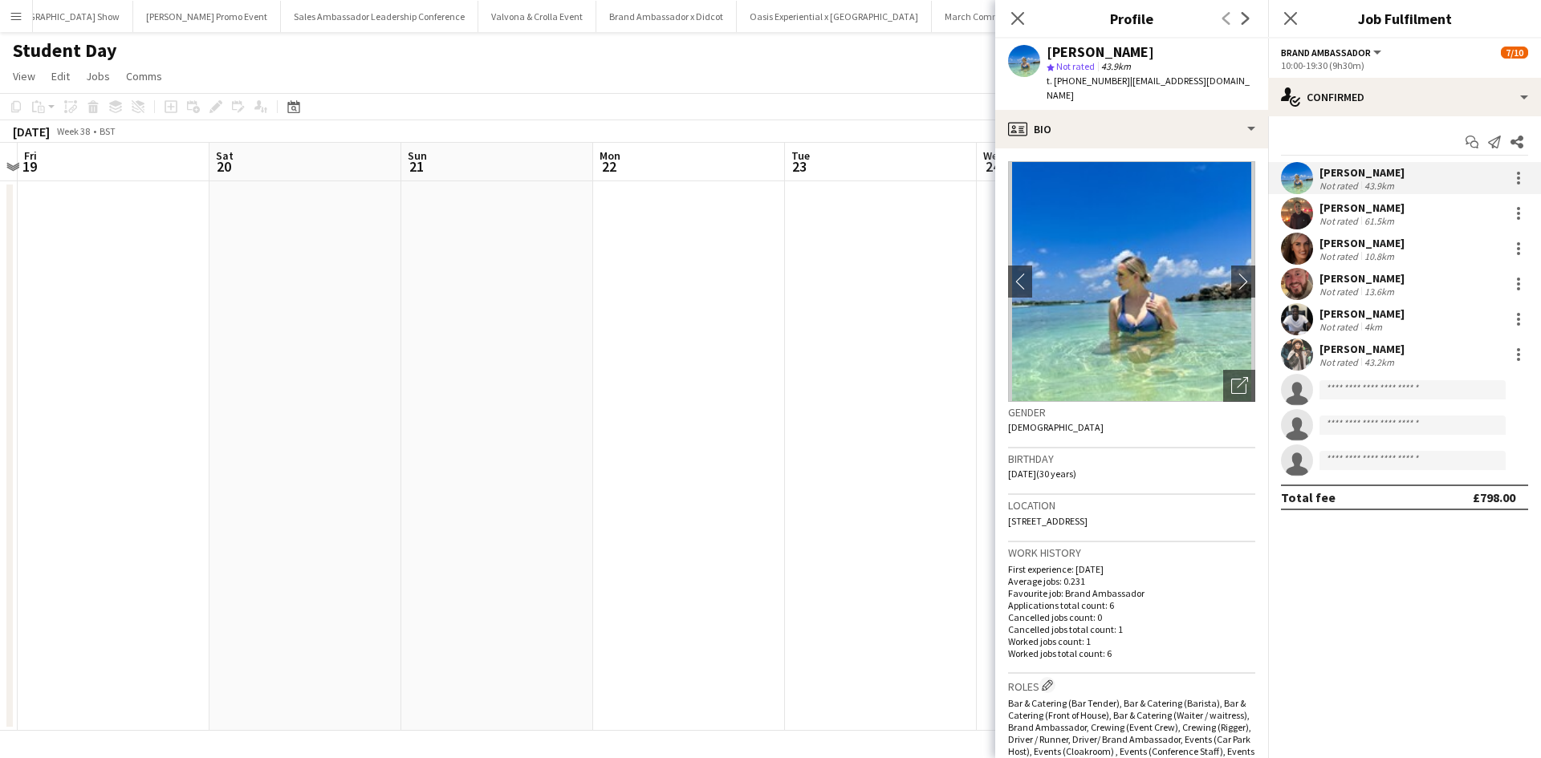
click at [797, 230] on app-date-cell at bounding box center [881, 456] width 192 height 550
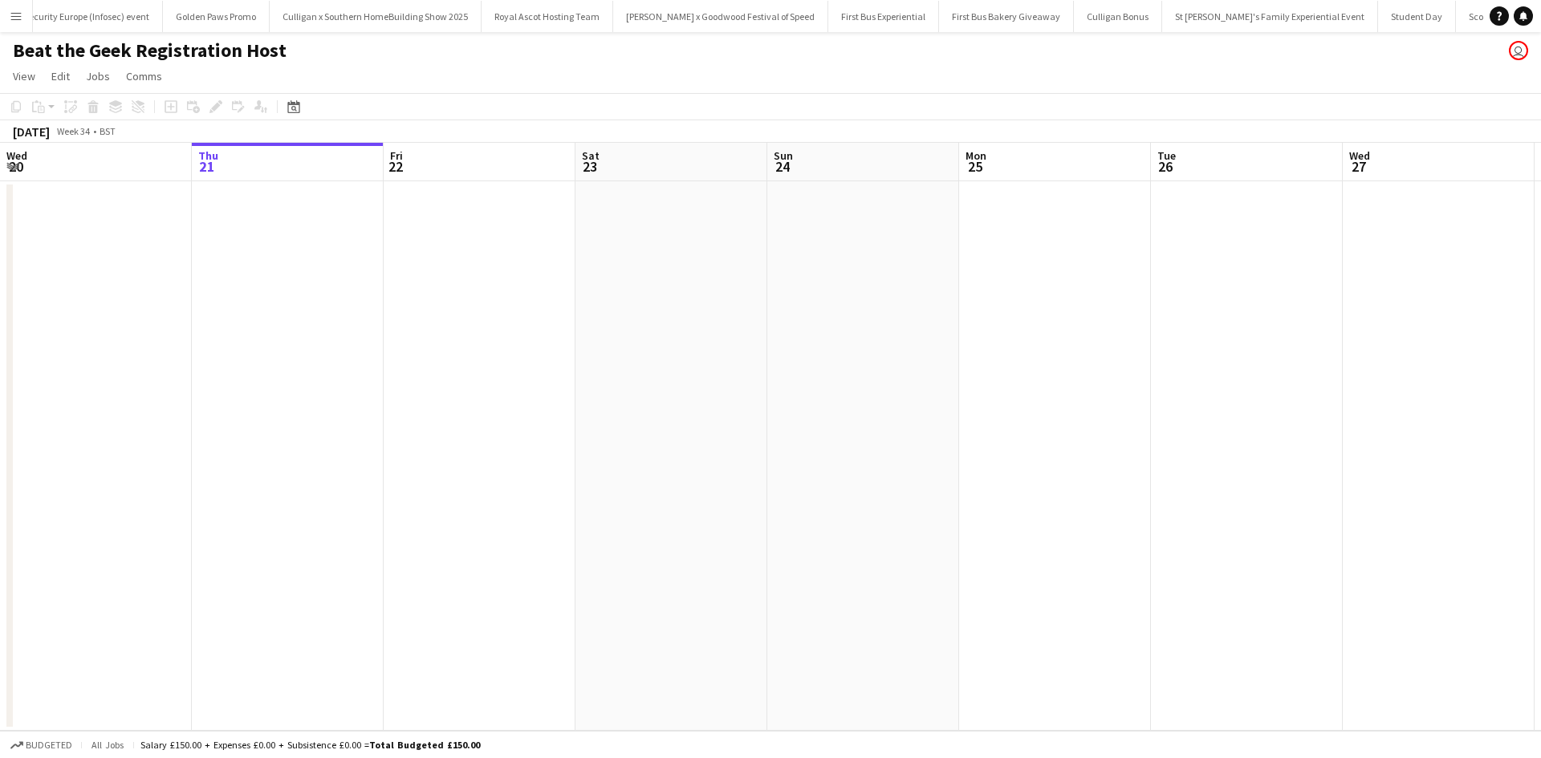
scroll to position [0, 15744]
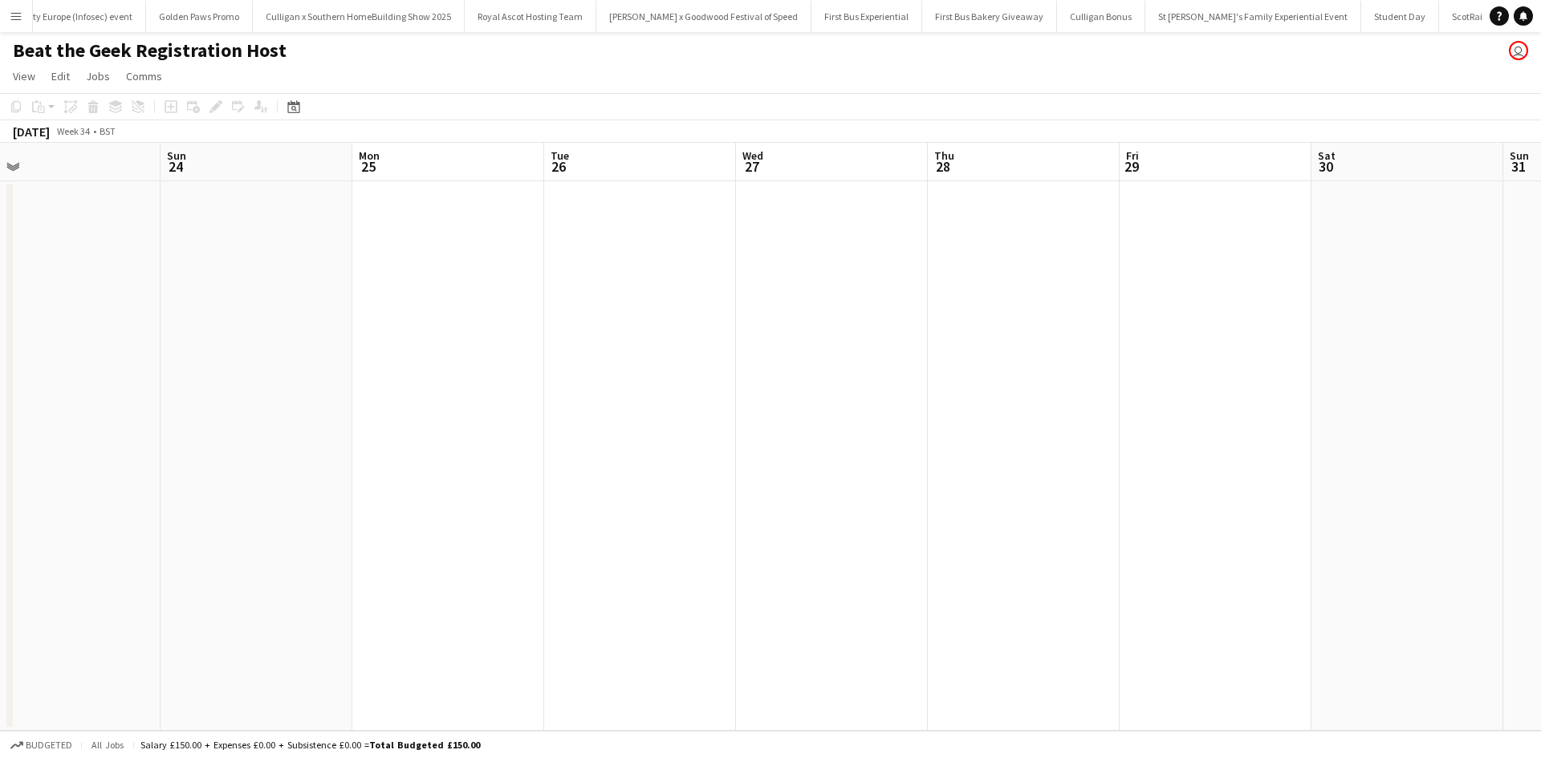
drag, startPoint x: 1120, startPoint y: 447, endPoint x: 430, endPoint y: 435, distance: 689.5
click at [480, 441] on app-calendar-viewport "Wed 20 Thu 21 Fri 22 Sat 23 Sun 24 Mon 25 Tue 26 Wed 27 Thu 28 Fri 29 Sat 30 Su…" at bounding box center [770, 437] width 1541 height 588
drag, startPoint x: 1035, startPoint y: 513, endPoint x: 420, endPoint y: 460, distance: 617.8
click at [453, 464] on app-calendar-viewport "Fri 22 Sat 23 Sun 24 Mon 25 Tue 26 Wed 27 Thu 28 Fri 29 Sat 30 Sun 31 Mon 1 Tue…" at bounding box center [770, 437] width 1541 height 588
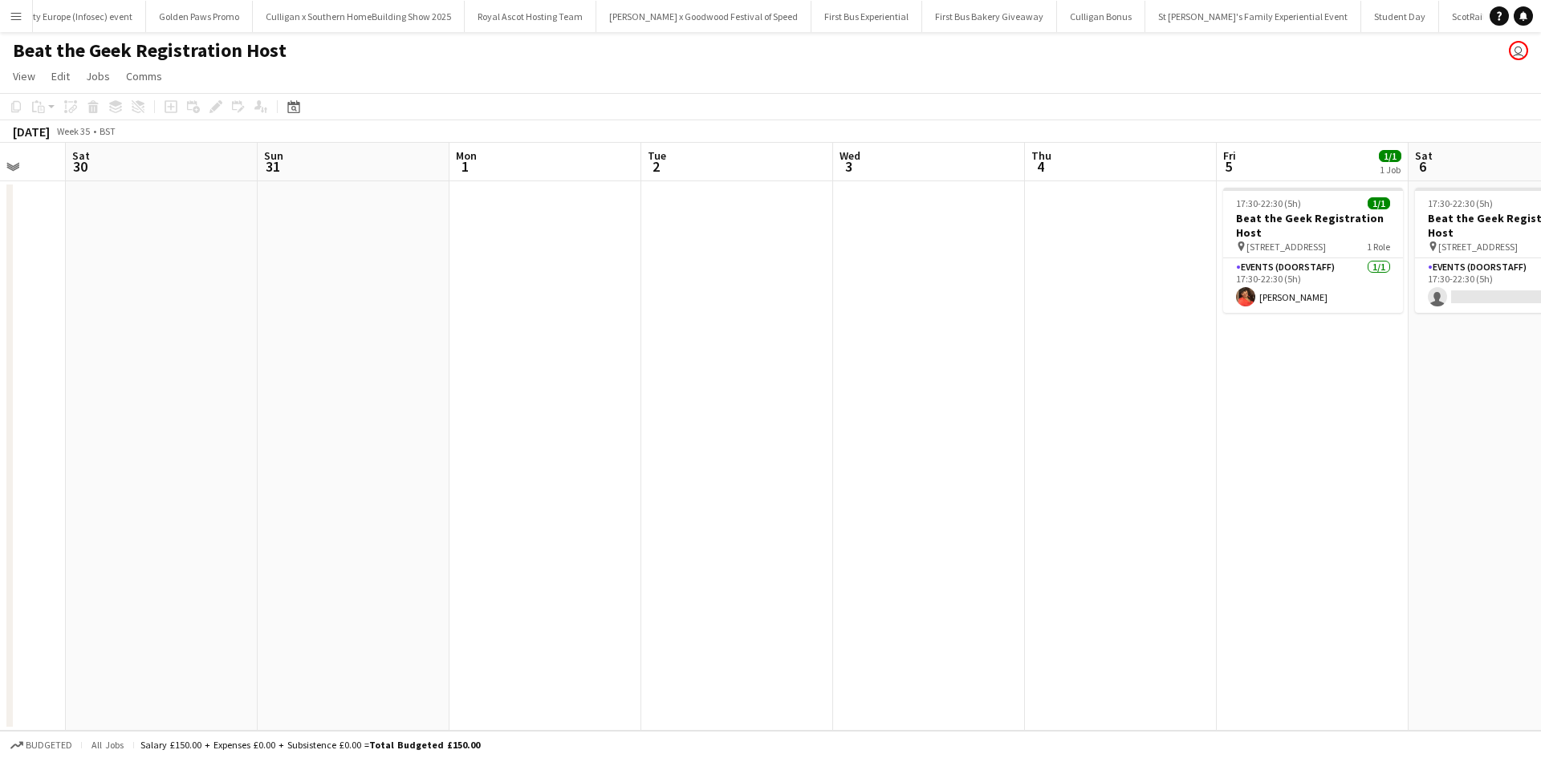
drag, startPoint x: 1071, startPoint y: 576, endPoint x: 323, endPoint y: 475, distance: 754.8
click at [379, 483] on app-calendar-viewport "Tue 26 Wed 27 Thu 28 Fri 29 Sat 30 Sun 31 Mon 1 Tue 2 Wed 3 Thu 4 Fri 5 1/1 1 J…" at bounding box center [770, 437] width 1541 height 588
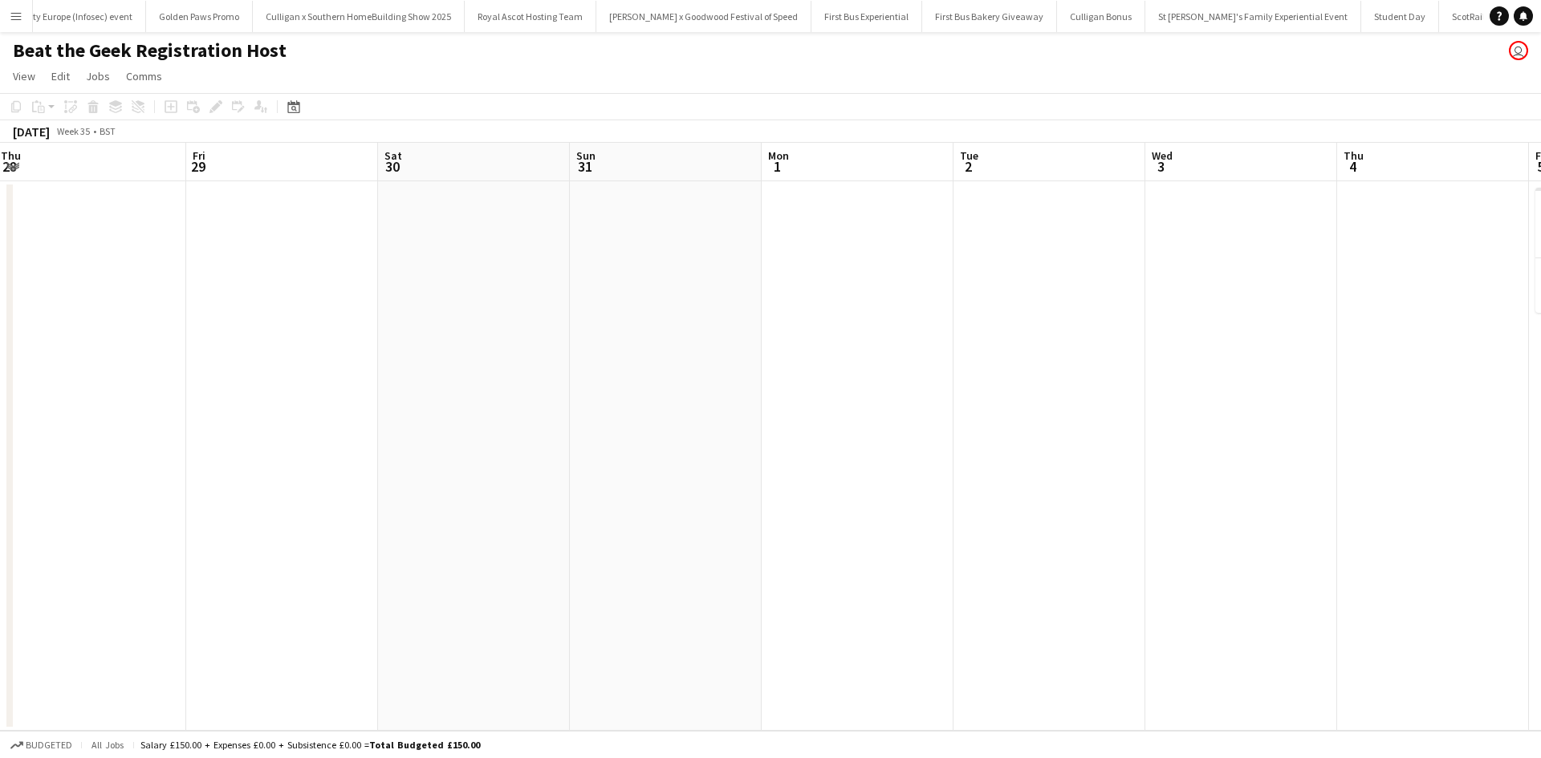
drag, startPoint x: 1102, startPoint y: 580, endPoint x: 766, endPoint y: 517, distance: 341.4
click at [766, 519] on app-calendar-viewport "Tue 26 Wed 27 Thu 28 Fri 29 Sat 30 Sun 31 Mon 1 Tue 2 Wed 3 Thu 4 Fri 5 1/1 1 J…" at bounding box center [770, 437] width 1541 height 588
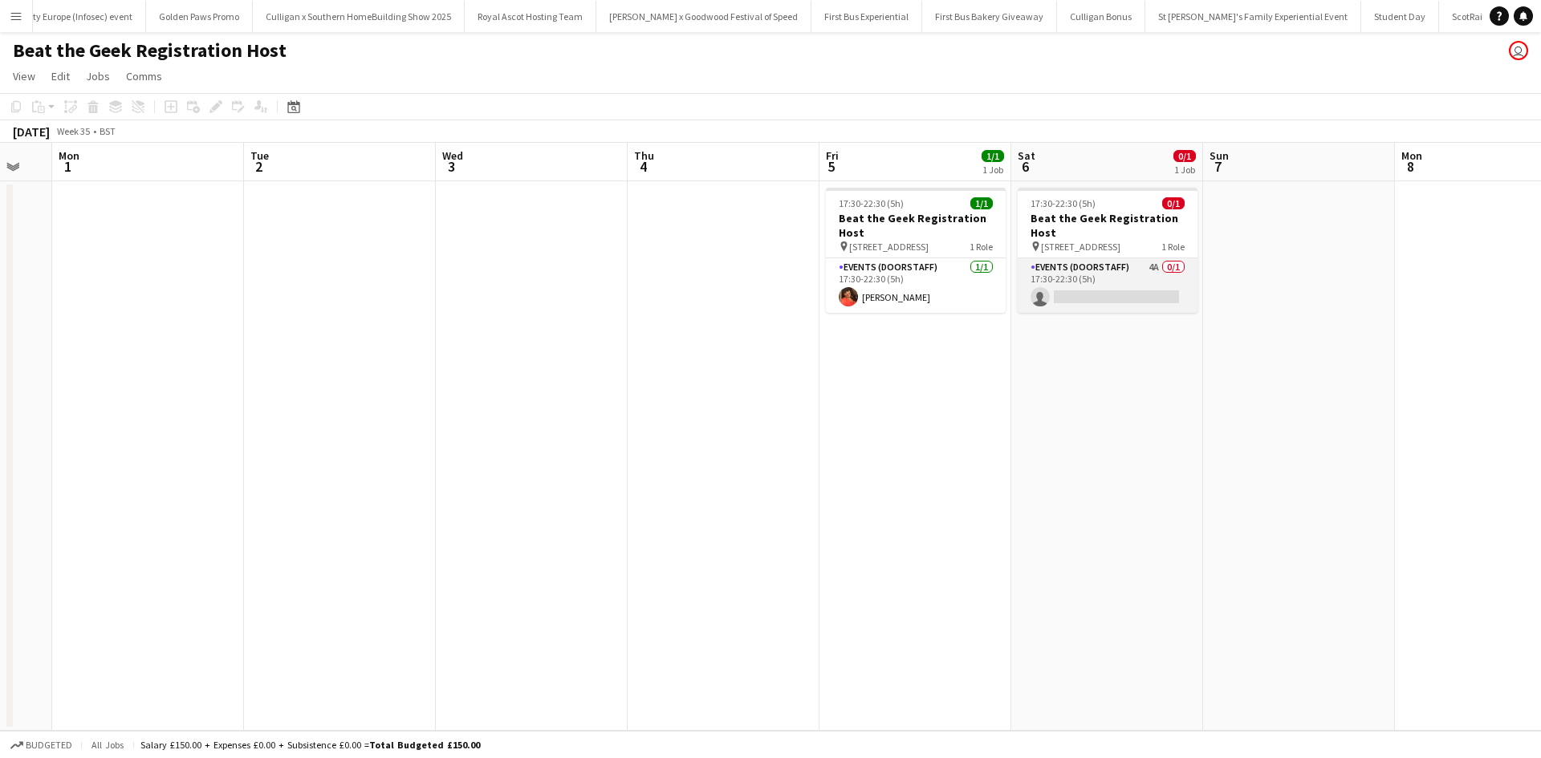
click at [1140, 280] on app-card-role "Events (Doorstaff) 4A 0/1 17:30-22:30 (5h) single-neutral-actions" at bounding box center [1108, 285] width 180 height 55
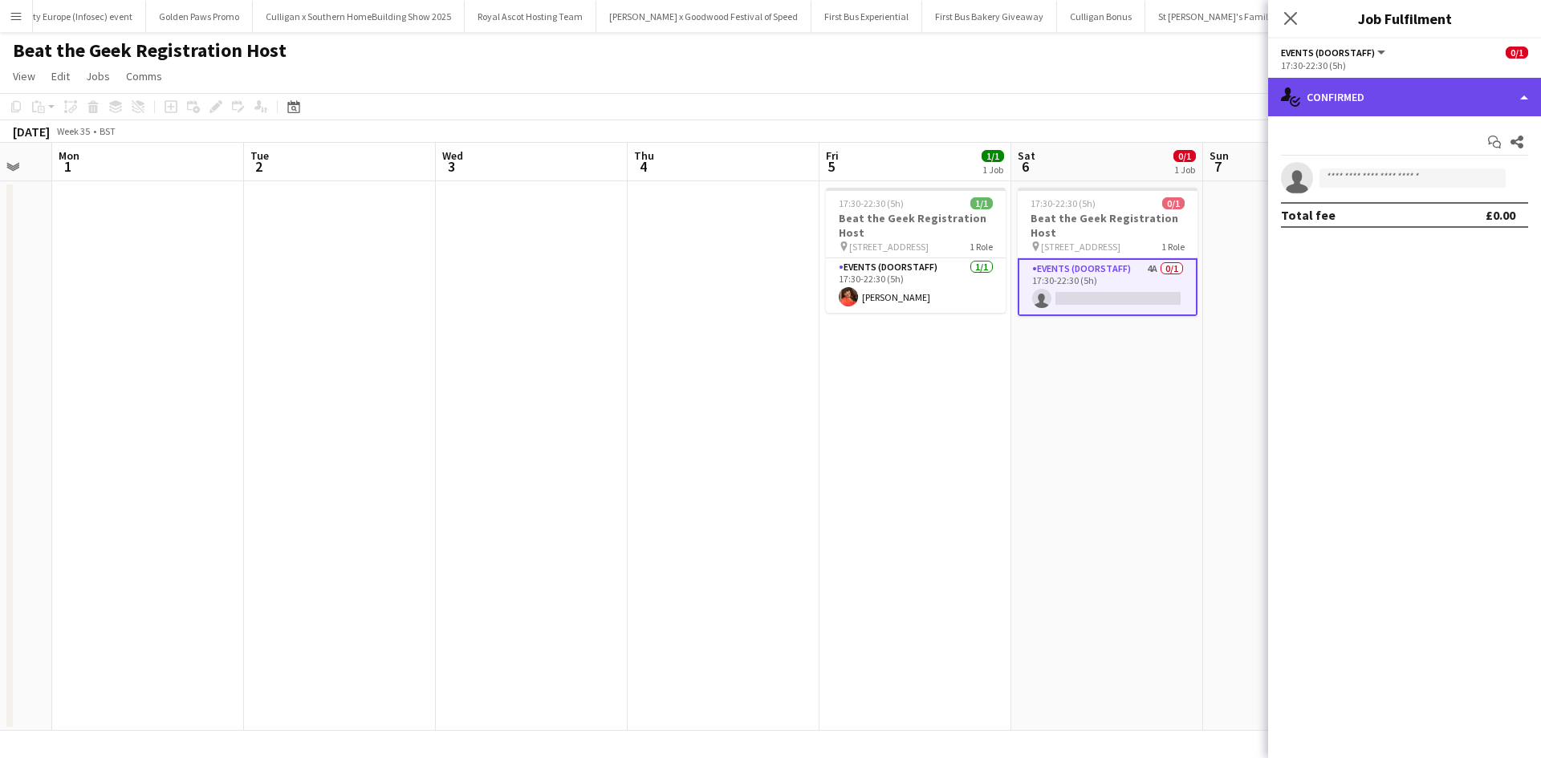
click at [1363, 100] on div "single-neutral-actions-check-2 Confirmed" at bounding box center [1404, 97] width 273 height 39
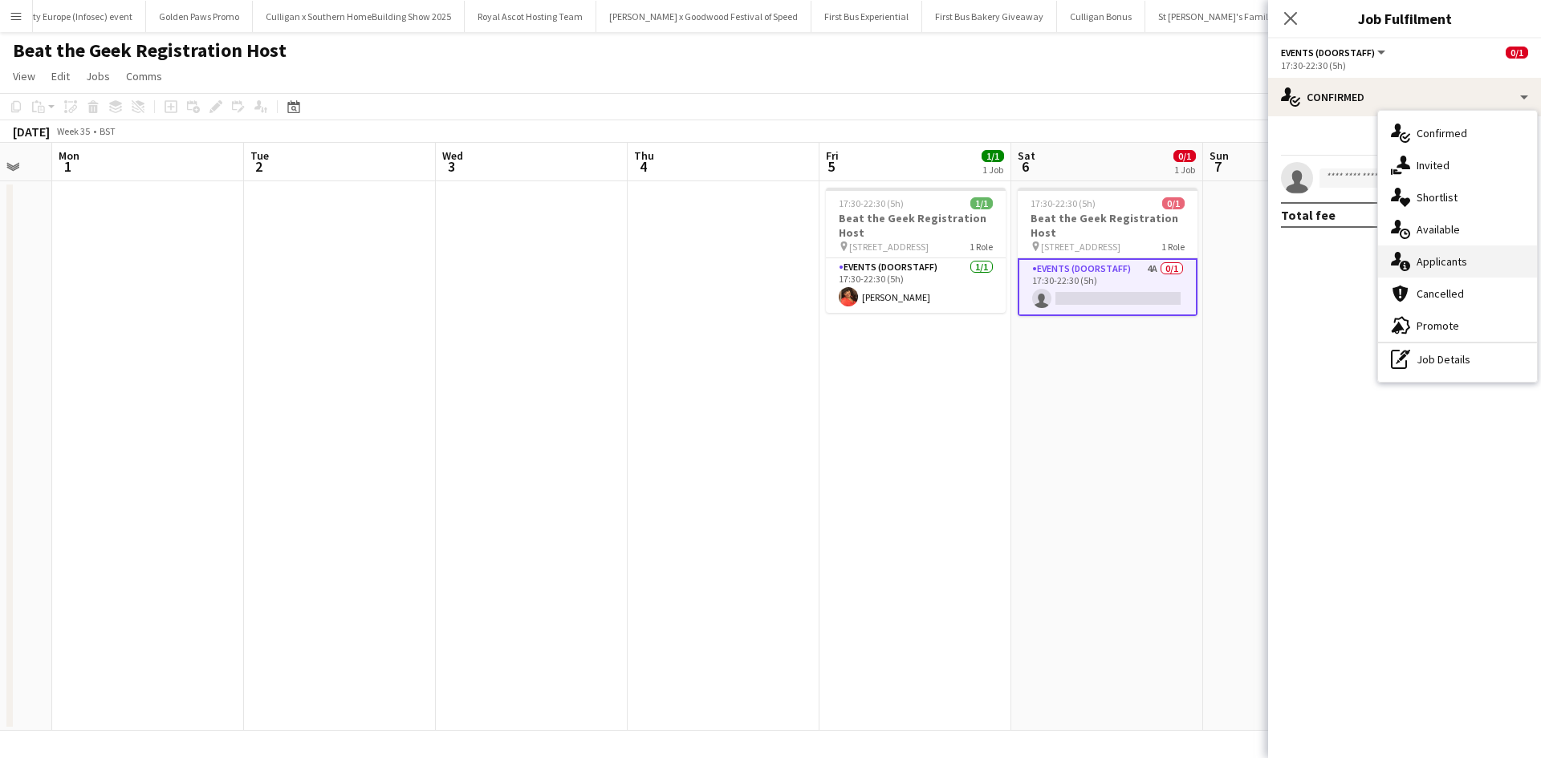
click at [1435, 262] on div "single-neutral-actions-information Applicants" at bounding box center [1457, 262] width 159 height 32
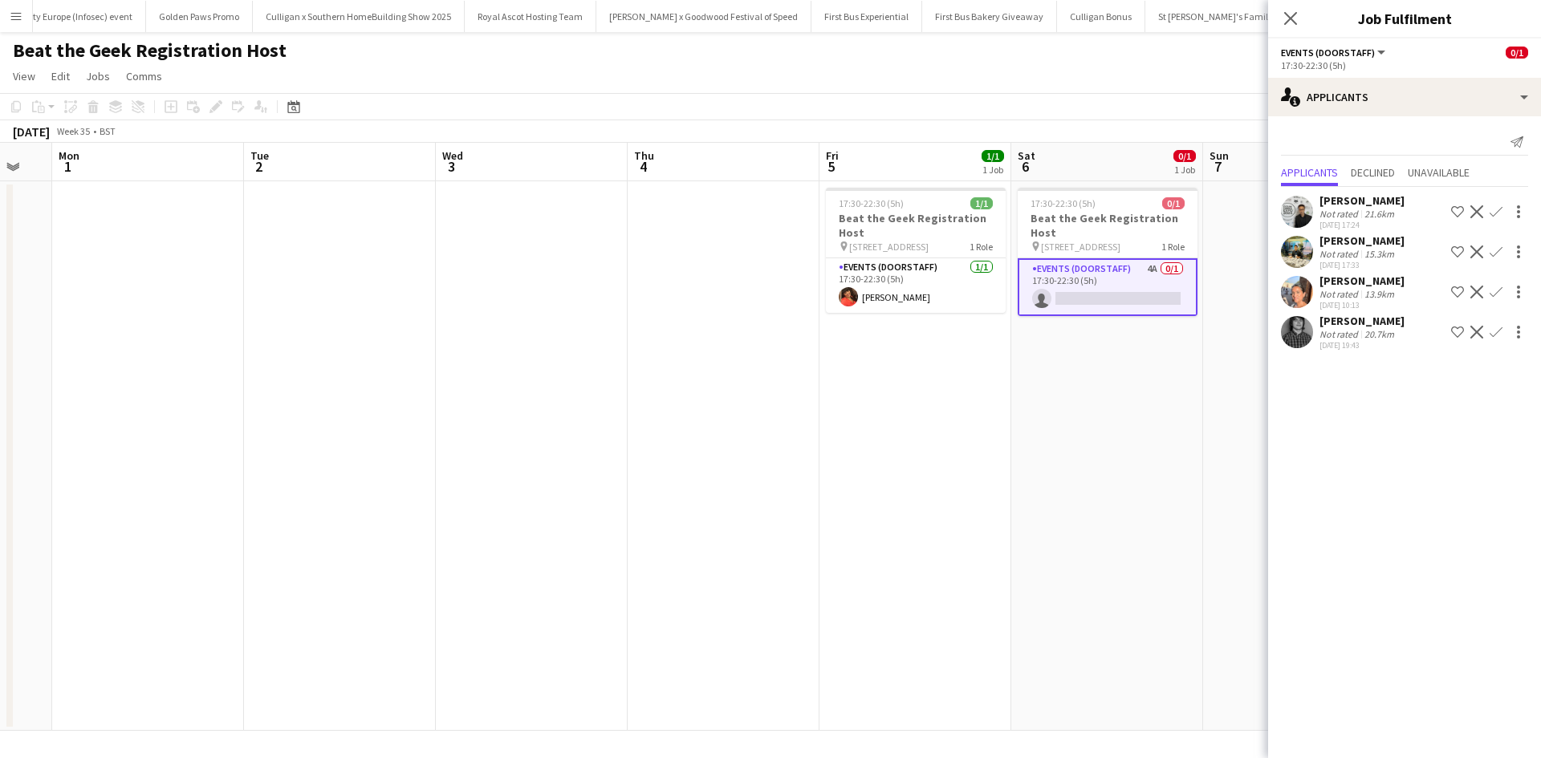
click at [1201, 439] on app-date-cell "17:30-22:30 (5h) 0/1 Beat the Geek Registration Host pin [STREET_ADDRESS] Role …" at bounding box center [1107, 456] width 192 height 550
